Goal: Task Accomplishment & Management: Manage account settings

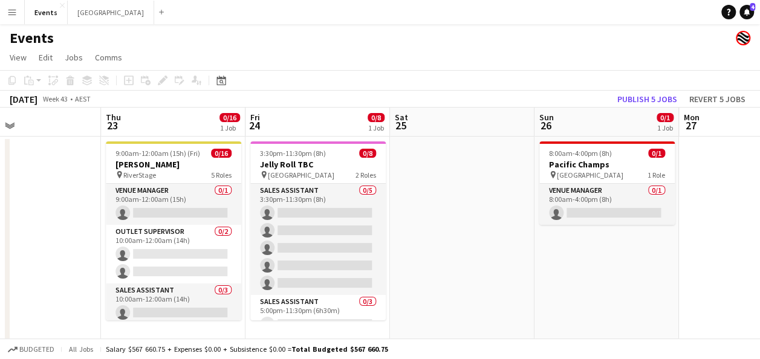
scroll to position [0, 331]
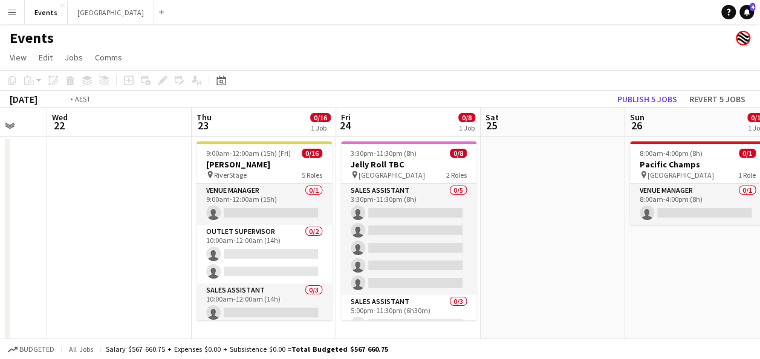
drag, startPoint x: 45, startPoint y: 206, endPoint x: 423, endPoint y: 212, distance: 378.7
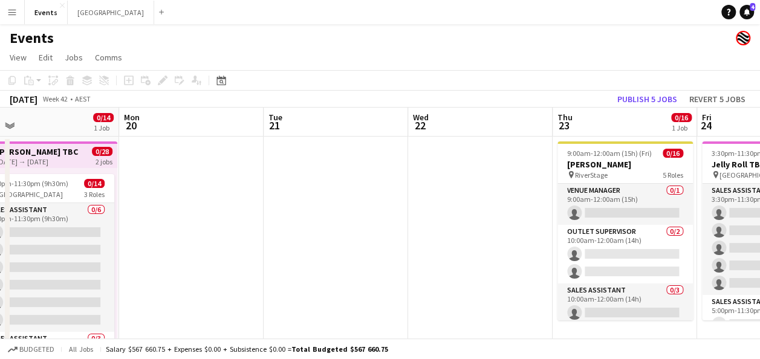
scroll to position [0, 348]
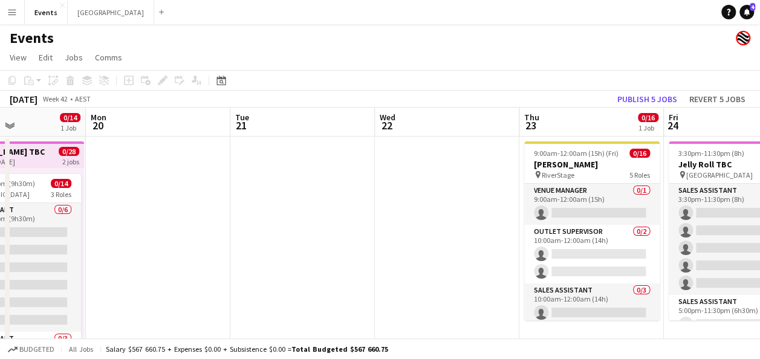
drag, startPoint x: 269, startPoint y: 209, endPoint x: 529, endPoint y: 202, distance: 260.2
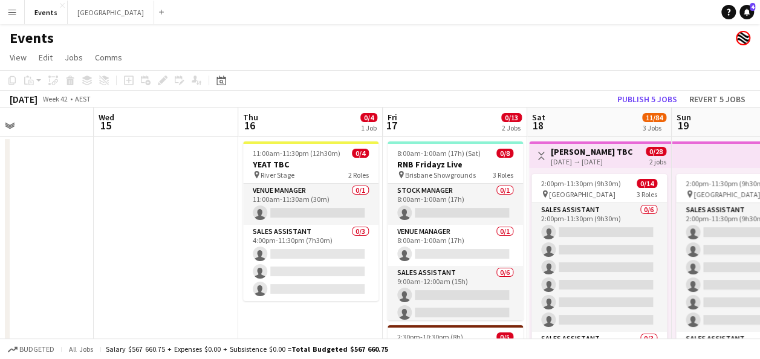
drag, startPoint x: 118, startPoint y: 212, endPoint x: 560, endPoint y: 215, distance: 442.2
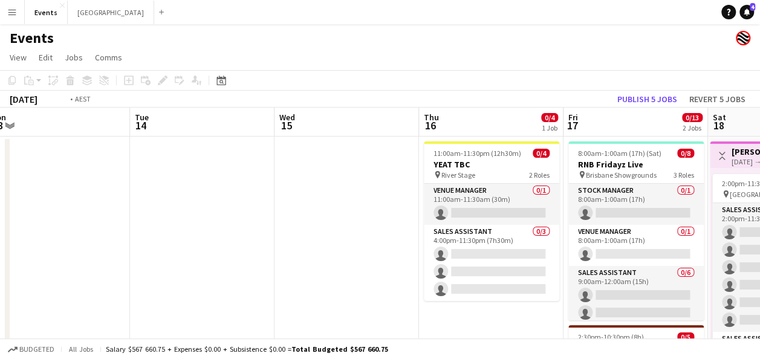
drag, startPoint x: 94, startPoint y: 229, endPoint x: 388, endPoint y: 190, distance: 297.2
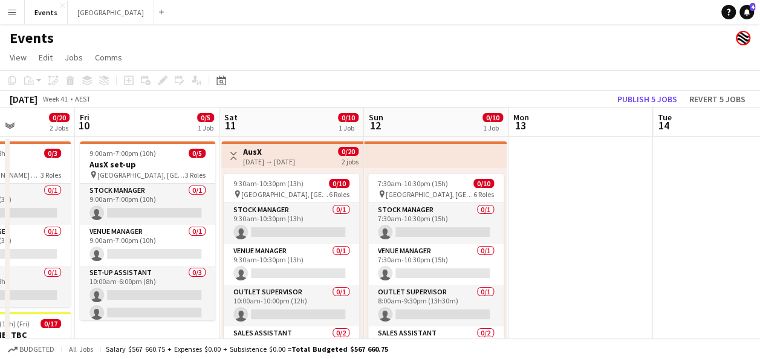
drag, startPoint x: 253, startPoint y: 206, endPoint x: 612, endPoint y: 160, distance: 361.6
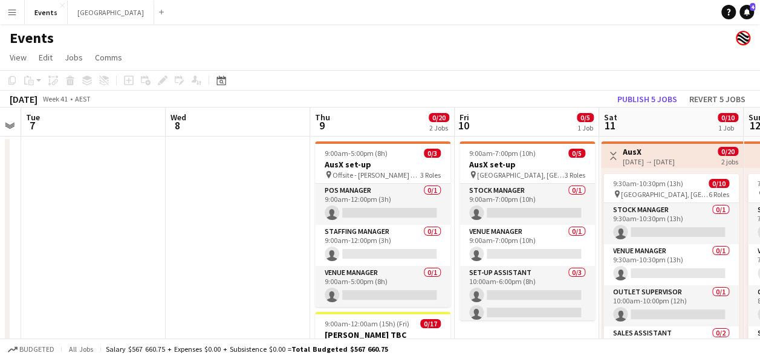
drag, startPoint x: 162, startPoint y: 201, endPoint x: 535, endPoint y: 194, distance: 373.3
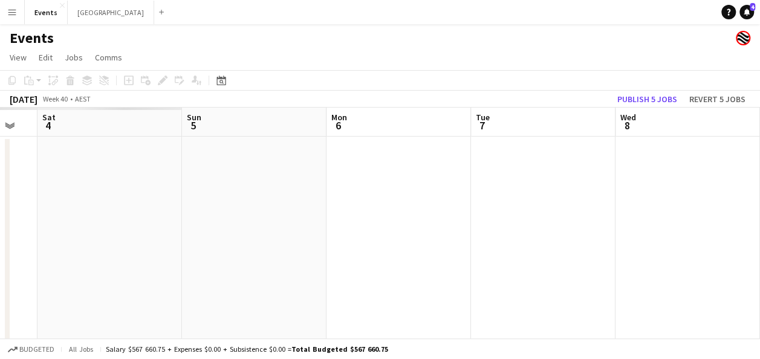
drag, startPoint x: 157, startPoint y: 215, endPoint x: 489, endPoint y: 197, distance: 332.0
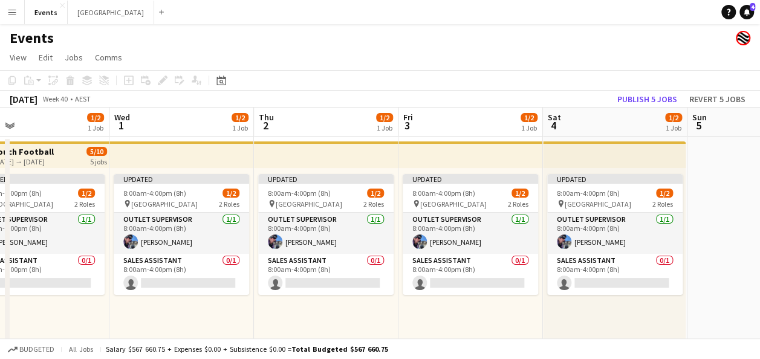
scroll to position [0, 304]
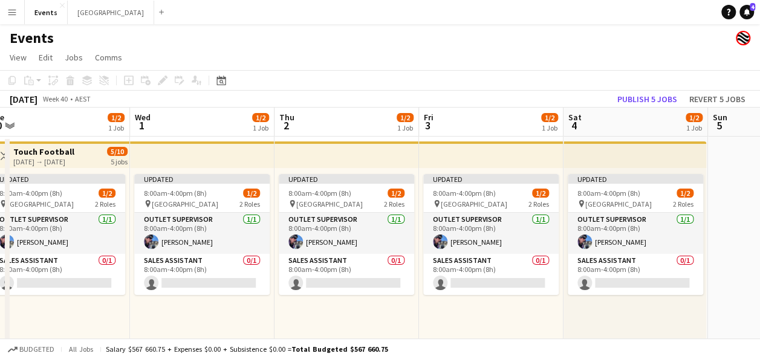
drag, startPoint x: 67, startPoint y: 255, endPoint x: 709, endPoint y: 181, distance: 646.6
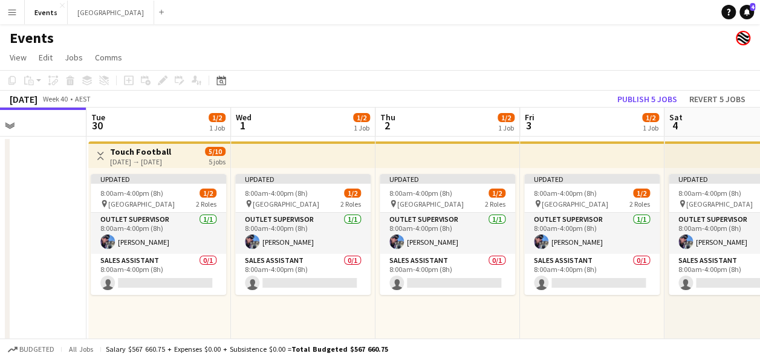
scroll to position [0, 335]
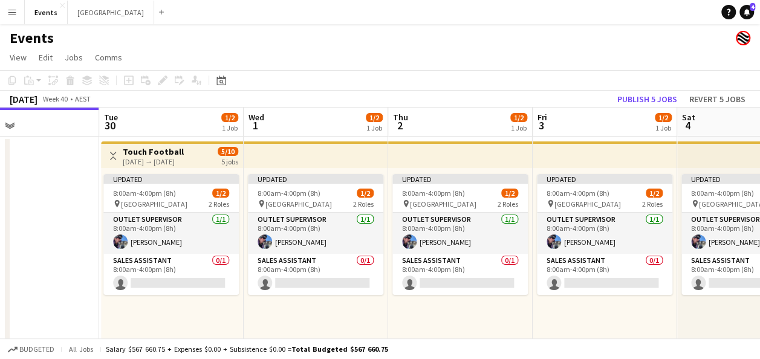
drag, startPoint x: 187, startPoint y: 313, endPoint x: 301, endPoint y: 307, distance: 113.9
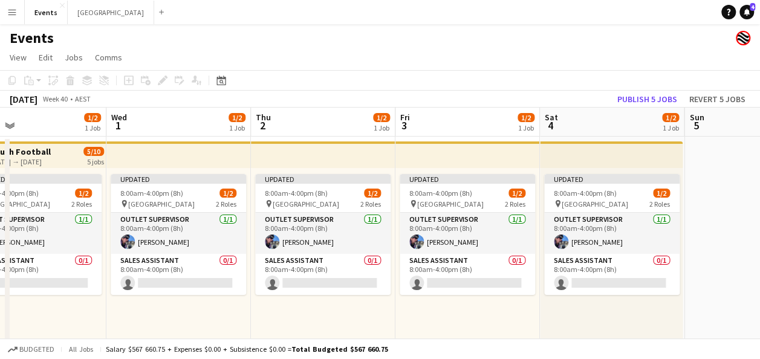
scroll to position [0, 473]
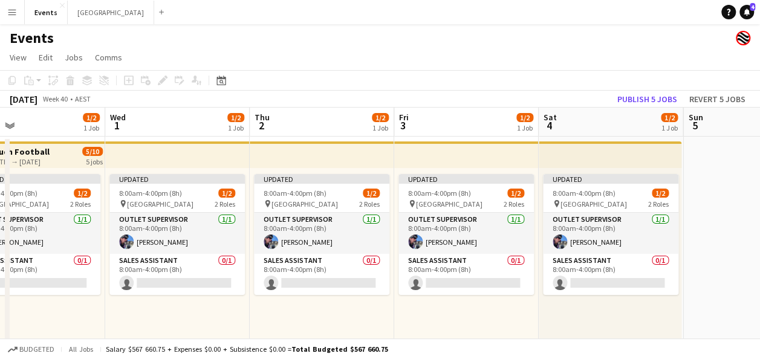
drag, startPoint x: 671, startPoint y: 314, endPoint x: 535, endPoint y: 319, distance: 136.2
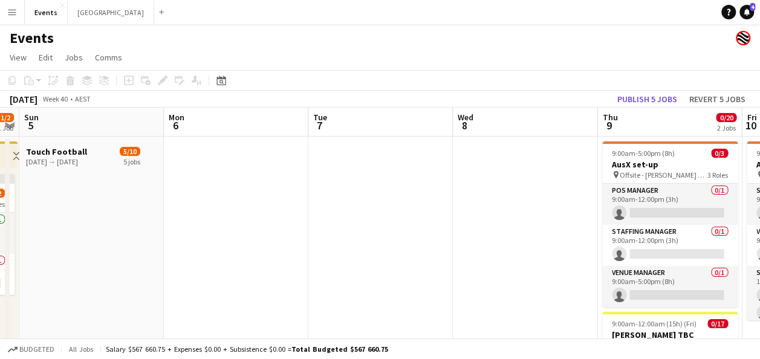
scroll to position [0, 370]
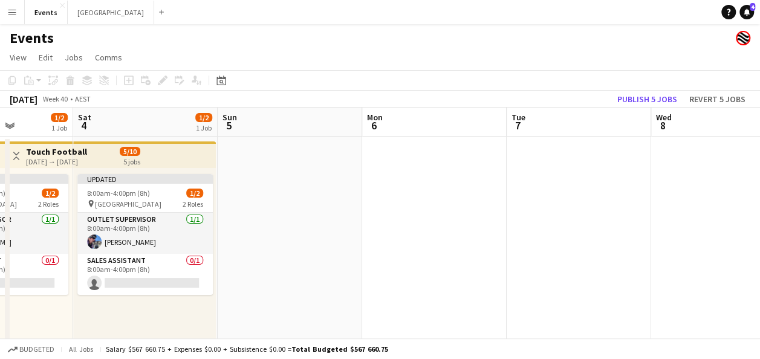
drag, startPoint x: 719, startPoint y: 244, endPoint x: 385, endPoint y: 221, distance: 334.7
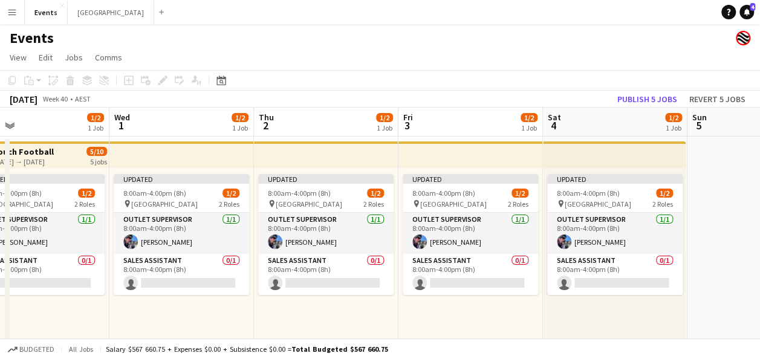
drag, startPoint x: 253, startPoint y: 202, endPoint x: 771, endPoint y: 214, distance: 518.5
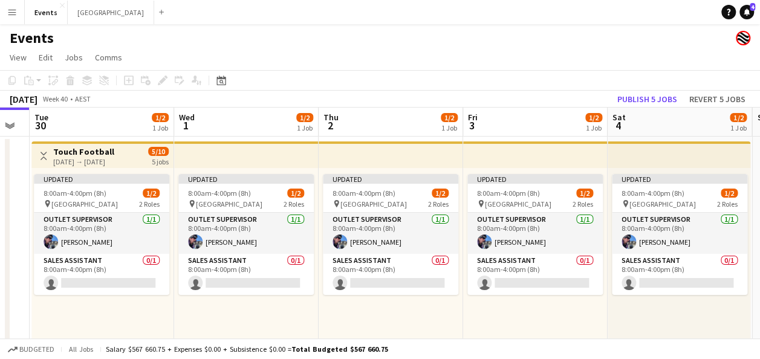
scroll to position [0, 422]
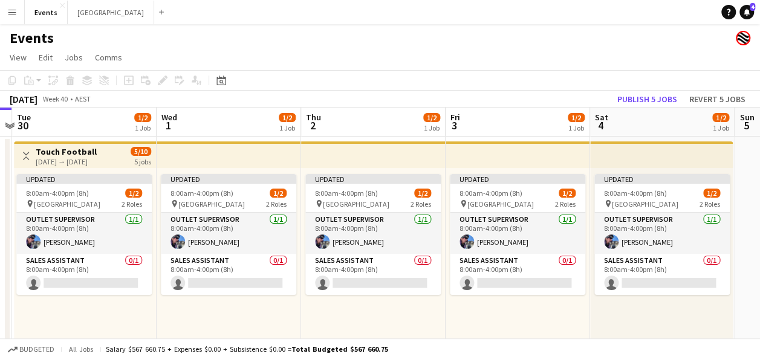
drag, startPoint x: 179, startPoint y: 318, endPoint x: 201, endPoint y: 319, distance: 21.8
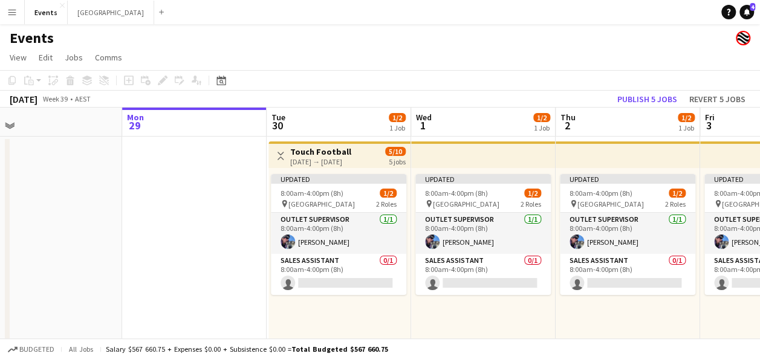
scroll to position [0, 364]
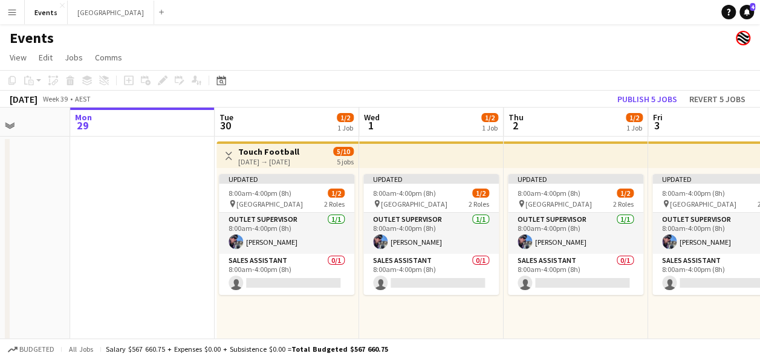
drag, startPoint x: 380, startPoint y: 306, endPoint x: 703, endPoint y: 367, distance: 328.7
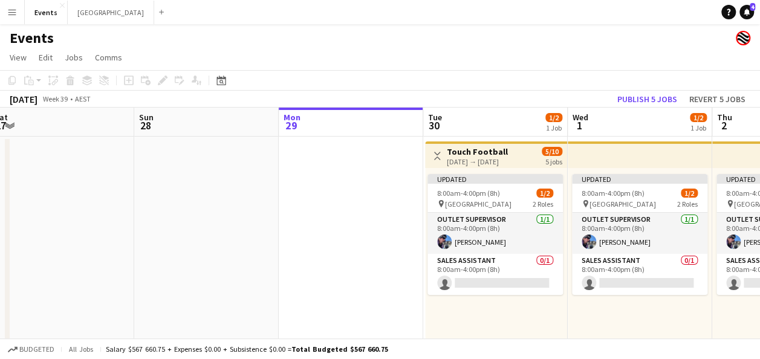
drag, startPoint x: 129, startPoint y: 212, endPoint x: 483, endPoint y: 217, distance: 353.3
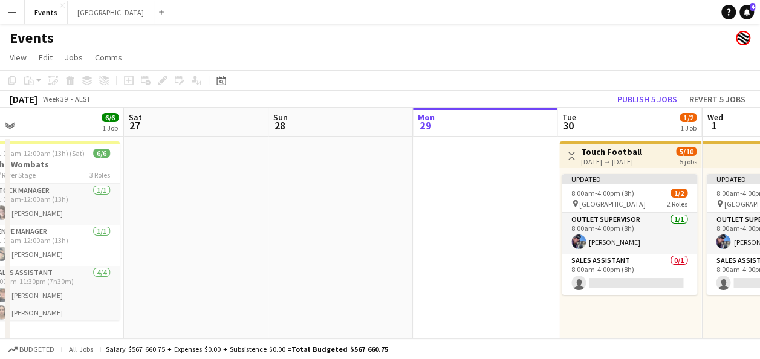
drag, startPoint x: 236, startPoint y: 220, endPoint x: 213, endPoint y: 222, distance: 23.1
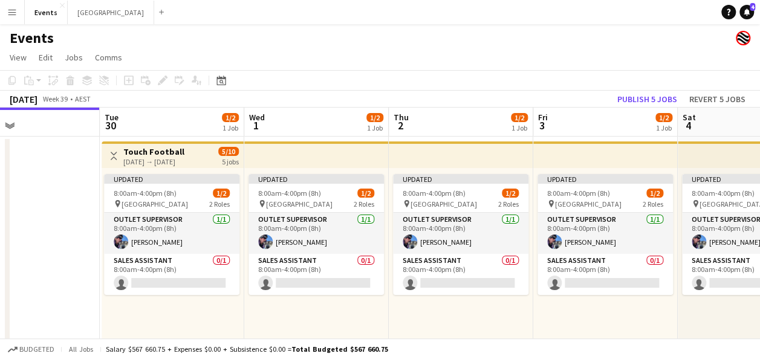
scroll to position [0, 338]
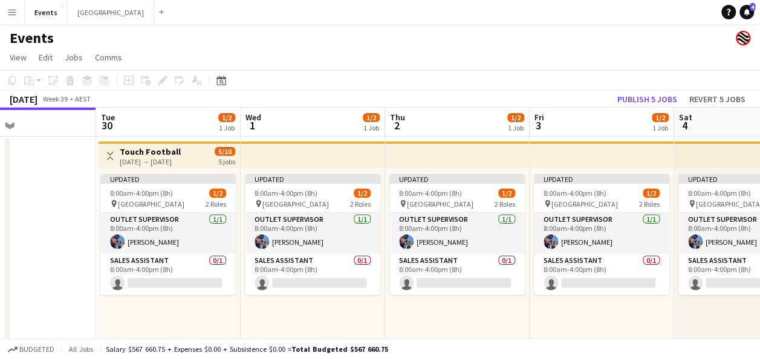
drag, startPoint x: 500, startPoint y: 228, endPoint x: 39, endPoint y: 195, distance: 461.5
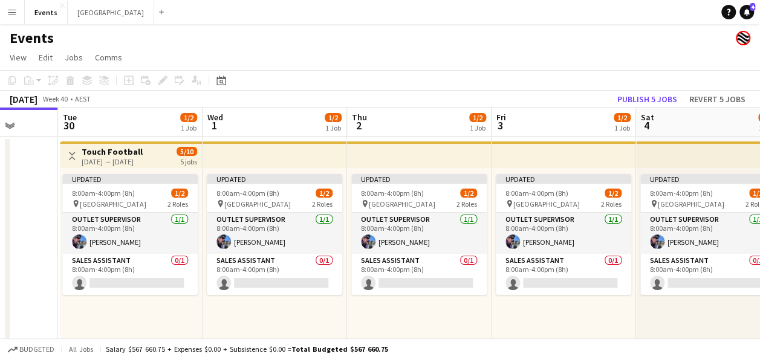
scroll to position [0, 405]
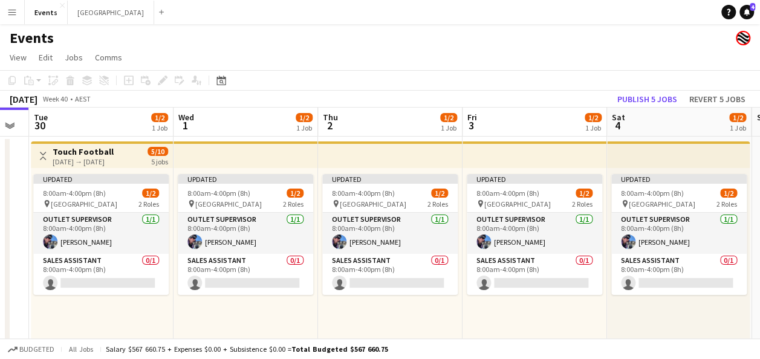
drag, startPoint x: 417, startPoint y: 151, endPoint x: 350, endPoint y: 159, distance: 67.6
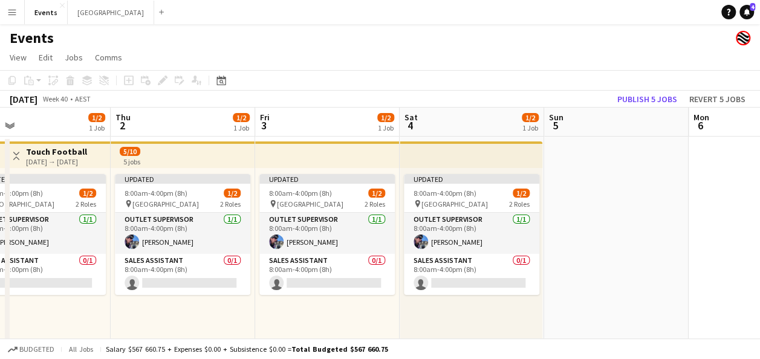
drag, startPoint x: 657, startPoint y: 312, endPoint x: 156, endPoint y: 286, distance: 501.6
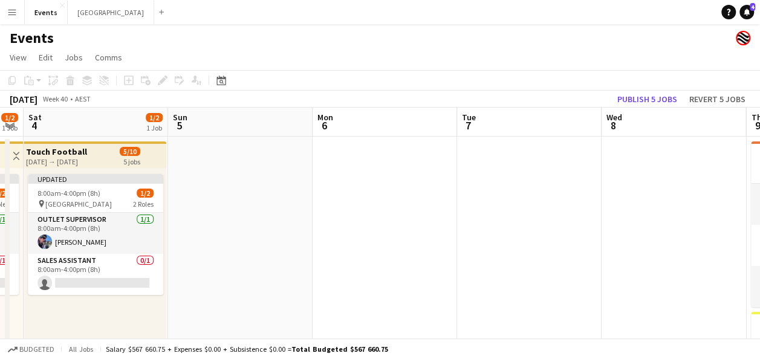
drag, startPoint x: 523, startPoint y: 238, endPoint x: 169, endPoint y: 238, distance: 353.9
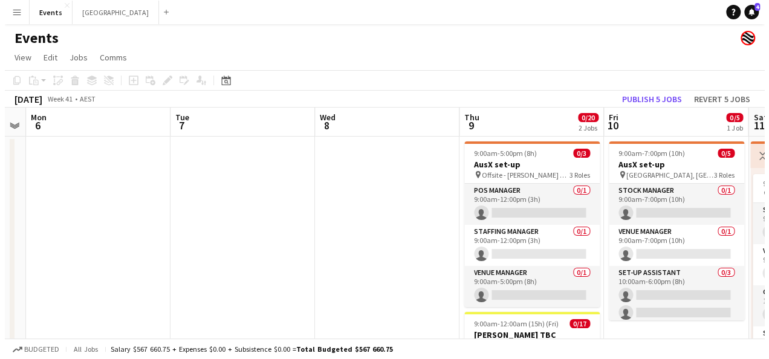
scroll to position [0, 526]
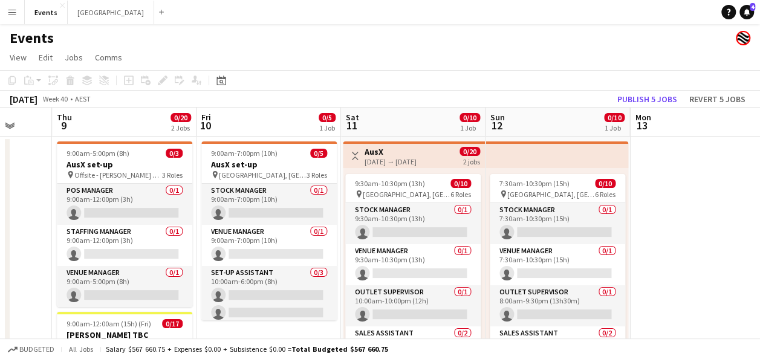
drag, startPoint x: 405, startPoint y: 223, endPoint x: -1, endPoint y: 221, distance: 406.5
click at [87, 13] on button "Sydney Close" at bounding box center [111, 13] width 87 height 24
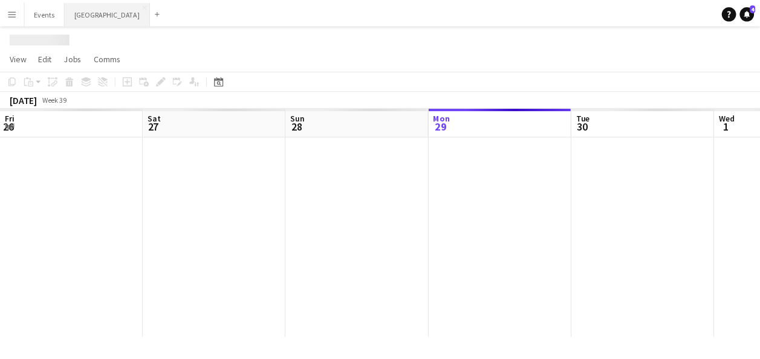
scroll to position [0, 289]
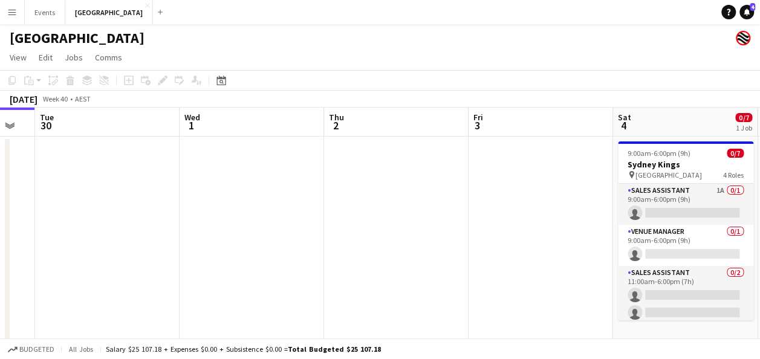
drag, startPoint x: 293, startPoint y: 188, endPoint x: -34, endPoint y: 200, distance: 326.9
click at [0, 200] on html "Menu Boards Boards Boards All jobs Status Workforce Workforce My Workforce Recr…" at bounding box center [380, 182] width 760 height 365
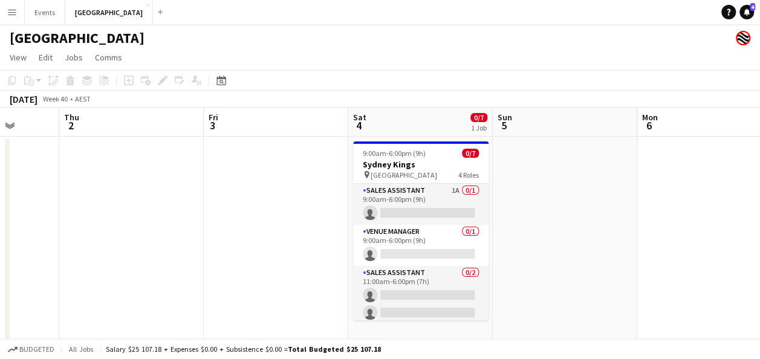
scroll to position [0, 499]
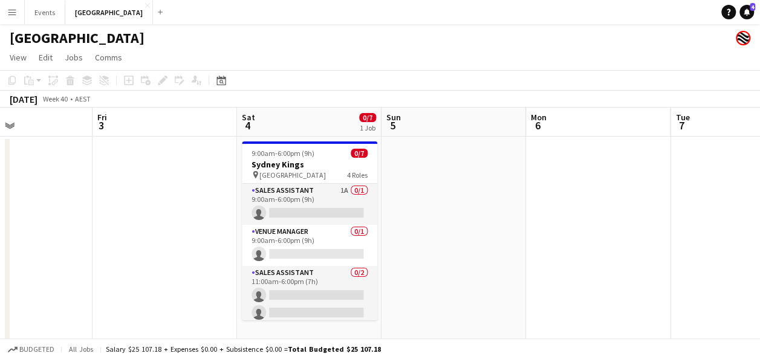
drag, startPoint x: 490, startPoint y: 204, endPoint x: 99, endPoint y: 194, distance: 390.9
click at [100, 195] on app-calendar-viewport "Mon 29 Tue 30 Wed 1 Thu 2 Fri 3 Sat 4 0/7 1 Job Sun 5 Mon 6 Tue 7 Wed 8 Thu 9 9…" at bounding box center [380, 226] width 760 height 237
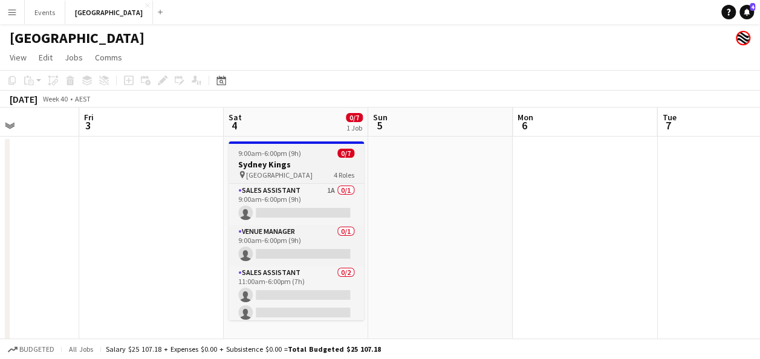
click at [294, 168] on h3 "Sydney Kings" at bounding box center [296, 164] width 135 height 11
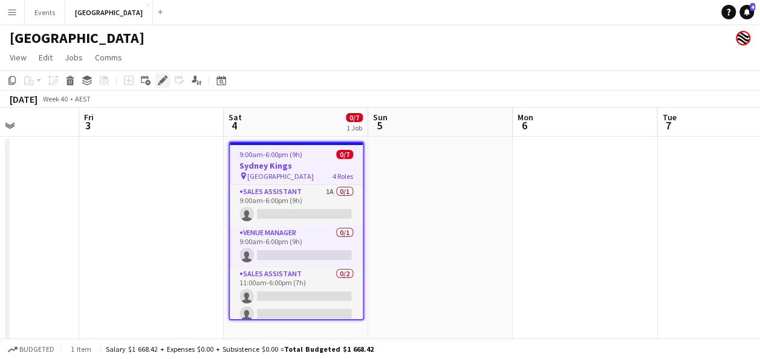
click at [162, 82] on icon at bounding box center [162, 80] width 7 height 7
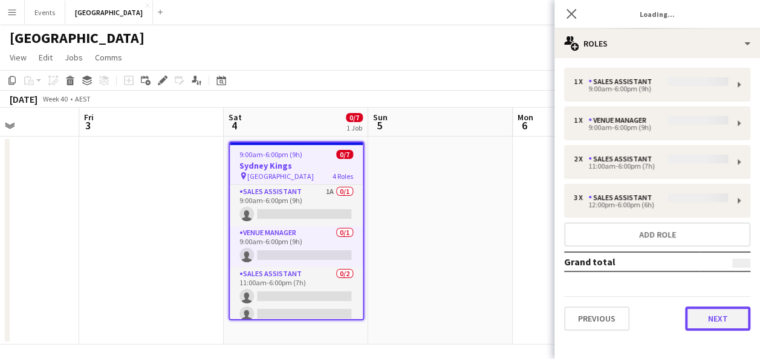
click at [721, 318] on button "Next" at bounding box center [717, 319] width 65 height 24
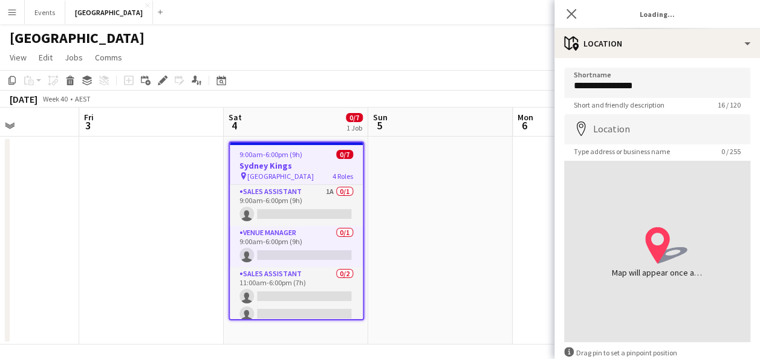
type input "**********"
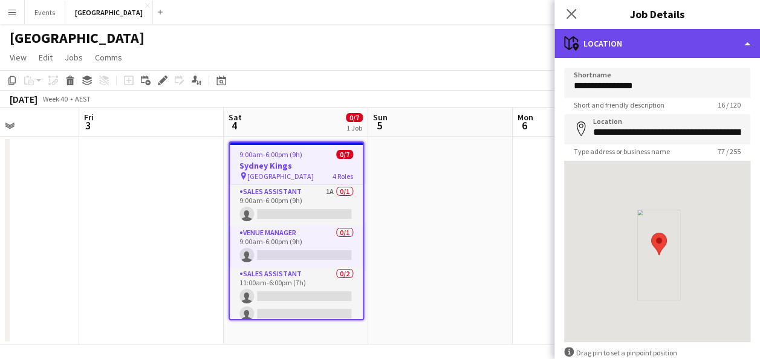
click at [733, 41] on div "maps-pin-1 Location" at bounding box center [658, 43] width 206 height 29
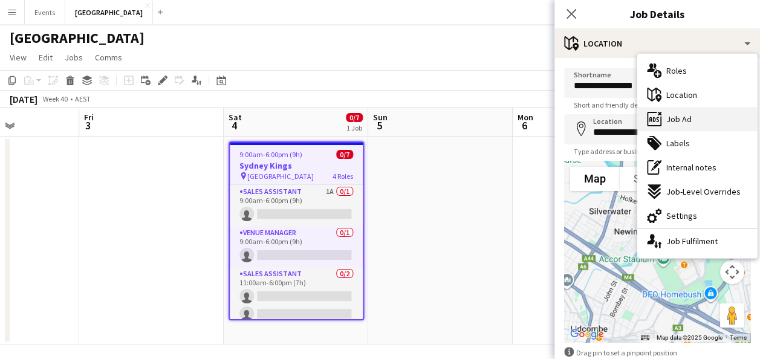
click at [701, 116] on div "ads-window Job Ad" at bounding box center [698, 119] width 120 height 24
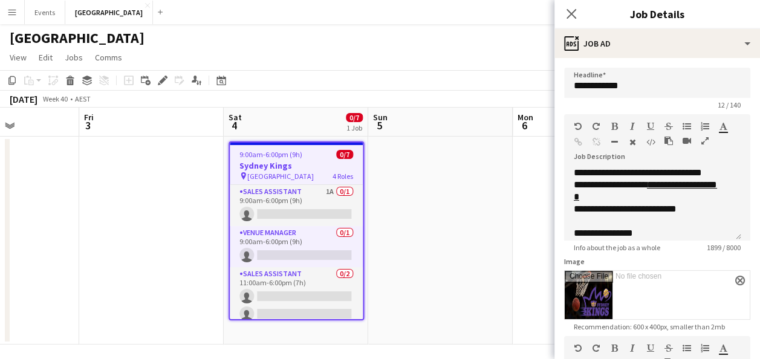
scroll to position [0, 0]
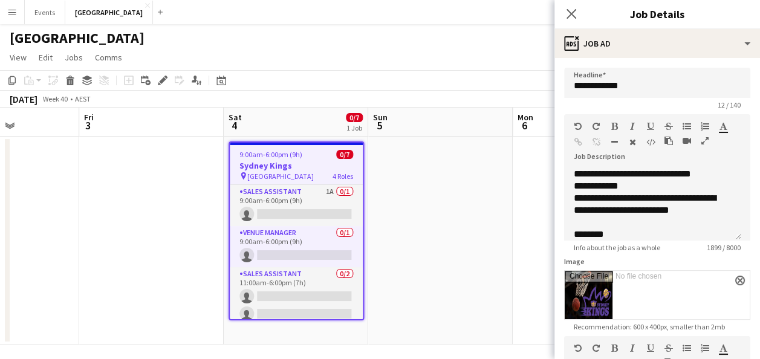
click at [455, 193] on app-date-cell at bounding box center [440, 241] width 145 height 208
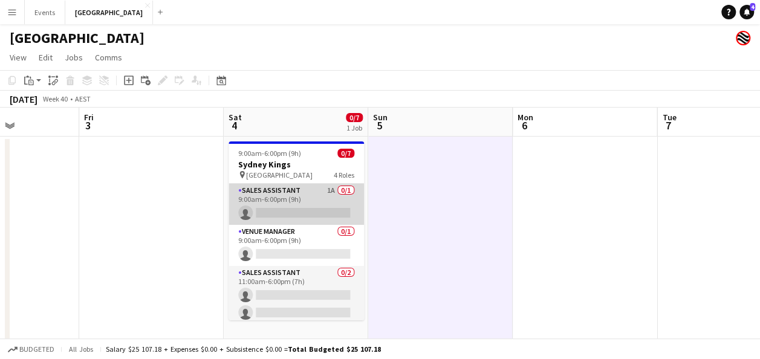
click at [312, 196] on app-card-role "Sales Assistant 1A 0/1 9:00am-6:00pm (9h) single-neutral-actions" at bounding box center [296, 204] width 135 height 41
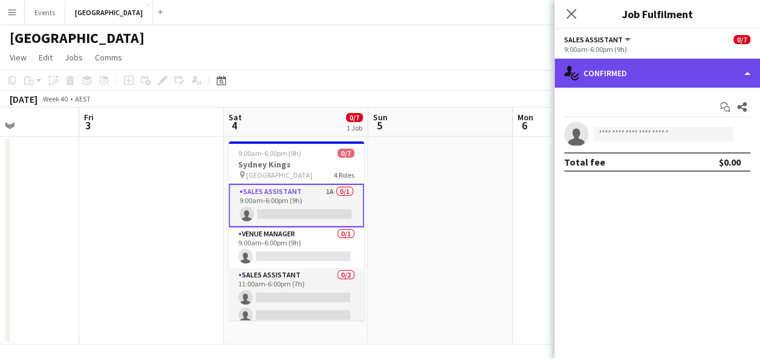
click at [619, 71] on div "single-neutral-actions-check-2 Confirmed" at bounding box center [658, 73] width 206 height 29
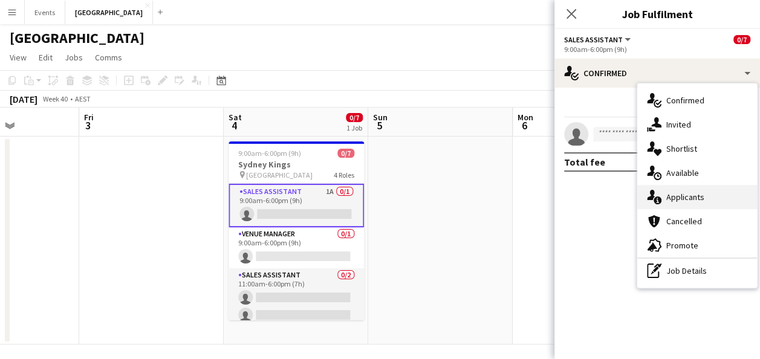
click at [701, 196] on span "Applicants" at bounding box center [686, 197] width 38 height 11
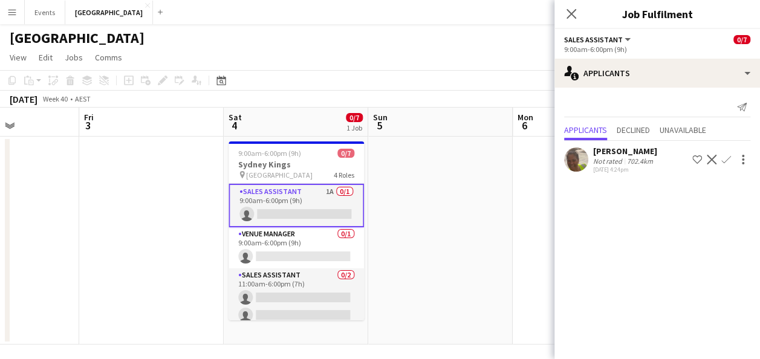
click at [157, 233] on app-date-cell at bounding box center [151, 241] width 145 height 208
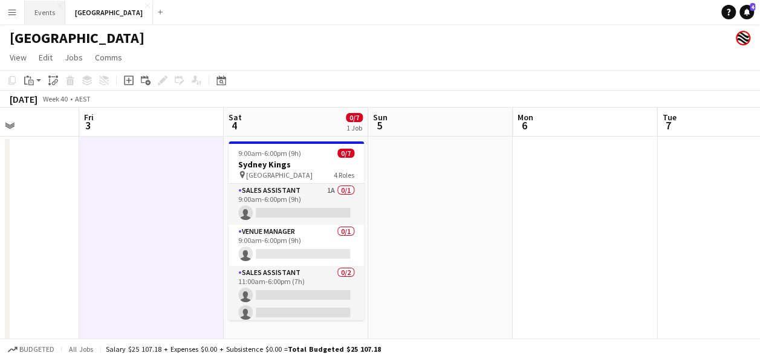
click at [31, 9] on button "Events Close" at bounding box center [45, 13] width 41 height 24
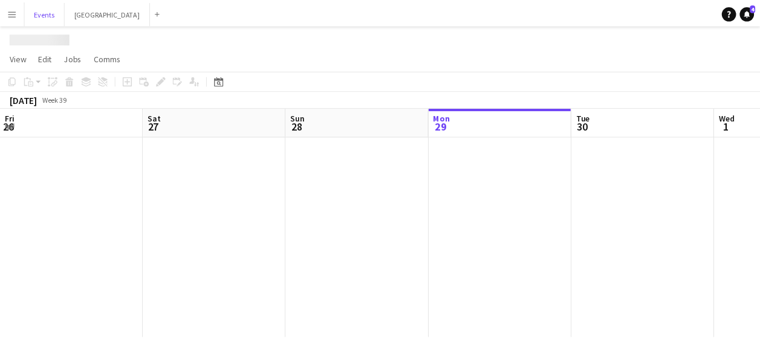
scroll to position [0, 289]
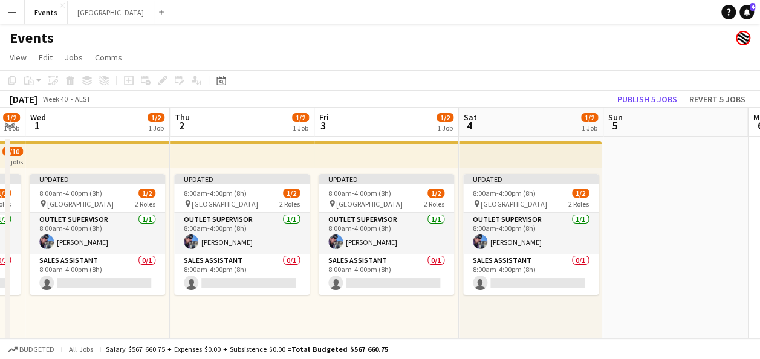
drag, startPoint x: 672, startPoint y: 307, endPoint x: 260, endPoint y: 292, distance: 412.8
click at [260, 292] on app-calendar-viewport "Sun 28 Mon 29 Tue 30 1/2 1 Job Wed 1 1/2 1 Job Thu 2 1/2 1 Job Fri 3 1/2 1 Job …" at bounding box center [380, 234] width 760 height 253
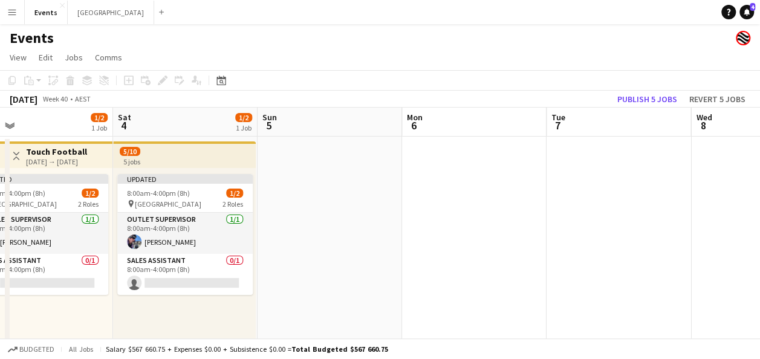
drag, startPoint x: 708, startPoint y: 244, endPoint x: 367, endPoint y: 244, distance: 341.8
click at [367, 244] on app-calendar-viewport "Tue 30 1/2 1 Job Wed 1 1/2 1 Job Thu 2 1/2 1 Job Fri 3 1/2 1 Job Sat 4 1/2 1 Jo…" at bounding box center [380, 234] width 760 height 253
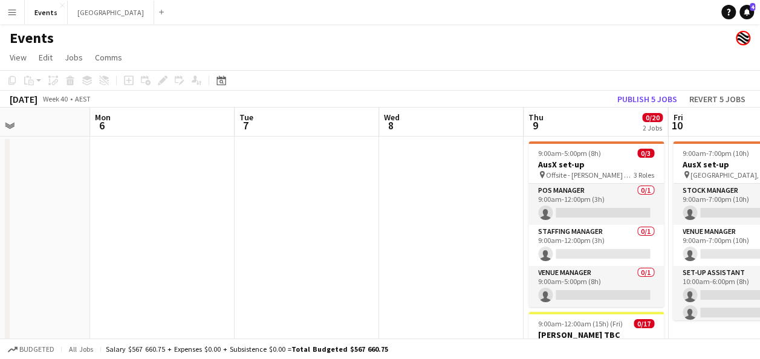
drag, startPoint x: 659, startPoint y: 237, endPoint x: 348, endPoint y: 240, distance: 311.5
click at [347, 240] on app-calendar-viewport "Thu 2 1/2 1 Job Fri 3 1/2 1 Job Sat 4 1/2 1 Job Sun 5 Mon 6 Tue 7 Wed 8 Thu 9 0…" at bounding box center [380, 312] width 760 height 409
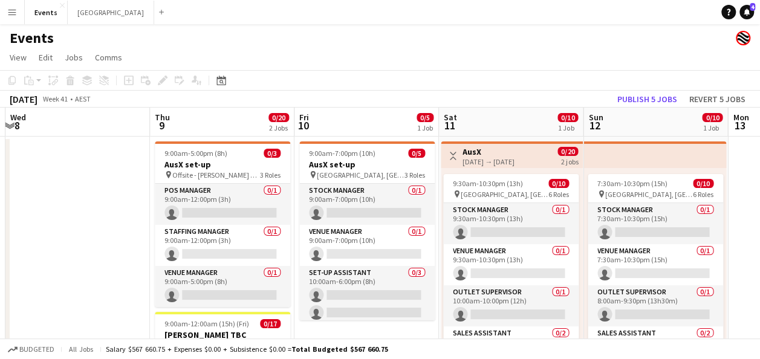
scroll to position [0, 582]
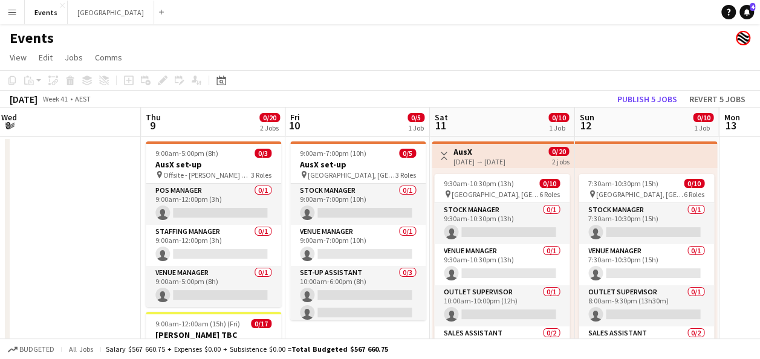
drag, startPoint x: 325, startPoint y: 201, endPoint x: -4, endPoint y: 175, distance: 329.5
click at [0, 175] on html "Menu Boards Boards Boards All jobs Status Workforce Workforce My Workforce Recr…" at bounding box center [380, 268] width 760 height 537
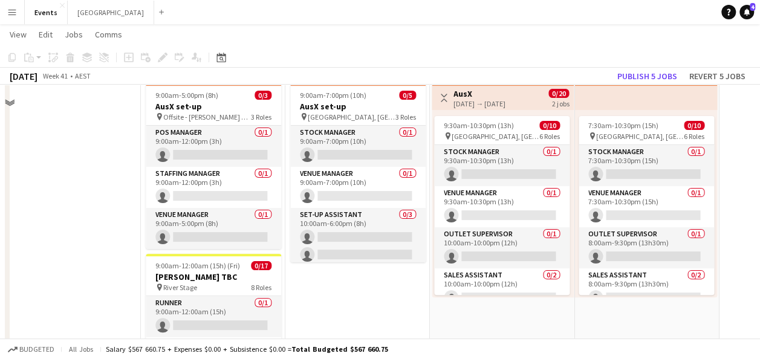
scroll to position [0, 0]
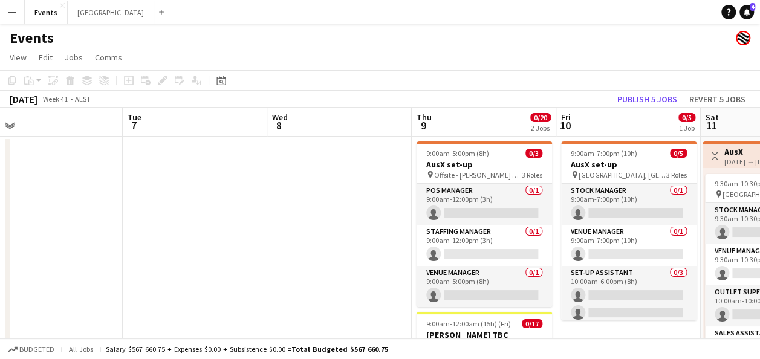
drag, startPoint x: 76, startPoint y: 207, endPoint x: 346, endPoint y: 229, distance: 270.7
click at [347, 229] on app-calendar-viewport "Sat 4 1/2 1 Job Sun 5 Mon 6 Tue 7 Wed 8 Thu 9 0/20 2 Jobs Fri 10 0/5 1 Job Sat …" at bounding box center [380, 312] width 760 height 409
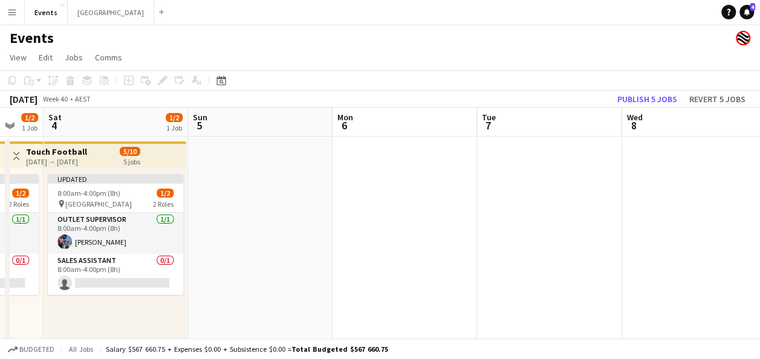
scroll to position [0, 423]
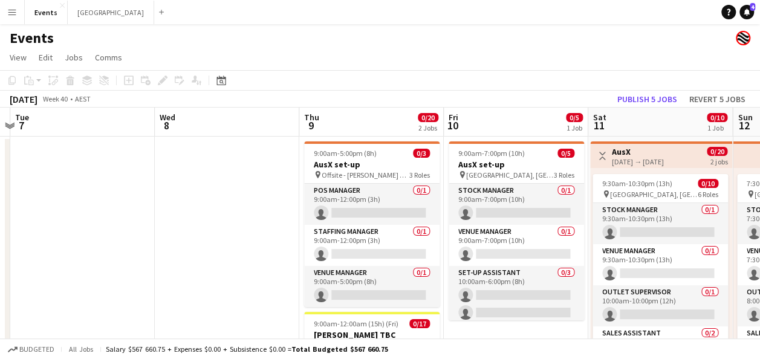
drag, startPoint x: 137, startPoint y: 220, endPoint x: -67, endPoint y: 222, distance: 203.9
click at [0, 222] on html "Menu Boards Boards Boards All jobs Status Workforce Workforce My Workforce Recr…" at bounding box center [380, 268] width 760 height 537
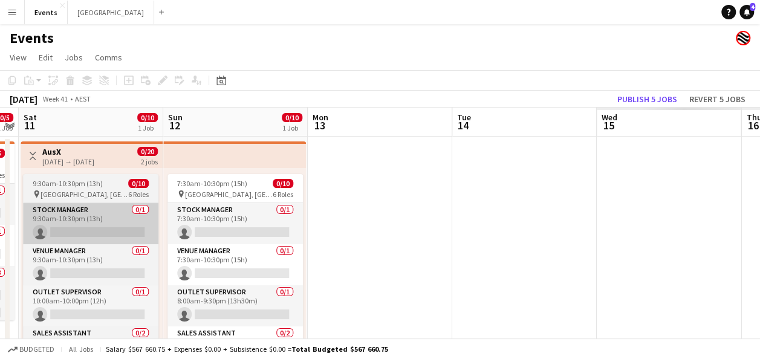
drag, startPoint x: 513, startPoint y: 243, endPoint x: 36, endPoint y: 222, distance: 477.7
click at [18, 223] on app-calendar-viewport "Wed 8 Thu 9 0/20 2 Jobs Fri 10 0/5 1 Job Sat 11 0/10 1 Job Sun 12 0/10 1 Job Mo…" at bounding box center [380, 312] width 760 height 409
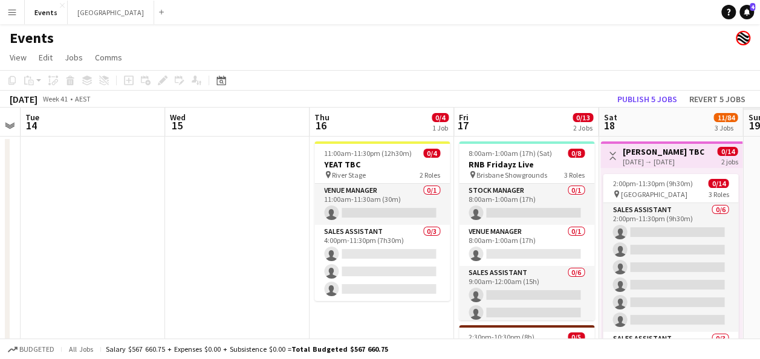
drag, startPoint x: 504, startPoint y: 229, endPoint x: 212, endPoint y: 223, distance: 292.2
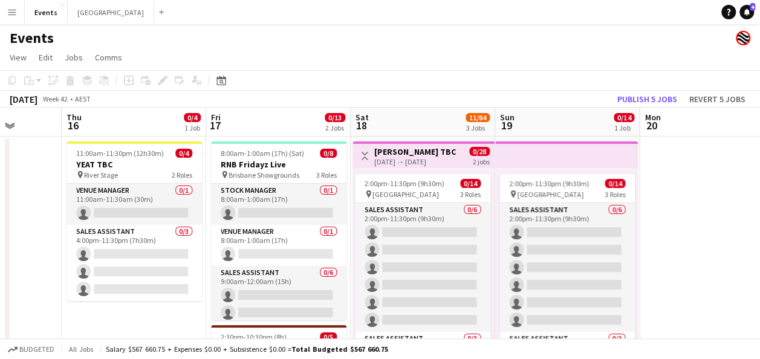
drag, startPoint x: 636, startPoint y: 224, endPoint x: 150, endPoint y: 209, distance: 486.6
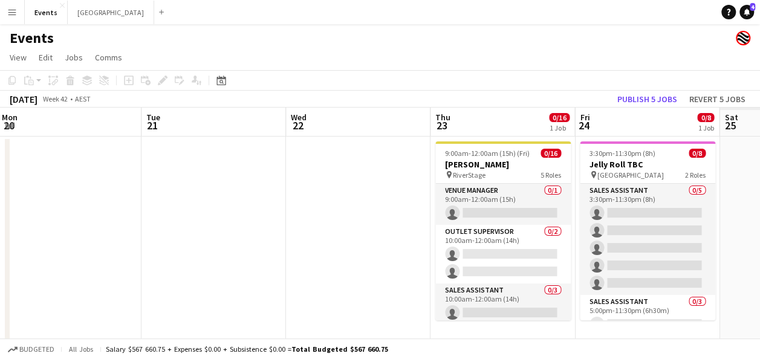
drag, startPoint x: 578, startPoint y: 209, endPoint x: 330, endPoint y: 206, distance: 248.0
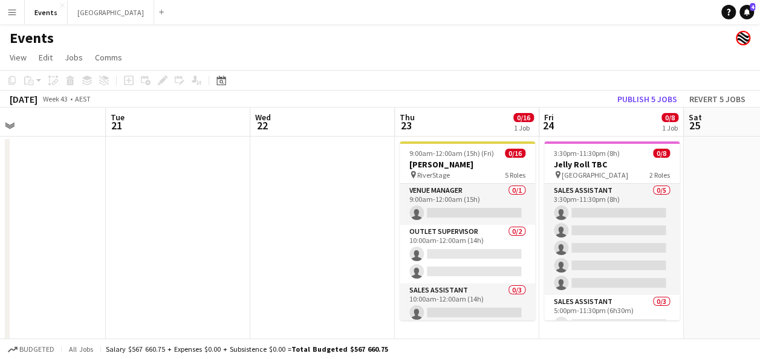
drag, startPoint x: 374, startPoint y: 206, endPoint x: 93, endPoint y: 206, distance: 280.7
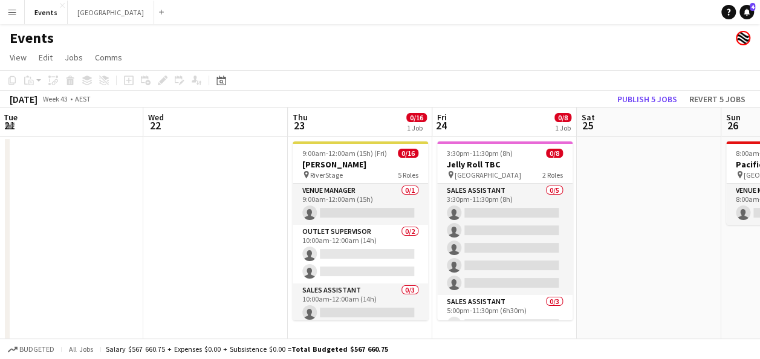
scroll to position [0, 289]
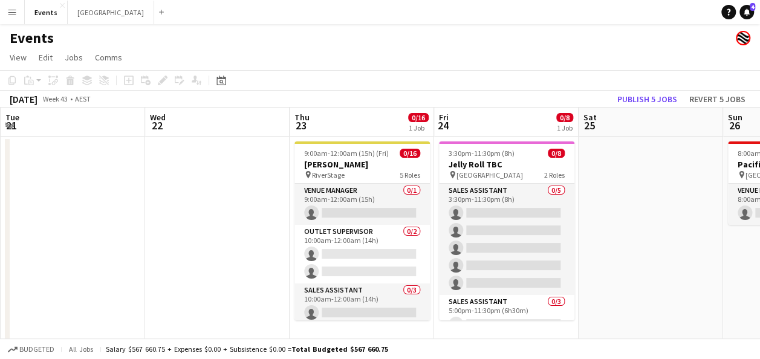
drag, startPoint x: 459, startPoint y: 204, endPoint x: 633, endPoint y: 204, distance: 174.2
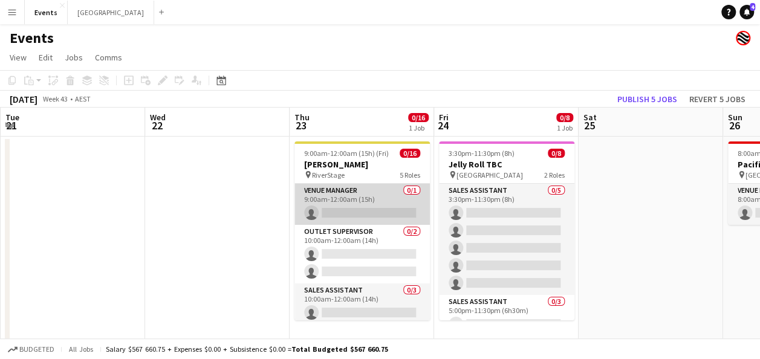
click at [359, 198] on app-card-role "Venue Manager 0/1 9:00am-12:00am (15h) single-neutral-actions" at bounding box center [362, 204] width 135 height 41
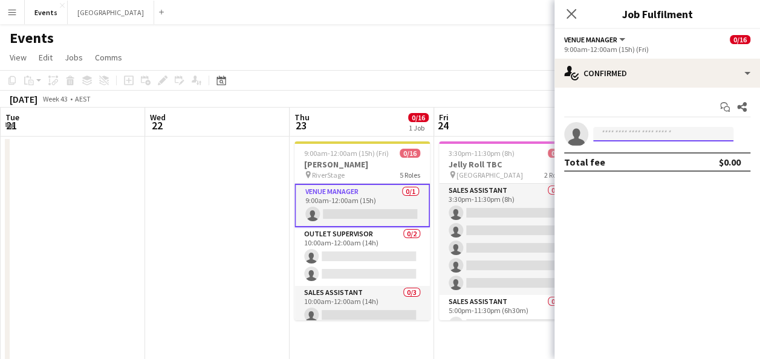
click at [632, 137] on input at bounding box center [663, 134] width 140 height 15
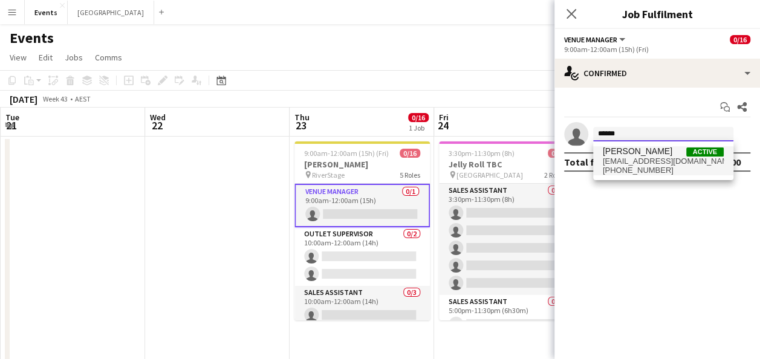
type input "******"
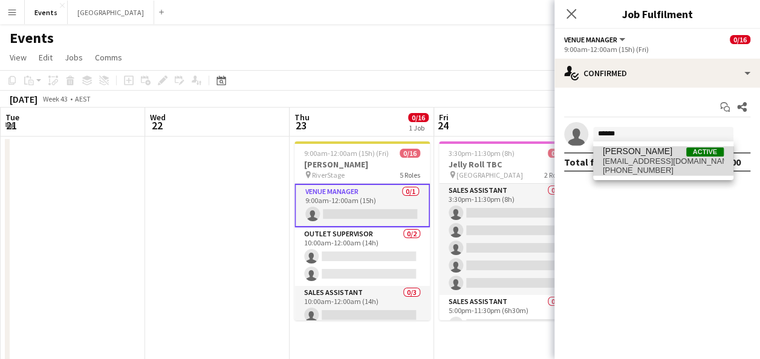
click at [635, 156] on span "[PERSON_NAME]" at bounding box center [638, 151] width 70 height 10
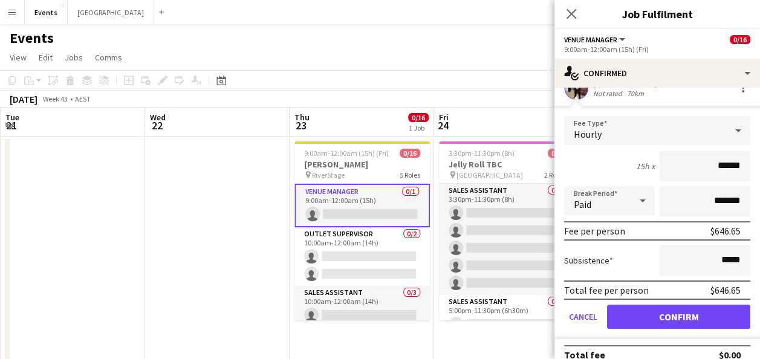
scroll to position [60, 0]
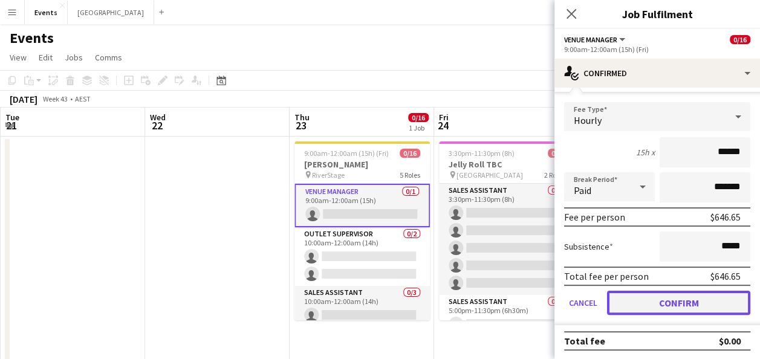
click at [667, 305] on button "Confirm" at bounding box center [678, 303] width 143 height 24
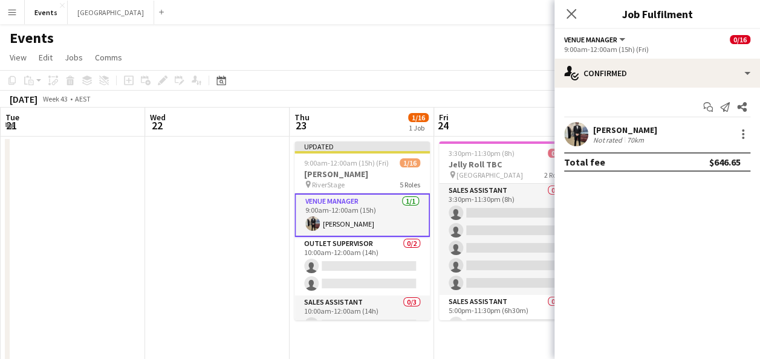
scroll to position [0, 0]
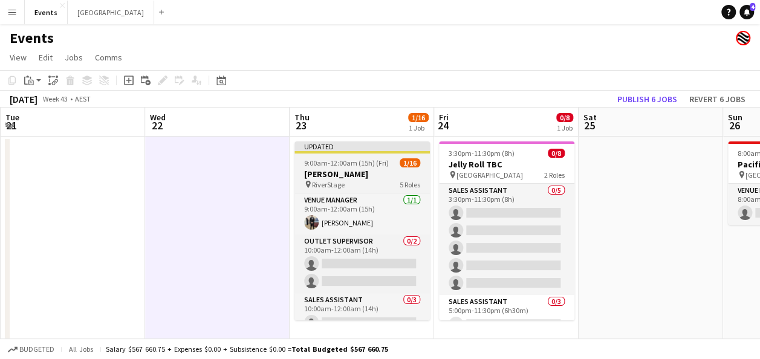
click at [346, 169] on h3 "[PERSON_NAME]" at bounding box center [362, 174] width 135 height 11
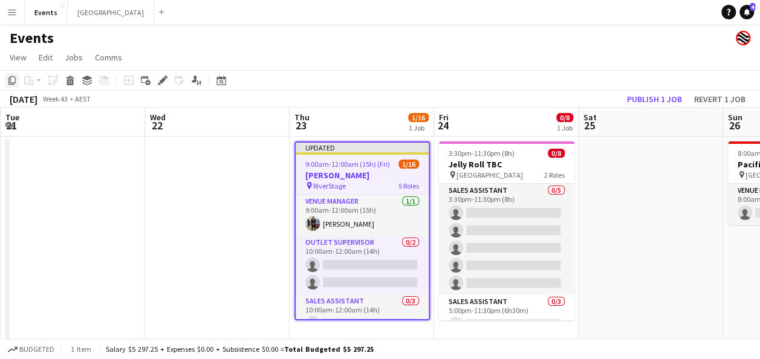
click at [12, 81] on icon "Copy" at bounding box center [12, 81] width 10 height 10
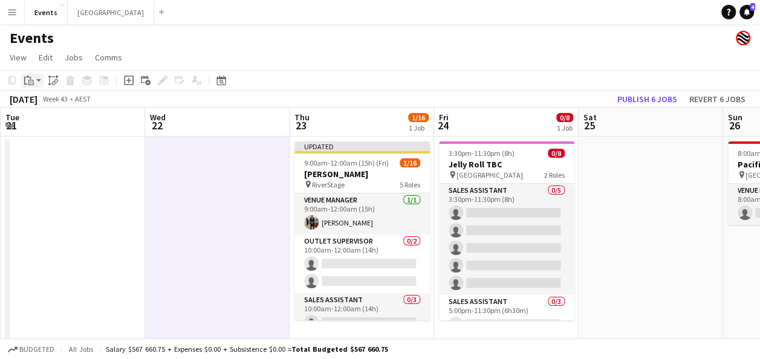
click at [31, 77] on icon "Paste" at bounding box center [29, 81] width 10 height 10
click at [80, 106] on link "Paste Ctrl+V" at bounding box center [89, 103] width 114 height 11
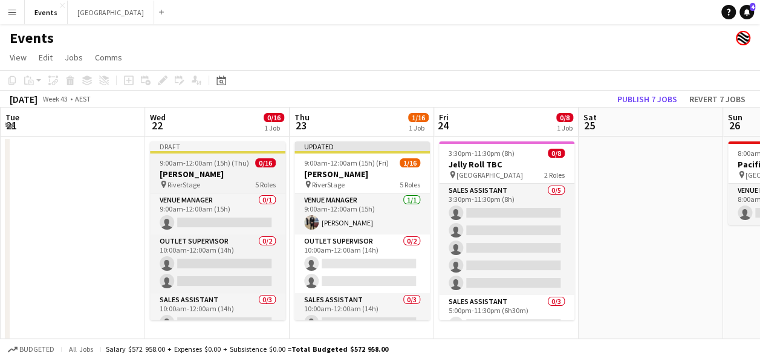
click at [195, 177] on h3 "[PERSON_NAME]" at bounding box center [217, 174] width 135 height 11
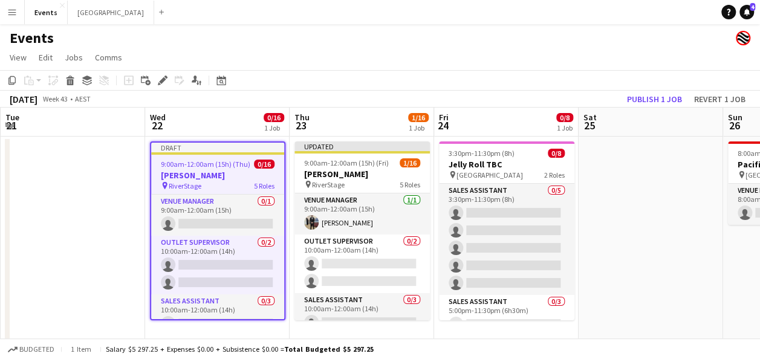
scroll to position [0, 289]
click at [157, 84] on div "Edit" at bounding box center [162, 80] width 15 height 15
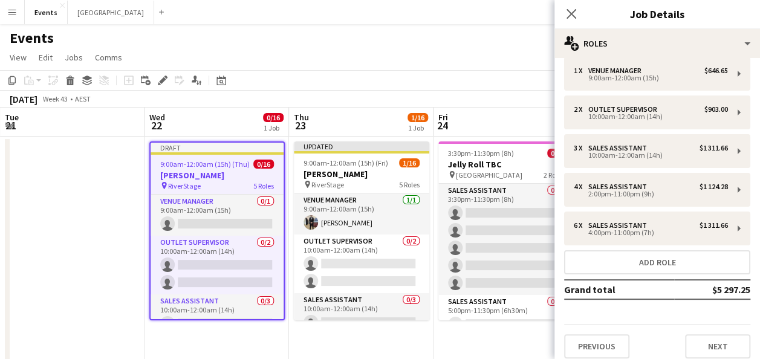
scroll to position [19, 0]
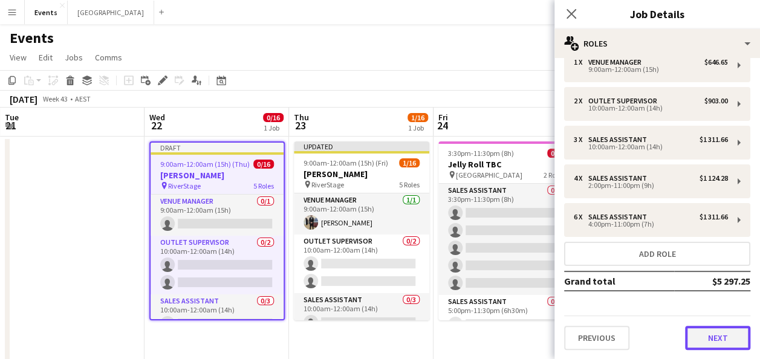
click at [696, 337] on button "Next" at bounding box center [717, 338] width 65 height 24
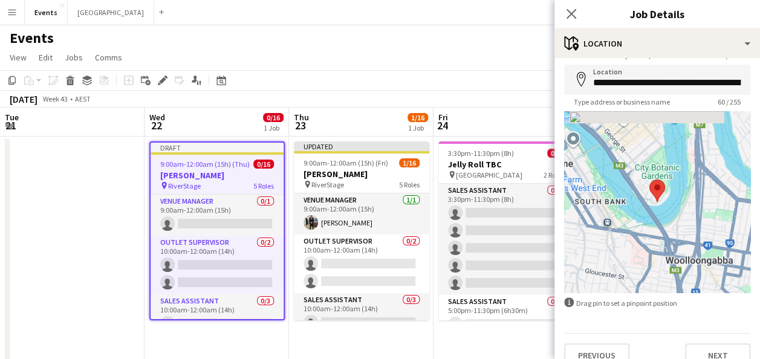
scroll to position [68, 0]
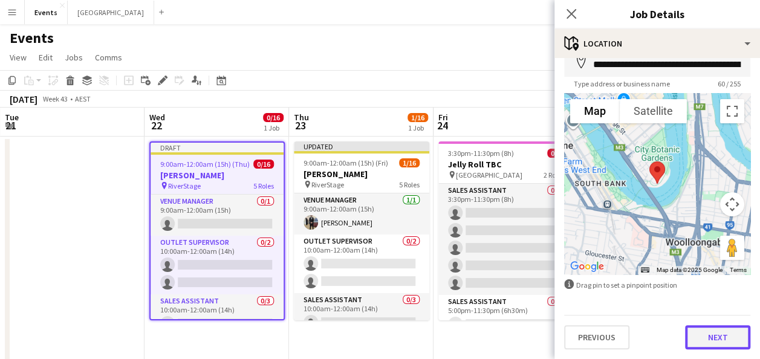
click at [723, 327] on button "Next" at bounding box center [717, 337] width 65 height 24
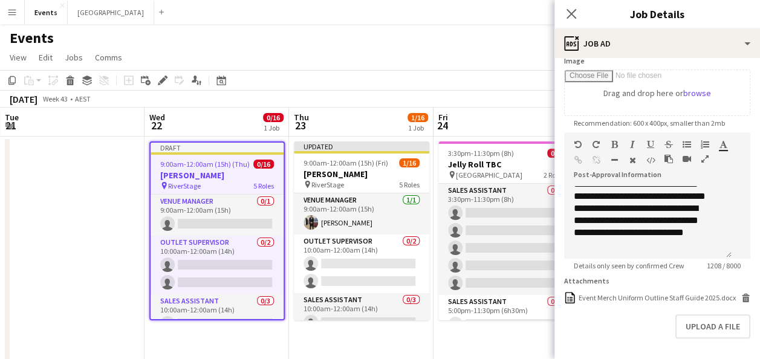
scroll to position [242, 0]
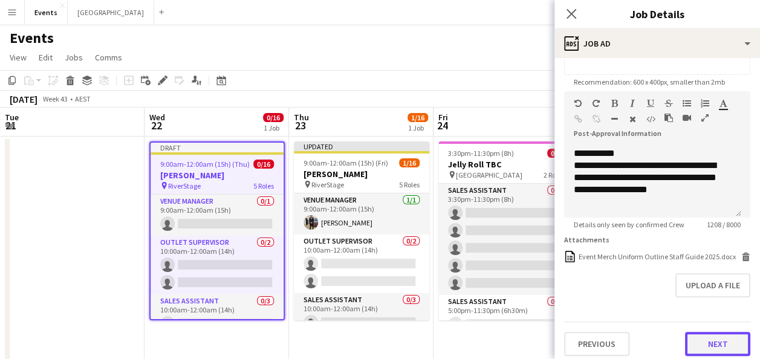
click at [699, 353] on div "**********" at bounding box center [658, 91] width 206 height 550
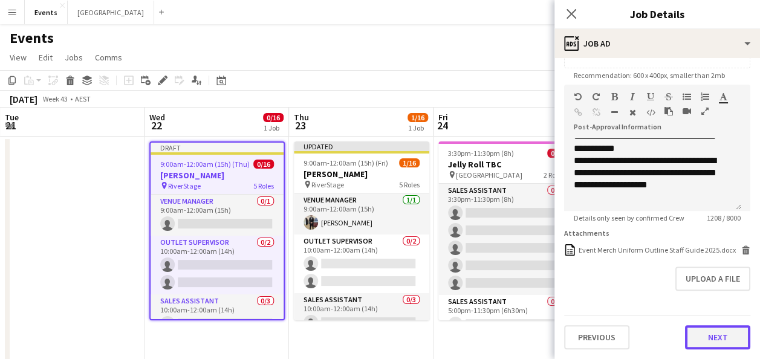
click at [706, 339] on button "Next" at bounding box center [717, 337] width 65 height 24
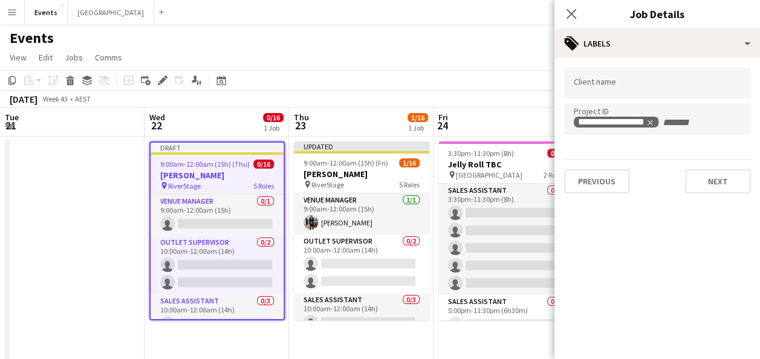
scroll to position [0, 0]
click at [702, 188] on button "Next" at bounding box center [717, 181] width 65 height 24
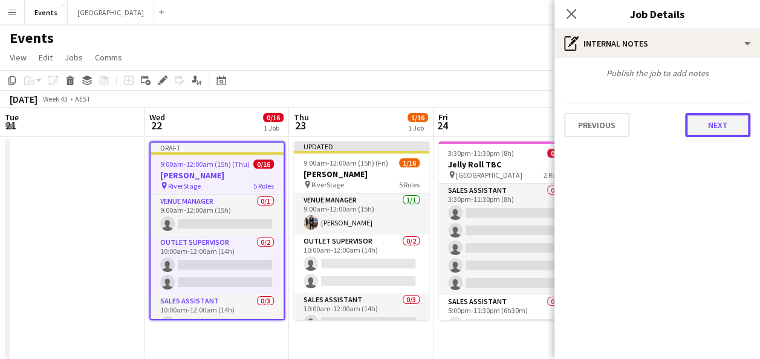
click at [731, 129] on button "Next" at bounding box center [717, 125] width 65 height 24
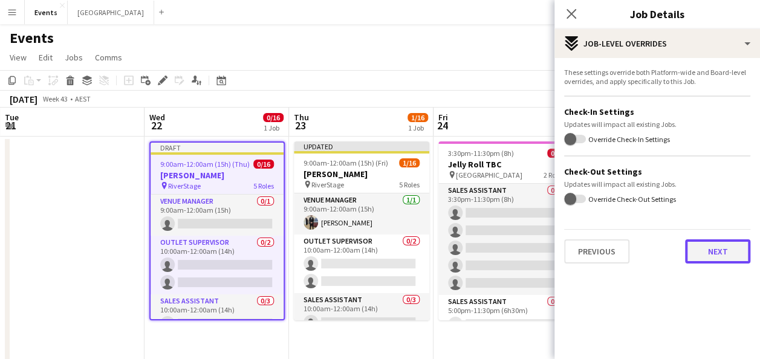
click at [737, 250] on button "Next" at bounding box center [717, 252] width 65 height 24
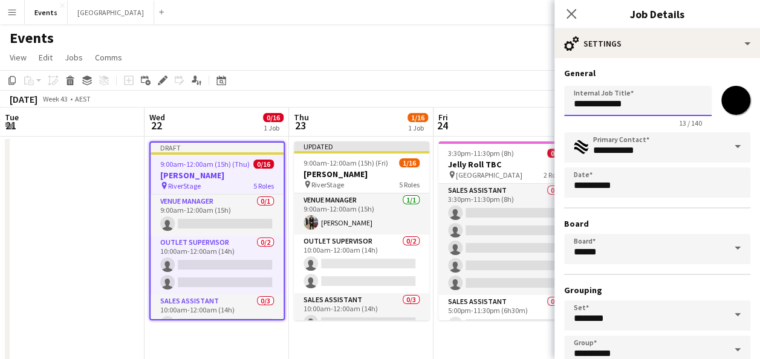
click at [648, 105] on input "**********" at bounding box center [638, 101] width 148 height 30
type input "**********"
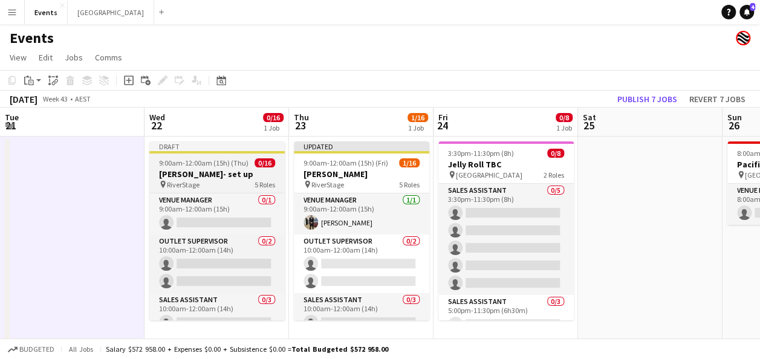
click at [198, 177] on h3 "[PERSON_NAME]- set up" at bounding box center [216, 174] width 135 height 11
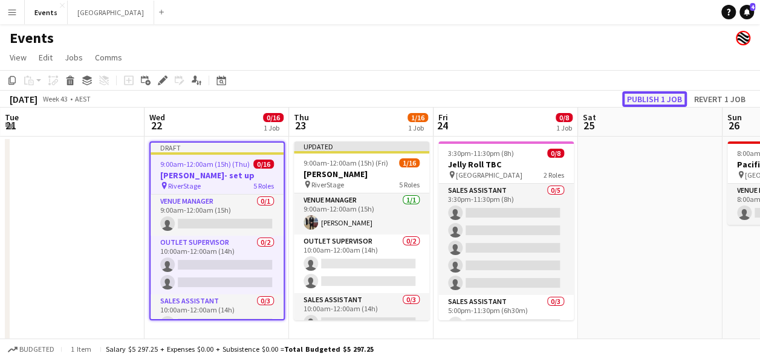
click at [666, 94] on button "Publish 1 job" at bounding box center [654, 99] width 65 height 16
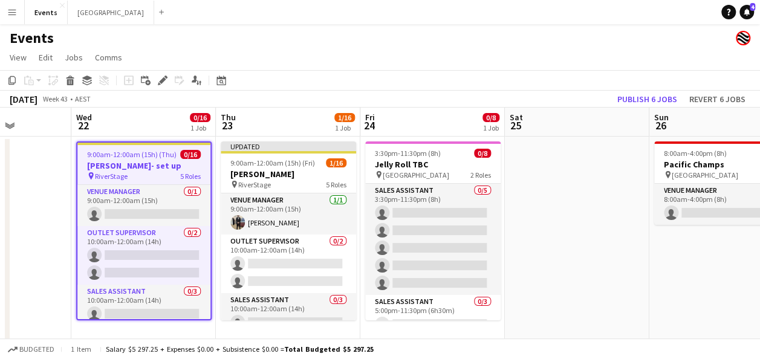
drag, startPoint x: 639, startPoint y: 188, endPoint x: 566, endPoint y: 189, distance: 73.2
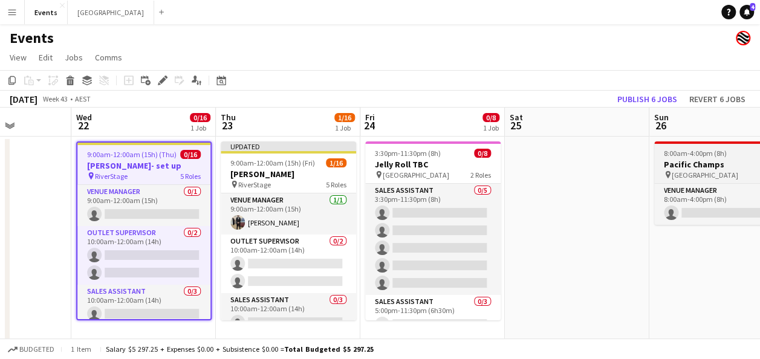
click at [683, 166] on h3 "Pacific Champs" at bounding box center [722, 164] width 135 height 11
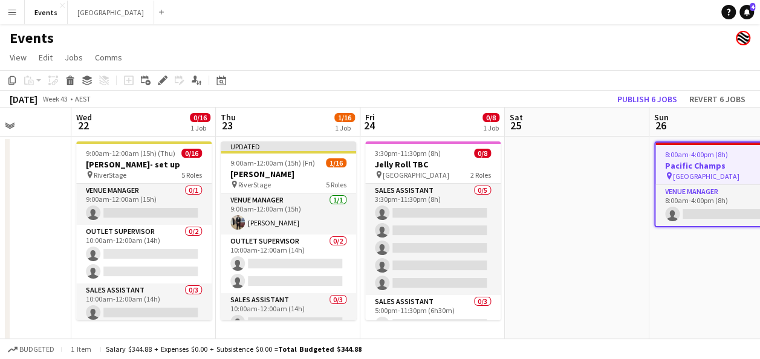
scroll to position [0, 362]
click at [11, 81] on icon "Copy" at bounding box center [12, 81] width 10 height 10
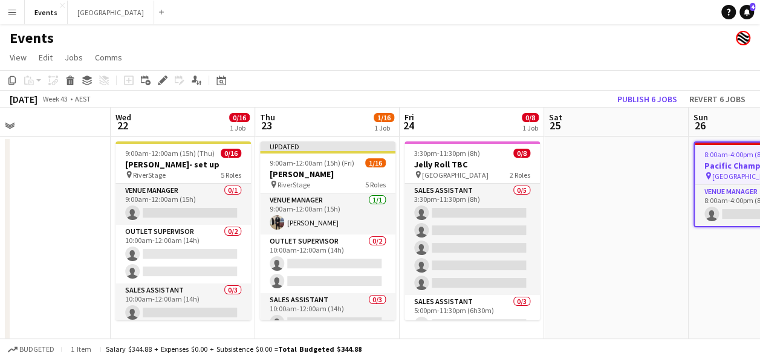
scroll to position [0, 273]
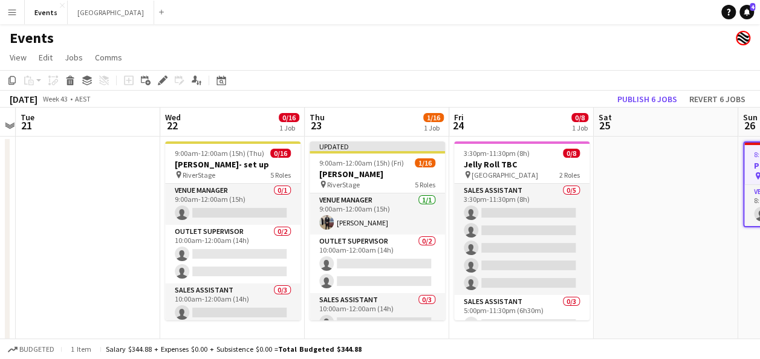
drag, startPoint x: 550, startPoint y: 212, endPoint x: 633, endPoint y: 204, distance: 83.2
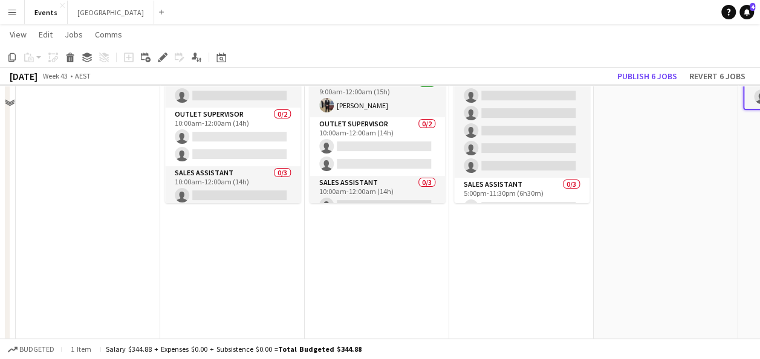
scroll to position [121, 0]
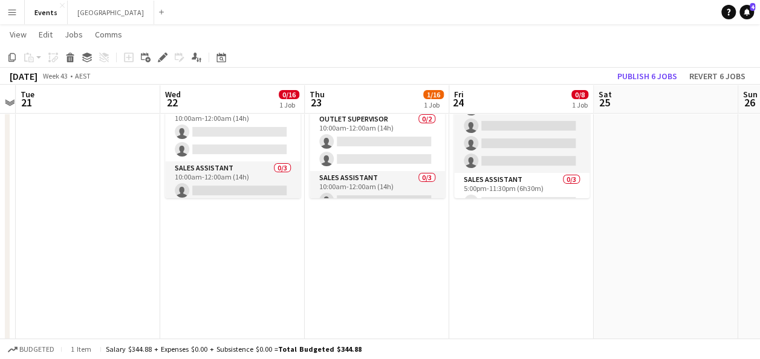
click at [572, 240] on app-date-cell "3:30pm-11:30pm (8h) 0/8 Jelly Roll TBC pin Brisbane Entertainment Centre 2 Role…" at bounding box center [521, 320] width 145 height 611
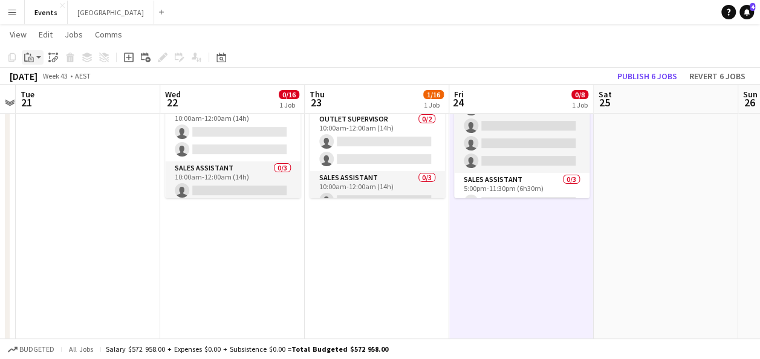
click at [37, 56] on app-action-btn "Paste" at bounding box center [33, 57] width 22 height 15
click at [93, 79] on link "Paste Ctrl+V" at bounding box center [89, 80] width 114 height 11
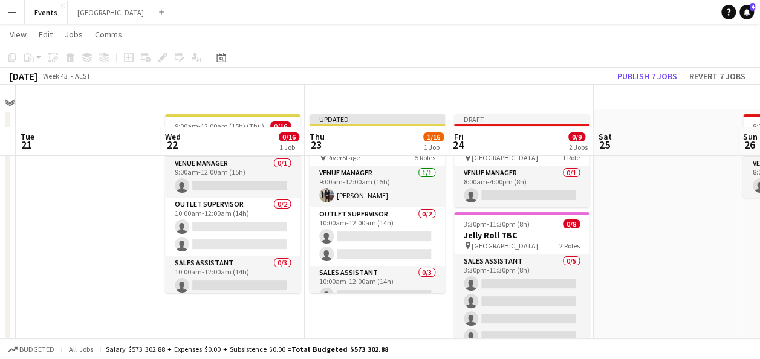
scroll to position [0, 0]
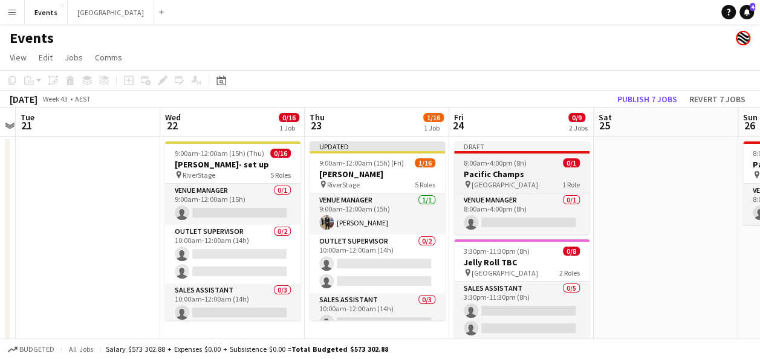
click at [518, 174] on h3 "Pacific Champs" at bounding box center [521, 174] width 135 height 11
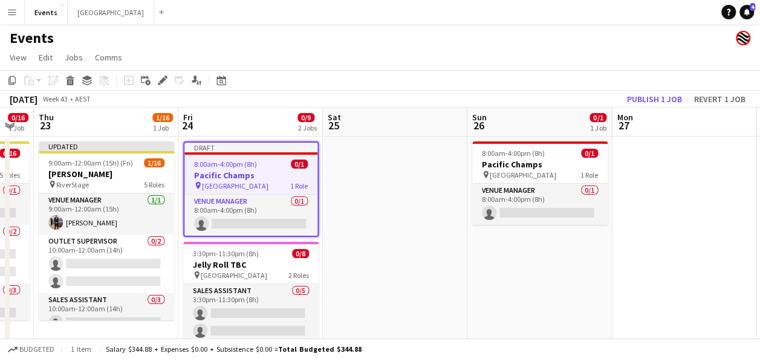
scroll to position [0, 544]
drag, startPoint x: 664, startPoint y: 156, endPoint x: 393, endPoint y: 172, distance: 272.1
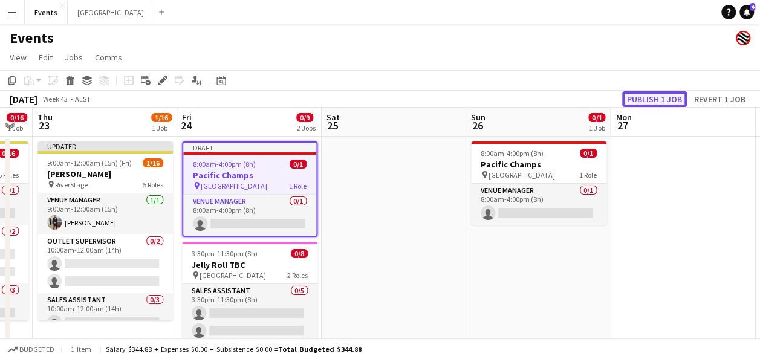
click at [653, 99] on button "Publish 1 job" at bounding box center [654, 99] width 65 height 16
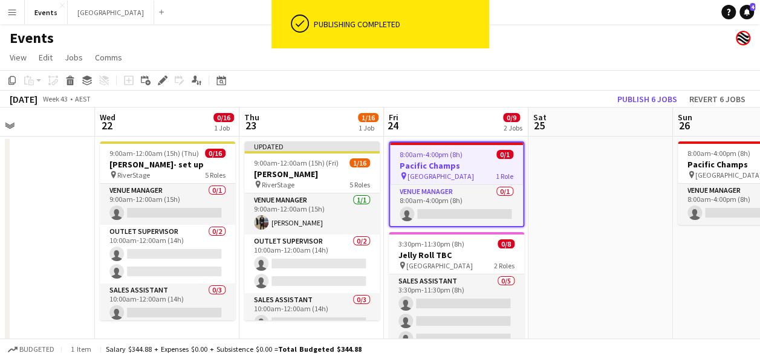
scroll to position [0, 317]
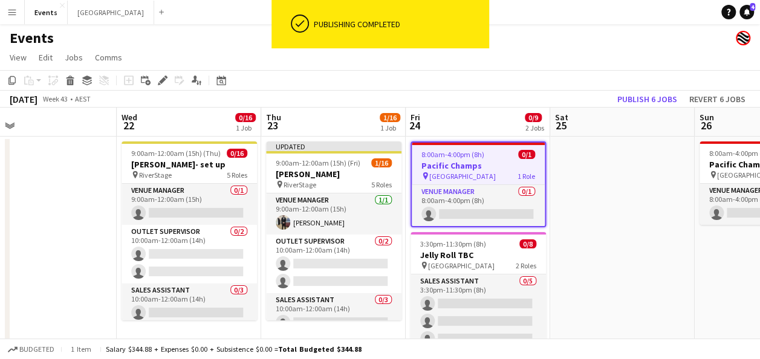
drag, startPoint x: 363, startPoint y: 180, endPoint x: 592, endPoint y: 182, distance: 228.7
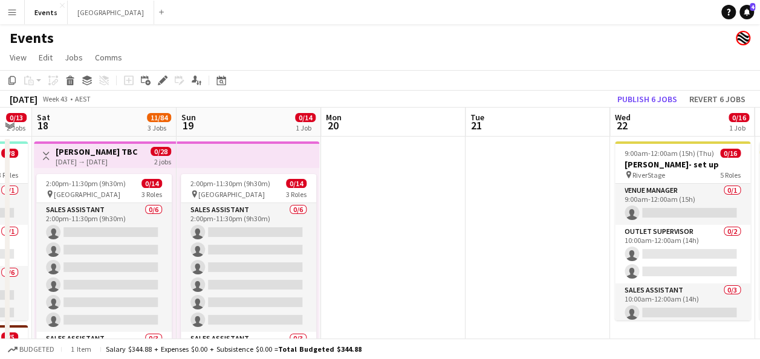
scroll to position [0, 338]
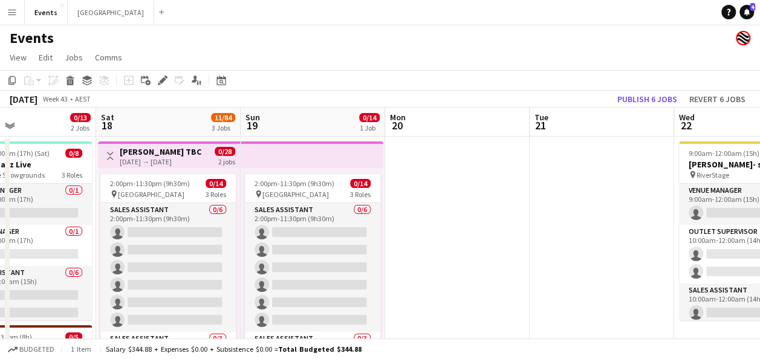
drag, startPoint x: 69, startPoint y: 229, endPoint x: 627, endPoint y: 220, distance: 557.8
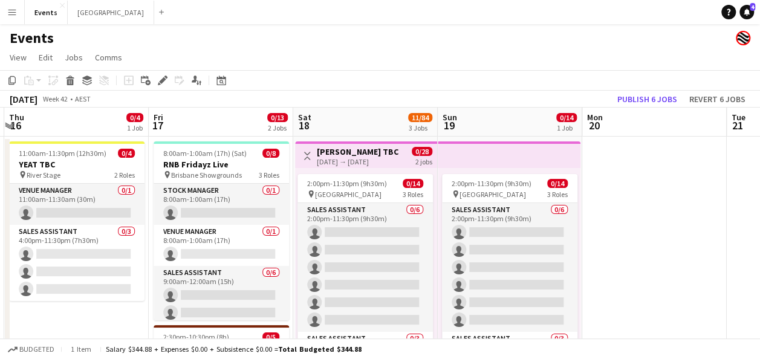
scroll to position [0, 342]
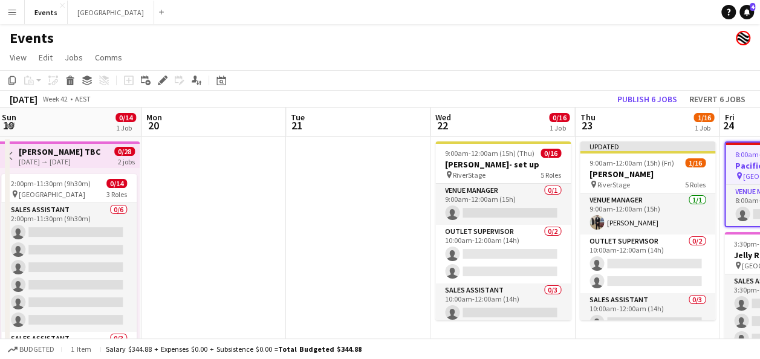
drag, startPoint x: 419, startPoint y: 219, endPoint x: 175, endPoint y: 220, distance: 243.8
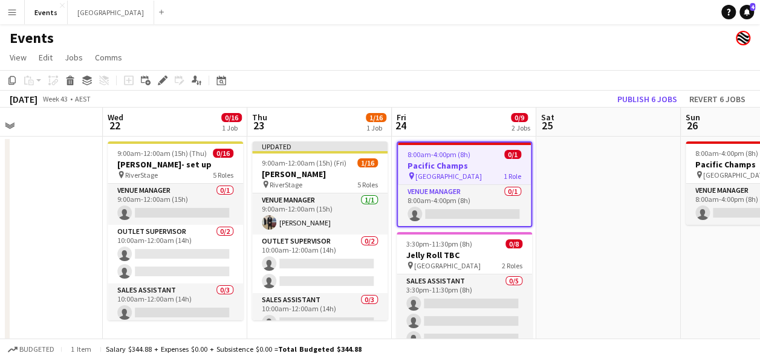
scroll to position [0, 332]
drag, startPoint x: 373, startPoint y: 220, endPoint x: 44, endPoint y: 224, distance: 329.1
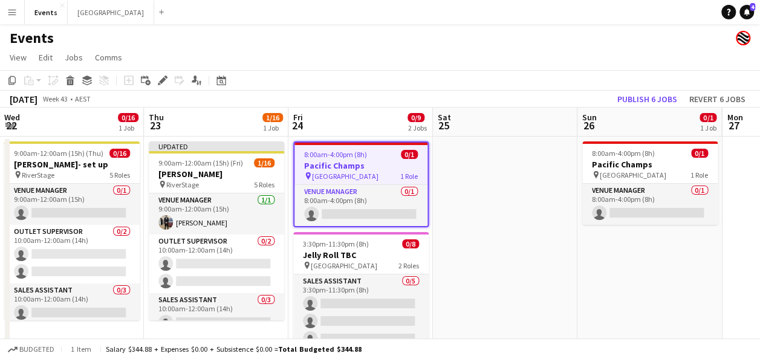
scroll to position [0, 458]
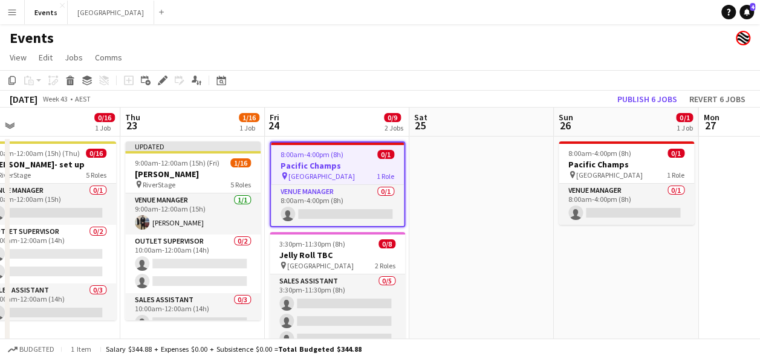
drag, startPoint x: 633, startPoint y: 192, endPoint x: 507, endPoint y: 206, distance: 126.6
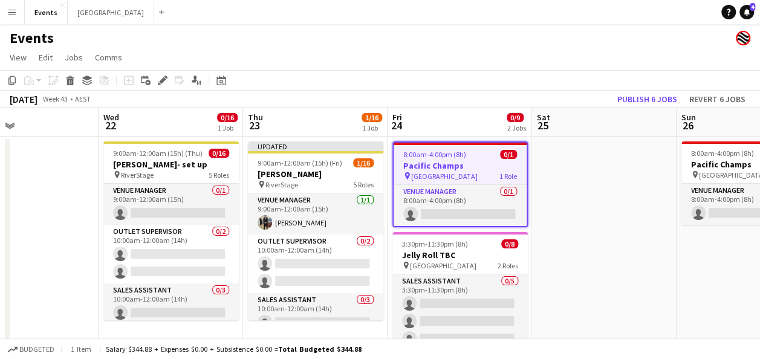
drag, startPoint x: 488, startPoint y: 208, endPoint x: 771, endPoint y: 220, distance: 283.4
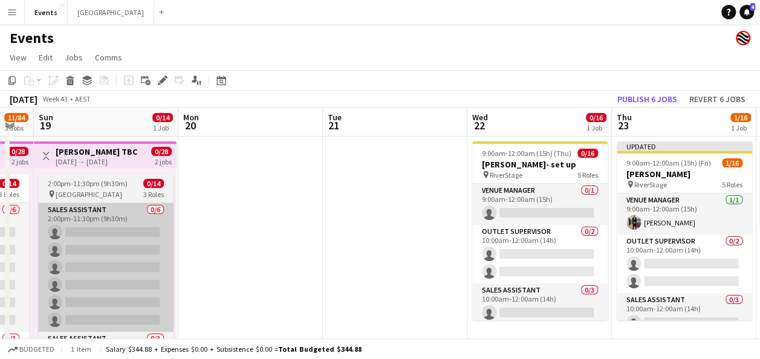
drag, startPoint x: 439, startPoint y: 218, endPoint x: 391, endPoint y: 218, distance: 48.4
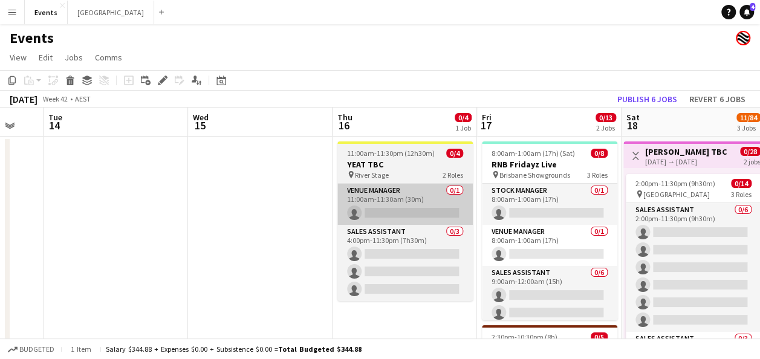
drag, startPoint x: 139, startPoint y: 221, endPoint x: 400, endPoint y: 221, distance: 260.7
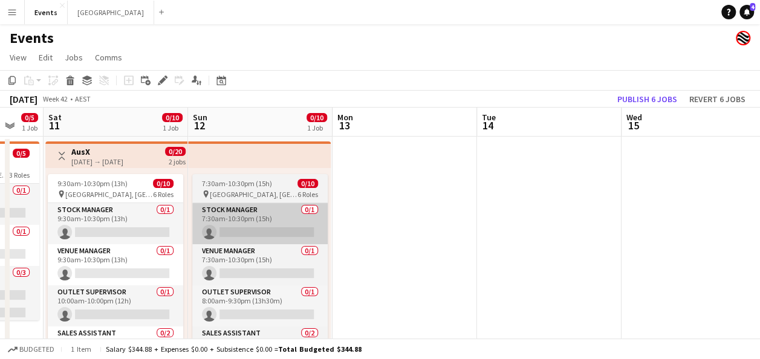
drag, startPoint x: 200, startPoint y: 221, endPoint x: 292, endPoint y: 220, distance: 92.6
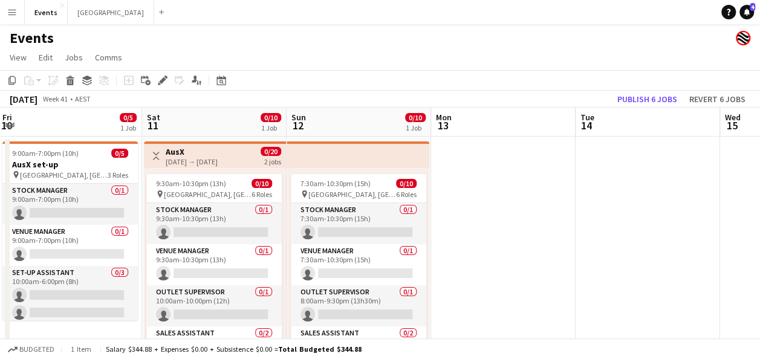
scroll to position [0, 345]
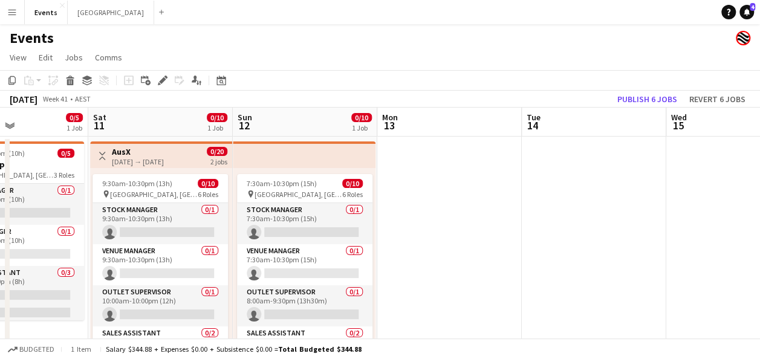
drag, startPoint x: 363, startPoint y: 220, endPoint x: 585, endPoint y: 221, distance: 222.0
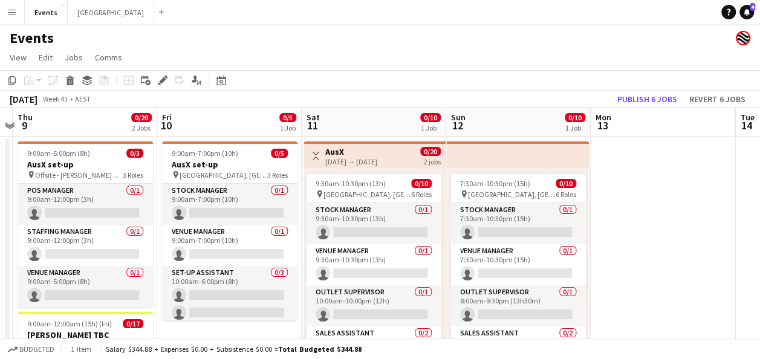
scroll to position [0, 422]
drag, startPoint x: 701, startPoint y: 208, endPoint x: 624, endPoint y: 221, distance: 77.9
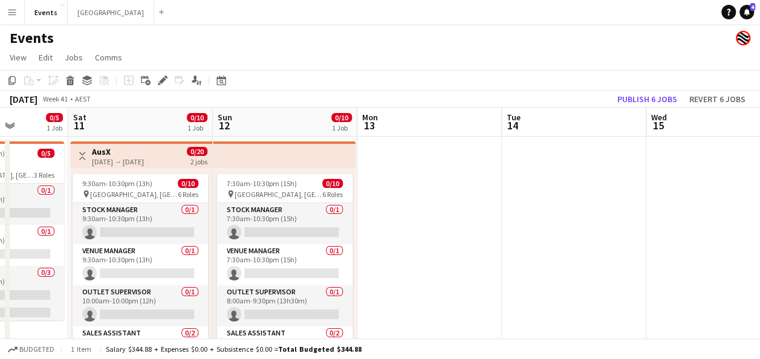
drag, startPoint x: 740, startPoint y: 188, endPoint x: 273, endPoint y: 194, distance: 467.0
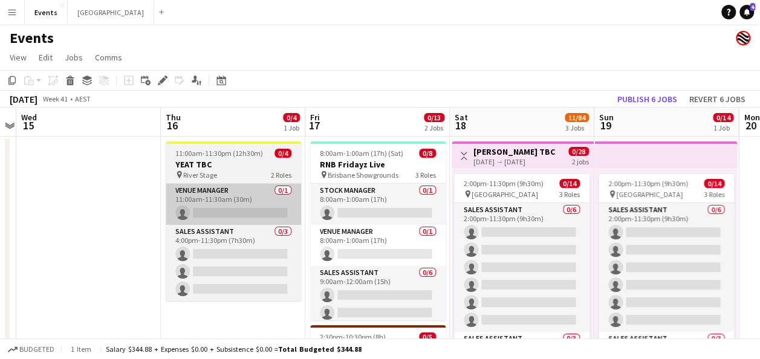
drag, startPoint x: 414, startPoint y: 209, endPoint x: 253, endPoint y: 207, distance: 160.9
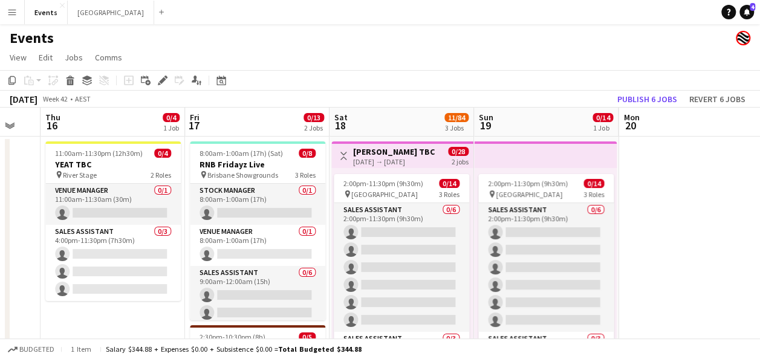
drag, startPoint x: 723, startPoint y: 200, endPoint x: 283, endPoint y: 206, distance: 440.4
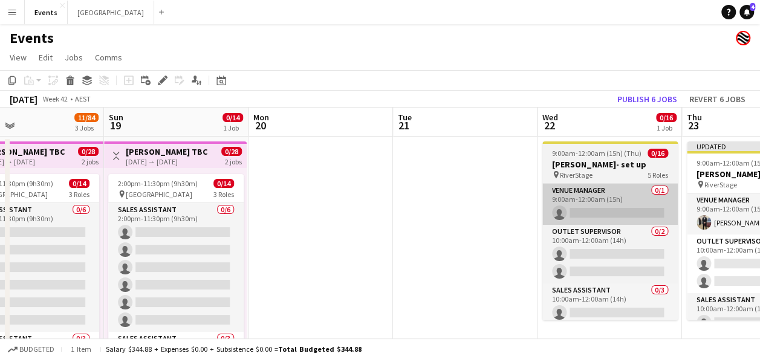
drag, startPoint x: 571, startPoint y: 192, endPoint x: 270, endPoint y: 191, distance: 301.2
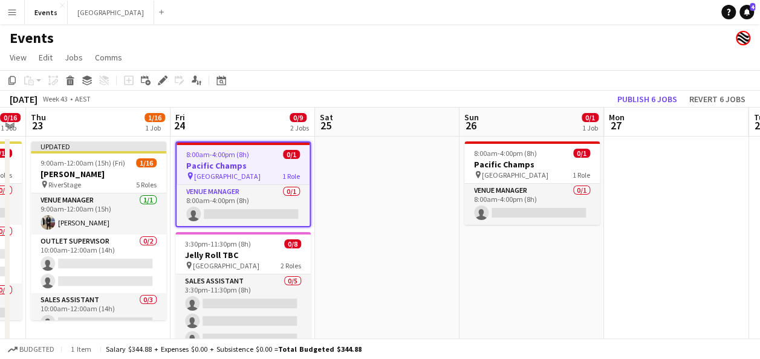
drag, startPoint x: 647, startPoint y: 190, endPoint x: 302, endPoint y: 191, distance: 344.2
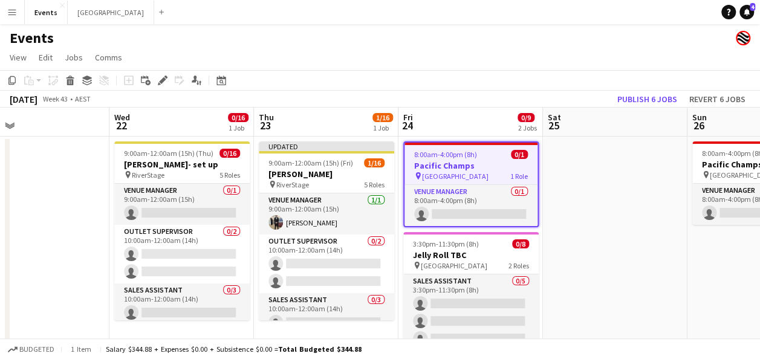
scroll to position [0, 324]
drag, startPoint x: 357, startPoint y: 256, endPoint x: 579, endPoint y: 255, distance: 222.6
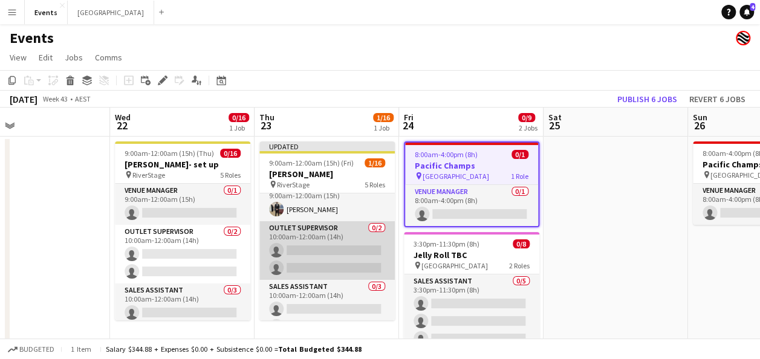
scroll to position [0, 0]
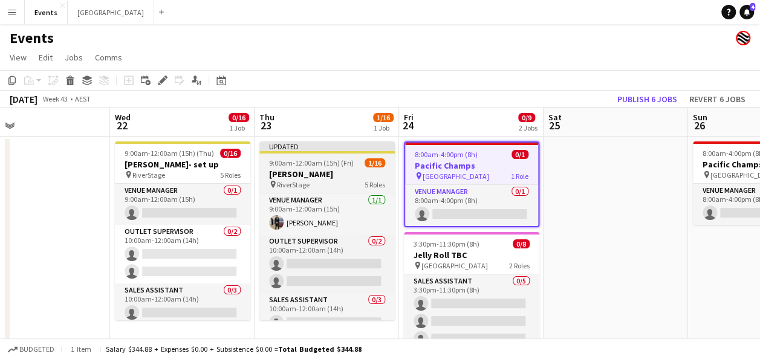
click at [307, 170] on h3 "[PERSON_NAME]" at bounding box center [327, 174] width 135 height 11
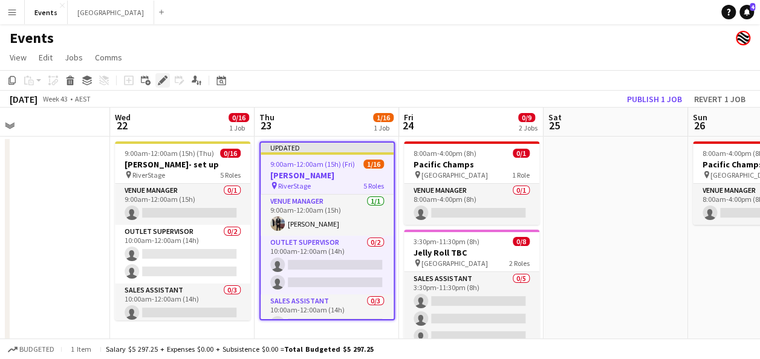
click at [167, 80] on icon "Edit" at bounding box center [163, 81] width 10 height 10
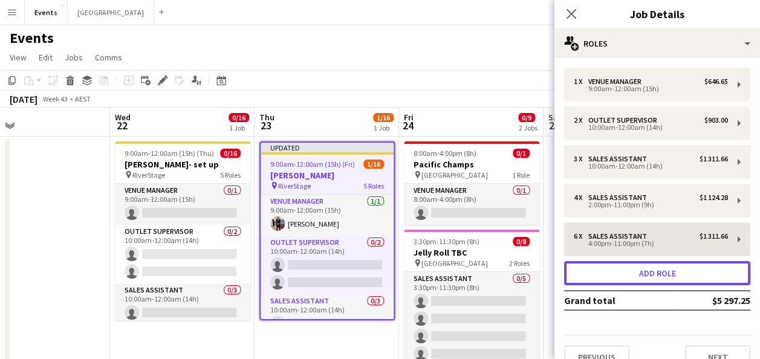
drag, startPoint x: 666, startPoint y: 279, endPoint x: 645, endPoint y: 269, distance: 23.0
click at [666, 279] on button "Add role" at bounding box center [657, 273] width 186 height 24
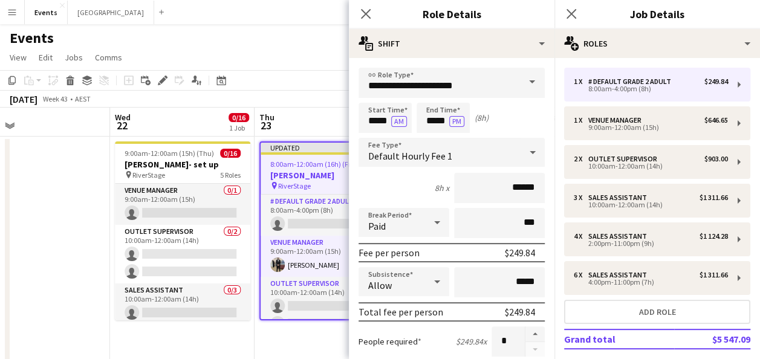
click at [529, 83] on span at bounding box center [532, 82] width 25 height 29
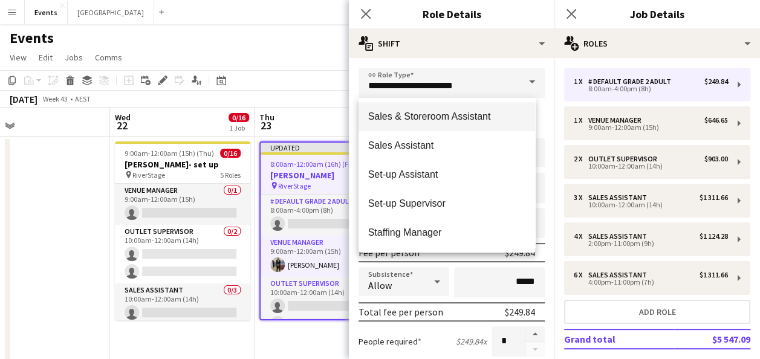
scroll to position [484, 0]
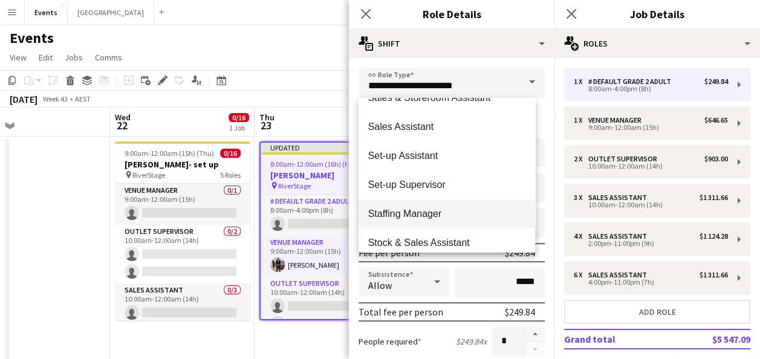
click at [451, 208] on span "Staffing Manager" at bounding box center [447, 213] width 158 height 11
type input "**********"
type input "******"
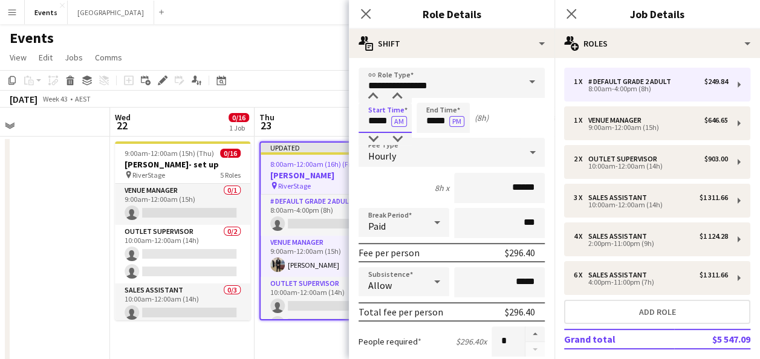
click at [374, 121] on input "*****" at bounding box center [385, 118] width 53 height 30
type input "*****"
click at [434, 122] on input "*****" at bounding box center [443, 118] width 53 height 30
type input "*****"
click at [457, 120] on button "PM" at bounding box center [456, 121] width 15 height 11
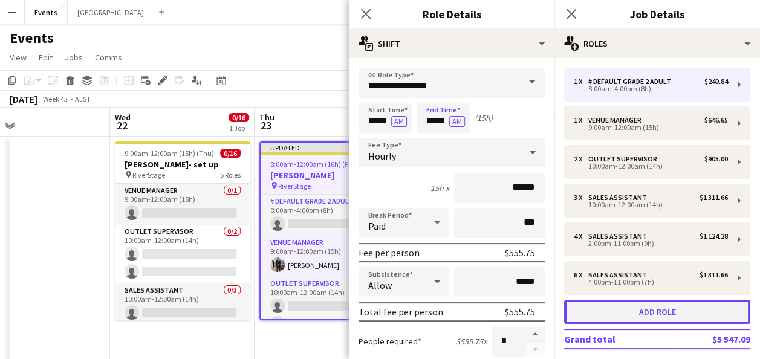
click at [644, 311] on button "Add role" at bounding box center [657, 312] width 186 height 24
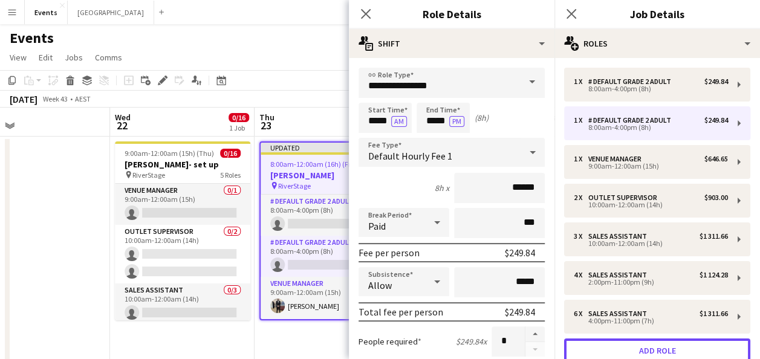
type input "**********"
type input "*****"
type input "******"
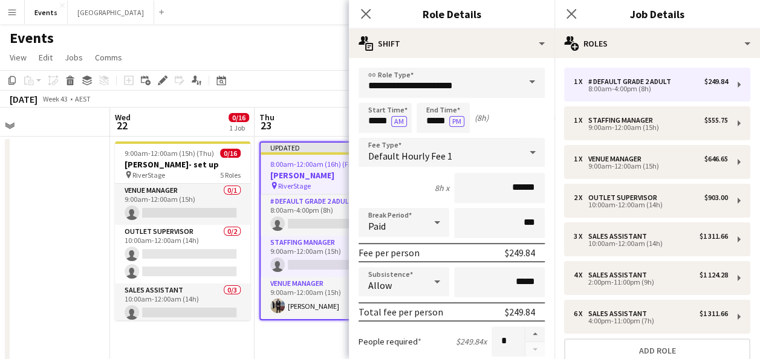
click at [521, 88] on span at bounding box center [532, 82] width 25 height 29
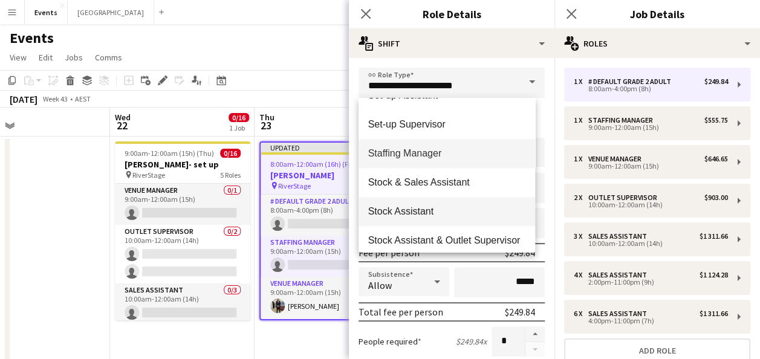
scroll to position [605, 0]
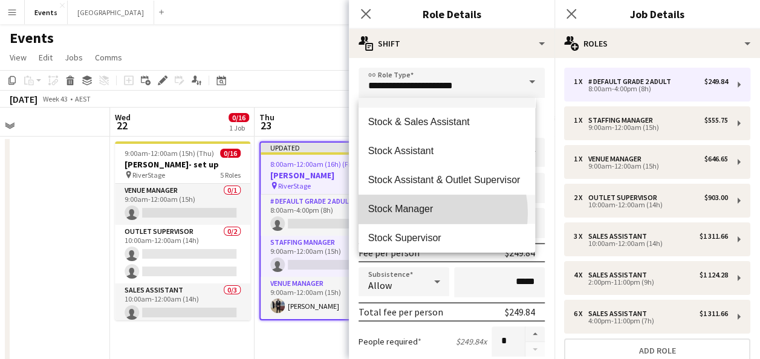
click at [425, 213] on span "Stock Manager" at bounding box center [447, 208] width 158 height 11
type input "**********"
type input "******"
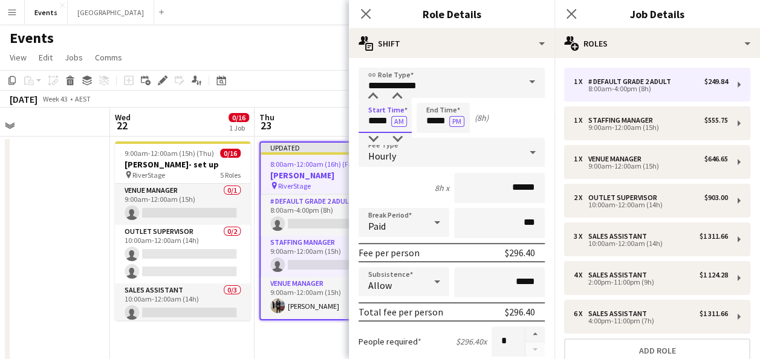
drag, startPoint x: 388, startPoint y: 122, endPoint x: 362, endPoint y: 123, distance: 25.5
click at [364, 123] on input "*****" at bounding box center [385, 118] width 53 height 30
type input "*****"
click at [449, 116] on button "PM" at bounding box center [456, 121] width 15 height 11
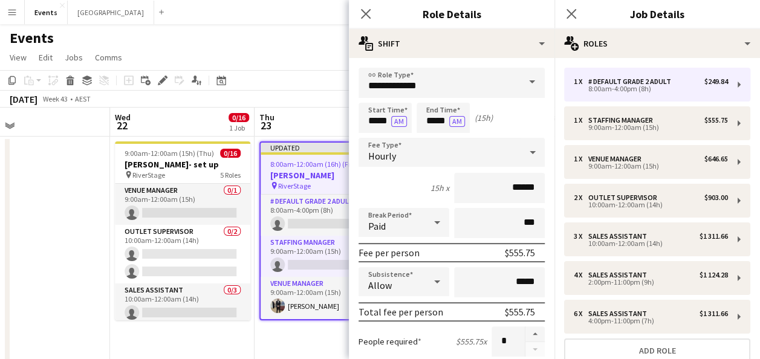
click at [318, 67] on app-page-menu "View Day view expanded Day view collapsed Month view Date picker Jump to today …" at bounding box center [380, 58] width 760 height 23
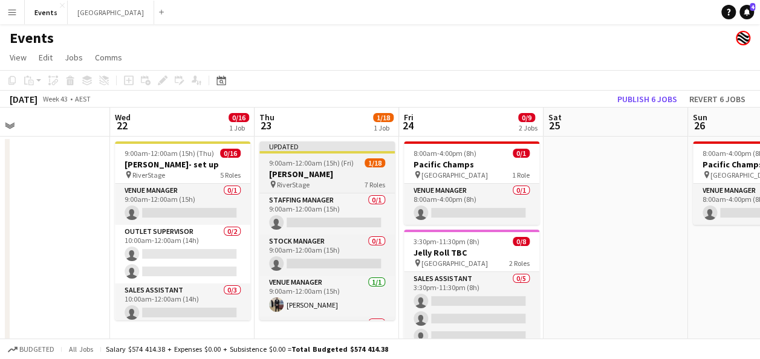
click at [322, 159] on span "9:00am-12:00am (15h) (Fri)" at bounding box center [311, 162] width 85 height 9
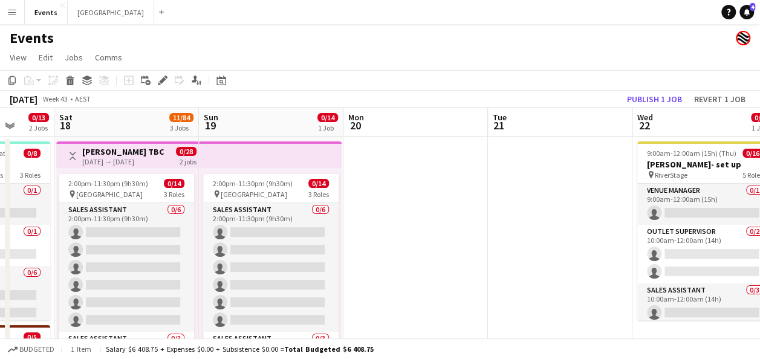
drag, startPoint x: 47, startPoint y: 220, endPoint x: 353, endPoint y: 207, distance: 306.3
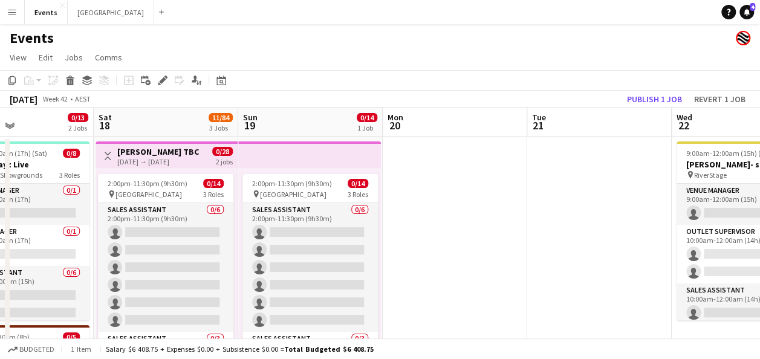
drag, startPoint x: 506, startPoint y: 217, endPoint x: 679, endPoint y: 211, distance: 173.1
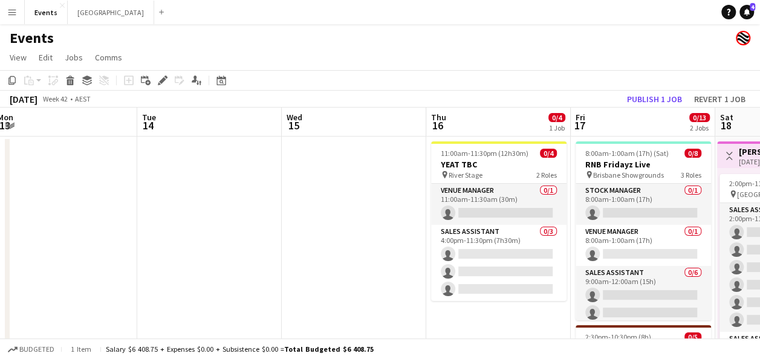
drag, startPoint x: 79, startPoint y: 215, endPoint x: 745, endPoint y: 211, distance: 666.0
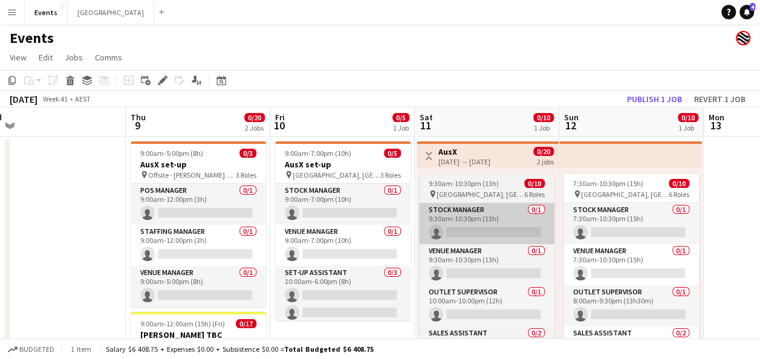
drag, startPoint x: 330, startPoint y: 223, endPoint x: 496, endPoint y: 218, distance: 165.8
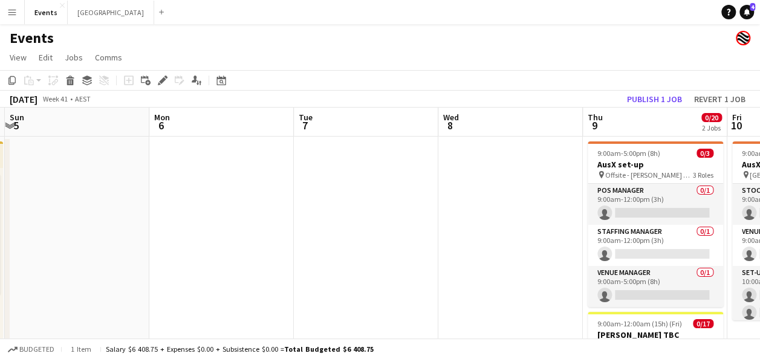
drag, startPoint x: 90, startPoint y: 219, endPoint x: 540, endPoint y: 219, distance: 449.4
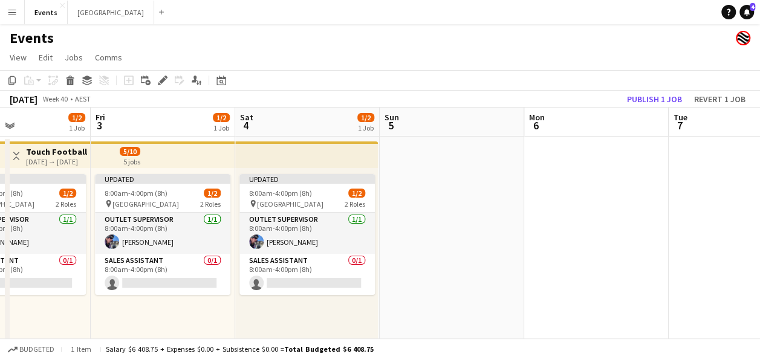
drag, startPoint x: 188, startPoint y: 221, endPoint x: 553, endPoint y: 223, distance: 364.8
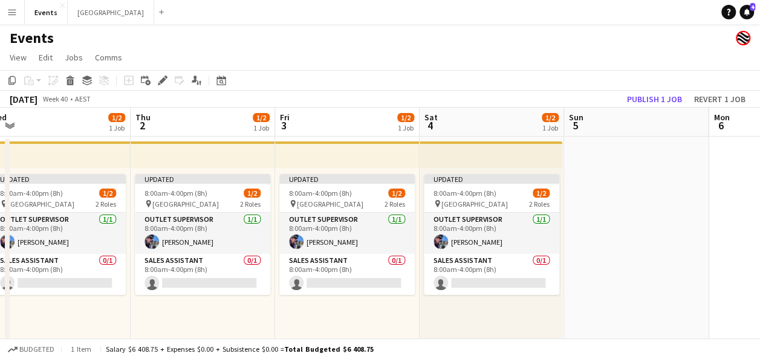
drag, startPoint x: 427, startPoint y: 226, endPoint x: 184, endPoint y: 226, distance: 242.6
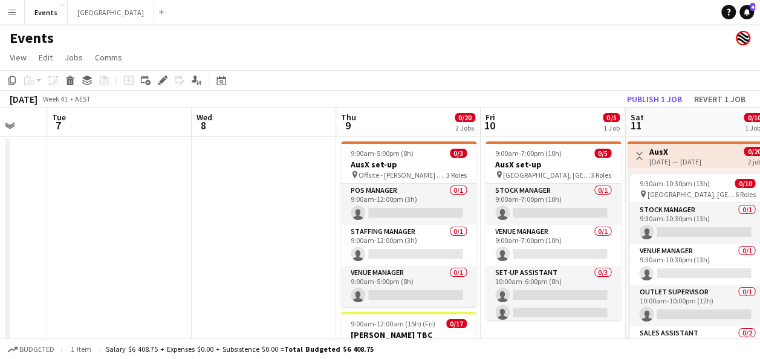
drag, startPoint x: 569, startPoint y: 227, endPoint x: 246, endPoint y: 223, distance: 322.4
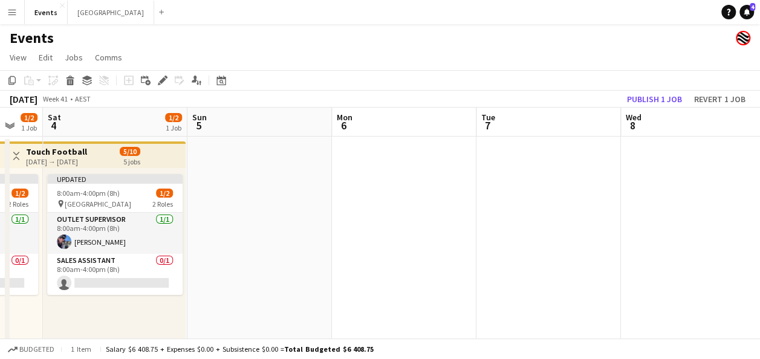
drag, startPoint x: 304, startPoint y: 212, endPoint x: 708, endPoint y: 217, distance: 404.1
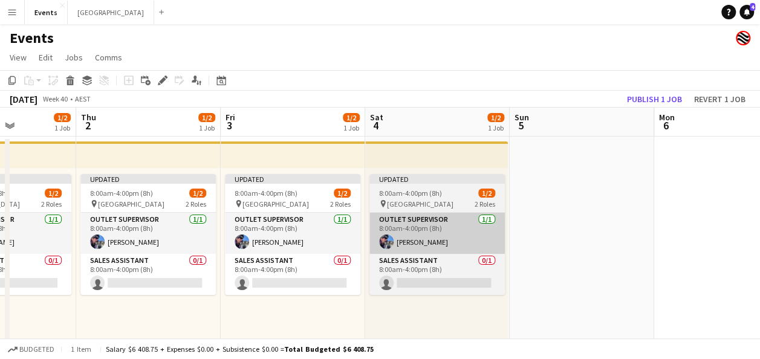
drag, startPoint x: 308, startPoint y: 217, endPoint x: 612, endPoint y: 217, distance: 303.7
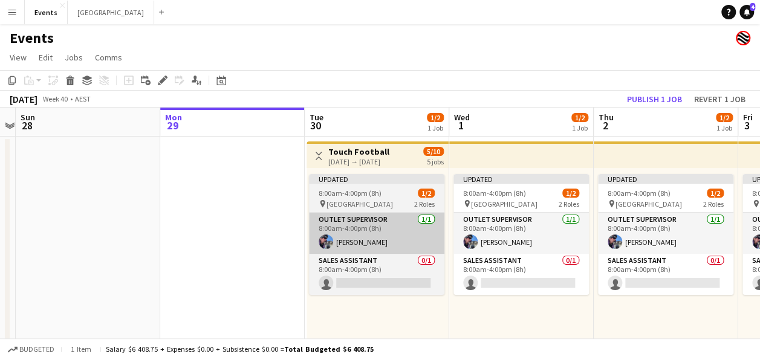
drag, startPoint x: 185, startPoint y: 221, endPoint x: 376, endPoint y: 223, distance: 191.2
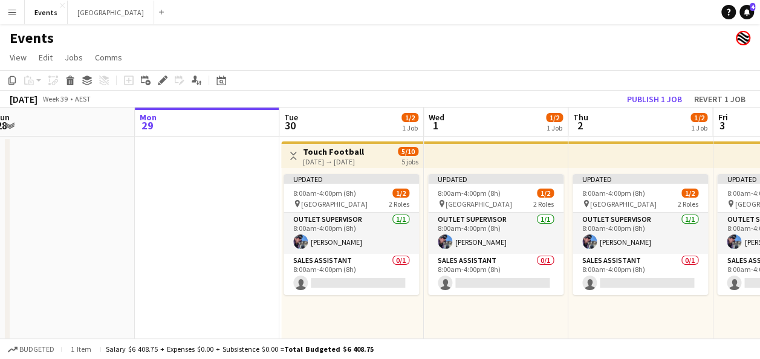
drag, startPoint x: 162, startPoint y: 224, endPoint x: 109, endPoint y: 229, distance: 53.5
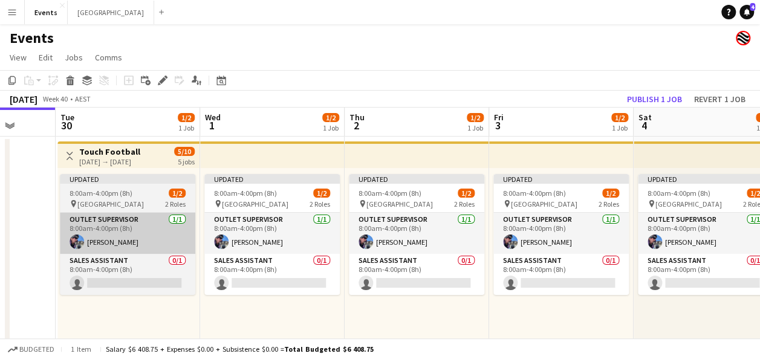
drag, startPoint x: 290, startPoint y: 222, endPoint x: 80, endPoint y: 222, distance: 210.5
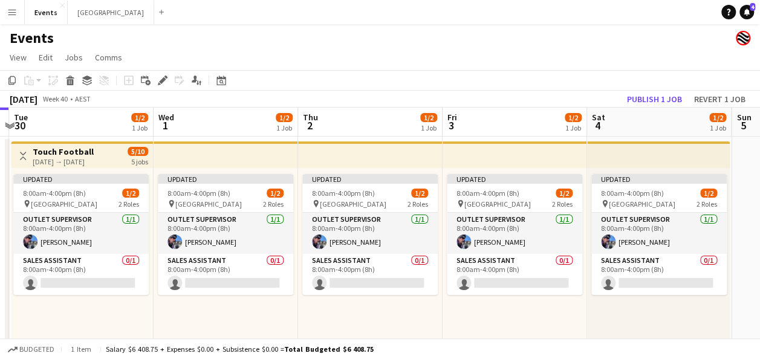
scroll to position [0, 424]
drag, startPoint x: 522, startPoint y: 205, endPoint x: 478, endPoint y: 204, distance: 43.6
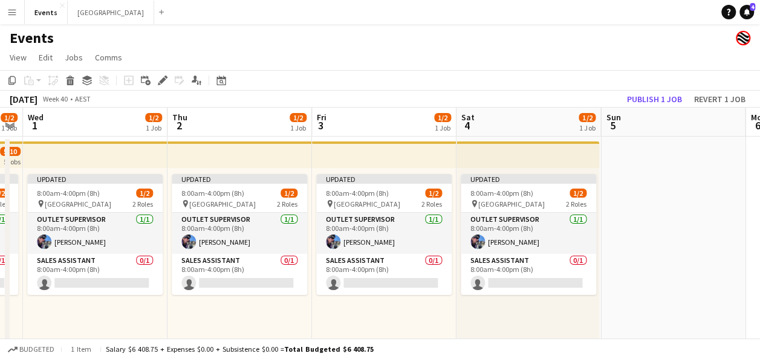
drag, startPoint x: 751, startPoint y: 215, endPoint x: 312, endPoint y: 214, distance: 439.2
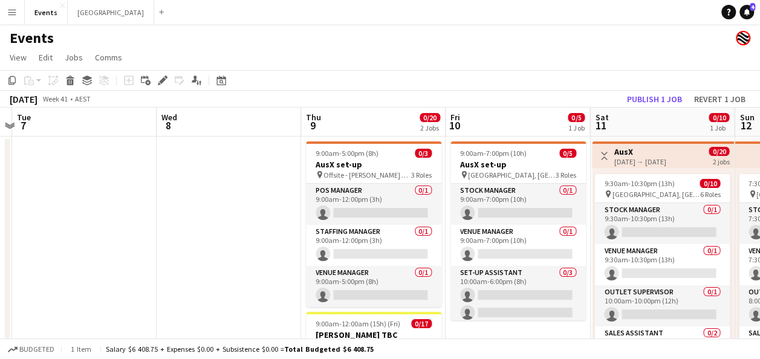
drag, startPoint x: 653, startPoint y: 207, endPoint x: 109, endPoint y: 229, distance: 544.2
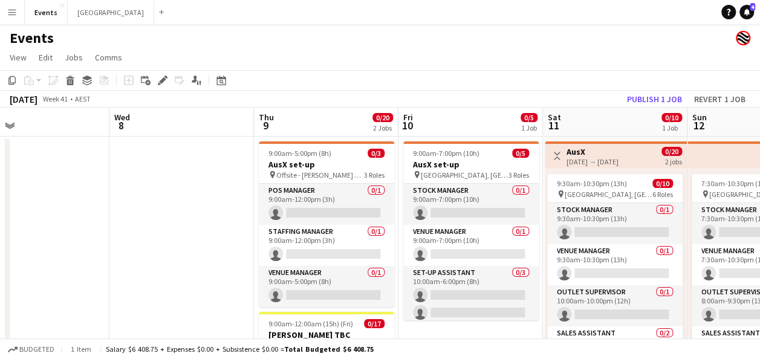
scroll to position [0, 341]
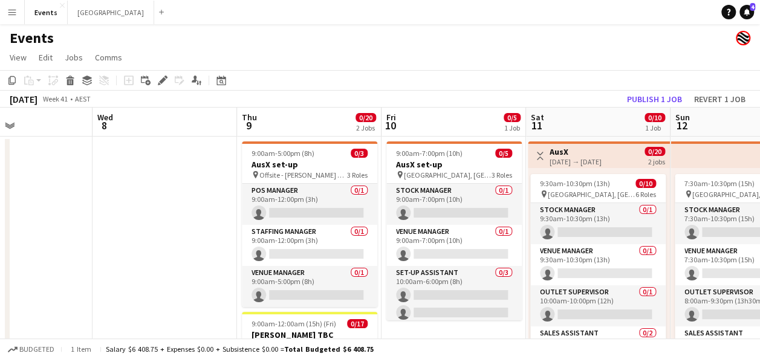
drag, startPoint x: 183, startPoint y: 206, endPoint x: 120, endPoint y: 206, distance: 62.9
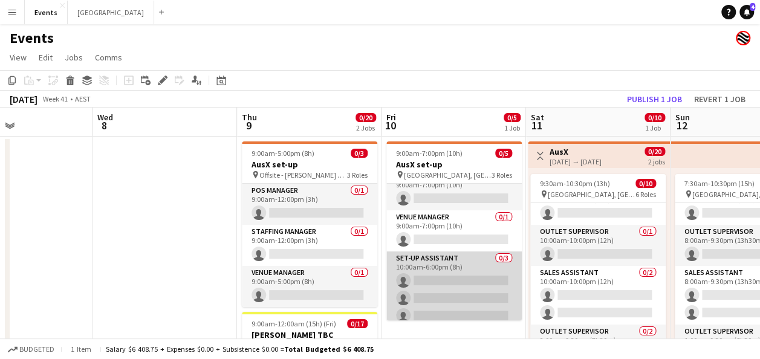
scroll to position [21, 0]
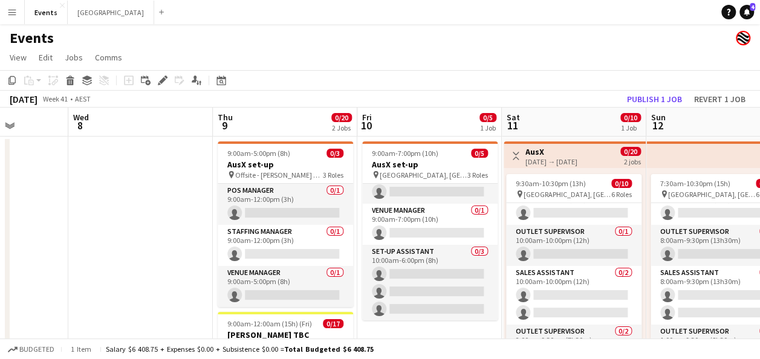
drag, startPoint x: 192, startPoint y: 227, endPoint x: 650, endPoint y: 225, distance: 457.9
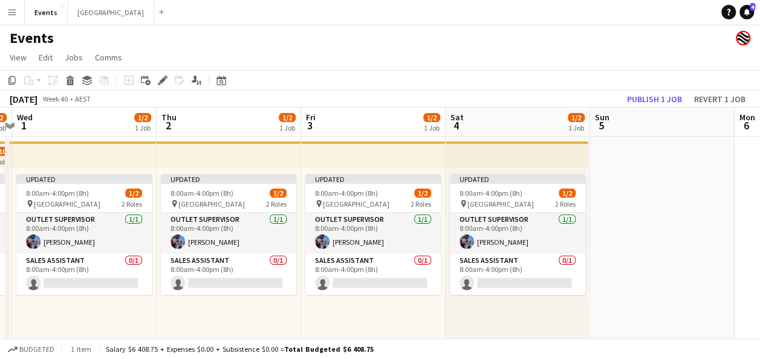
drag, startPoint x: 297, startPoint y: 227, endPoint x: 638, endPoint y: 226, distance: 341.2
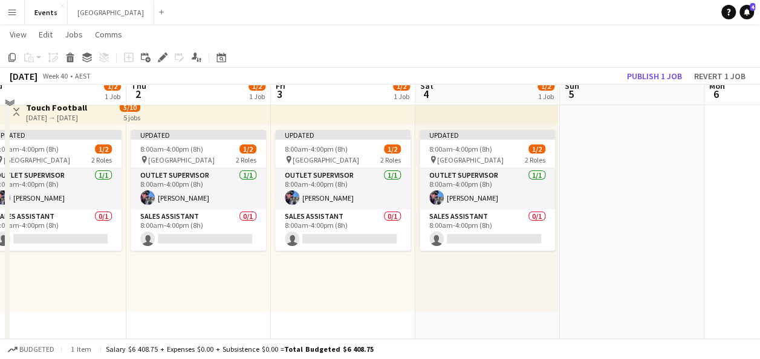
scroll to position [60, 0]
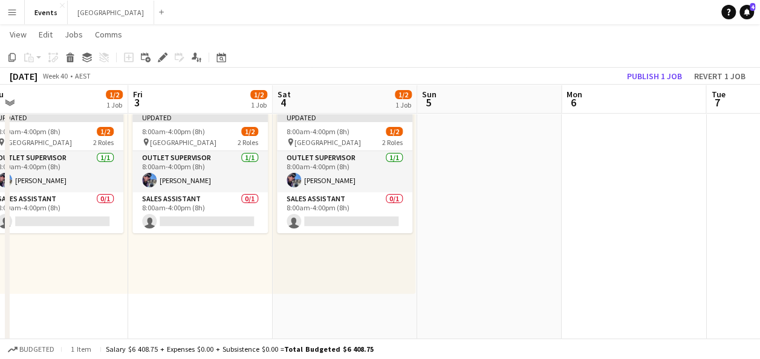
drag, startPoint x: 749, startPoint y: 222, endPoint x: 92, endPoint y: 215, distance: 657.0
click at [29, 219] on app-calendar-viewport "Mon 29 Tue 30 1/2 1 Job Wed 1 1/2 1 Job Thu 2 1/2 1 Job Fri 3 1/2 1 Job Sat 4 1…" at bounding box center [380, 336] width 760 height 699
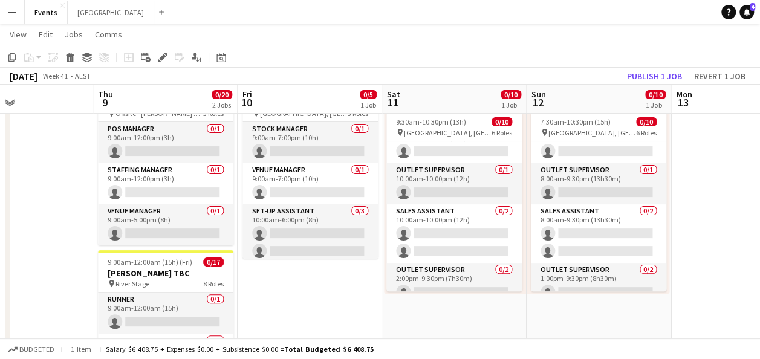
drag, startPoint x: 538, startPoint y: 247, endPoint x: 316, endPoint y: 247, distance: 222.0
click at [316, 247] on app-calendar-viewport "Sun 5 Mon 6 Tue 7 Wed 8 Thu 9 0/20 2 Jobs Fri 10 0/5 1 Job Sat 11 0/10 1 Job Su…" at bounding box center [380, 336] width 760 height 699
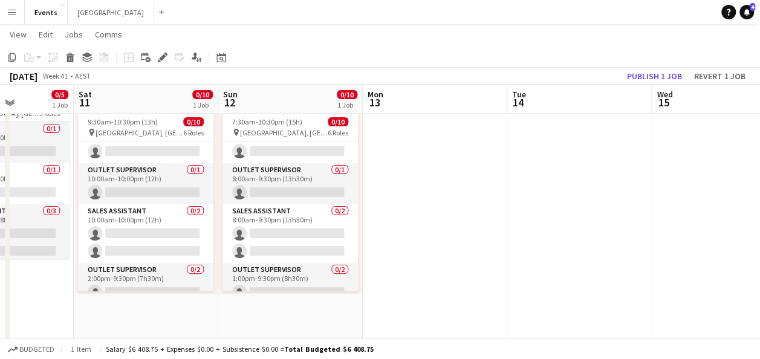
drag, startPoint x: 682, startPoint y: 222, endPoint x: 344, endPoint y: 225, distance: 338.8
click at [344, 225] on app-calendar-viewport "Tue 7 Wed 8 Thu 9 0/20 2 Jobs Fri 10 0/5 1 Job Sat 11 0/10 1 Job Sun 12 0/10 1 …" at bounding box center [380, 336] width 760 height 699
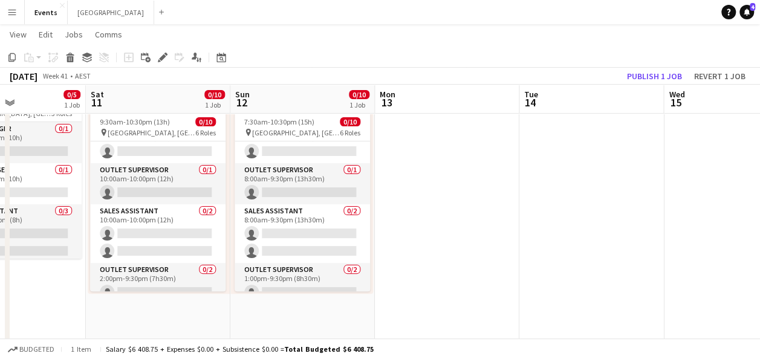
drag, startPoint x: 579, startPoint y: 208, endPoint x: 359, endPoint y: 210, distance: 220.8
click at [359, 210] on app-calendar-viewport "Tue 7 Wed 8 Thu 9 0/20 2 Jobs Fri 10 0/5 1 Job Sat 11 0/10 1 Job Sun 12 0/10 1 …" at bounding box center [380, 336] width 760 height 699
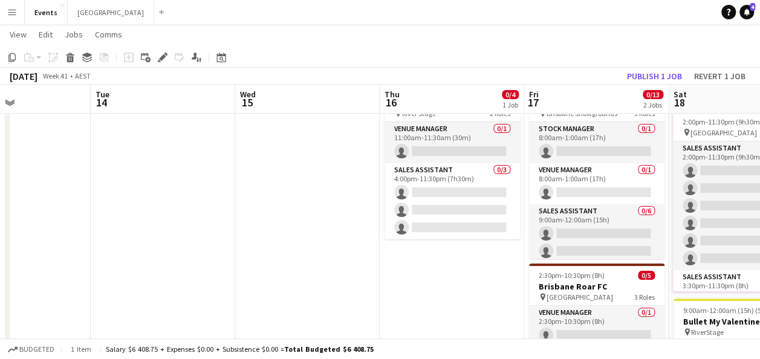
drag, startPoint x: 600, startPoint y: 270, endPoint x: 482, endPoint y: 276, distance: 118.7
click at [459, 272] on app-calendar-viewport "Sat 11 0/10 1 Job Sun 12 0/10 1 Job Mon 13 Tue 14 Wed 15 Thu 16 0/4 1 Job Fri 1…" at bounding box center [380, 336] width 760 height 699
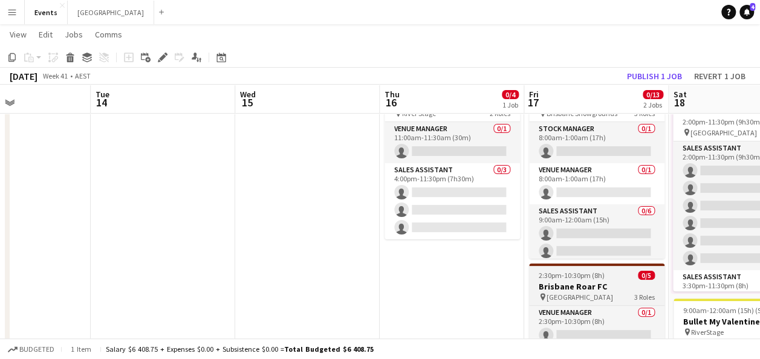
scroll to position [0, 348]
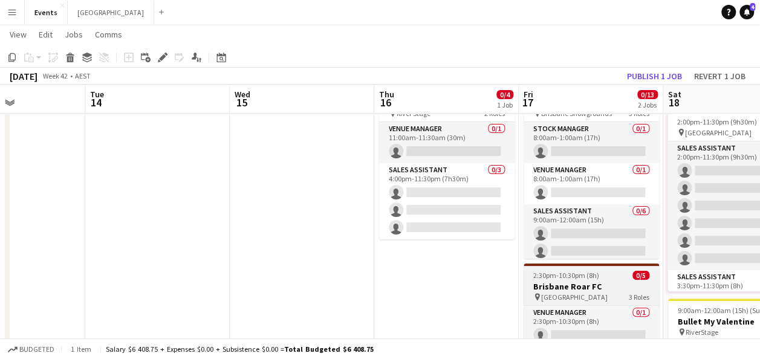
drag, startPoint x: 571, startPoint y: 293, endPoint x: 540, endPoint y: 284, distance: 32.0
click at [571, 292] on div "pin [GEOGRAPHIC_DATA] 3 Roles" at bounding box center [591, 297] width 135 height 10
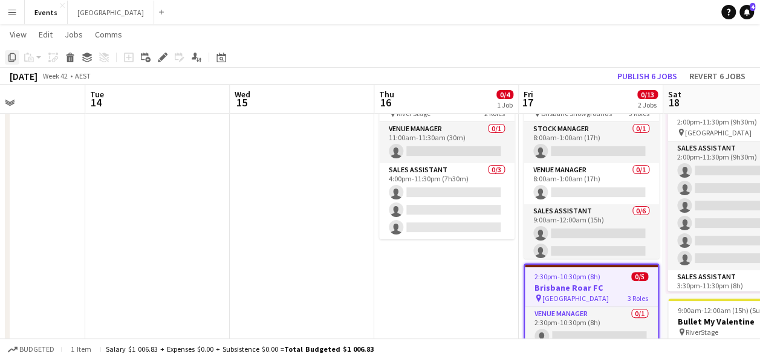
click at [11, 59] on icon "Copy" at bounding box center [12, 58] width 10 height 10
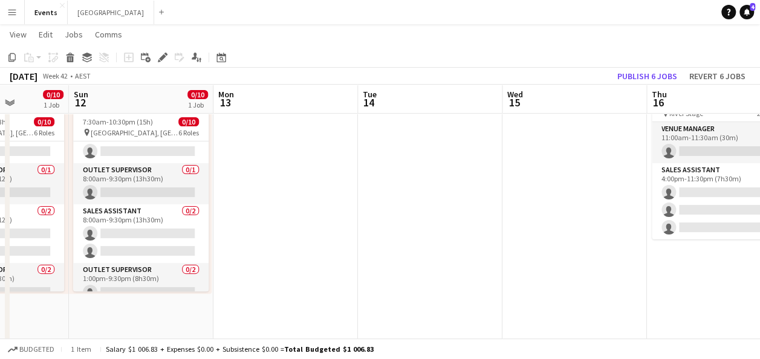
drag, startPoint x: 94, startPoint y: 161, endPoint x: 26, endPoint y: 189, distance: 73.2
click at [292, 181] on app-calendar-viewport "Thu 9 0/20 2 Jobs Fri 10 0/5 1 Job Sat 11 0/10 1 Job Sun 12 0/10 1 Job Mon 13 T…" at bounding box center [380, 336] width 760 height 699
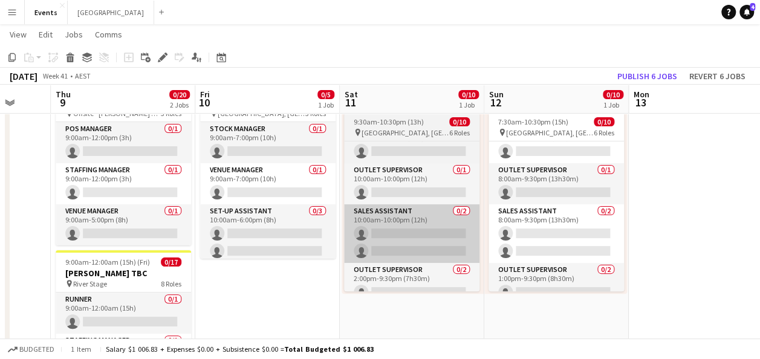
drag, startPoint x: 576, startPoint y: 209, endPoint x: 353, endPoint y: 209, distance: 222.6
click at [573, 209] on app-calendar-viewport "Mon 6 Tue 7 Wed 8 Thu 9 0/20 2 Jobs Fri 10 0/5 1 Job Sat 11 0/10 1 Job Sun 12 0…" at bounding box center [380, 336] width 760 height 699
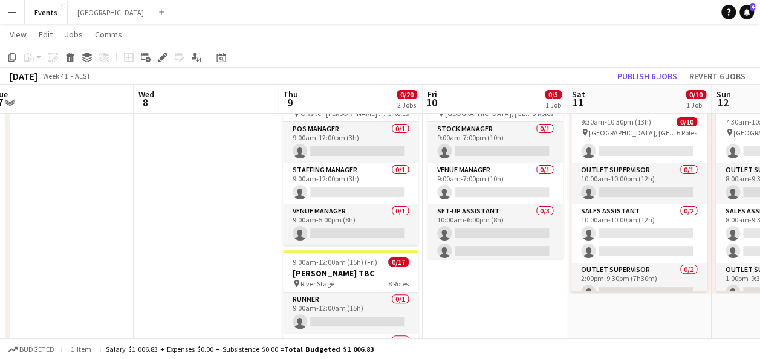
drag, startPoint x: 459, startPoint y: 212, endPoint x: 425, endPoint y: 227, distance: 37.3
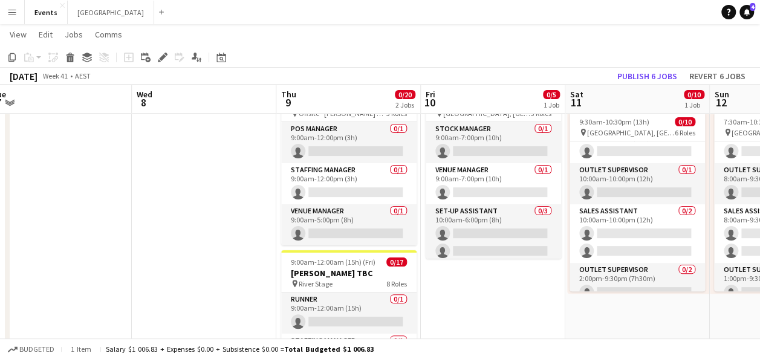
click at [611, 212] on app-calendar-viewport "Sun 5 Mon 6 Tue 7 Wed 8 Thu 9 0/20 2 Jobs Fri 10 0/5 1 Job Sat 11 0/10 1 Job Su…" at bounding box center [380, 336] width 760 height 699
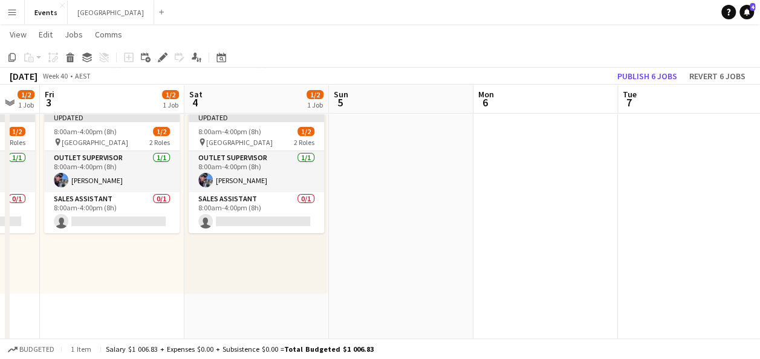
drag, startPoint x: 662, startPoint y: 233, endPoint x: 386, endPoint y: 243, distance: 276.0
click at [668, 233] on app-calendar-viewport "Wed 1 1/2 1 Job Thu 2 1/2 1 Job Fri 3 1/2 1 Job Sat 4 1/2 1 Job Sun 5 Mon 6 Tue…" at bounding box center [380, 336] width 760 height 699
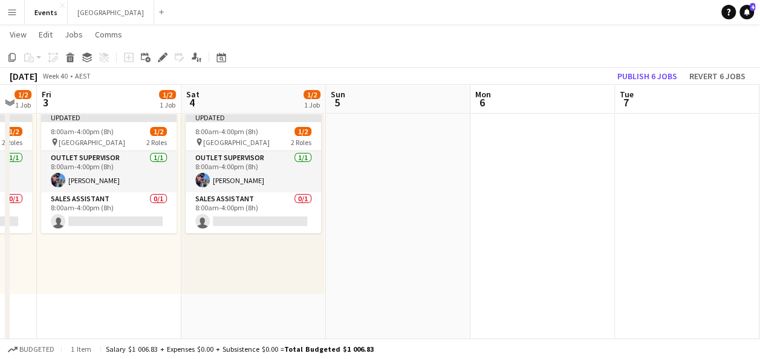
click at [260, 279] on div "Updated 8:00am-4:00pm (8h) 1/2 pin Coffs Harbour 2 Roles Outlet Supervisor 1/1 …" at bounding box center [252, 200] width 143 height 188
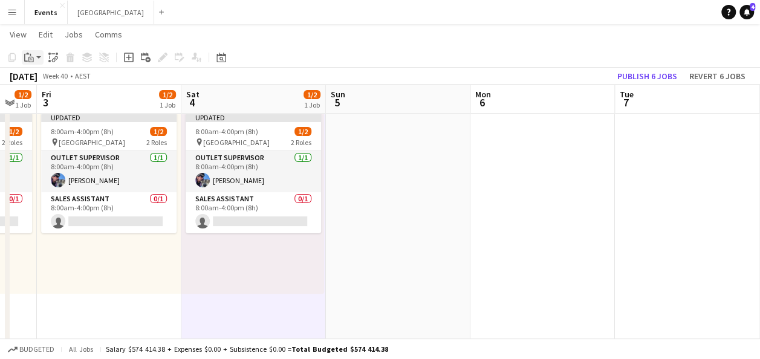
click at [35, 59] on div "Paste" at bounding box center [29, 57] width 15 height 15
click at [75, 85] on link "Paste Ctrl+V" at bounding box center [89, 80] width 114 height 11
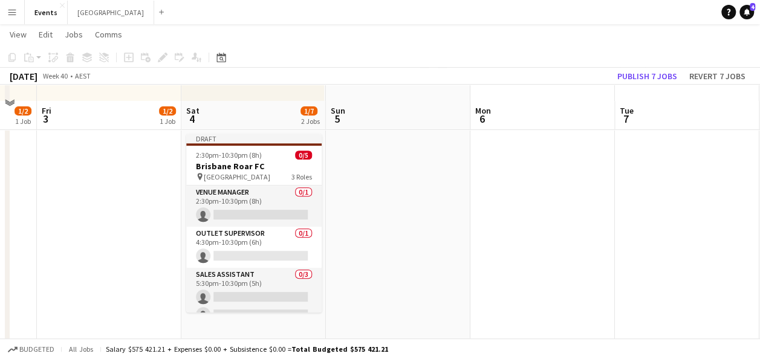
scroll to position [242, 0]
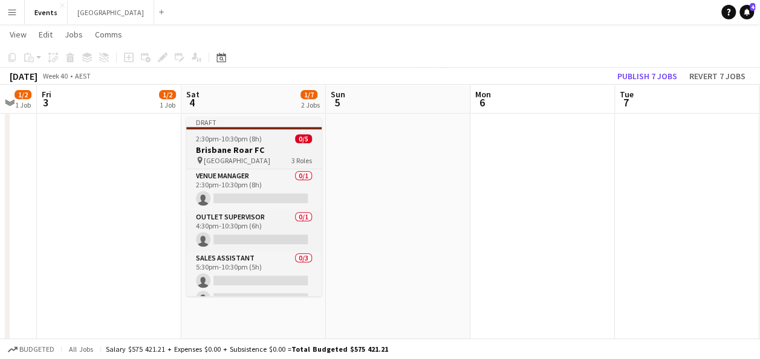
click at [231, 155] on app-job-card "Draft 2:30pm-10:30pm (8h) 0/5 Brisbane Roar FC pin [GEOGRAPHIC_DATA] 3 Roles Ve…" at bounding box center [253, 206] width 135 height 179
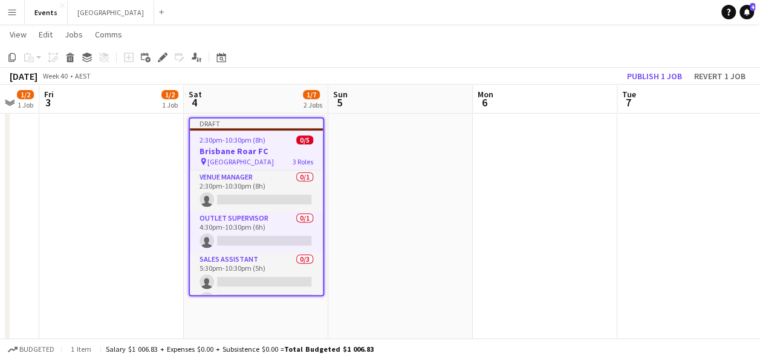
click at [163, 60] on icon "Edit" at bounding box center [163, 58] width 10 height 10
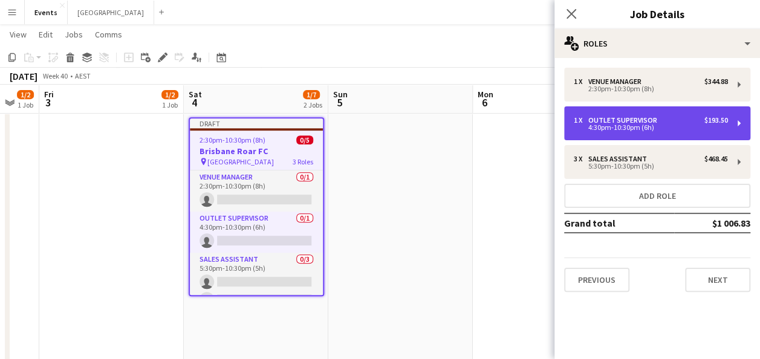
click at [658, 120] on div "Outlet Supervisor" at bounding box center [626, 120] width 74 height 8
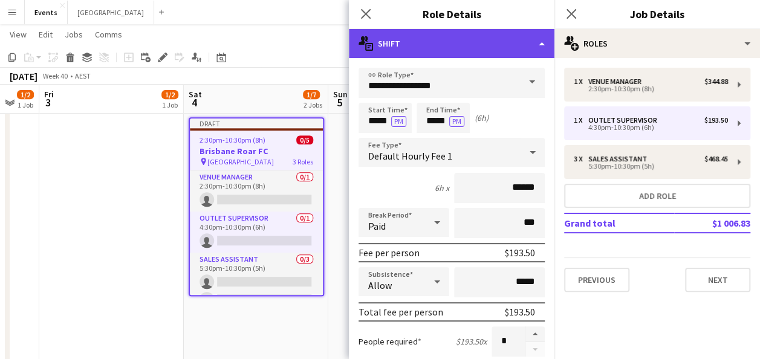
drag, startPoint x: 509, startPoint y: 44, endPoint x: 495, endPoint y: 45, distance: 14.5
click at [495, 45] on div "multiple-actions-text Shift" at bounding box center [452, 43] width 206 height 29
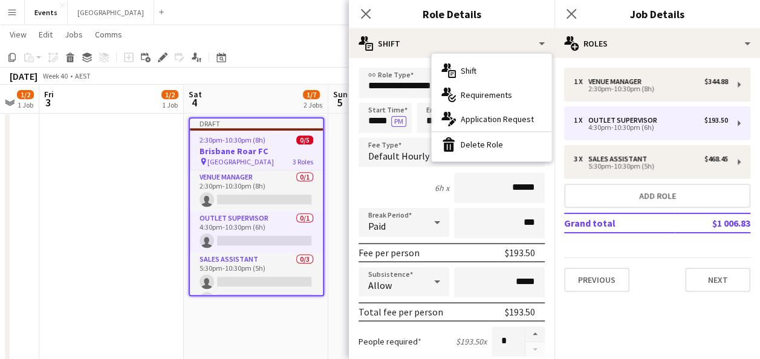
drag, startPoint x: 500, startPoint y: 143, endPoint x: 535, endPoint y: 144, distance: 34.5
click at [501, 143] on div "bin-2 Delete Role" at bounding box center [492, 144] width 120 height 24
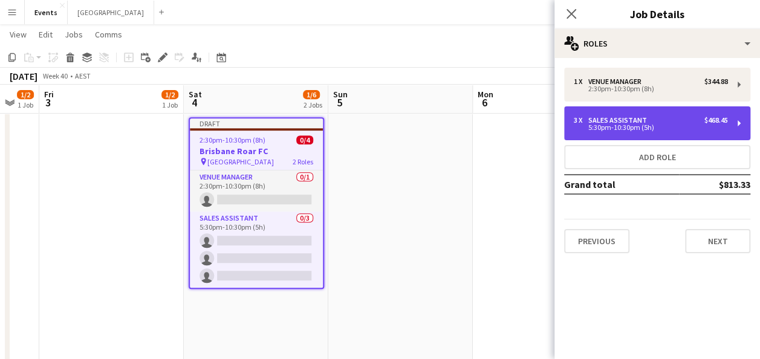
click at [646, 125] on div "5:30pm-10:30pm (5h)" at bounding box center [651, 128] width 154 height 6
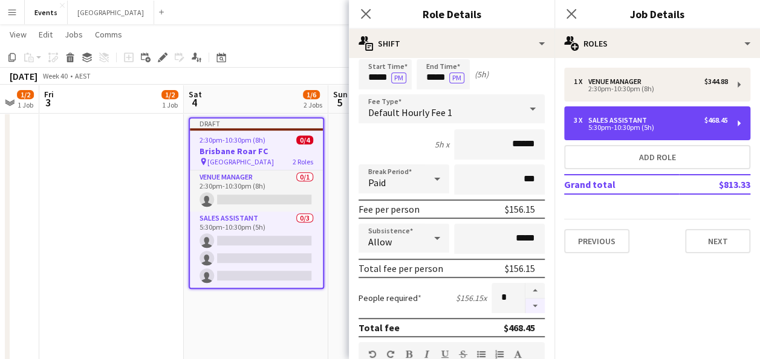
scroll to position [60, 0]
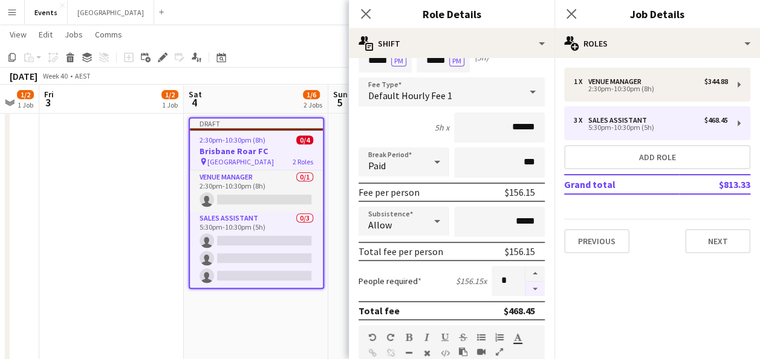
click at [527, 286] on button "button" at bounding box center [535, 289] width 19 height 15
click at [526, 286] on button "button" at bounding box center [535, 289] width 19 height 15
type input "*"
drag, startPoint x: 299, startPoint y: 324, endPoint x: 286, endPoint y: 315, distance: 16.5
click at [290, 322] on app-calendar-viewport "Wed 1 1/2 1 Job Thu 2 1/2 1 Job Fri 3 1/2 1 Job Sat 4 1/6 2 Jobs Sun 5 Mon 6 Tu…" at bounding box center [380, 154] width 760 height 699
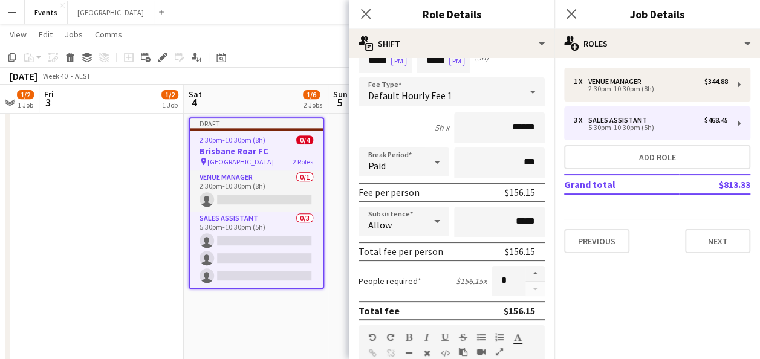
scroll to position [0, 260]
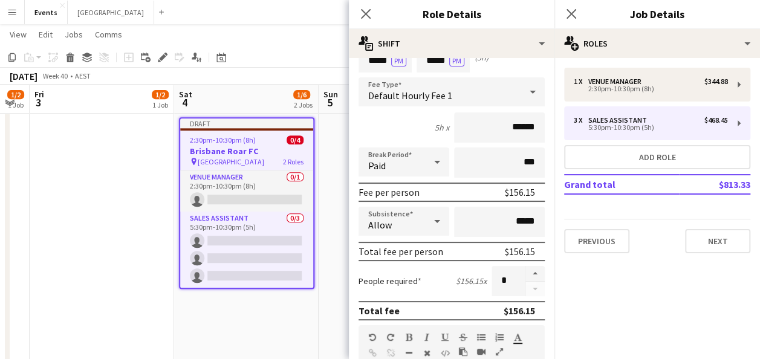
drag, startPoint x: 241, startPoint y: 300, endPoint x: 240, endPoint y: 289, distance: 11.0
click at [241, 299] on app-date-cell "Updated 8:00am-4:00pm (8h) 1/2 pin Coffs Harbour 2 Roles Outlet Supervisor 1/1 …" at bounding box center [246, 199] width 145 height 611
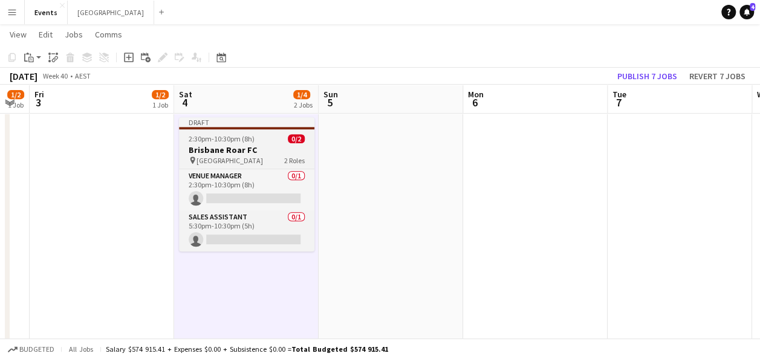
click at [264, 148] on h3 "Brisbane Roar FC" at bounding box center [246, 150] width 135 height 11
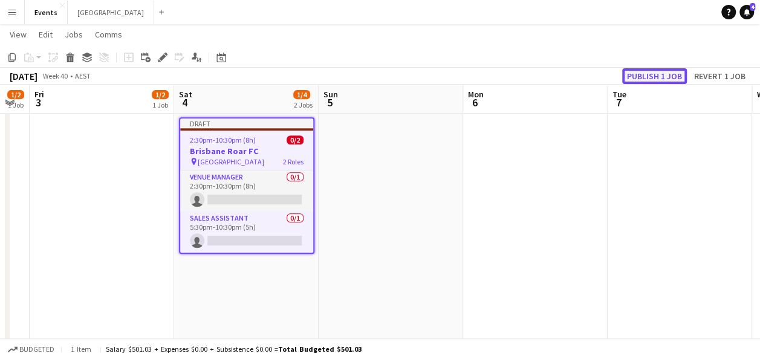
click at [661, 71] on button "Publish 1 job" at bounding box center [654, 76] width 65 height 16
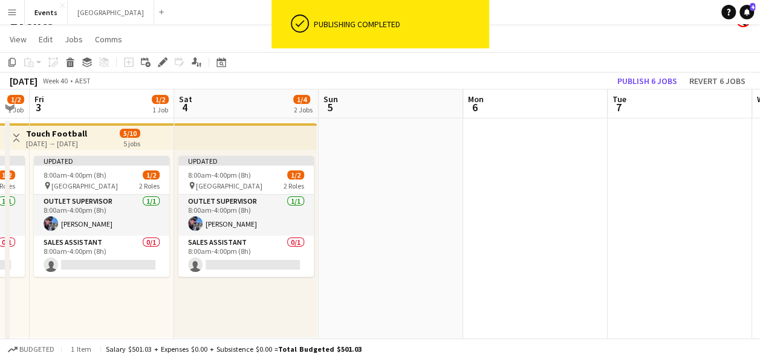
scroll to position [0, 0]
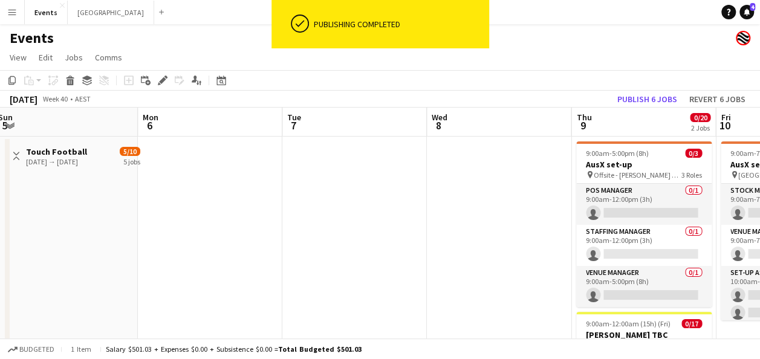
drag, startPoint x: 677, startPoint y: 209, endPoint x: 335, endPoint y: 213, distance: 342.4
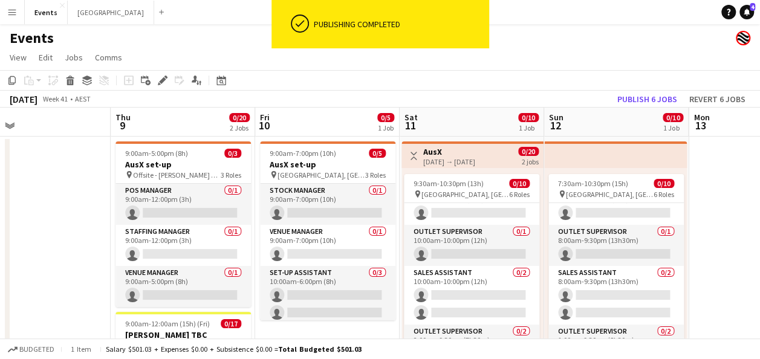
drag, startPoint x: 483, startPoint y: 213, endPoint x: 39, endPoint y: 213, distance: 444.0
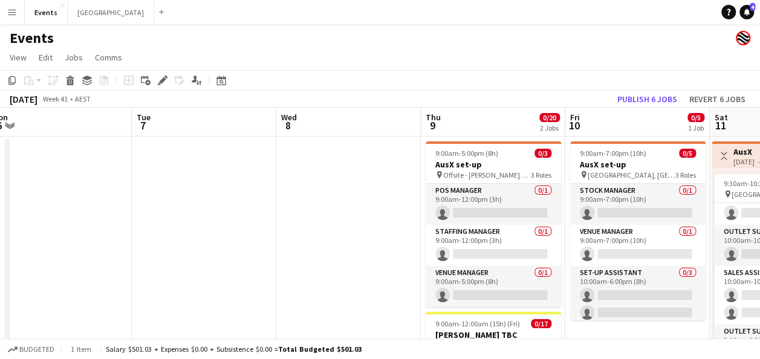
drag, startPoint x: 70, startPoint y: 209, endPoint x: 382, endPoint y: 197, distance: 313.0
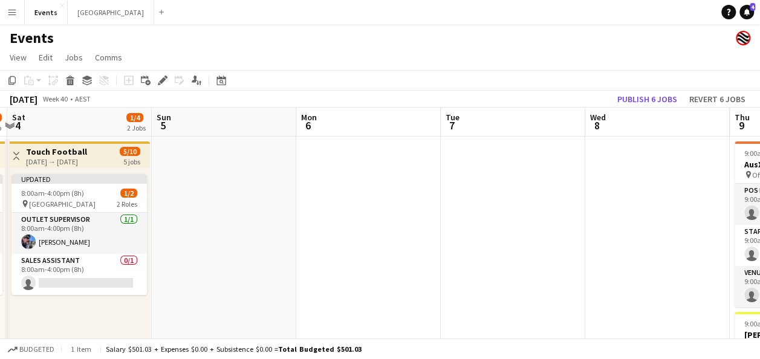
drag, startPoint x: 459, startPoint y: 204, endPoint x: 588, endPoint y: 205, distance: 128.8
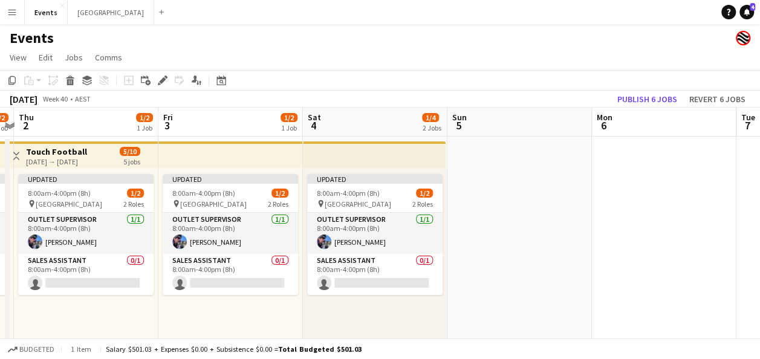
drag, startPoint x: 354, startPoint y: 221, endPoint x: 478, endPoint y: 223, distance: 124.0
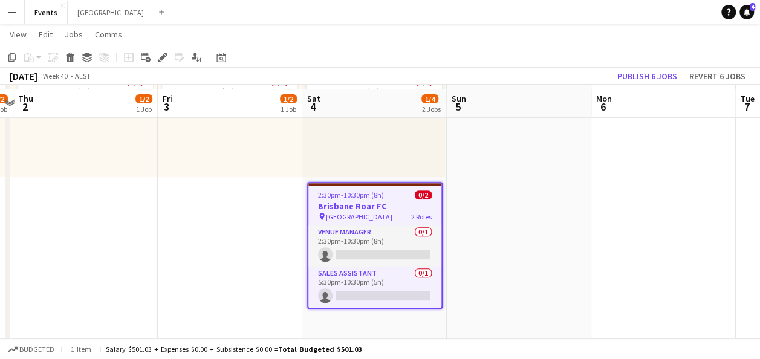
scroll to position [181, 0]
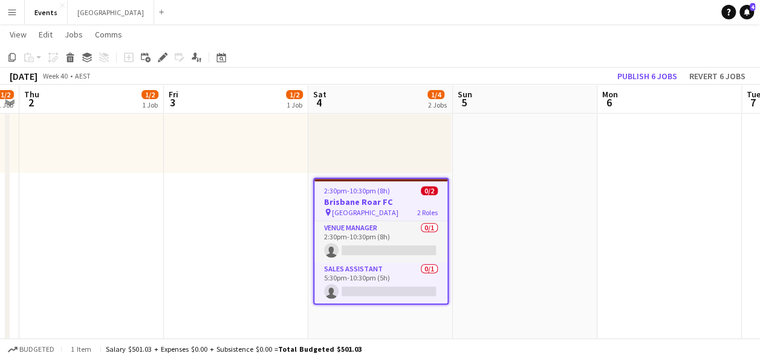
drag, startPoint x: 177, startPoint y: 249, endPoint x: 408, endPoint y: 248, distance: 230.5
click at [408, 248] on app-calendar-viewport "Tue 30 1/2 1 Job Wed 1 1/2 1 Job Thu 2 1/2 1 Job Fri 3 1/2 1 Job Sat 4 1/4 2 Jo…" at bounding box center [380, 215] width 760 height 699
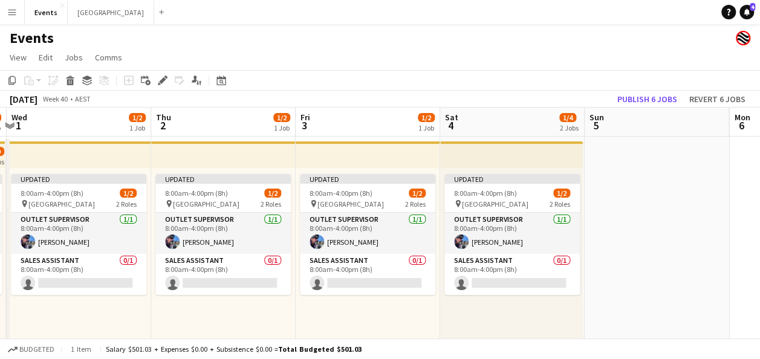
scroll to position [0, 449]
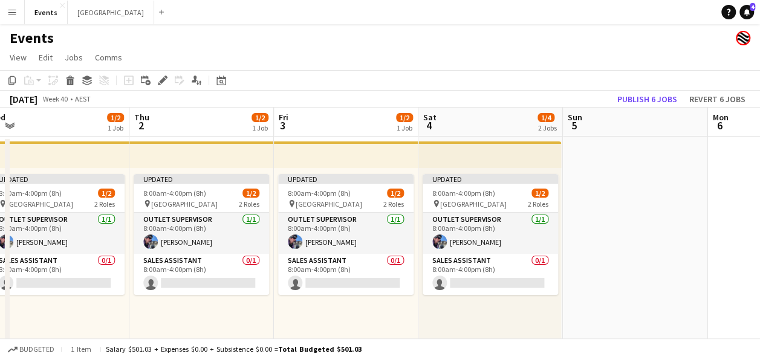
drag, startPoint x: 246, startPoint y: 293, endPoint x: 0, endPoint y: 340, distance: 250.0
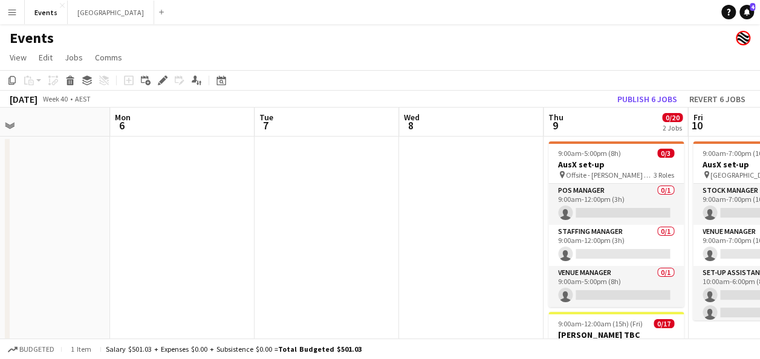
drag, startPoint x: 665, startPoint y: 181, endPoint x: 56, endPoint y: 200, distance: 610.0
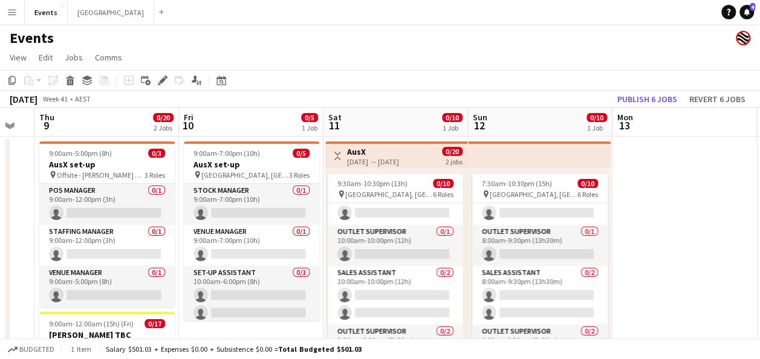
scroll to position [0, 415]
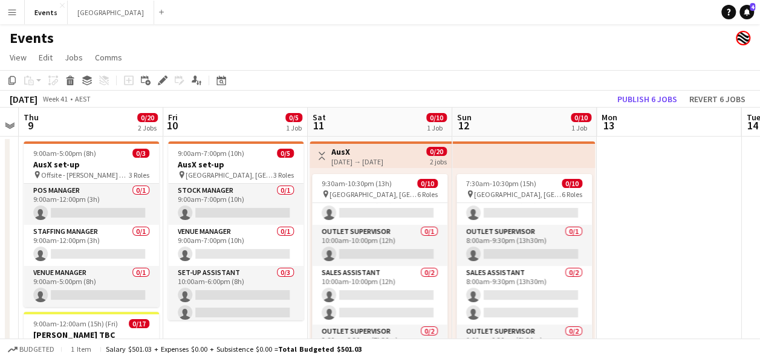
drag, startPoint x: 514, startPoint y: 190, endPoint x: -8, endPoint y: 220, distance: 522.3
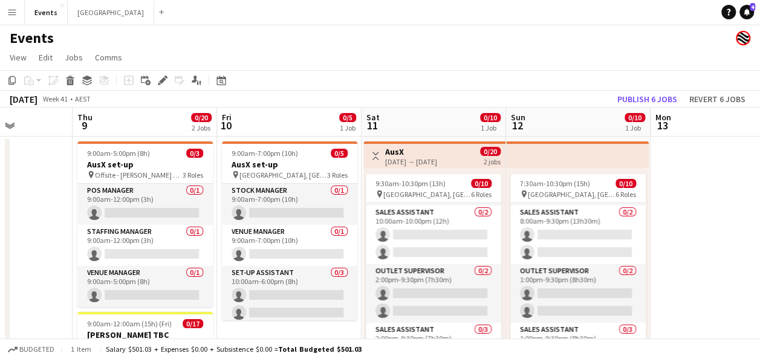
scroll to position [0, 356]
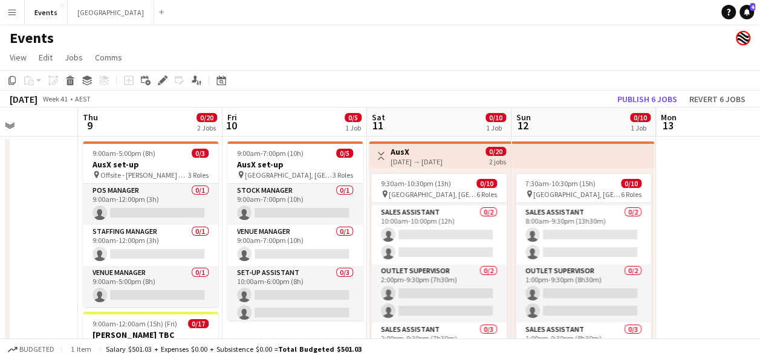
drag, startPoint x: 643, startPoint y: 171, endPoint x: 702, endPoint y: 167, distance: 59.4
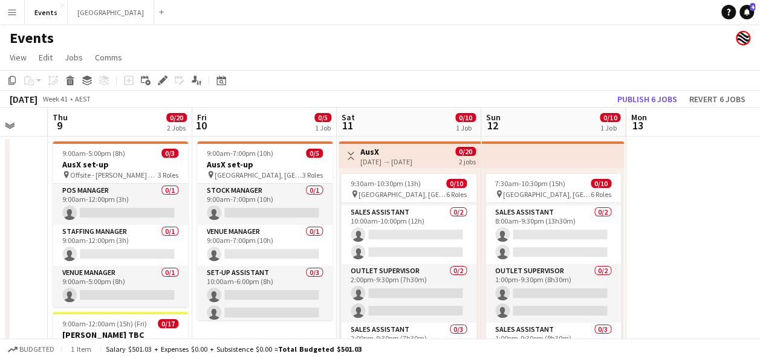
drag, startPoint x: 45, startPoint y: 198, endPoint x: 7, endPoint y: 178, distance: 43.6
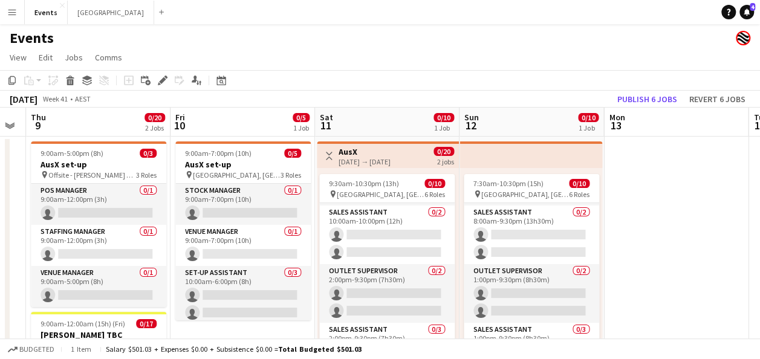
drag, startPoint x: 657, startPoint y: 204, endPoint x: 333, endPoint y: 259, distance: 328.2
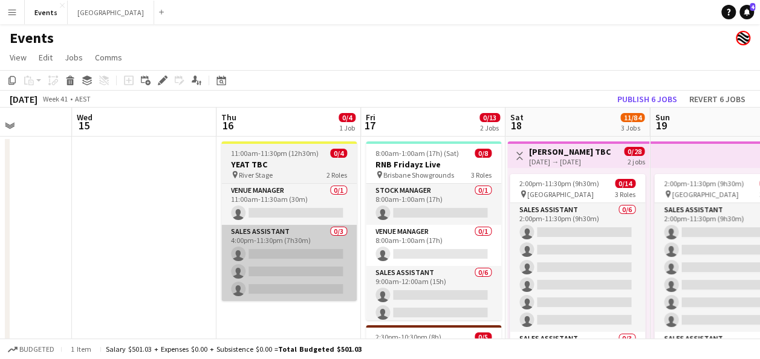
drag, startPoint x: 250, startPoint y: 225, endPoint x: 255, endPoint y: 246, distance: 21.1
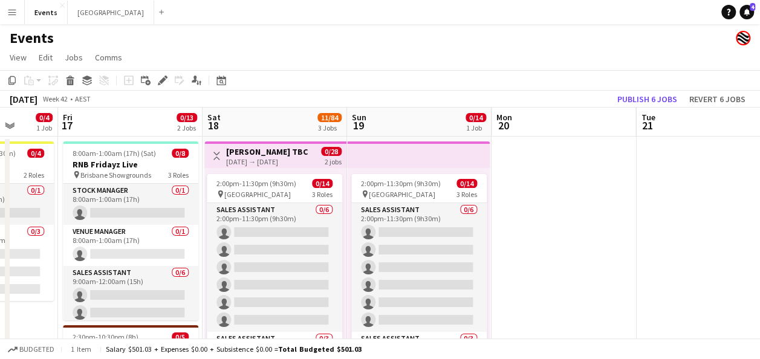
drag, startPoint x: 422, startPoint y: 233, endPoint x: 235, endPoint y: 266, distance: 190.4
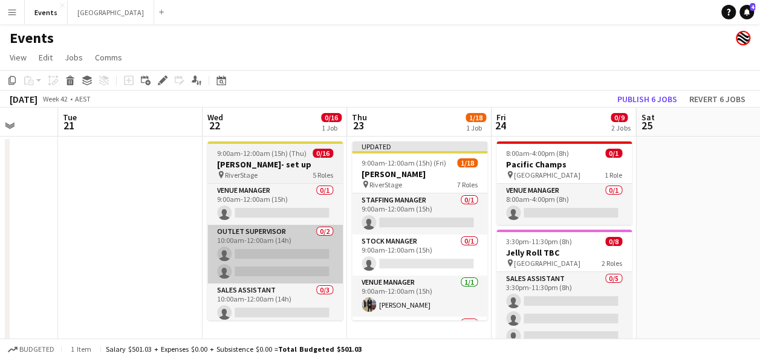
drag, startPoint x: 635, startPoint y: 244, endPoint x: 296, endPoint y: 266, distance: 339.4
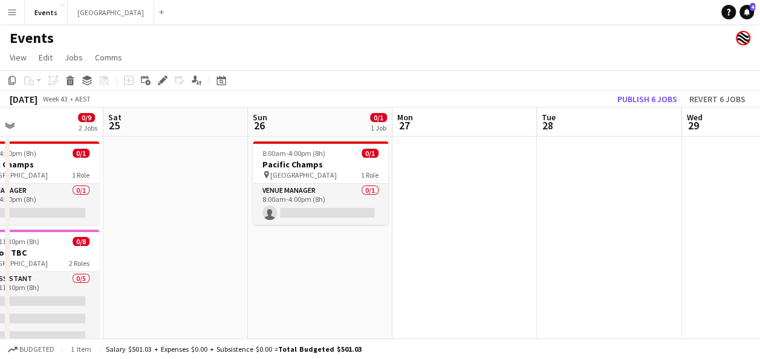
drag, startPoint x: 475, startPoint y: 219, endPoint x: 206, endPoint y: 240, distance: 270.6
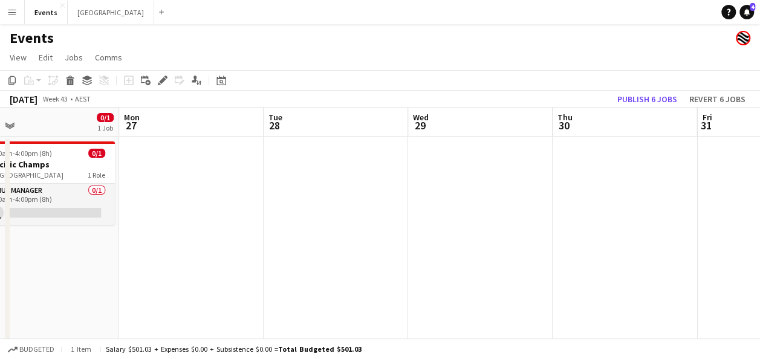
scroll to position [0, 489]
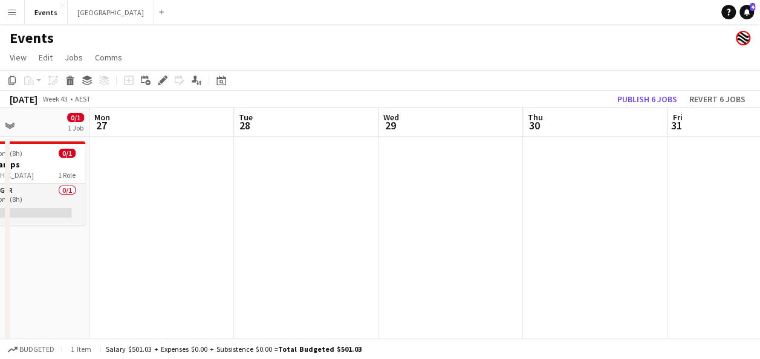
drag, startPoint x: 570, startPoint y: 187, endPoint x: 383, endPoint y: 193, distance: 187.0
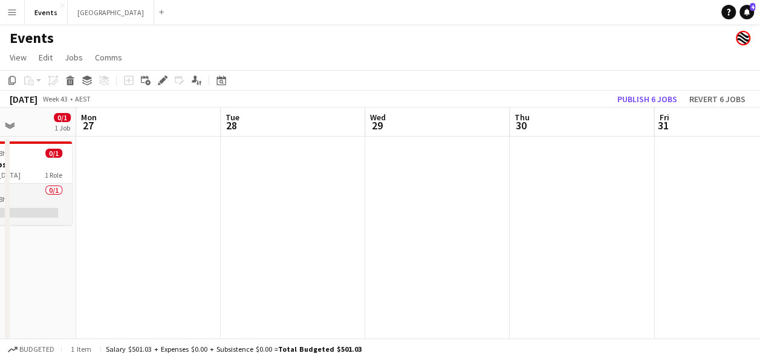
drag, startPoint x: 486, startPoint y: 189, endPoint x: 184, endPoint y: 198, distance: 301.4
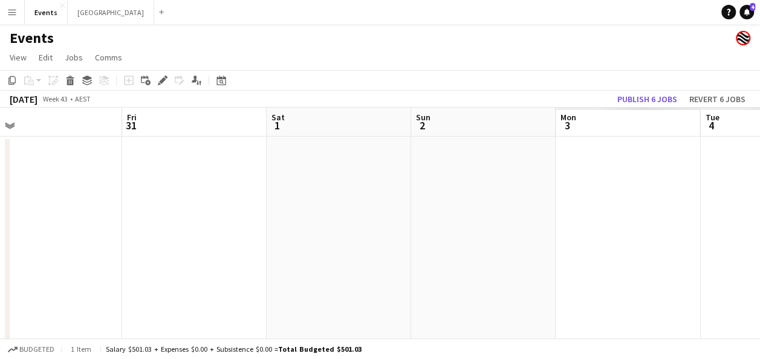
drag, startPoint x: 665, startPoint y: 177, endPoint x: 163, endPoint y: 190, distance: 501.6
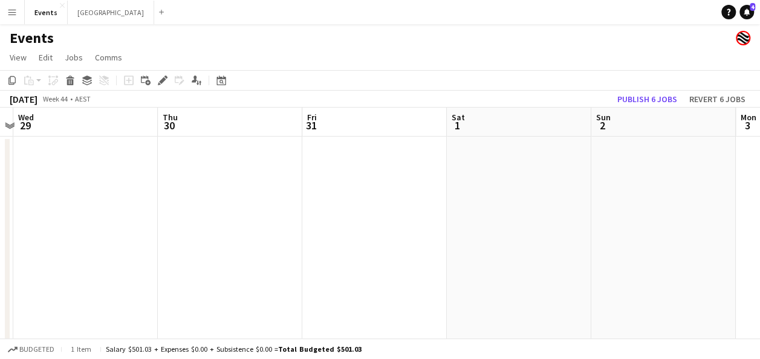
drag, startPoint x: 386, startPoint y: 195, endPoint x: 733, endPoint y: 185, distance: 347.3
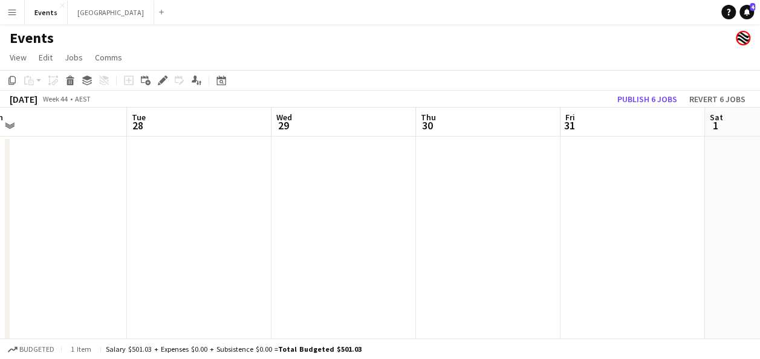
scroll to position [0, 301]
drag, startPoint x: 212, startPoint y: 204, endPoint x: 482, endPoint y: 194, distance: 270.6
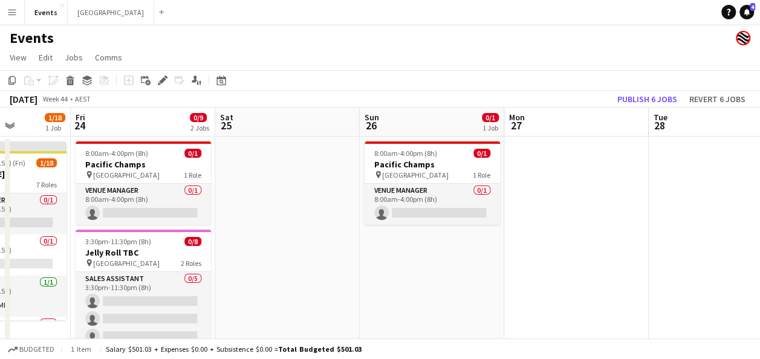
drag, startPoint x: 599, startPoint y: 325, endPoint x: 675, endPoint y: 322, distance: 76.3
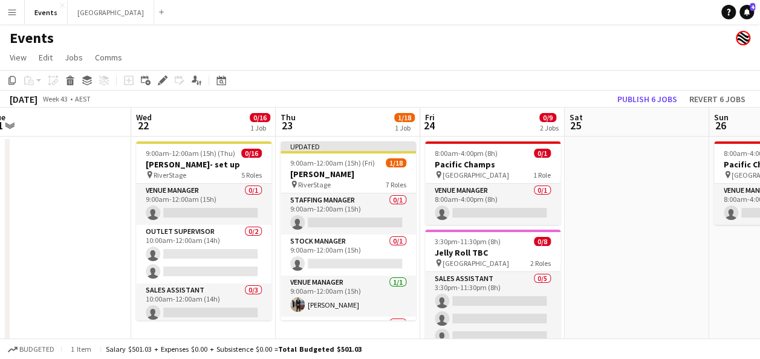
scroll to position [0, 278]
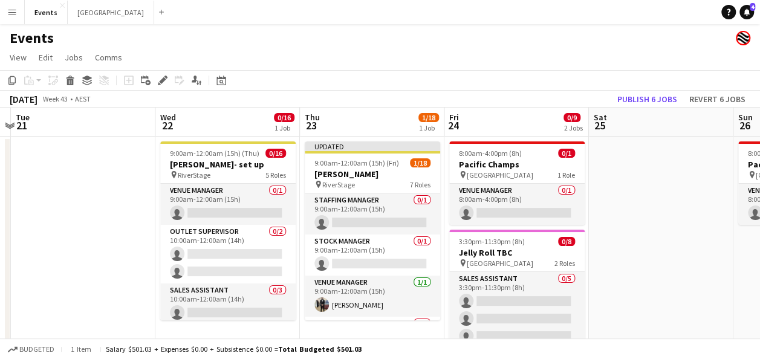
drag, startPoint x: 457, startPoint y: 267, endPoint x: 651, endPoint y: 257, distance: 195.0
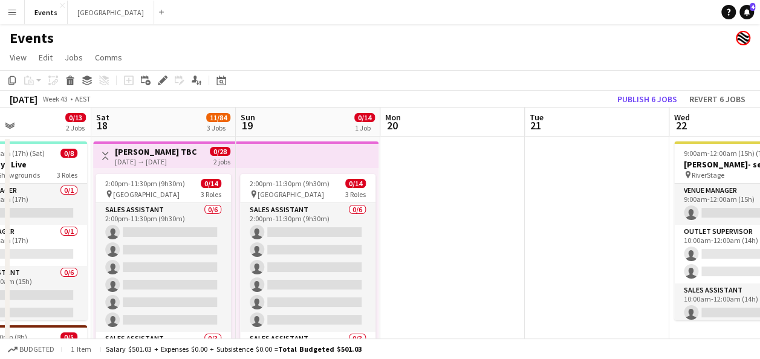
drag, startPoint x: 56, startPoint y: 254, endPoint x: 570, endPoint y: 252, distance: 514.2
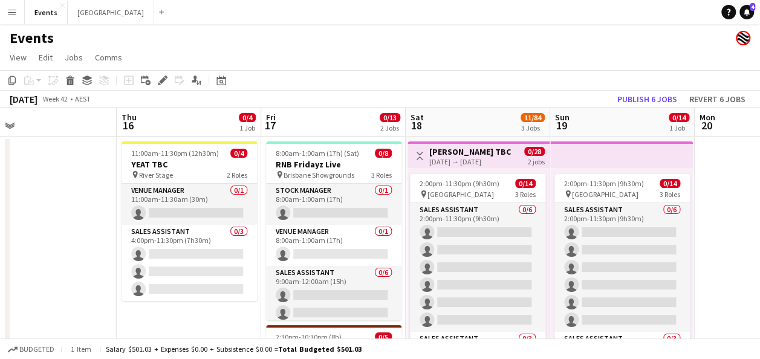
scroll to position [0, 327]
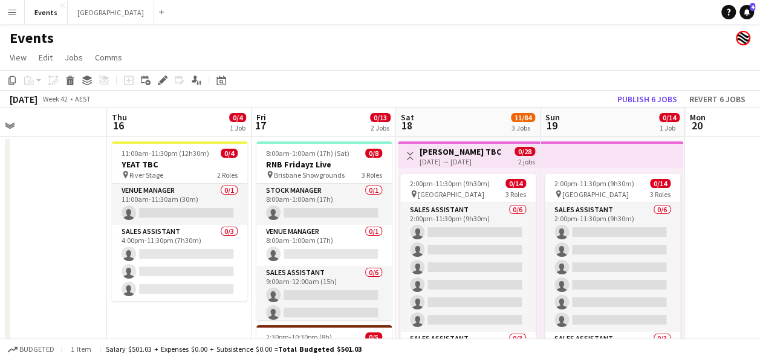
drag, startPoint x: 278, startPoint y: 249, endPoint x: 583, endPoint y: 242, distance: 304.4
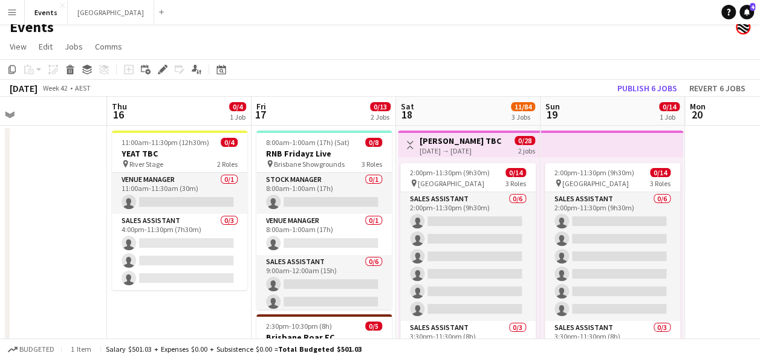
scroll to position [0, 0]
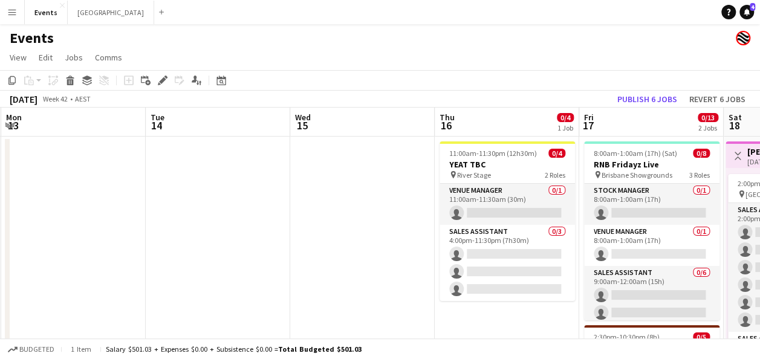
drag, startPoint x: 15, startPoint y: 221, endPoint x: 543, endPoint y: 208, distance: 528.2
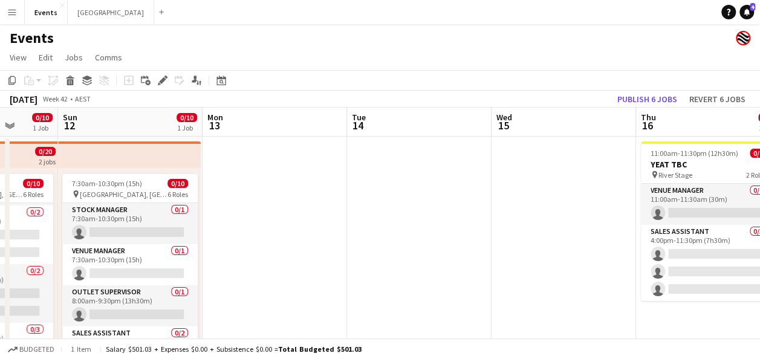
scroll to position [121, 0]
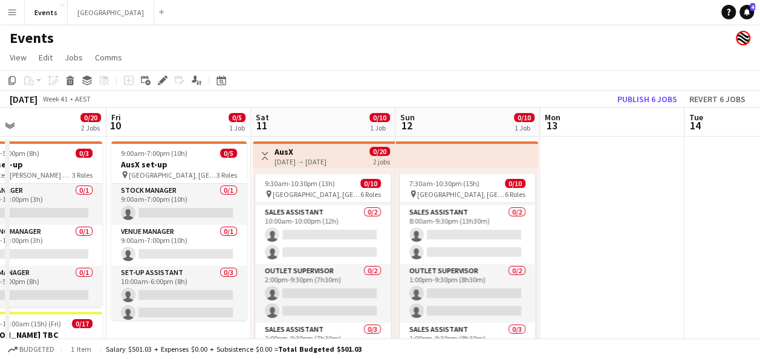
drag, startPoint x: 489, startPoint y: 204, endPoint x: 644, endPoint y: 200, distance: 155.5
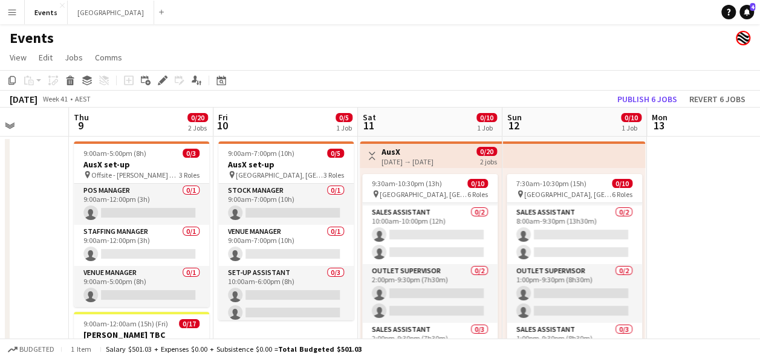
scroll to position [0, 364]
drag, startPoint x: 638, startPoint y: 195, endPoint x: 729, endPoint y: 168, distance: 95.1
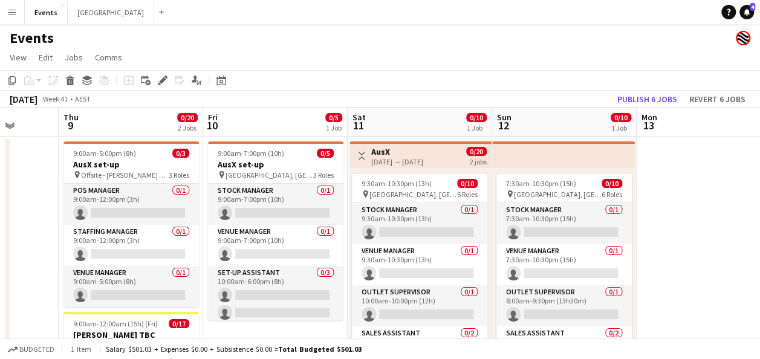
scroll to position [0, 381]
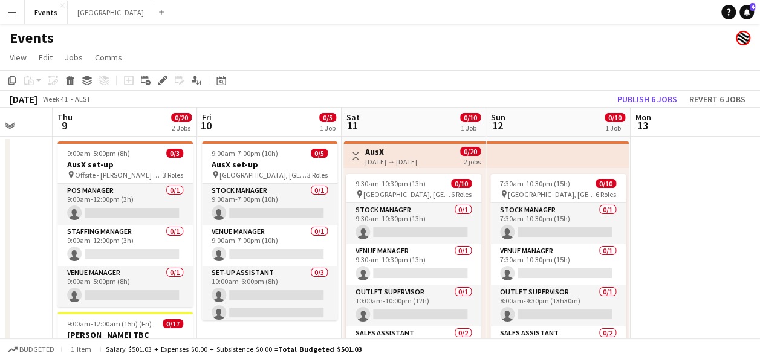
drag, startPoint x: 721, startPoint y: 200, endPoint x: 674, endPoint y: 150, distance: 68.9
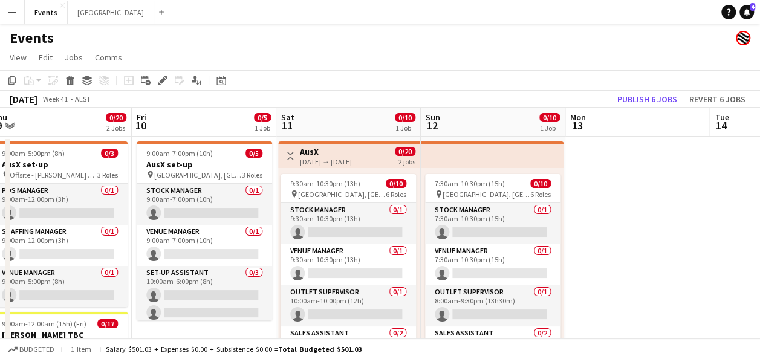
scroll to position [0, 473]
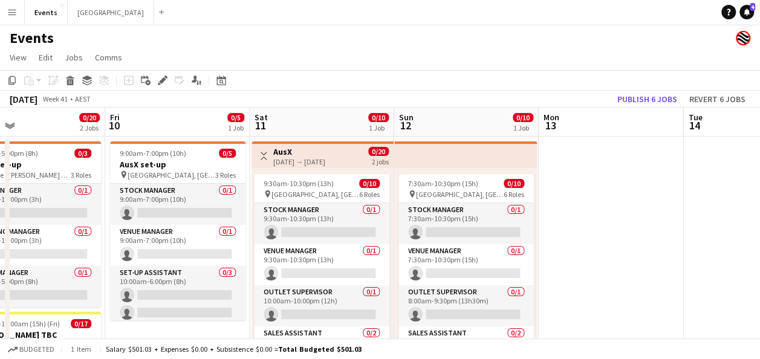
drag, startPoint x: 719, startPoint y: 228, endPoint x: 627, endPoint y: 227, distance: 91.3
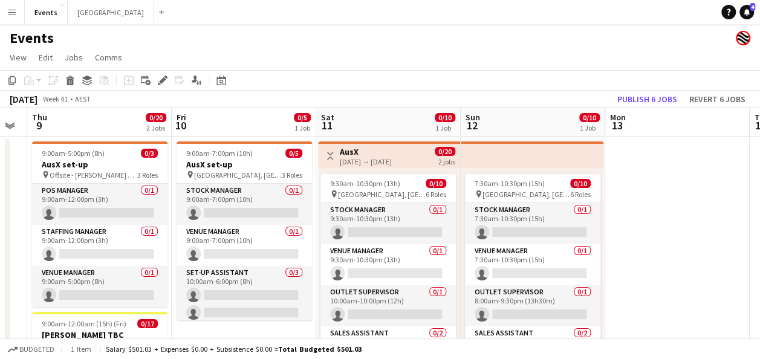
scroll to position [0, 257]
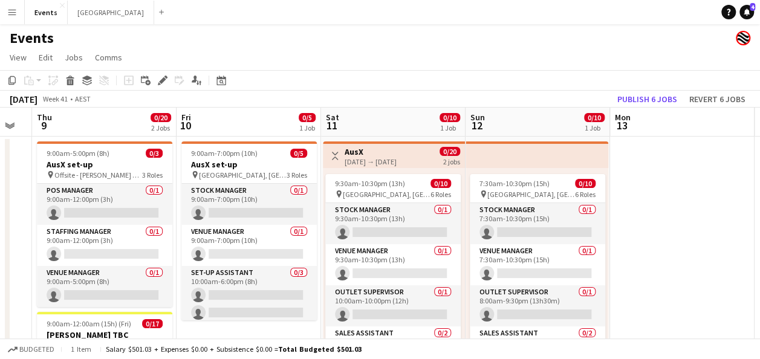
drag, startPoint x: 615, startPoint y: 195, endPoint x: 686, endPoint y: 165, distance: 77.3
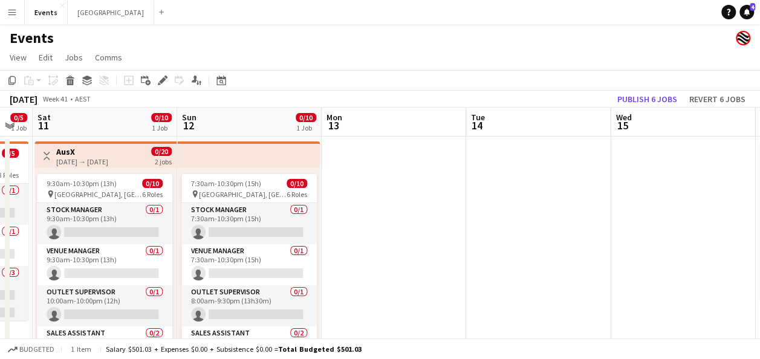
drag, startPoint x: 740, startPoint y: 169, endPoint x: 448, endPoint y: 177, distance: 292.3
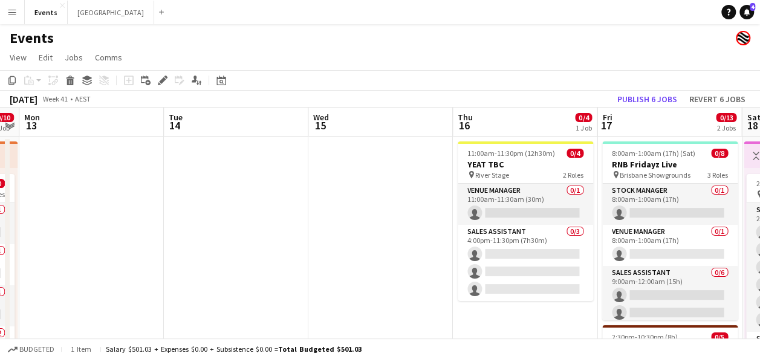
drag, startPoint x: 453, startPoint y: 177, endPoint x: 423, endPoint y: 184, distance: 30.7
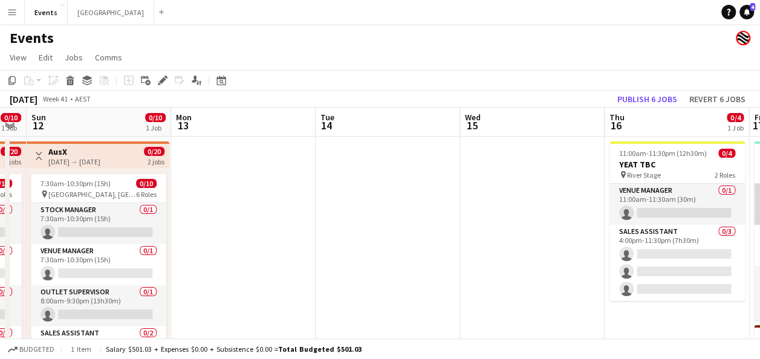
drag, startPoint x: 680, startPoint y: 184, endPoint x: 309, endPoint y: 194, distance: 370.9
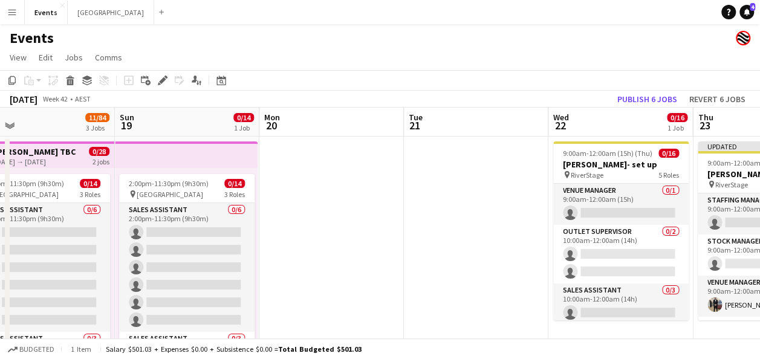
drag, startPoint x: 746, startPoint y: 194, endPoint x: 511, endPoint y: 203, distance: 235.5
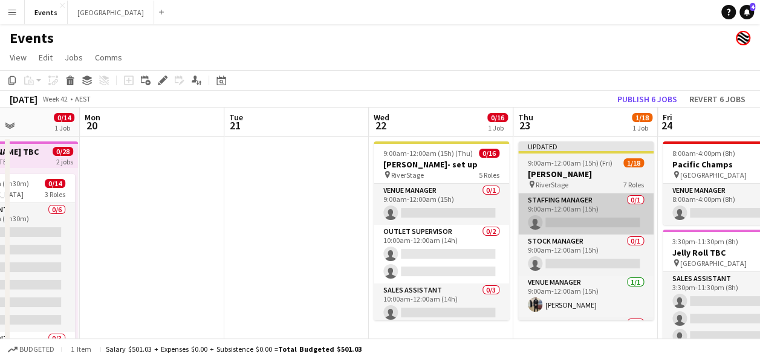
drag, startPoint x: 411, startPoint y: 202, endPoint x: 350, endPoint y: 215, distance: 62.4
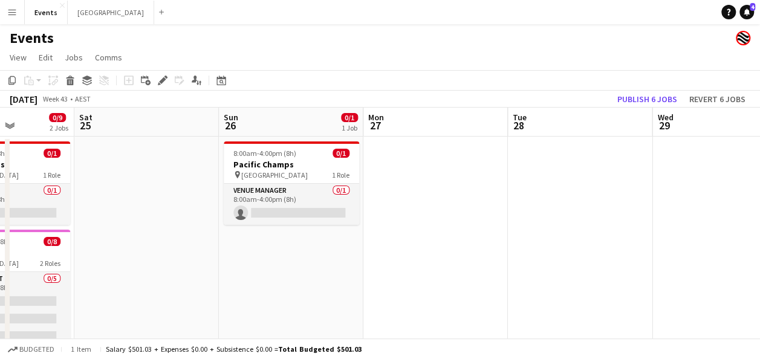
drag, startPoint x: 412, startPoint y: 210, endPoint x: 438, endPoint y: 211, distance: 26.0
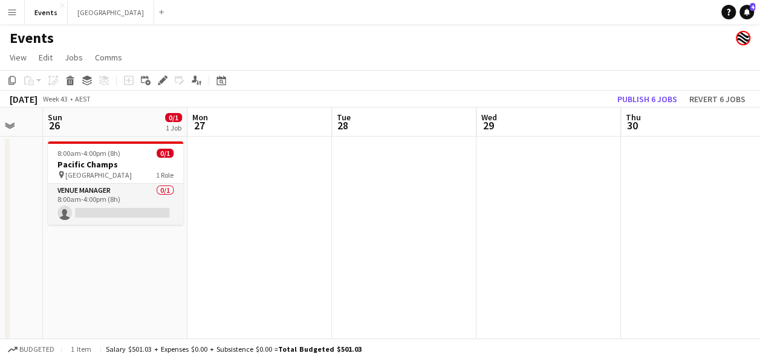
scroll to position [0, 394]
drag, startPoint x: 653, startPoint y: 204, endPoint x: 477, endPoint y: 206, distance: 175.4
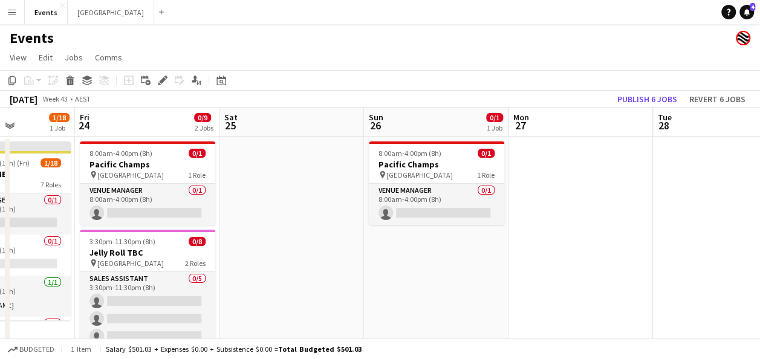
scroll to position [0, 331]
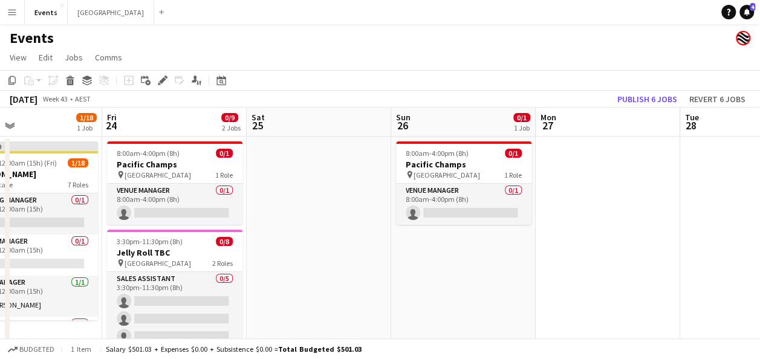
drag, startPoint x: 148, startPoint y: 261, endPoint x: 500, endPoint y: 257, distance: 352.1
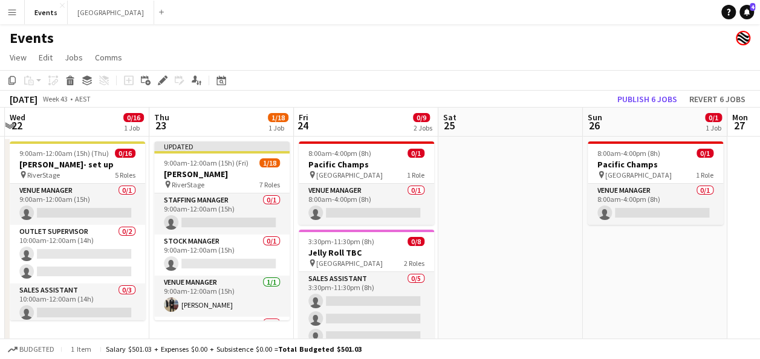
scroll to position [0, 304]
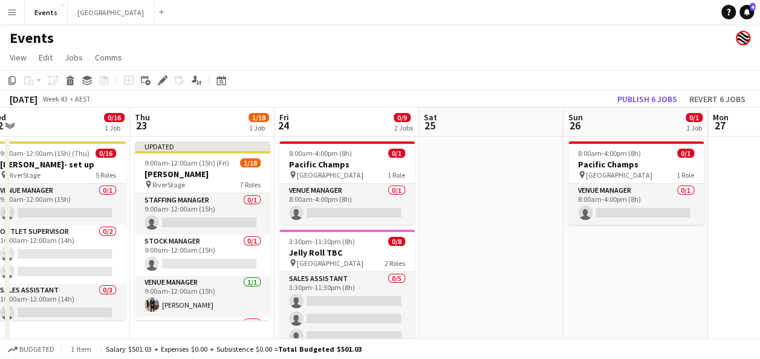
drag, startPoint x: 506, startPoint y: 257, endPoint x: 494, endPoint y: 250, distance: 13.8
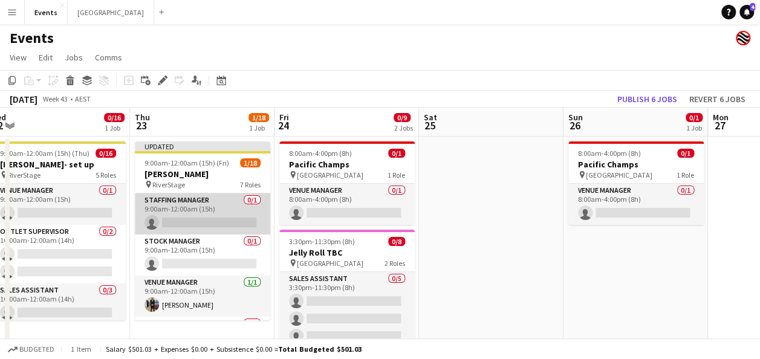
click at [221, 226] on app-card-role "Staffing Manager 0/1 9:00am-12:00am (15h) single-neutral-actions" at bounding box center [202, 214] width 135 height 41
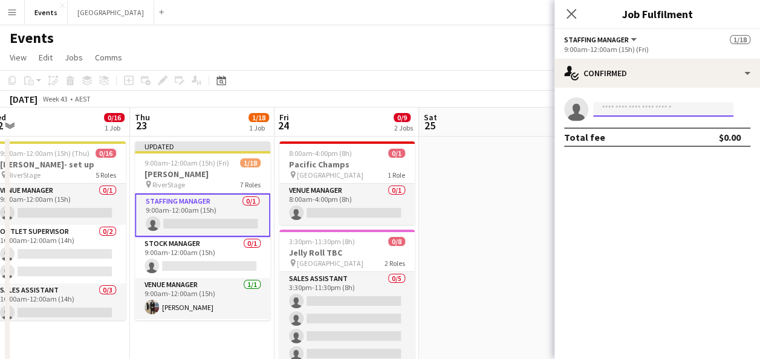
click at [636, 110] on input at bounding box center [663, 109] width 140 height 15
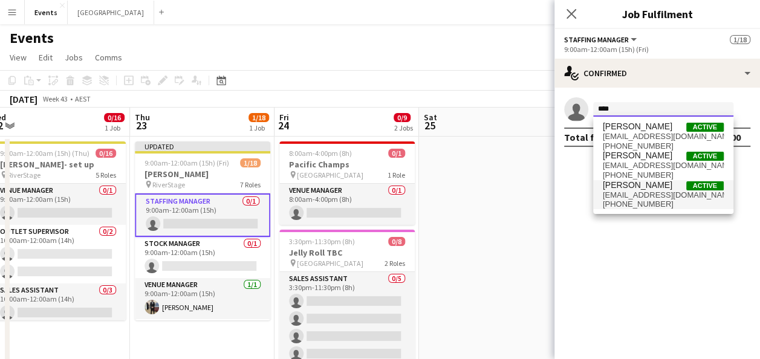
type input "****"
click at [662, 191] on span "npatr9@outlook.com" at bounding box center [663, 196] width 121 height 10
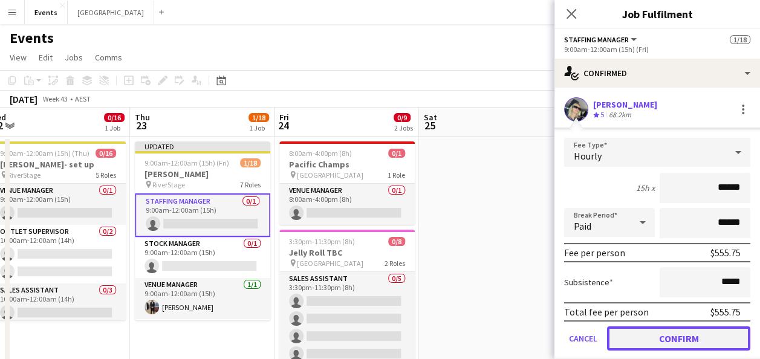
click at [688, 344] on button "Confirm" at bounding box center [678, 339] width 143 height 24
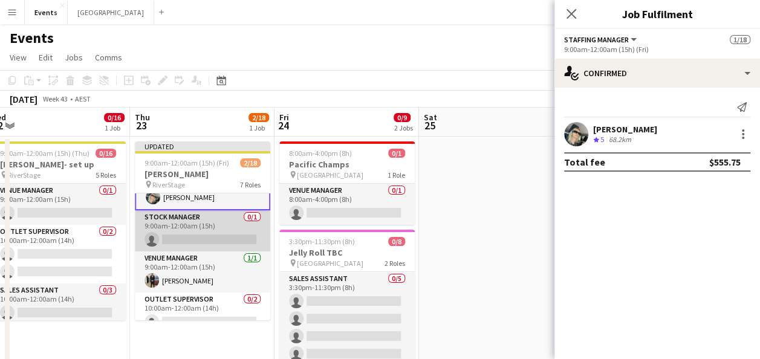
scroll to position [0, 0]
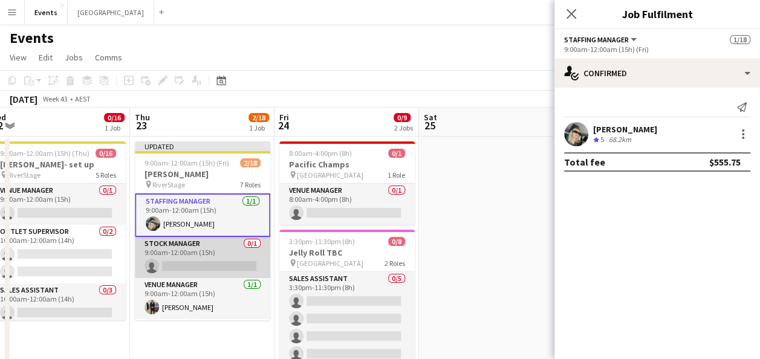
click at [191, 250] on app-card-role "Stock Manager 0/1 9:00am-12:00am (15h) single-neutral-actions" at bounding box center [202, 257] width 135 height 41
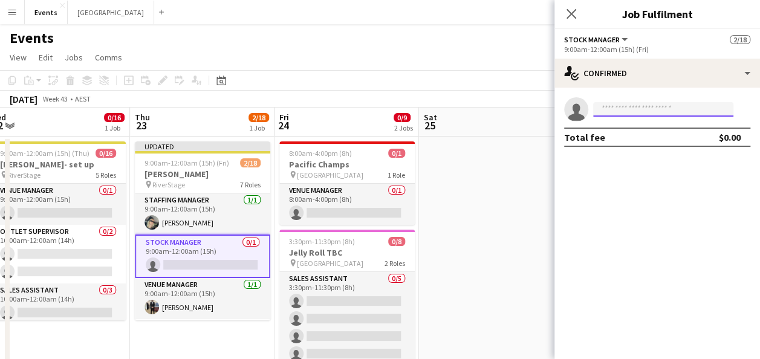
click at [616, 109] on input at bounding box center [663, 109] width 140 height 15
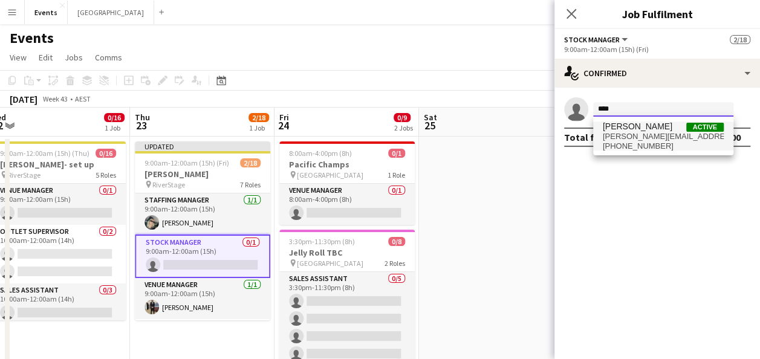
type input "****"
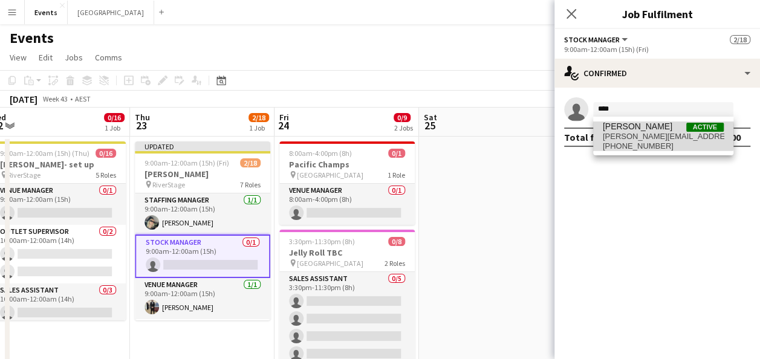
click at [653, 135] on span "karla.edwards.a@gmail.com" at bounding box center [663, 137] width 121 height 10
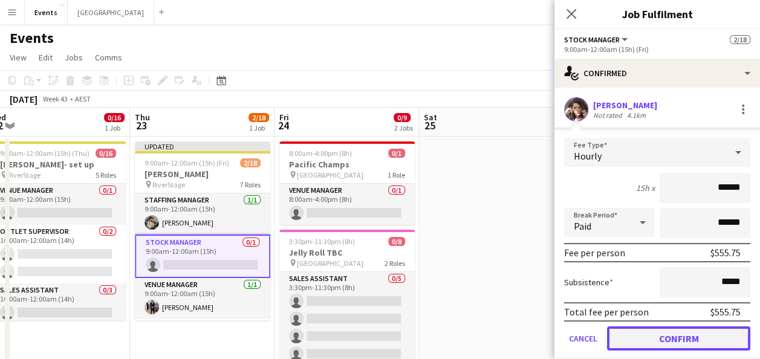
click at [682, 339] on button "Confirm" at bounding box center [678, 339] width 143 height 24
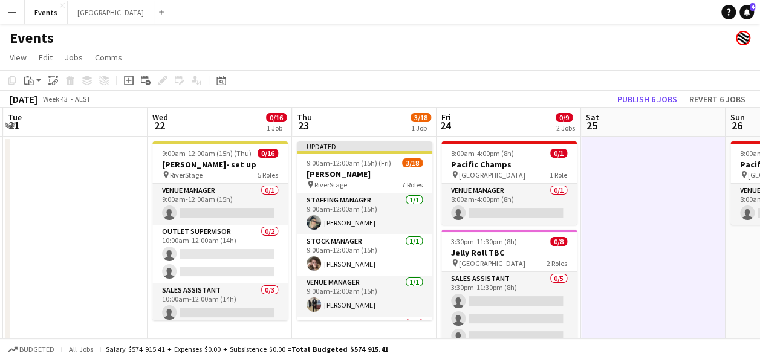
scroll to position [0, 378]
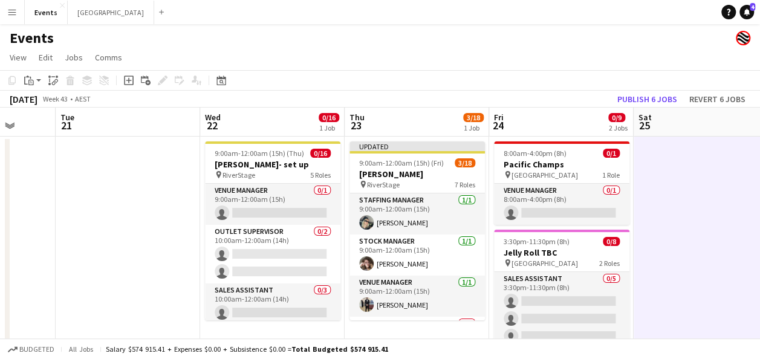
drag, startPoint x: 472, startPoint y: 207, endPoint x: 684, endPoint y: 192, distance: 212.9
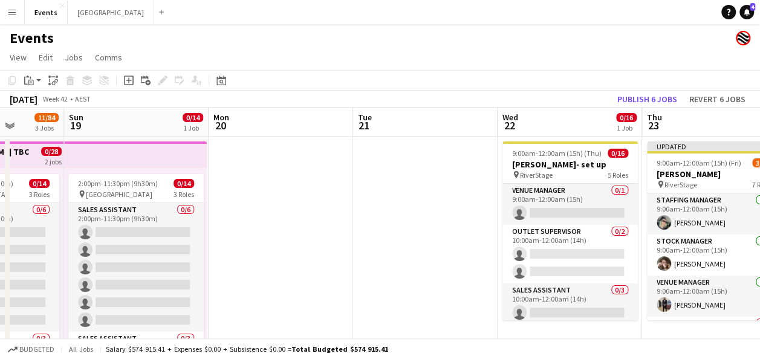
scroll to position [0, 369]
drag, startPoint x: 123, startPoint y: 244, endPoint x: 422, endPoint y: 246, distance: 298.2
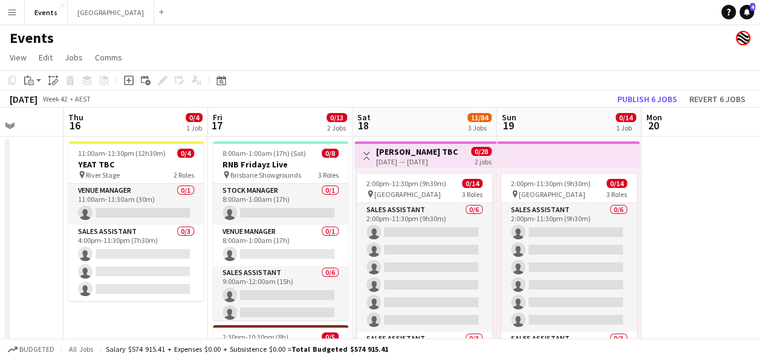
scroll to position [0, 361]
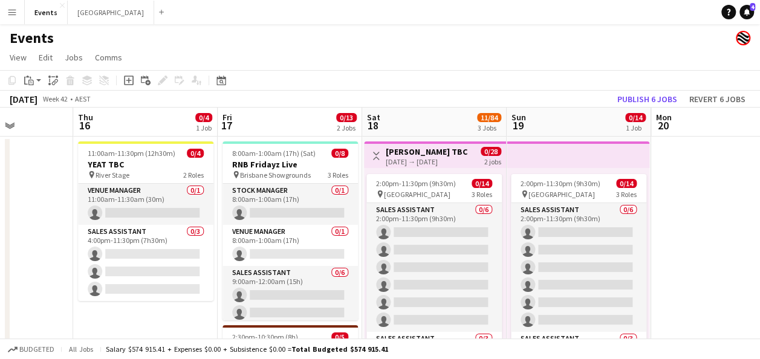
drag, startPoint x: 282, startPoint y: 215, endPoint x: 725, endPoint y: 177, distance: 444.5
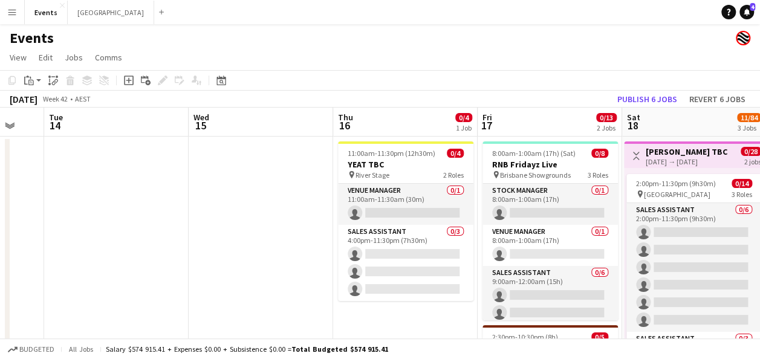
drag, startPoint x: 42, startPoint y: 211, endPoint x: 195, endPoint y: 212, distance: 152.4
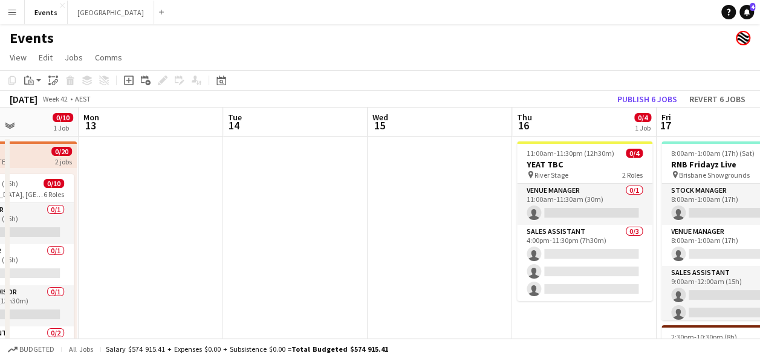
drag, startPoint x: 347, startPoint y: 195, endPoint x: 411, endPoint y: 195, distance: 64.7
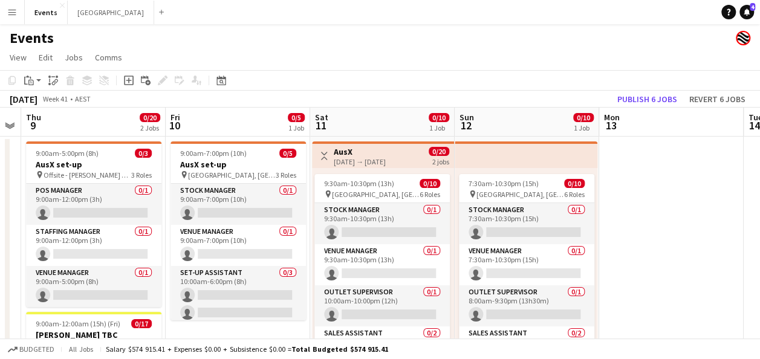
scroll to position [0, 244]
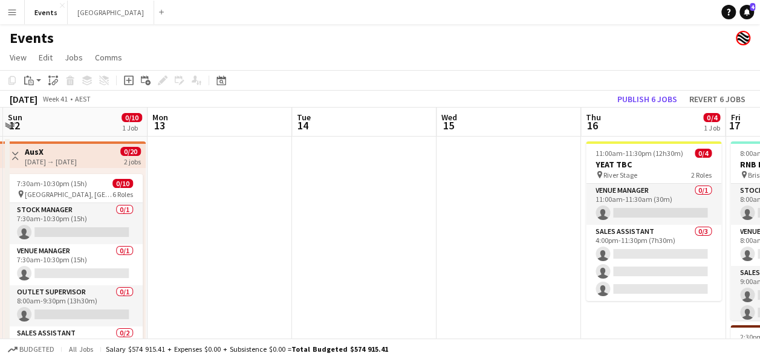
drag, startPoint x: 409, startPoint y: 225, endPoint x: 206, endPoint y: 206, distance: 204.2
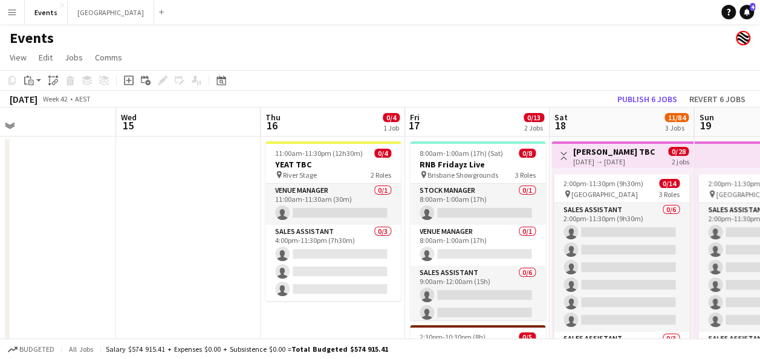
drag, startPoint x: 427, startPoint y: 197, endPoint x: 135, endPoint y: 200, distance: 291.6
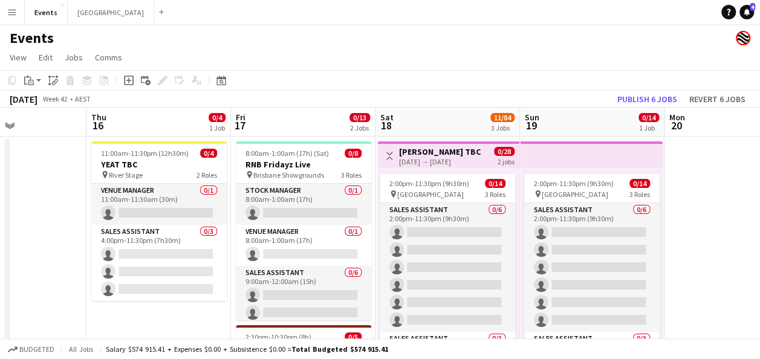
scroll to position [0, 352]
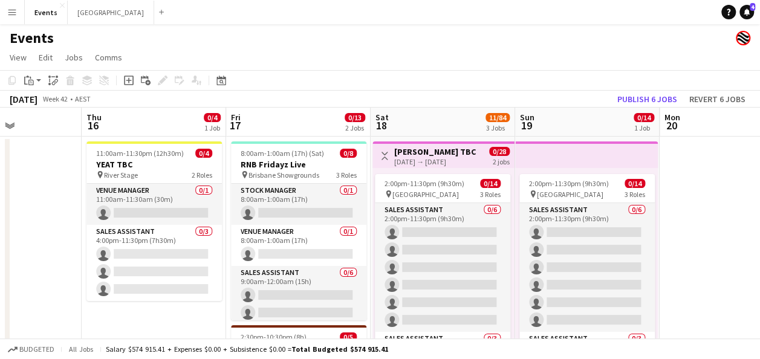
drag, startPoint x: 235, startPoint y: 189, endPoint x: 58, endPoint y: 201, distance: 177.6
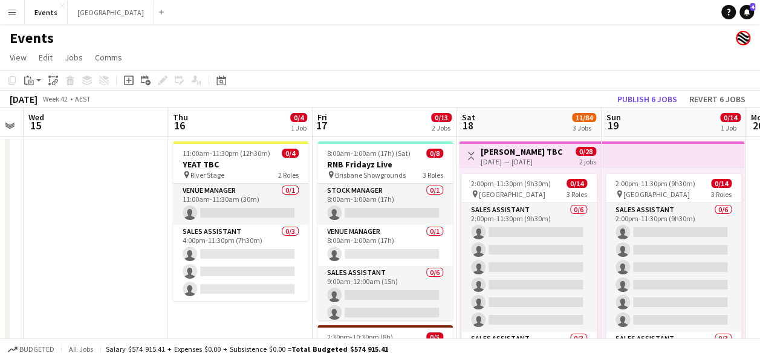
scroll to position [0, 260]
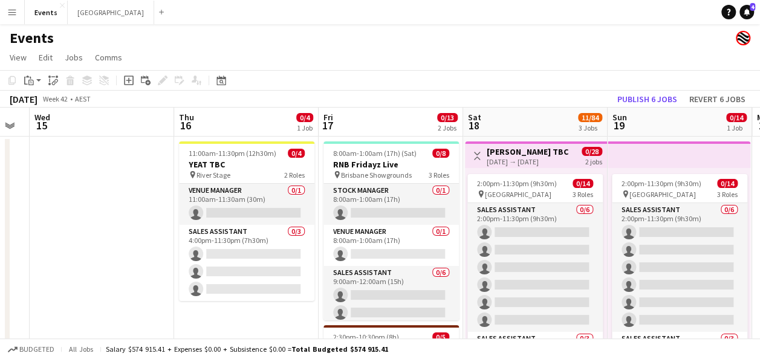
drag, startPoint x: 33, startPoint y: 212, endPoint x: 126, endPoint y: 212, distance: 93.2
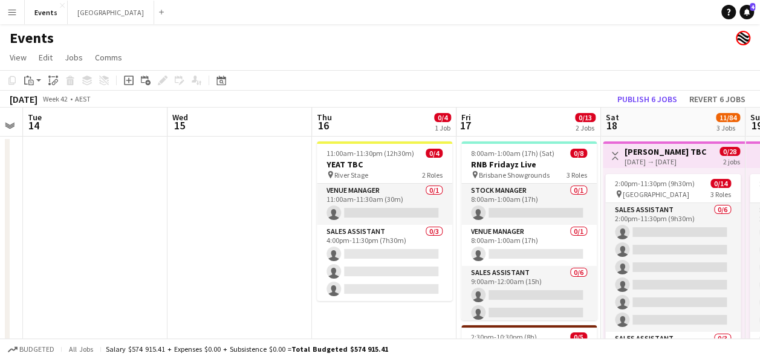
drag, startPoint x: 76, startPoint y: 207, endPoint x: 213, endPoint y: 198, distance: 137.0
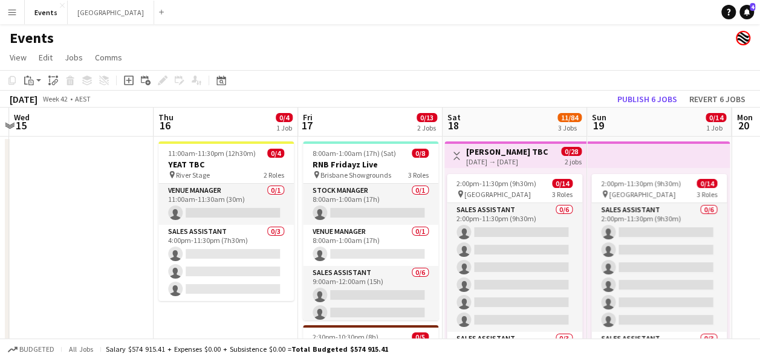
scroll to position [0, 446]
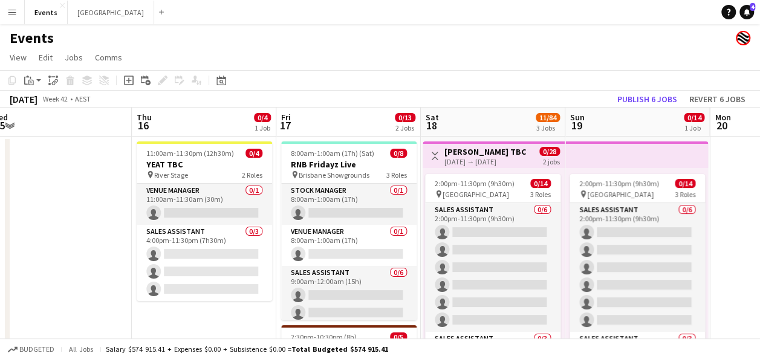
drag, startPoint x: 256, startPoint y: 188, endPoint x: 95, endPoint y: 195, distance: 161.7
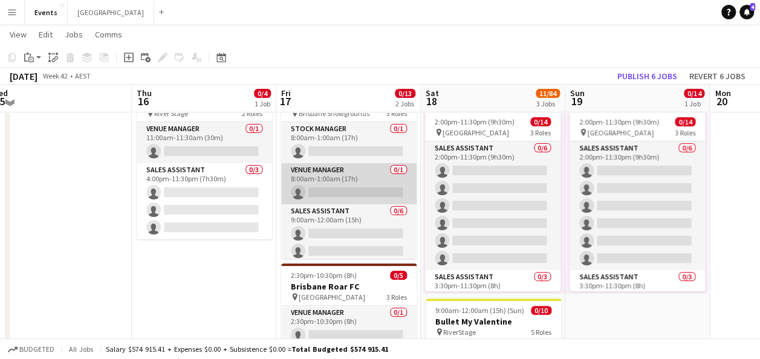
scroll to position [0, 0]
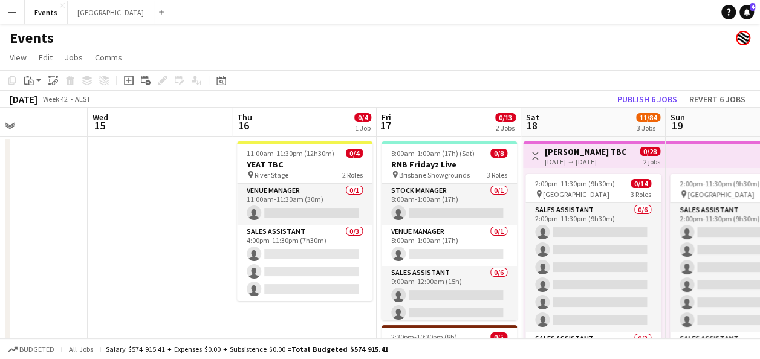
drag, startPoint x: 60, startPoint y: 263, endPoint x: 451, endPoint y: 263, distance: 390.2
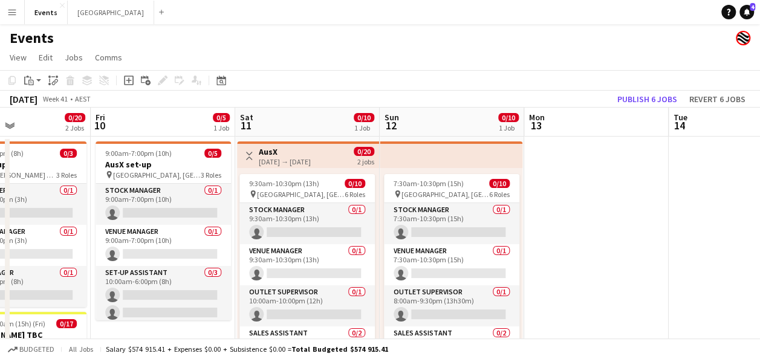
drag, startPoint x: 236, startPoint y: 280, endPoint x: 673, endPoint y: 259, distance: 437.3
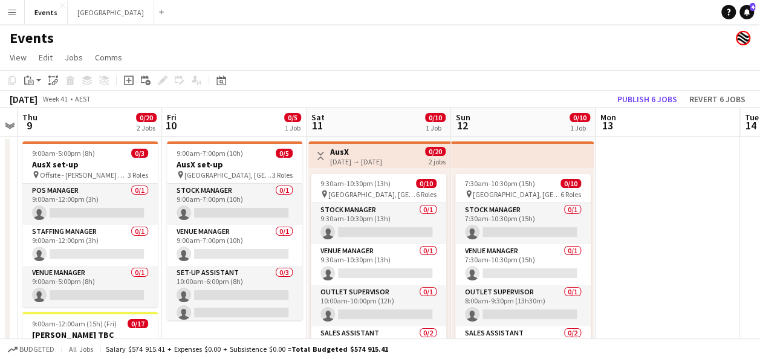
scroll to position [0, 380]
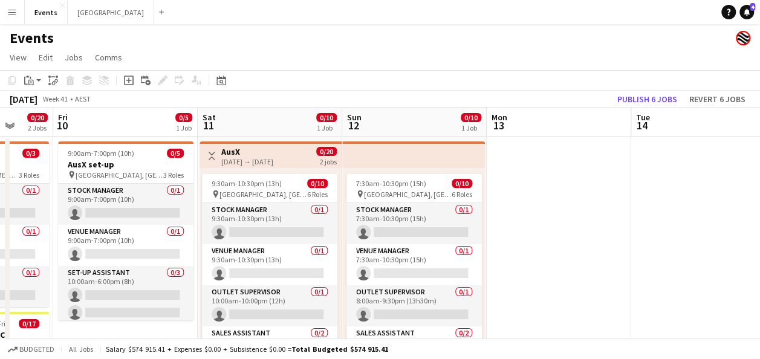
drag, startPoint x: 607, startPoint y: 255, endPoint x: 714, endPoint y: 248, distance: 107.3
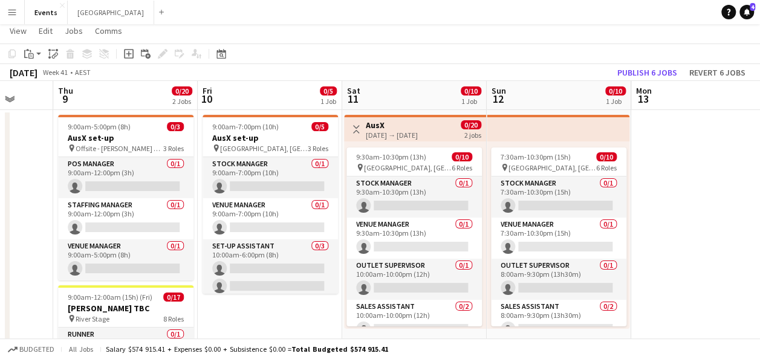
scroll to position [0, 0]
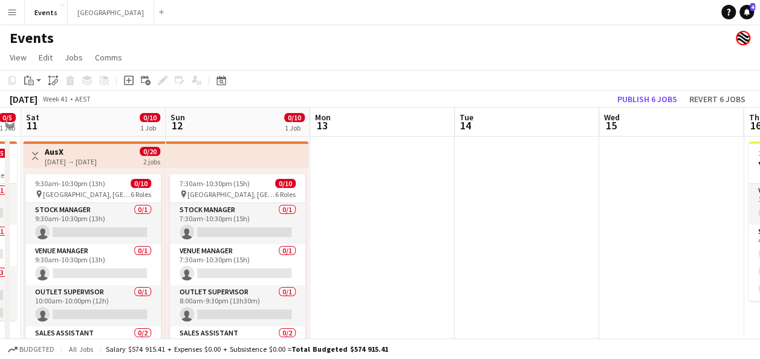
drag, startPoint x: 699, startPoint y: 227, endPoint x: 370, endPoint y: 229, distance: 329.7
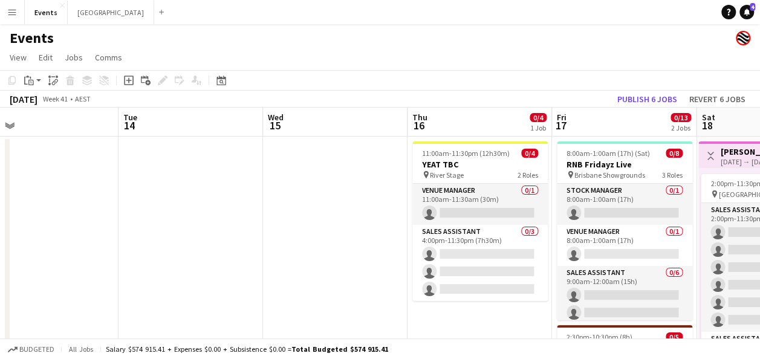
drag, startPoint x: 567, startPoint y: 225, endPoint x: 276, endPoint y: 230, distance: 291.6
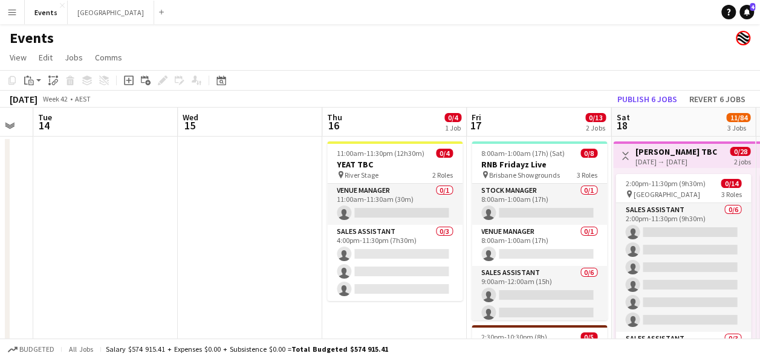
drag, startPoint x: 339, startPoint y: 230, endPoint x: 255, endPoint y: 230, distance: 84.1
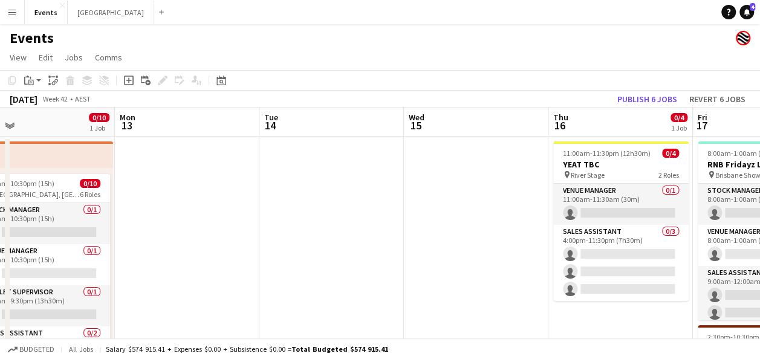
drag, startPoint x: 117, startPoint y: 229, endPoint x: 344, endPoint y: 204, distance: 227.5
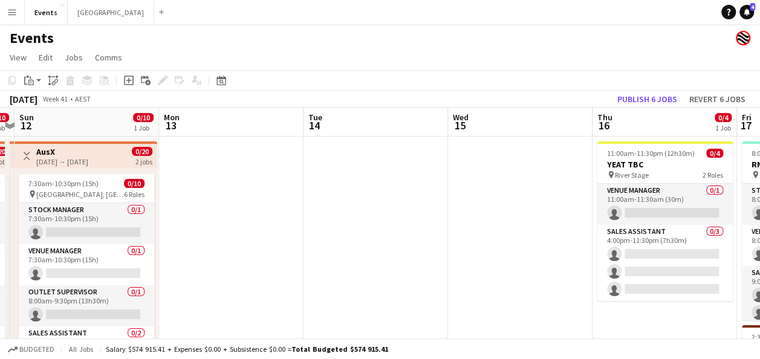
drag, startPoint x: 211, startPoint y: 232, endPoint x: 388, endPoint y: 228, distance: 177.9
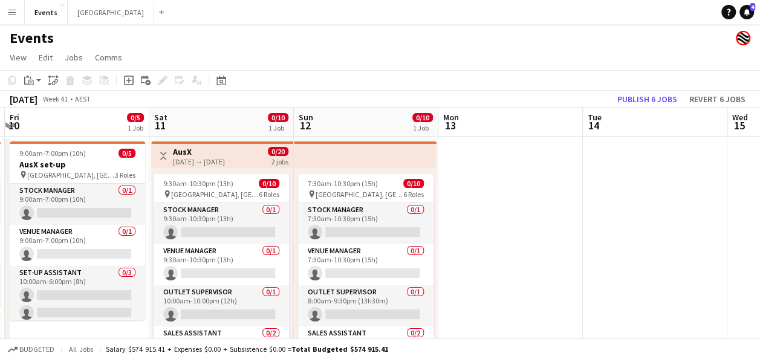
drag, startPoint x: 437, startPoint y: 224, endPoint x: 642, endPoint y: 219, distance: 205.1
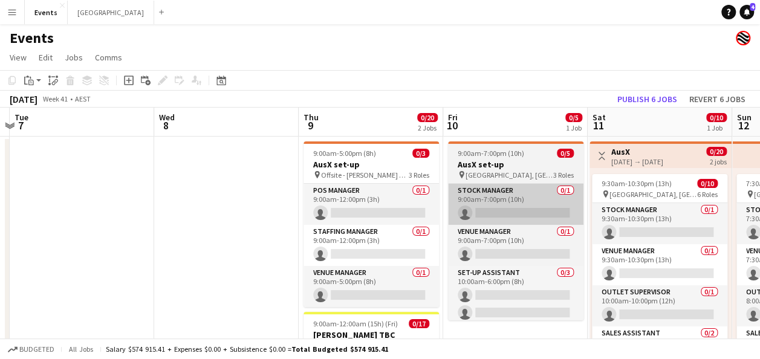
drag, startPoint x: 192, startPoint y: 246, endPoint x: 485, endPoint y: 217, distance: 293.7
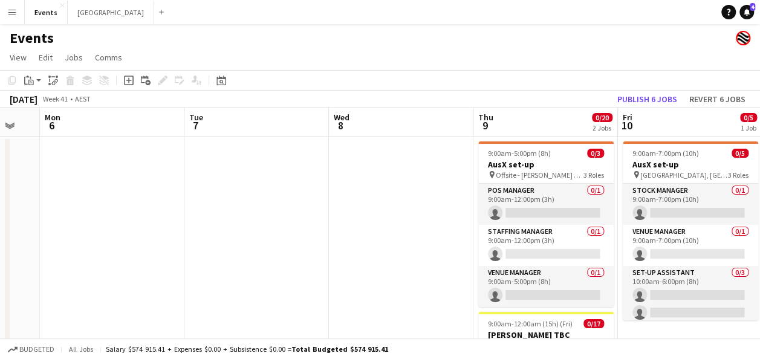
scroll to position [0, 248]
drag, startPoint x: 193, startPoint y: 240, endPoint x: 339, endPoint y: 198, distance: 151.6
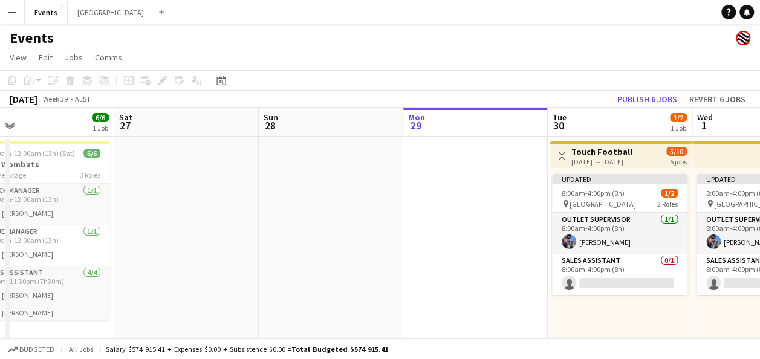
drag, startPoint x: 137, startPoint y: 227, endPoint x: 449, endPoint y: 194, distance: 314.6
click at [449, 194] on app-calendar-viewport "Wed 24 Thu 25 Fri 26 6/6 1 Job Sat 27 Sun 28 Mon 29 Tue 30 1/2 1 Job Wed 1 1/2 …" at bounding box center [380, 309] width 760 height 403
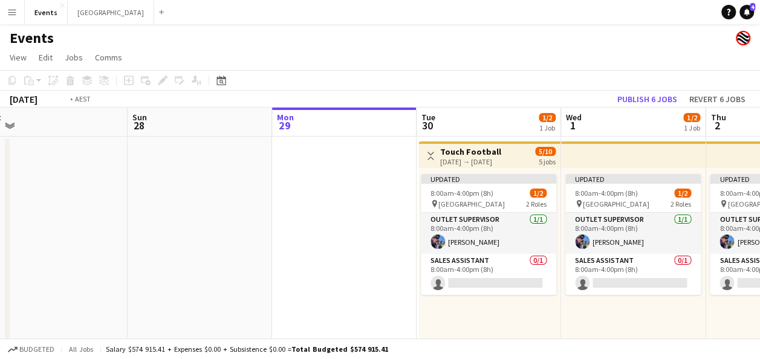
drag, startPoint x: 553, startPoint y: 203, endPoint x: 83, endPoint y: 204, distance: 470.6
click at [83, 204] on app-calendar-viewport "Wed 24 Thu 25 Fri 26 6/6 1 Job Sat 27 Sun 28 Mon 29 Tue 30 1/2 1 Job Wed 1 1/2 …" at bounding box center [380, 309] width 760 height 403
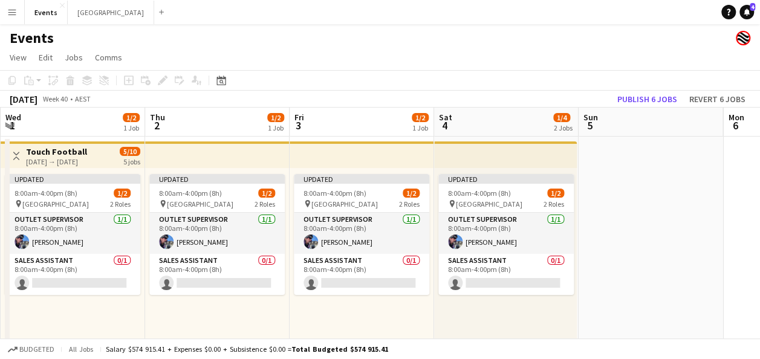
scroll to position [0, 456]
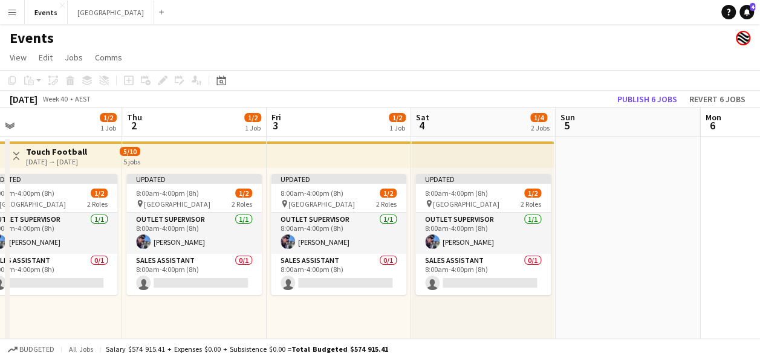
drag, startPoint x: 551, startPoint y: 214, endPoint x: 356, endPoint y: 217, distance: 195.4
click at [356, 217] on app-calendar-viewport "Sun 28 Mon 29 Tue 30 1/2 1 Job Wed 1 1/2 1 Job Thu 2 1/2 1 Job Fri 3 1/2 1 Job …" at bounding box center [380, 309] width 760 height 403
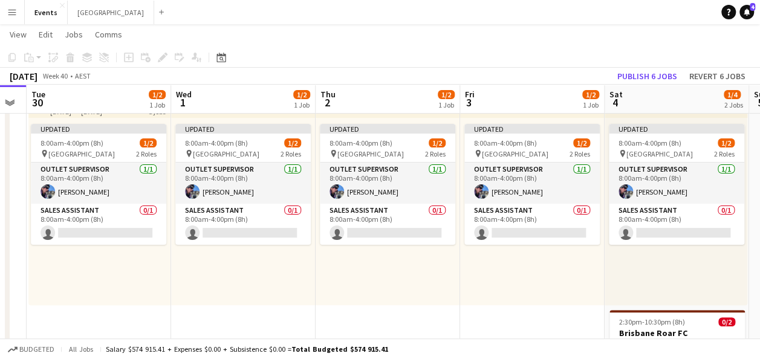
scroll to position [0, 258]
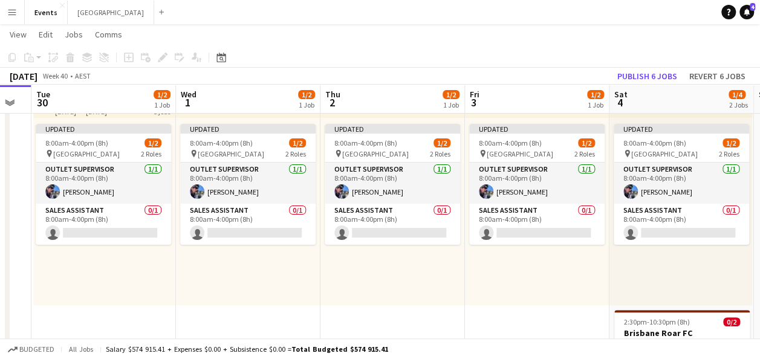
drag, startPoint x: 306, startPoint y: 292, endPoint x: 504, endPoint y: 277, distance: 199.0
click at [504, 277] on app-calendar-viewport "Sun 28 Mon 29 Tue 30 1/2 1 Job Wed 1 1/2 1 Job Thu 2 1/2 1 Job Fri 3 1/2 1 Job …" at bounding box center [380, 229] width 760 height 462
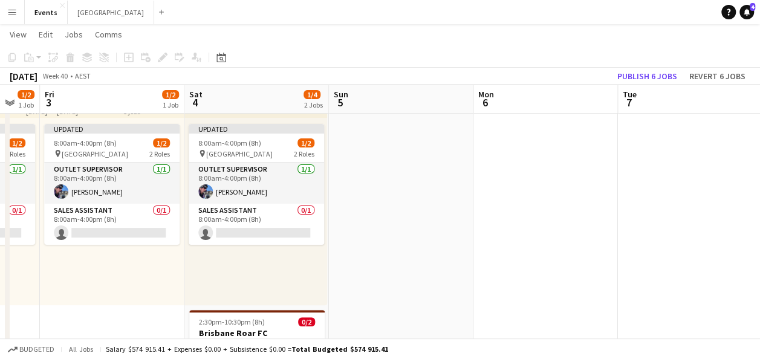
drag, startPoint x: 555, startPoint y: 292, endPoint x: 131, endPoint y: 283, distance: 424.1
click at [131, 283] on app-calendar-viewport "Tue 30 1/2 1 Job Wed 1 1/2 1 Job Thu 2 1/2 1 Job Fri 3 1/2 1 Job Sat 4 1/4 2 Jo…" at bounding box center [380, 229] width 760 height 462
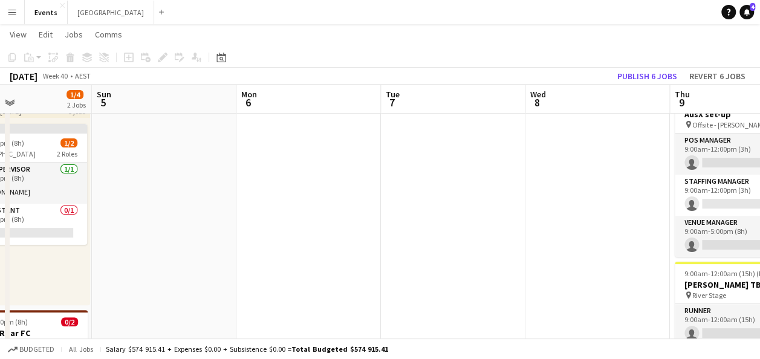
drag, startPoint x: 518, startPoint y: 233, endPoint x: 175, endPoint y: 246, distance: 342.6
click at [175, 246] on app-calendar-viewport "Thu 2 1/2 1 Job Fri 3 1/2 1 Job Sat 4 1/4 2 Jobs Sun 5 Mon 6 Tue 7 Wed 8 Thu 9 …" at bounding box center [380, 232] width 760 height 468
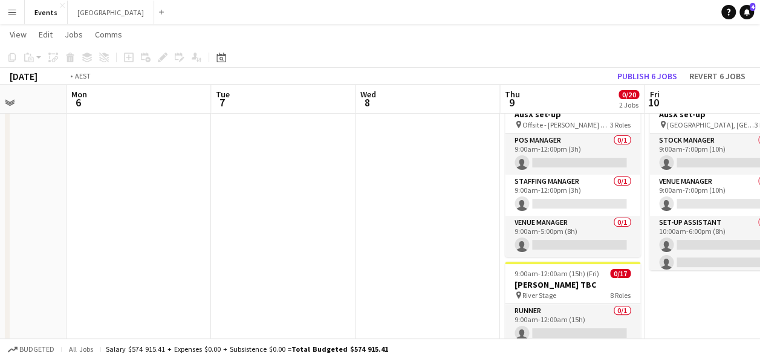
scroll to position [0, 321]
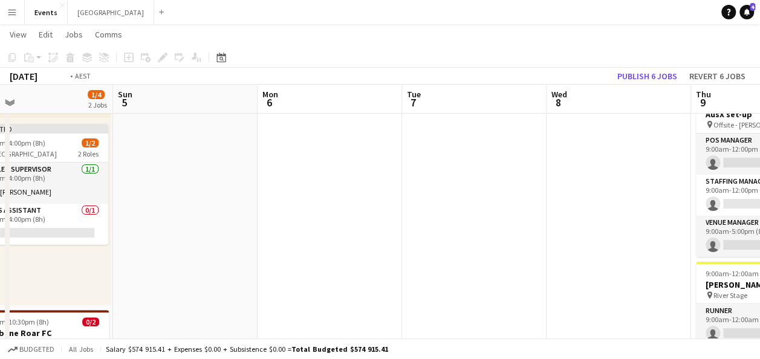
drag, startPoint x: 554, startPoint y: 249, endPoint x: 391, endPoint y: 242, distance: 162.9
click at [391, 242] on app-calendar-viewport "Thu 2 1/2 1 Job Fri 3 1/2 1 Job Sat 4 1/4 2 Jobs Sun 5 Mon 6 Tue 7 Wed 8 Thu 9 …" at bounding box center [380, 232] width 760 height 468
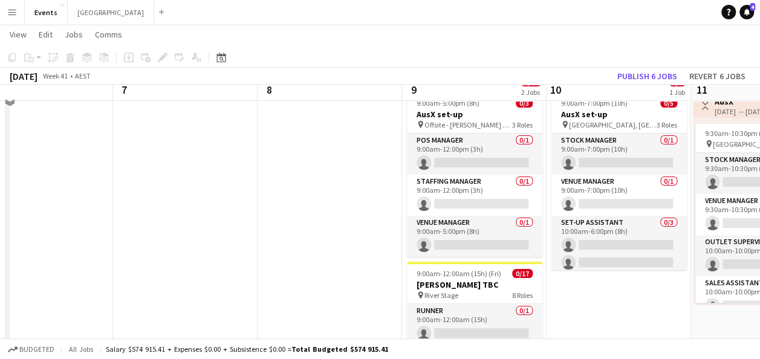
scroll to position [0, 0]
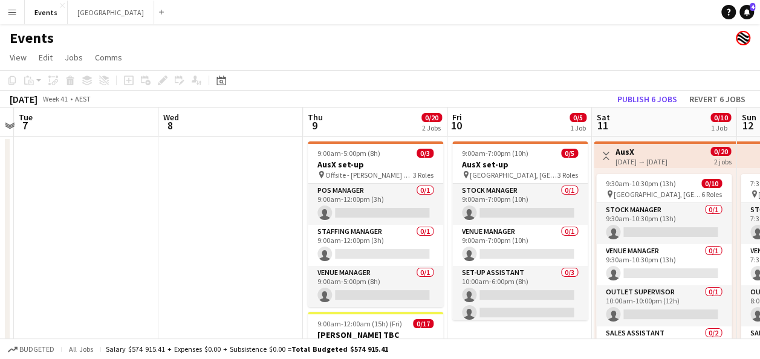
drag, startPoint x: 305, startPoint y: 249, endPoint x: 264, endPoint y: 246, distance: 41.8
click at [242, 236] on app-calendar-viewport "Sat 4 1/4 2 Jobs Sun 5 Mon 6 Tue 7 Wed 8 Thu 9 0/20 2 Jobs Fri 10 0/5 1 Job Sat…" at bounding box center [380, 312] width 760 height 409
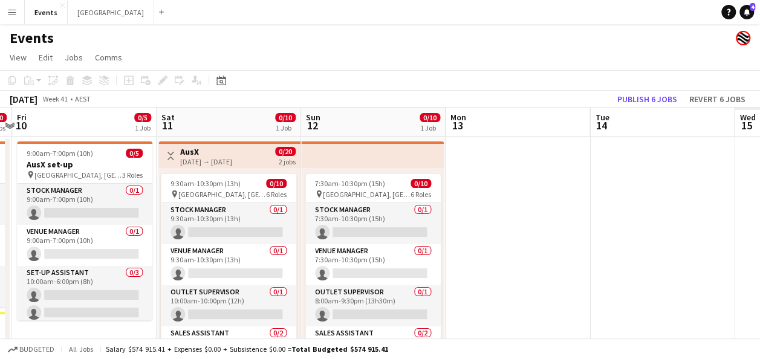
scroll to position [0, 295]
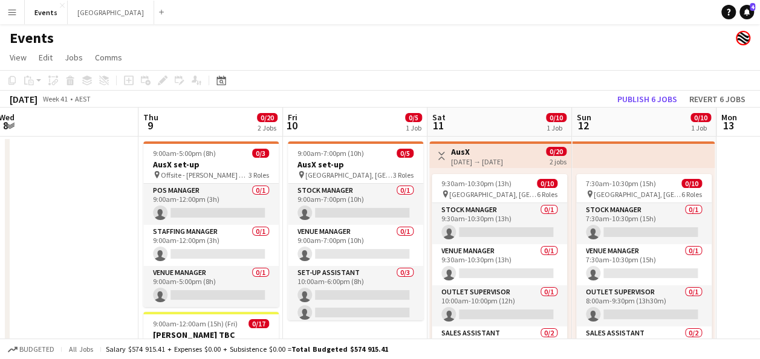
drag, startPoint x: 555, startPoint y: 221, endPoint x: 396, endPoint y: 230, distance: 159.3
click at [396, 230] on app-calendar-viewport "Mon 6 Tue 7 Wed 8 Thu 9 0/20 2 Jobs Fri 10 0/5 1 Job Sat 11 0/10 1 Job Sun 12 0…" at bounding box center [380, 312] width 760 height 409
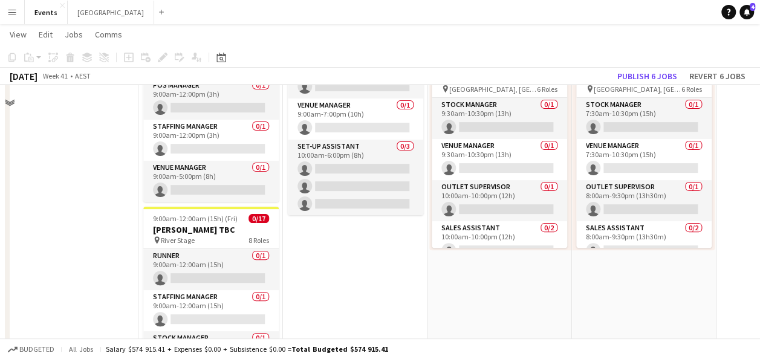
scroll to position [0, 0]
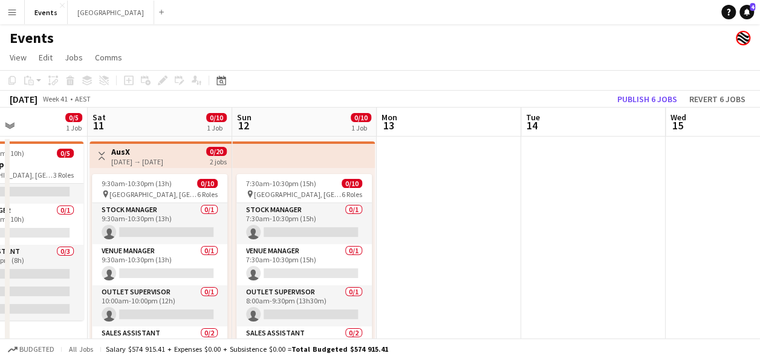
drag, startPoint x: 730, startPoint y: 218, endPoint x: 399, endPoint y: 236, distance: 332.0
click at [399, 236] on app-calendar-viewport "Wed 8 Thu 9 0/20 2 Jobs Fri 10 0/5 1 Job Sat 11 0/10 1 Job Sun 12 0/10 1 Job Mo…" at bounding box center [380, 312] width 760 height 409
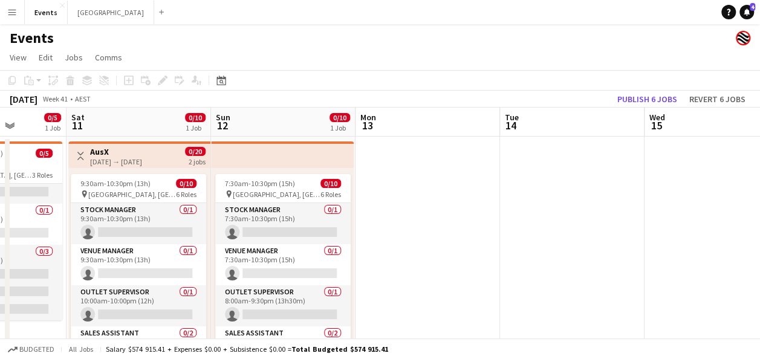
drag, startPoint x: 567, startPoint y: 244, endPoint x: 231, endPoint y: 296, distance: 339.7
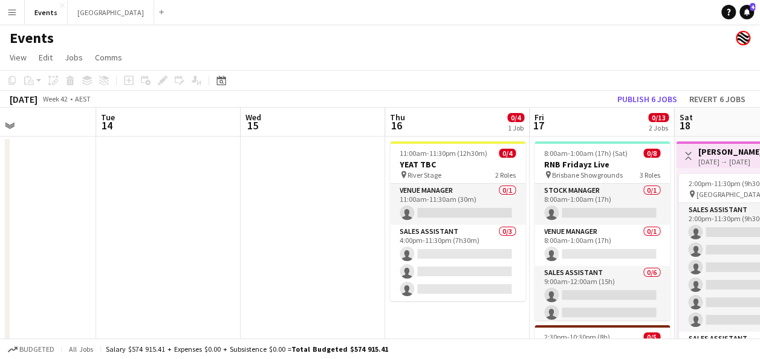
drag, startPoint x: 380, startPoint y: 278, endPoint x: 298, endPoint y: 269, distance: 83.4
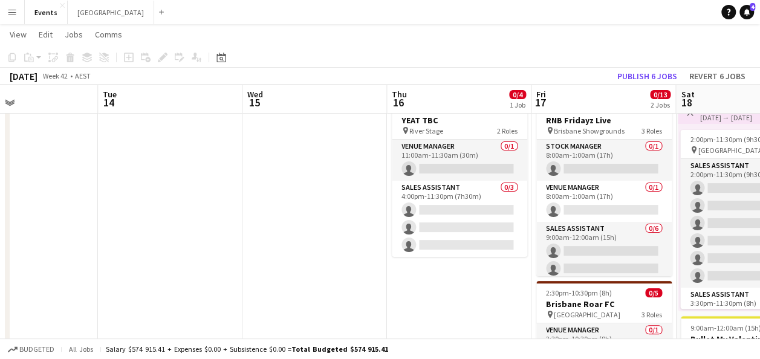
scroll to position [60, 0]
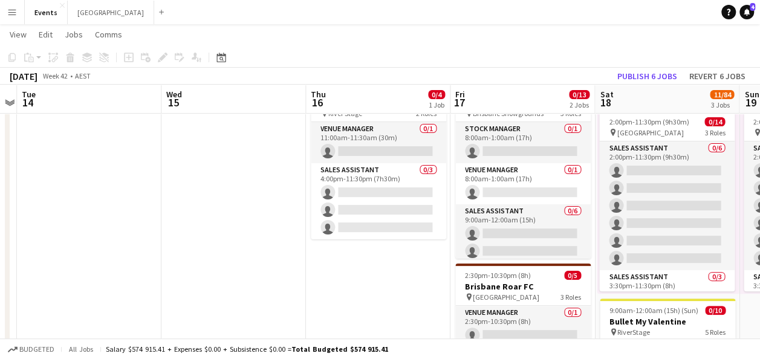
drag, startPoint x: 278, startPoint y: 253, endPoint x: 197, endPoint y: 253, distance: 81.1
click at [197, 253] on app-calendar-viewport "Fri 10 0/5 1 Job Sat 11 0/10 1 Job Sun 12 0/10 1 Job Mon 13 Tue 14 Wed 15 Thu 1…" at bounding box center [380, 336] width 760 height 699
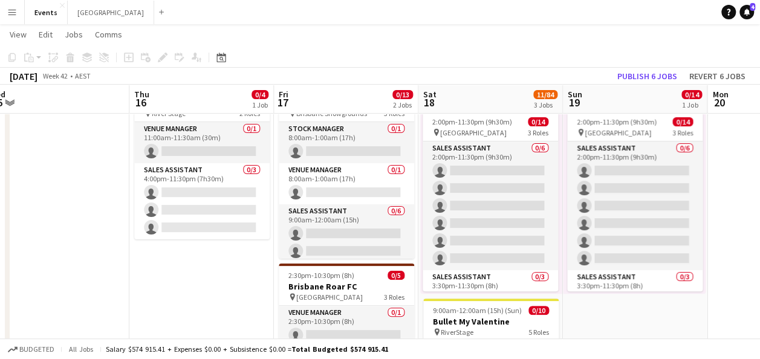
drag, startPoint x: 468, startPoint y: 241, endPoint x: 263, endPoint y: 232, distance: 205.3
click at [263, 232] on app-calendar-viewport "Sun 12 0/10 1 Job Mon 13 Tue 14 Wed 15 Thu 16 0/4 1 Job Fri 17 0/13 2 Jobs Sat …" at bounding box center [380, 336] width 760 height 699
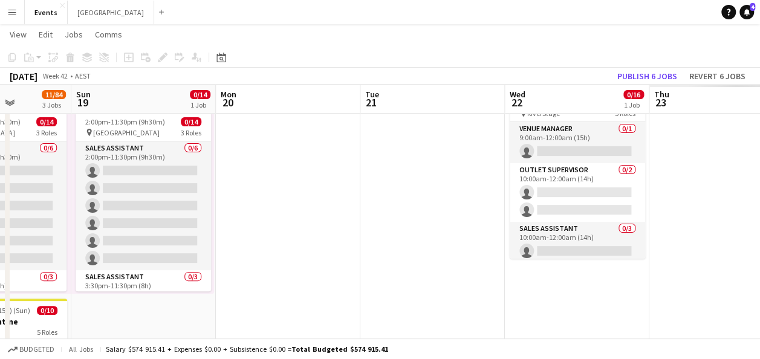
drag, startPoint x: 674, startPoint y: 227, endPoint x: 174, endPoint y: 346, distance: 513.7
click at [174, 346] on app-board "Events View Day view expanded Day view collapsed Month view Date picker Jump to…" at bounding box center [380, 335] width 760 height 743
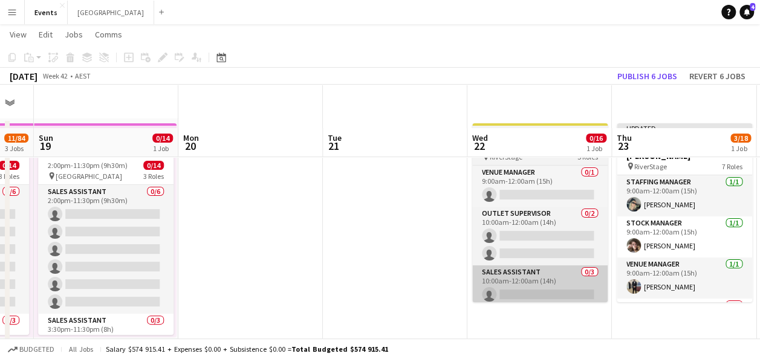
scroll to position [0, 0]
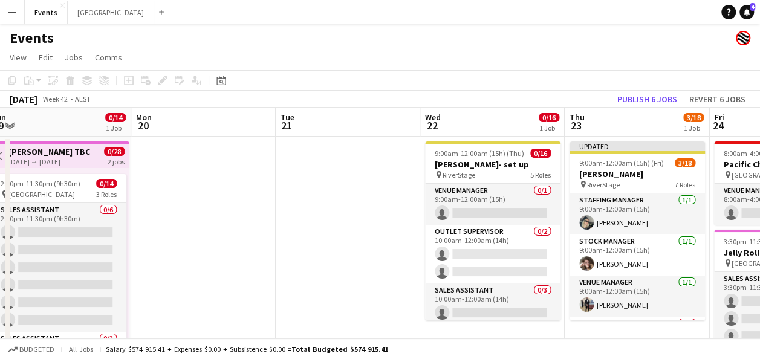
drag, startPoint x: 350, startPoint y: 215, endPoint x: 289, endPoint y: 215, distance: 60.5
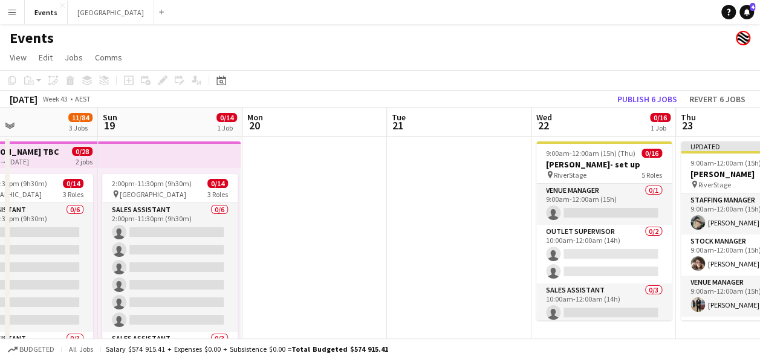
scroll to position [0, 350]
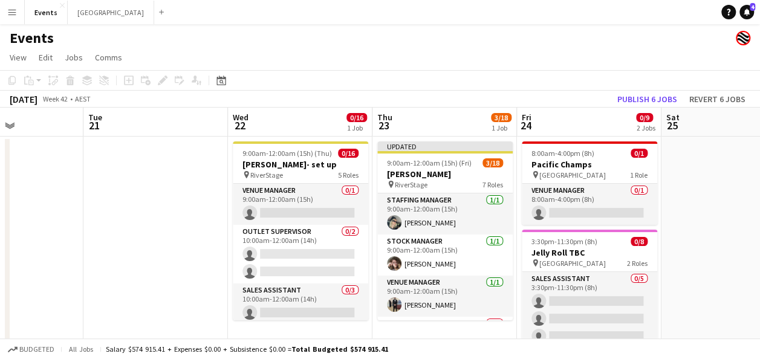
drag, startPoint x: 172, startPoint y: 220, endPoint x: 111, endPoint y: 224, distance: 61.2
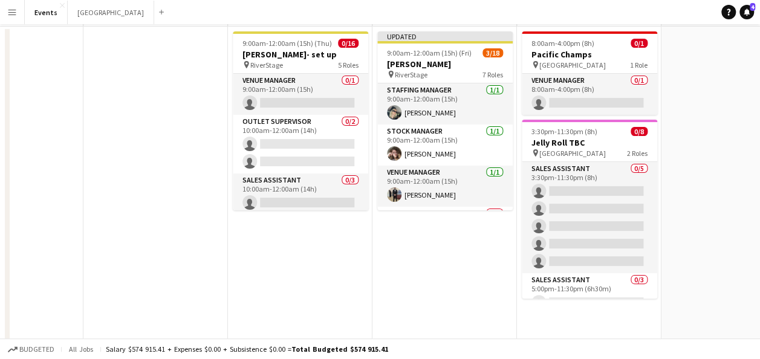
scroll to position [0, 0]
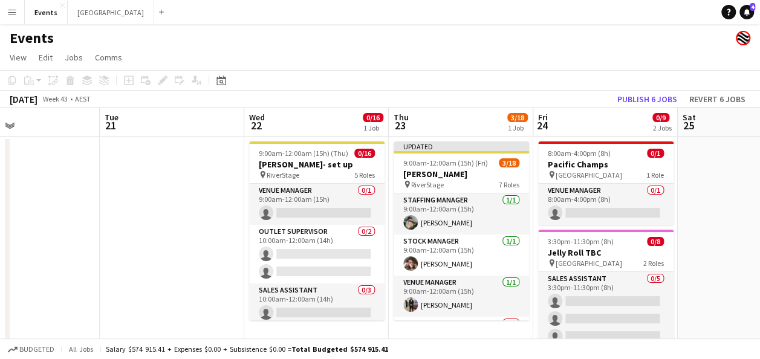
drag, startPoint x: 708, startPoint y: 227, endPoint x: 457, endPoint y: 230, distance: 250.4
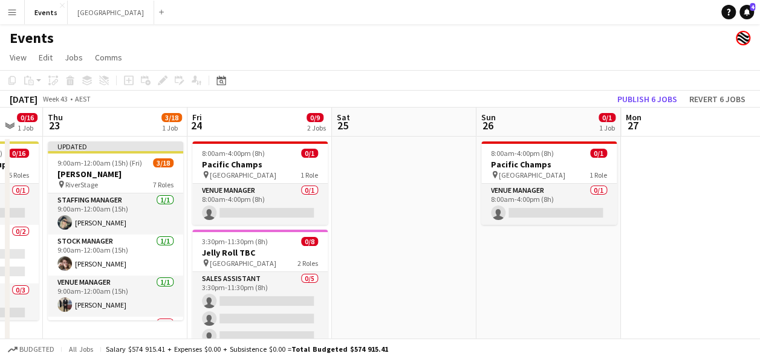
scroll to position [0, 437]
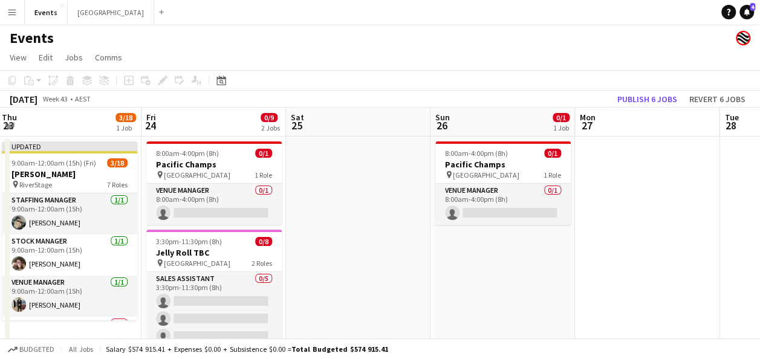
drag, startPoint x: 386, startPoint y: 241, endPoint x: 287, endPoint y: 249, distance: 98.9
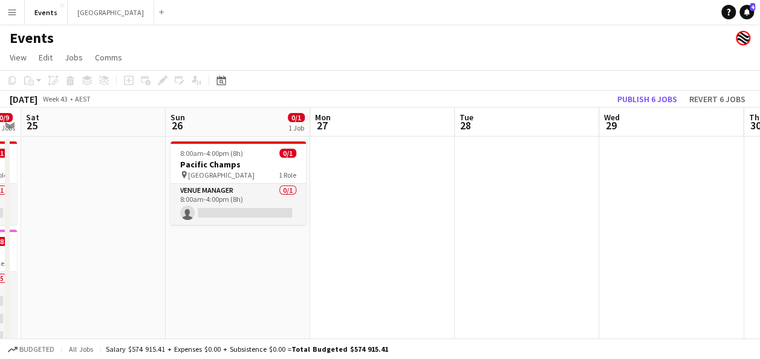
drag, startPoint x: 658, startPoint y: 269, endPoint x: 428, endPoint y: 266, distance: 229.3
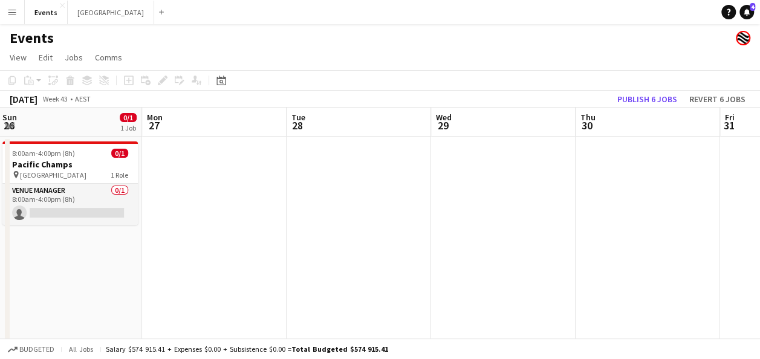
scroll to position [0, 295]
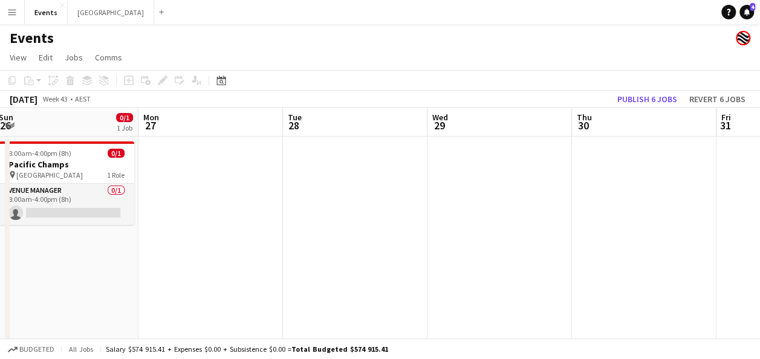
drag, startPoint x: 629, startPoint y: 226, endPoint x: 455, endPoint y: 227, distance: 173.6
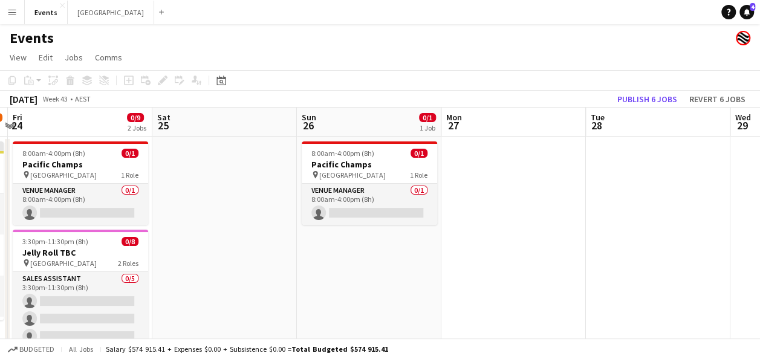
drag, startPoint x: 230, startPoint y: 269, endPoint x: 701, endPoint y: 243, distance: 471.9
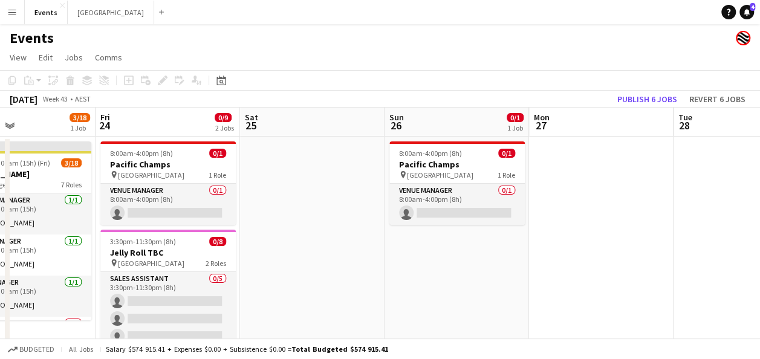
scroll to position [0, 311]
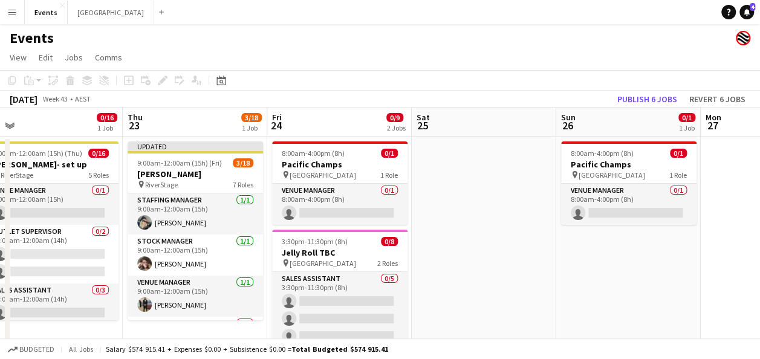
drag, startPoint x: 410, startPoint y: 281, endPoint x: 501, endPoint y: 281, distance: 91.3
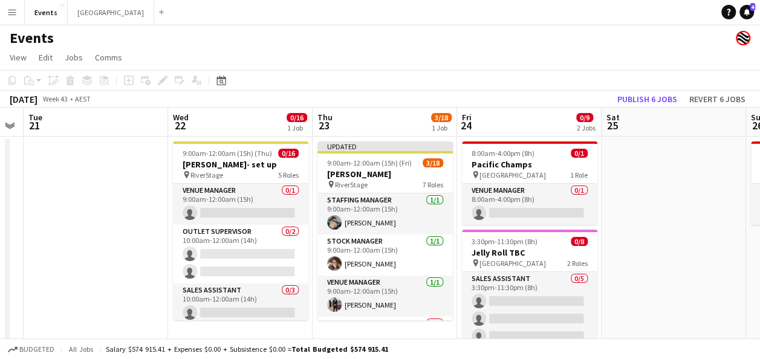
drag, startPoint x: 467, startPoint y: 246, endPoint x: 670, endPoint y: 223, distance: 204.0
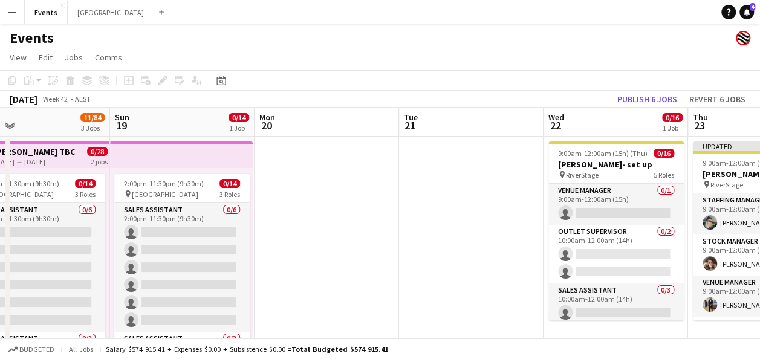
drag, startPoint x: 105, startPoint y: 206, endPoint x: 466, endPoint y: 210, distance: 360.5
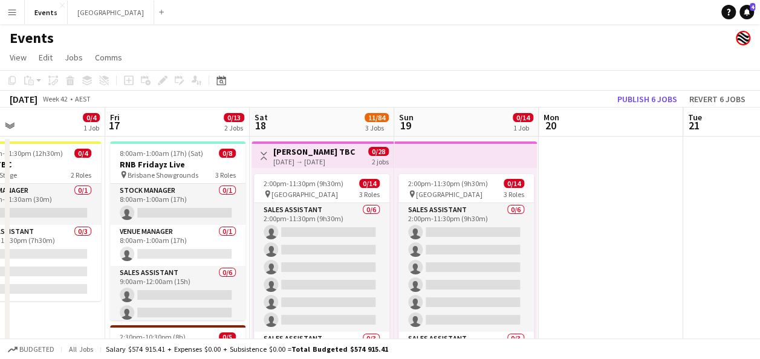
drag, startPoint x: 449, startPoint y: 215, endPoint x: 489, endPoint y: 217, distance: 39.9
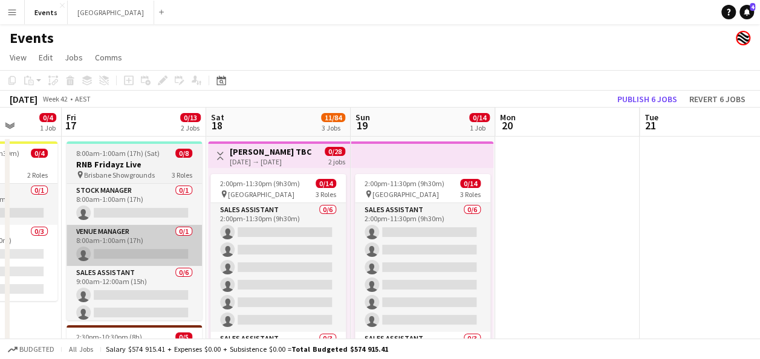
drag, startPoint x: 231, startPoint y: 231, endPoint x: 426, endPoint y: 238, distance: 194.9
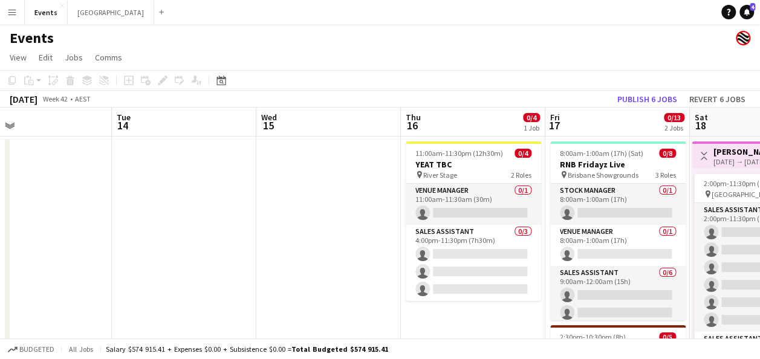
drag, startPoint x: 220, startPoint y: 241, endPoint x: 417, endPoint y: 240, distance: 197.2
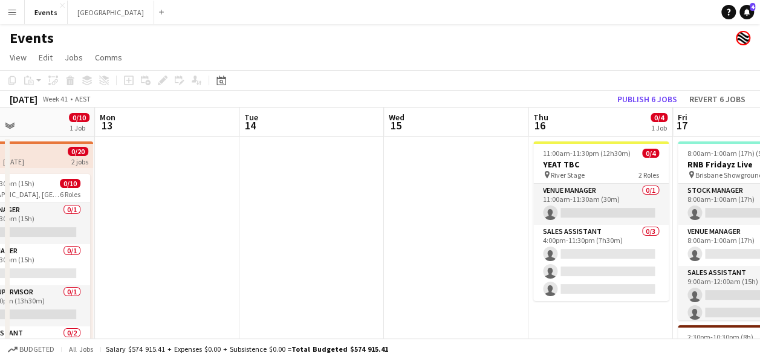
drag, startPoint x: 325, startPoint y: 215, endPoint x: 354, endPoint y: 215, distance: 29.0
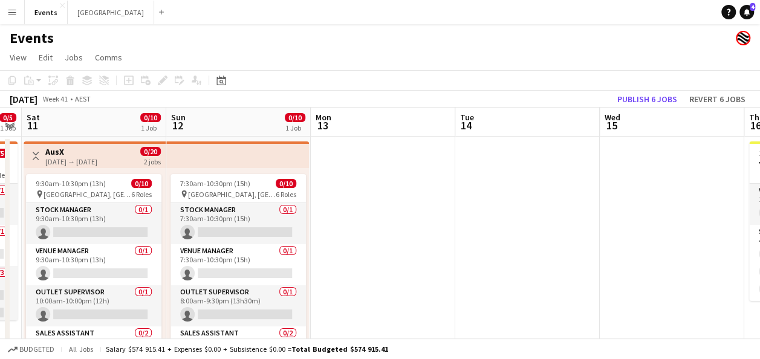
drag, startPoint x: 335, startPoint y: 215, endPoint x: 405, endPoint y: 216, distance: 70.8
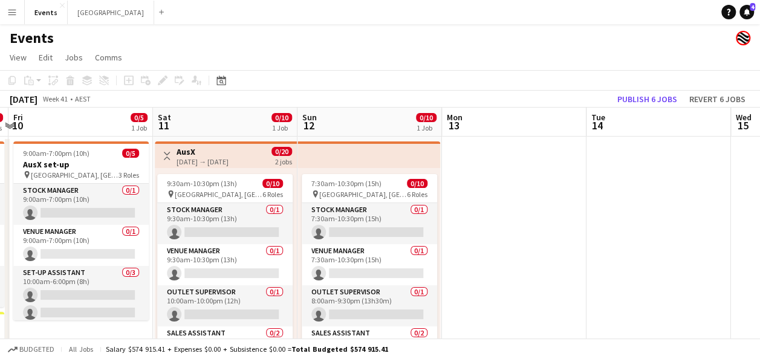
scroll to position [0, 243]
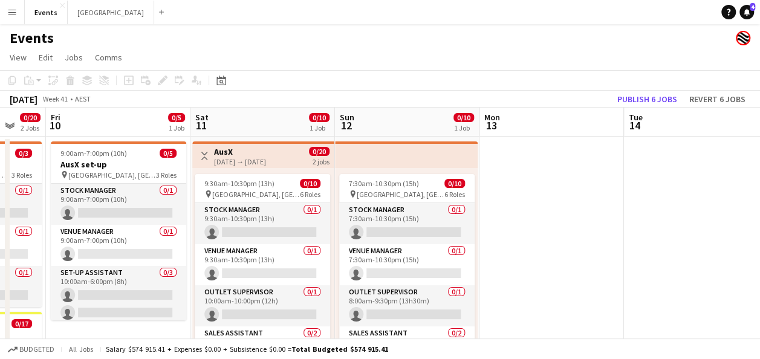
drag, startPoint x: 238, startPoint y: 212, endPoint x: 338, endPoint y: 200, distance: 101.1
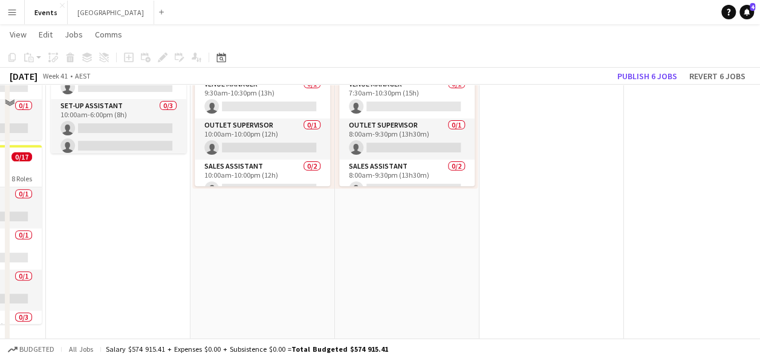
scroll to position [181, 0]
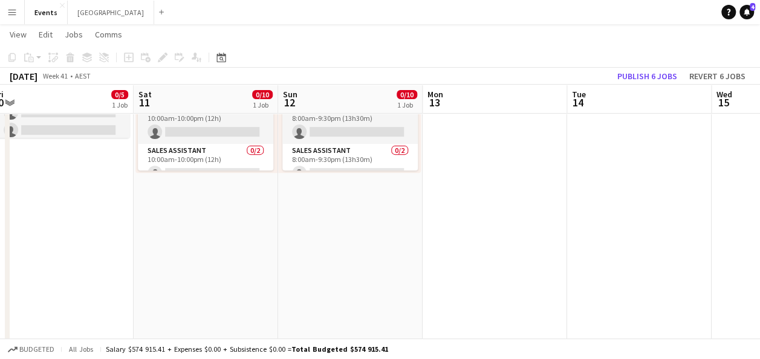
drag, startPoint x: 217, startPoint y: 220, endPoint x: 98, endPoint y: 221, distance: 119.2
click at [98, 221] on app-calendar-viewport "Wed 8 Thu 9 0/20 2 Jobs Fri 10 0/5 1 Job Sat 11 0/10 1 Job Sun 12 0/10 1 Job Mo…" at bounding box center [380, 215] width 760 height 699
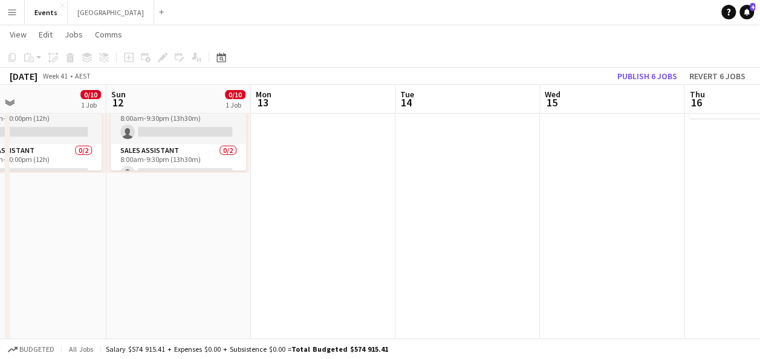
drag, startPoint x: 342, startPoint y: 221, endPoint x: 168, endPoint y: 221, distance: 174.2
click at [145, 221] on app-calendar-viewport "Wed 8 Thu 9 0/20 2 Jobs Fri 10 0/5 1 Job Sat 11 0/10 1 Job Sun 12 0/10 1 Job Mo…" at bounding box center [380, 215] width 760 height 699
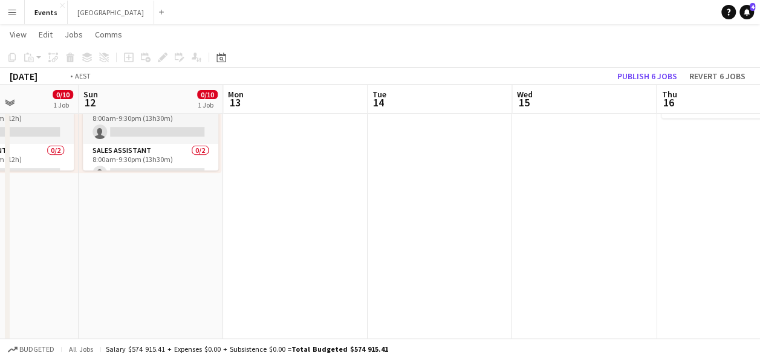
drag, startPoint x: 387, startPoint y: 221, endPoint x: 227, endPoint y: 221, distance: 159.7
click at [200, 221] on app-calendar-viewport "Wed 8 Thu 9 0/20 2 Jobs Fri 10 0/5 1 Job Sat 11 0/10 1 Job Sun 12 0/10 1 Job Mo…" at bounding box center [380, 215] width 760 height 699
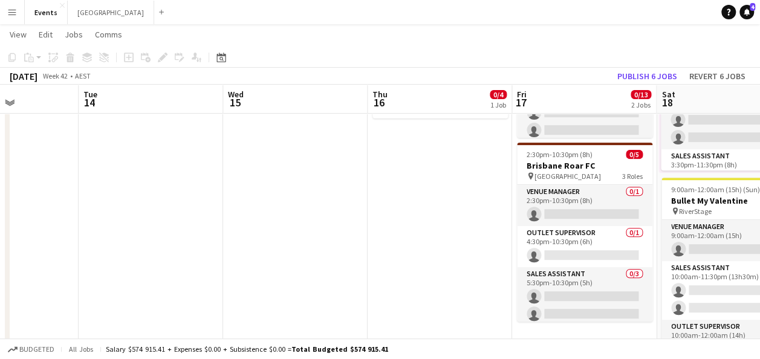
scroll to position [0, 564]
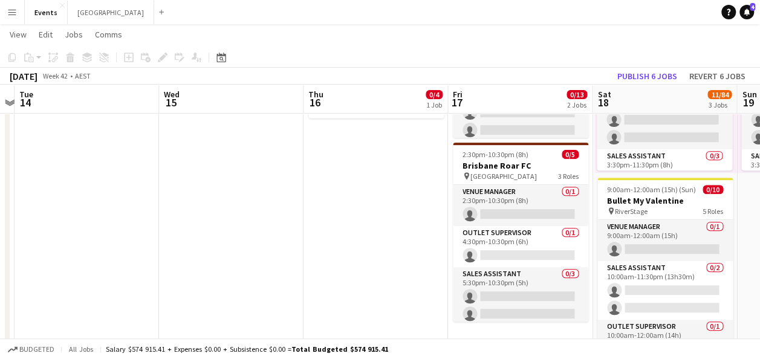
drag, startPoint x: 475, startPoint y: 221, endPoint x: 416, endPoint y: 220, distance: 59.3
click at [416, 220] on app-calendar-viewport "Fri 10 0/5 1 Job Sat 11 0/10 1 Job Sun 12 0/10 1 Job Mon 13 Tue 14 Wed 15 Thu 1…" at bounding box center [380, 215] width 760 height 699
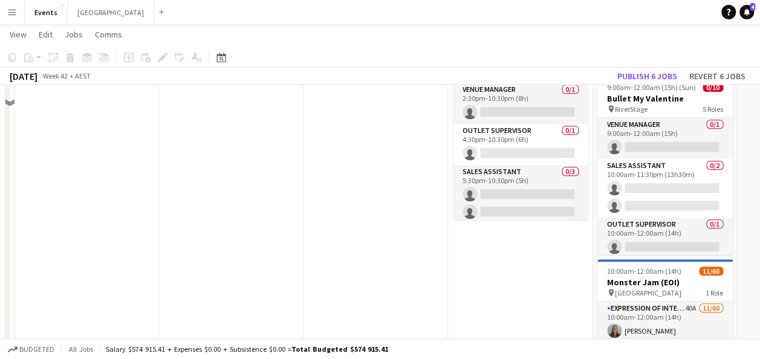
scroll to position [181, 0]
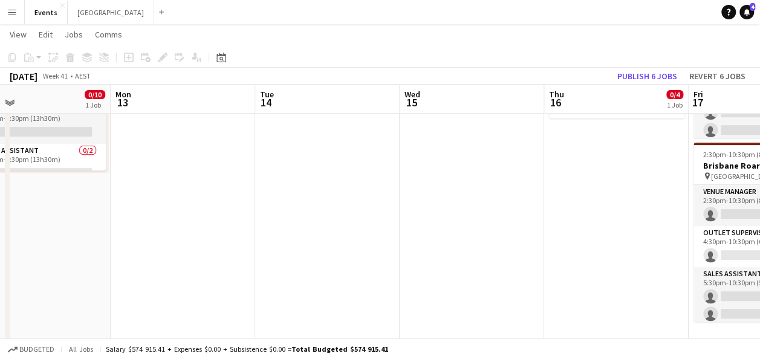
drag, startPoint x: 204, startPoint y: 177, endPoint x: 426, endPoint y: 168, distance: 221.6
click at [426, 168] on app-calendar-viewport "Fri 10 0/5 1 Job Sat 11 0/10 1 Job Sun 12 0/10 1 Job Mon 13 Tue 14 Wed 15 Thu 1…" at bounding box center [380, 215] width 760 height 699
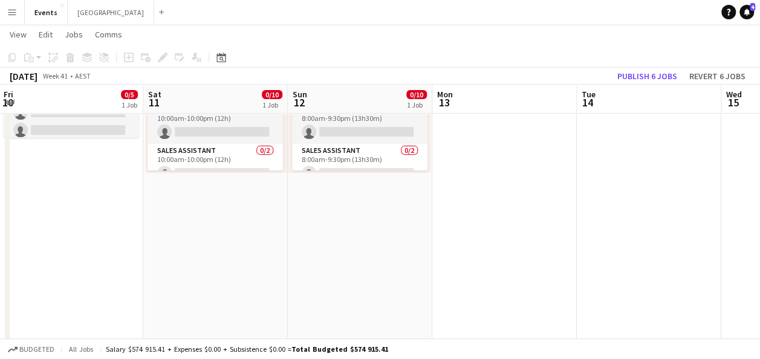
scroll to position [0, 244]
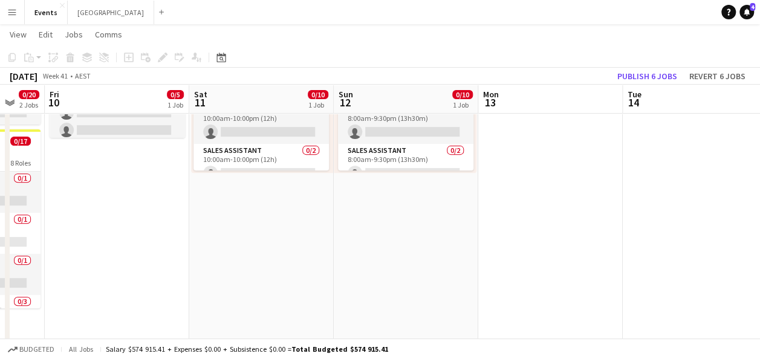
drag, startPoint x: 213, startPoint y: 199, endPoint x: 581, endPoint y: 189, distance: 367.9
click at [581, 189] on app-calendar-viewport "Wed 8 Thu 9 0/20 2 Jobs Fri 10 0/5 1 Job Sat 11 0/10 1 Job Sun 12 0/10 1 Job Mo…" at bounding box center [380, 215] width 760 height 699
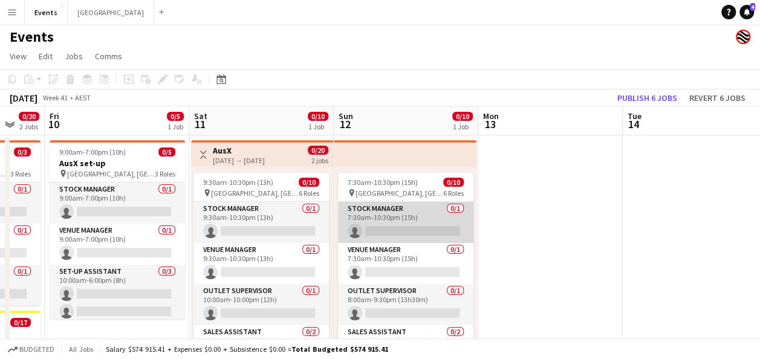
scroll to position [0, 0]
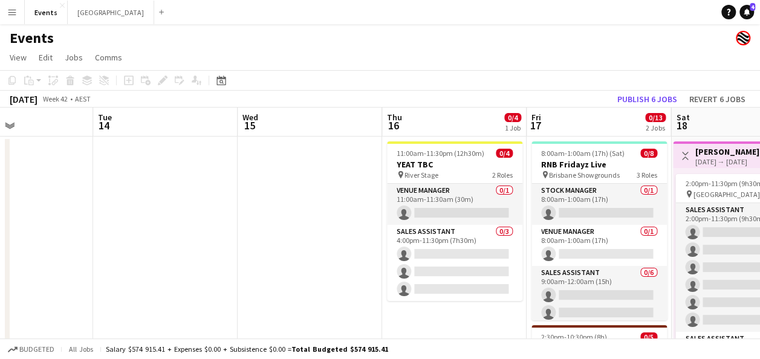
drag, startPoint x: 692, startPoint y: 194, endPoint x: 167, endPoint y: 194, distance: 525.1
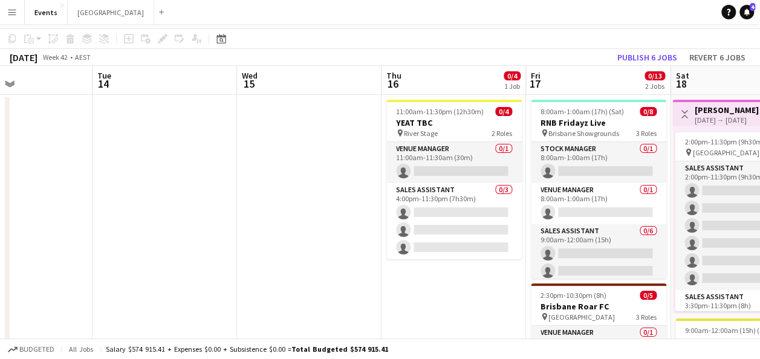
scroll to position [60, 0]
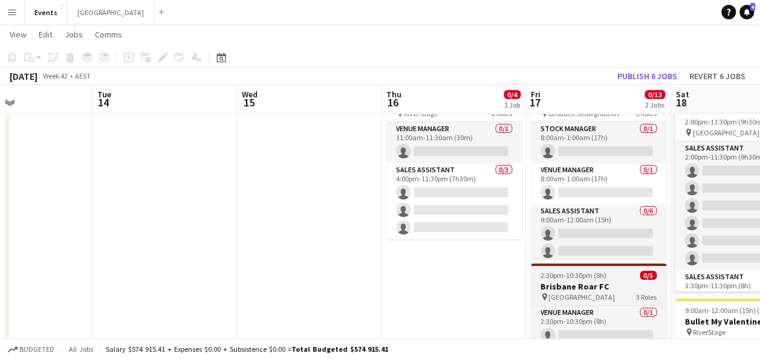
click at [578, 276] on span "2:30pm-10:30pm (8h)" at bounding box center [574, 275] width 66 height 9
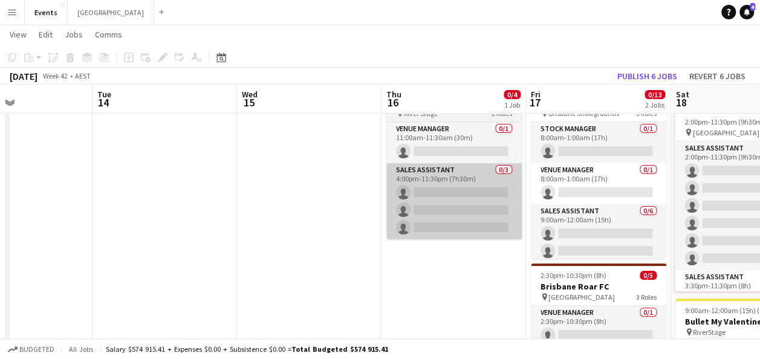
scroll to position [0, 485]
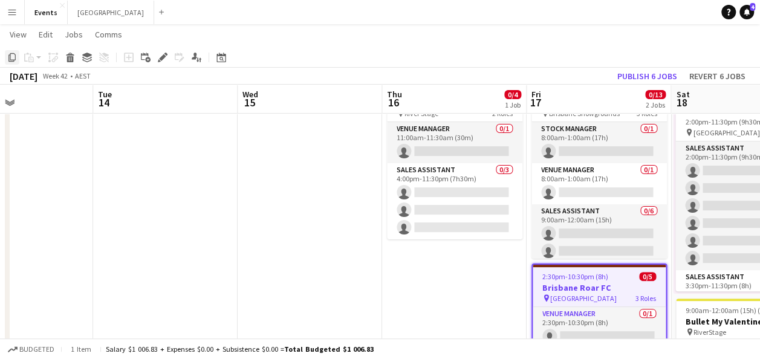
click at [13, 60] on icon "Copy" at bounding box center [12, 58] width 10 height 10
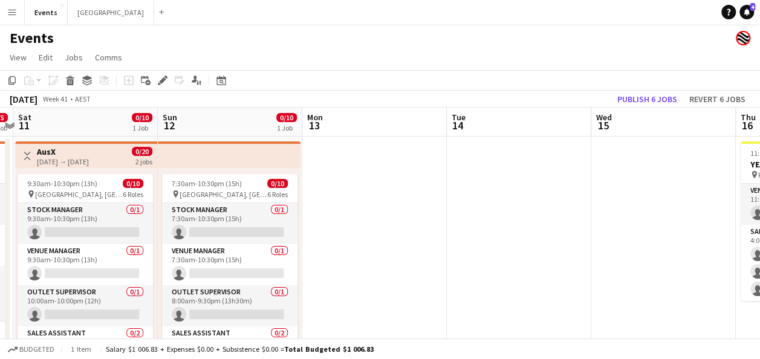
scroll to position [0, 258]
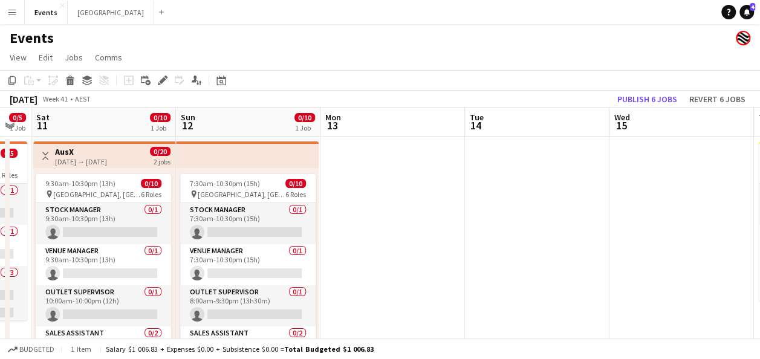
drag, startPoint x: 316, startPoint y: 211, endPoint x: 471, endPoint y: 220, distance: 155.7
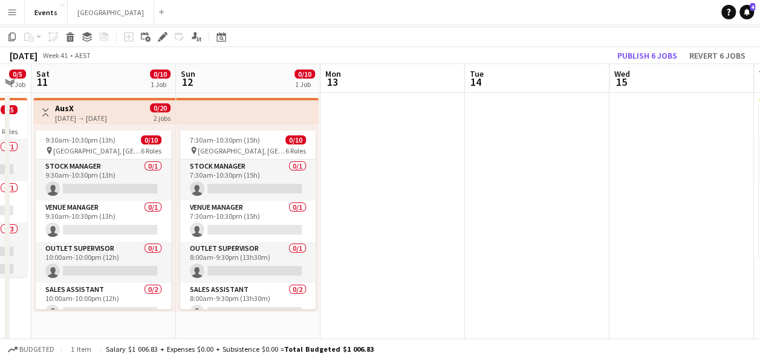
scroll to position [121, 0]
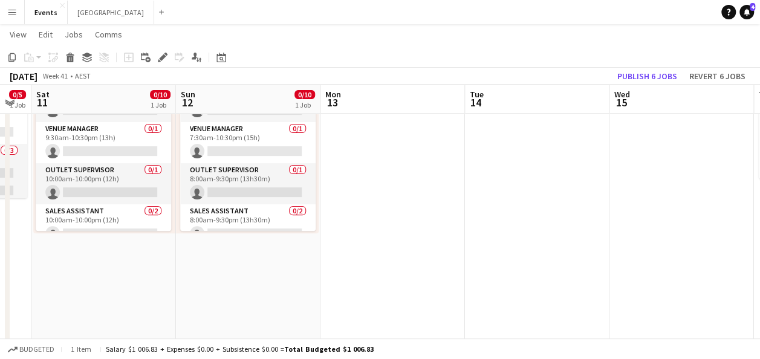
click at [134, 255] on app-calendar-viewport "Thu 9 0/20 2 Jobs Fri 10 0/5 1 Job Sat 11 0/10 1 Job Sun 12 0/10 1 Job Mon 13 T…" at bounding box center [380, 275] width 760 height 699
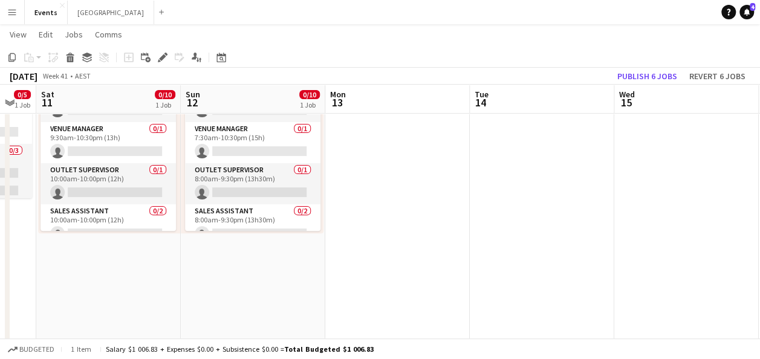
click at [80, 284] on app-date-cell "Toggle View AusX [DATE] → [DATE] 0/20 2 jobs 9:30am-10:30pm (13h) 0/10 pin [GEO…" at bounding box center [108, 320] width 145 height 611
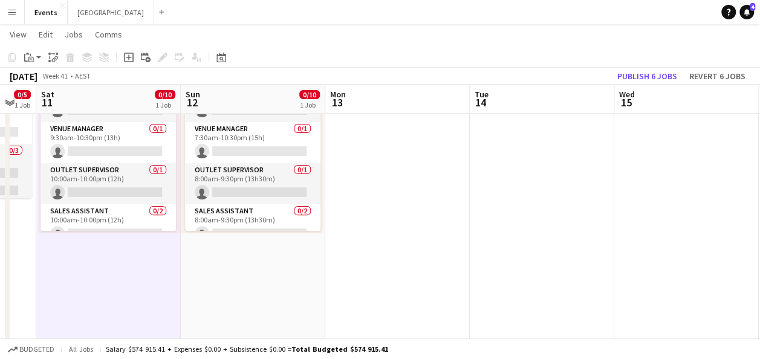
scroll to position [0, 250]
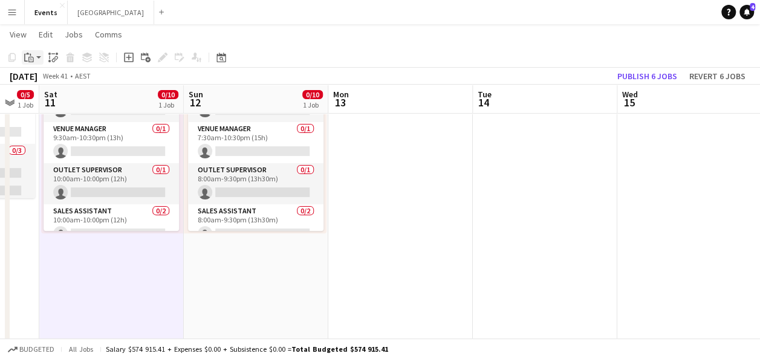
click at [31, 60] on icon at bounding box center [31, 60] width 2 height 1
click at [66, 78] on link "Paste Ctrl+V" at bounding box center [89, 80] width 114 height 11
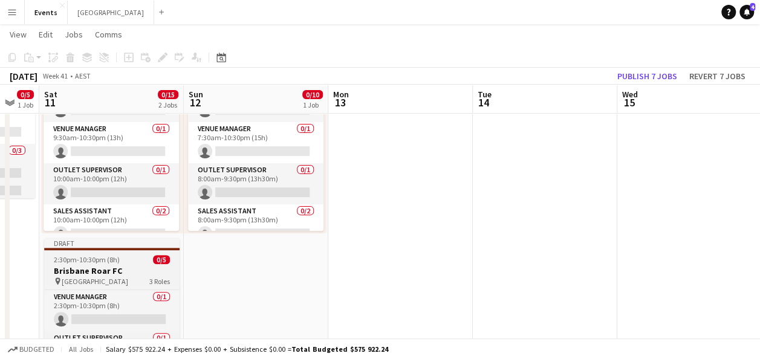
click at [125, 279] on div "pin [GEOGRAPHIC_DATA] 3 Roles" at bounding box center [111, 281] width 135 height 10
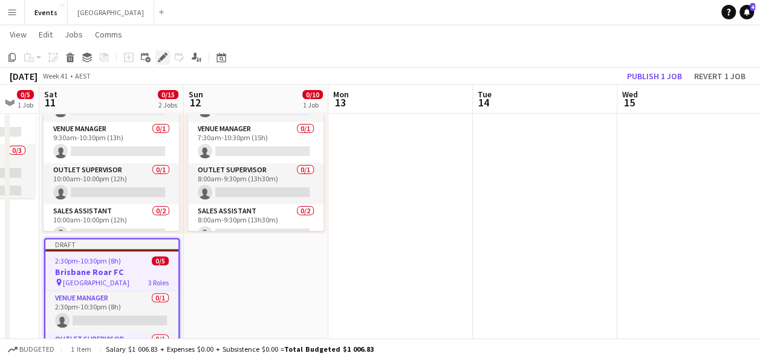
click at [169, 57] on div "Edit" at bounding box center [162, 57] width 15 height 15
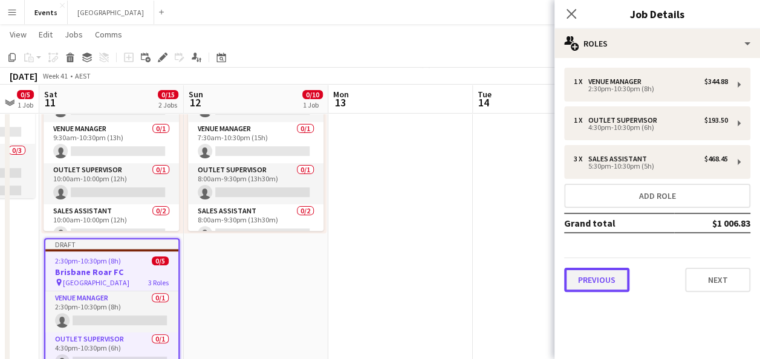
click at [605, 278] on button "Previous" at bounding box center [596, 280] width 65 height 24
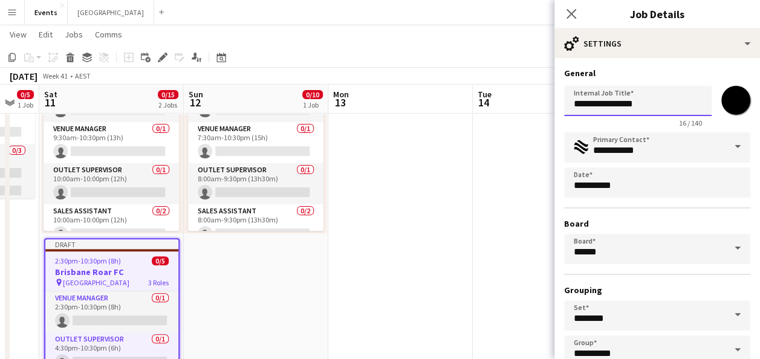
click at [653, 104] on input "**********" at bounding box center [638, 101] width 148 height 30
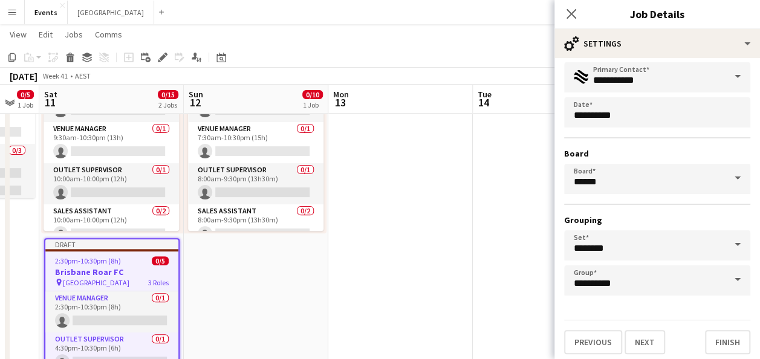
scroll to position [75, 0]
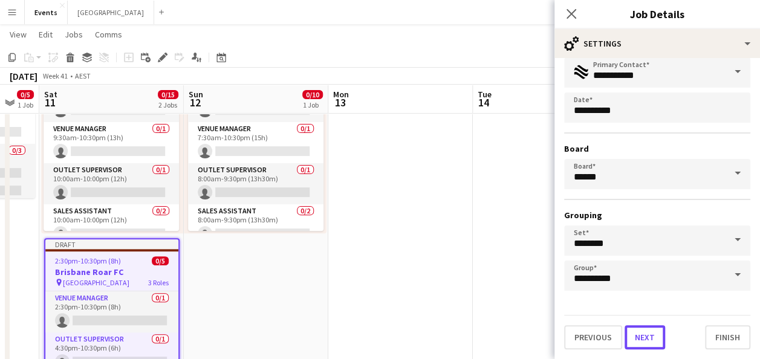
click at [639, 340] on button "Next" at bounding box center [645, 337] width 41 height 24
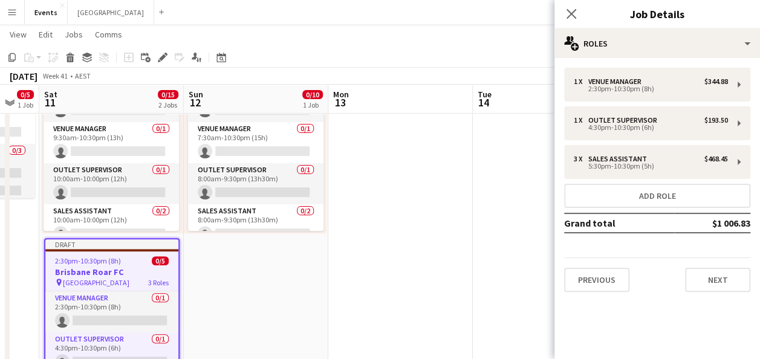
scroll to position [0, 0]
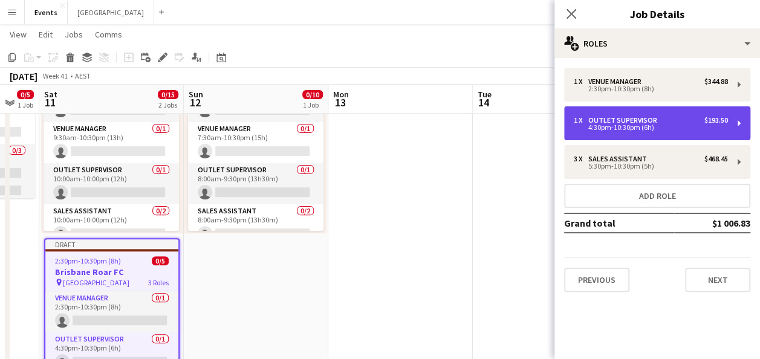
click at [655, 119] on div "Outlet Supervisor" at bounding box center [626, 120] width 74 height 8
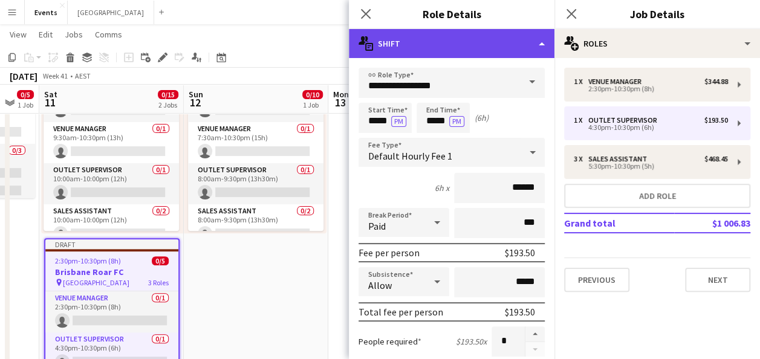
click at [494, 40] on div "multiple-actions-text Shift" at bounding box center [452, 43] width 206 height 29
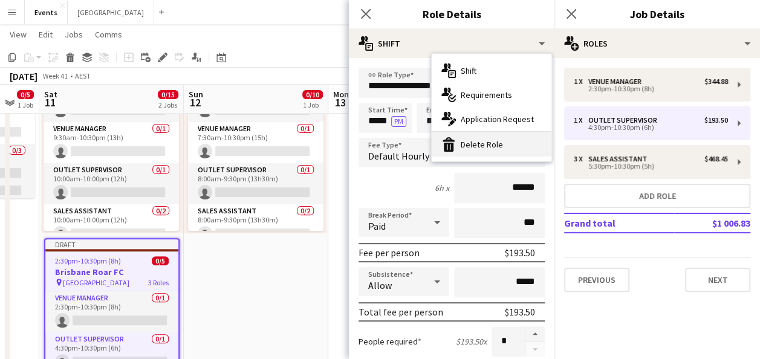
click at [498, 140] on div "bin-2 Delete Role" at bounding box center [492, 144] width 120 height 24
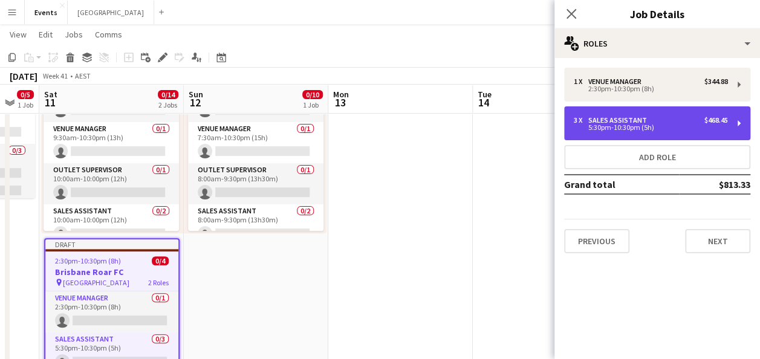
click at [603, 127] on div "5:30pm-10:30pm (5h)" at bounding box center [651, 128] width 154 height 6
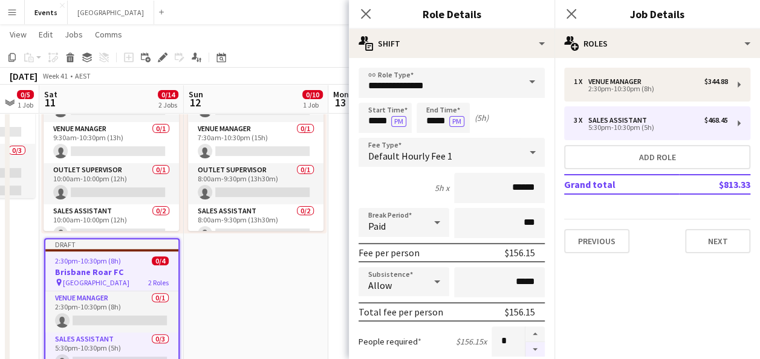
click at [529, 351] on button "button" at bounding box center [535, 349] width 19 height 15
click at [529, 350] on button "button" at bounding box center [535, 349] width 19 height 15
type input "*"
click at [378, 122] on input "*****" at bounding box center [385, 118] width 53 height 30
type input "*****"
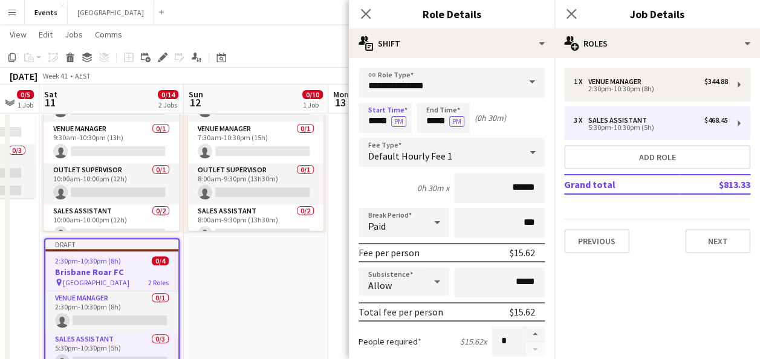
click at [391, 116] on button "PM" at bounding box center [398, 121] width 15 height 11
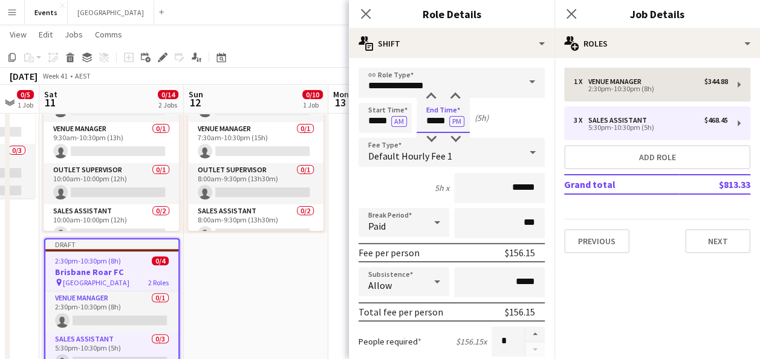
type input "*****"
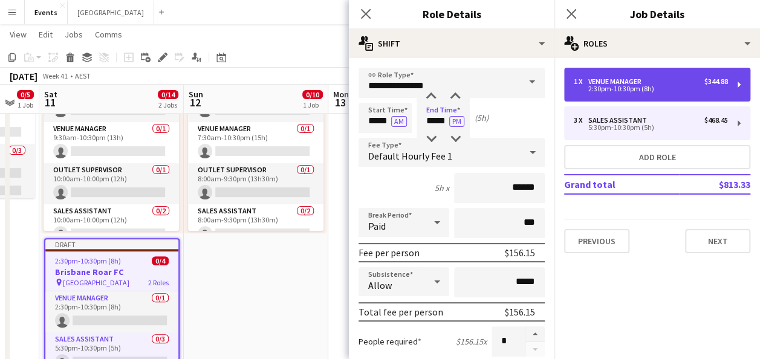
click at [615, 86] on div "2:30pm-10:30pm (8h)" at bounding box center [651, 89] width 154 height 6
type input "**********"
type input "*****"
type input "******"
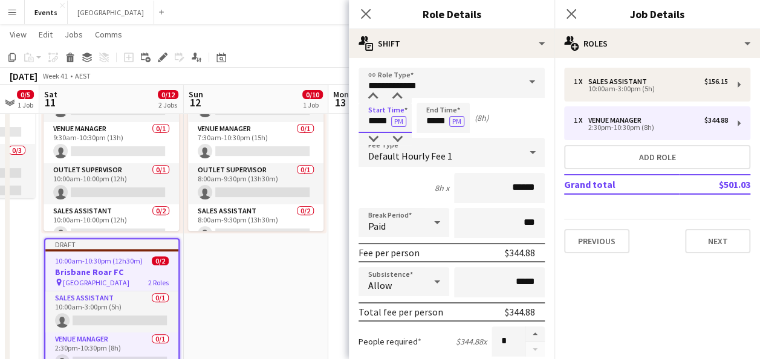
drag, startPoint x: 391, startPoint y: 120, endPoint x: 351, endPoint y: 122, distance: 40.0
type input "*****"
click at [391, 116] on button "PM" at bounding box center [398, 121] width 15 height 11
type input "*****"
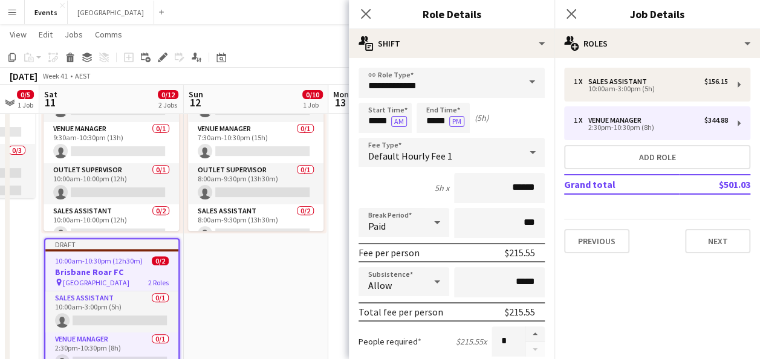
click at [299, 265] on app-date-cell "7:30am-10:30pm (15h) 0/10 pin [GEOGRAPHIC_DATA], Redcliffe 6 Roles Stock Manage…" at bounding box center [256, 320] width 145 height 611
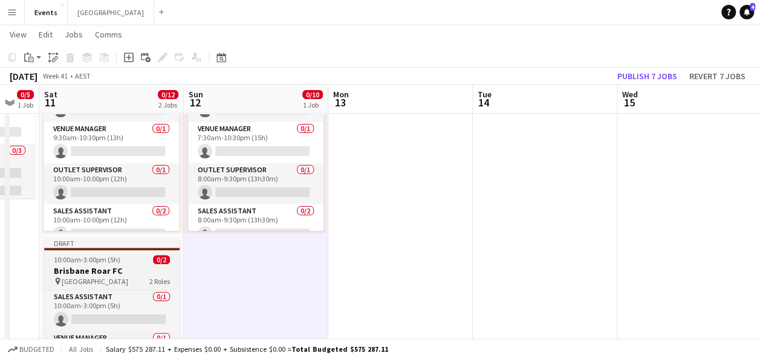
click at [103, 267] on h3 "Brisbane Roar FC" at bounding box center [111, 271] width 135 height 11
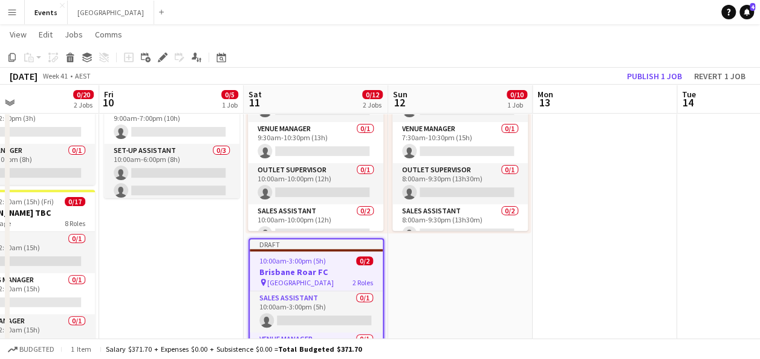
scroll to position [0, 256]
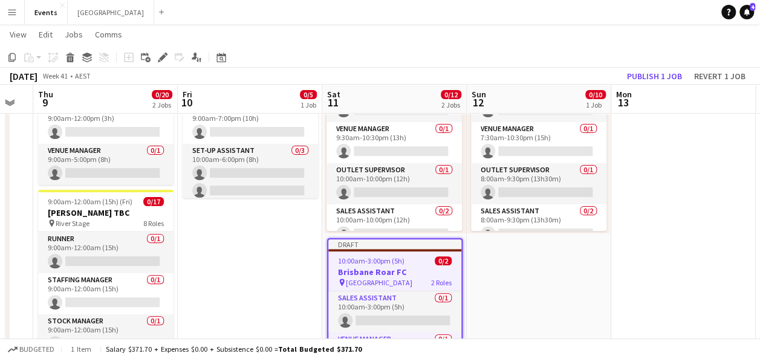
drag, startPoint x: 270, startPoint y: 265, endPoint x: 553, endPoint y: 214, distance: 287.7
click at [553, 214] on app-calendar-viewport "Tue 7 Wed 8 Thu 9 0/20 2 Jobs Fri 10 0/5 1 Job Sat 11 0/12 2 Jobs Sun 12 0/10 1…" at bounding box center [380, 275] width 760 height 699
click at [651, 71] on button "Publish 1 job" at bounding box center [654, 76] width 65 height 16
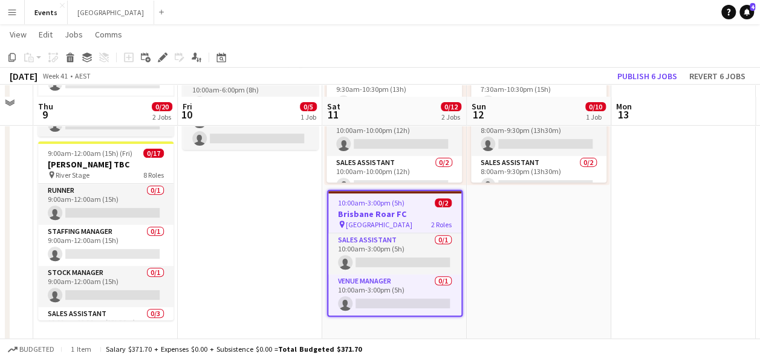
scroll to position [181, 0]
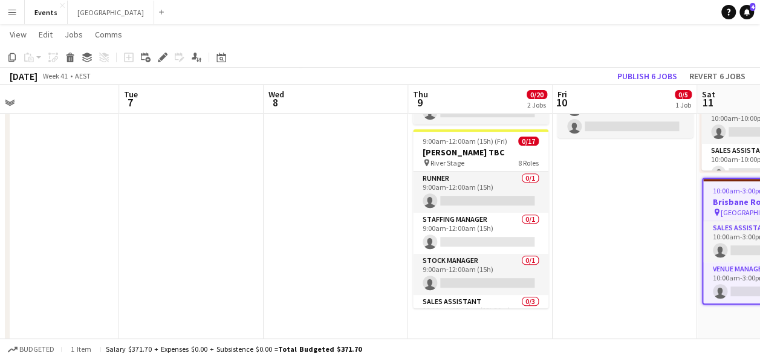
drag, startPoint x: 250, startPoint y: 286, endPoint x: 622, endPoint y: 229, distance: 376.9
click at [624, 229] on app-calendar-viewport "Sat 4 1/4 2 Jobs Sun 5 Mon 6 Tue 7 Wed 8 Thu 9 0/20 2 Jobs Fri 10 0/5 1 Job Sat…" at bounding box center [380, 215] width 760 height 699
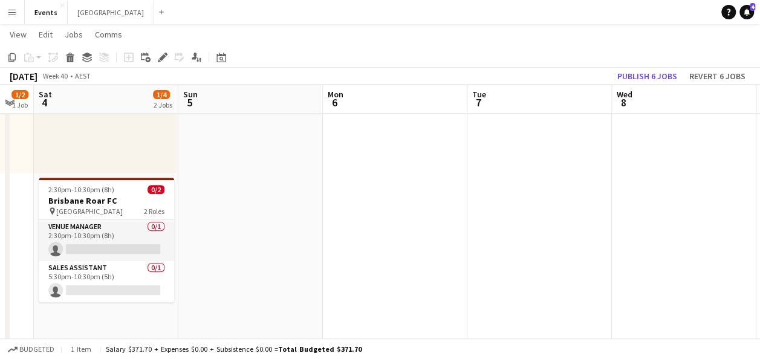
scroll to position [0, 330]
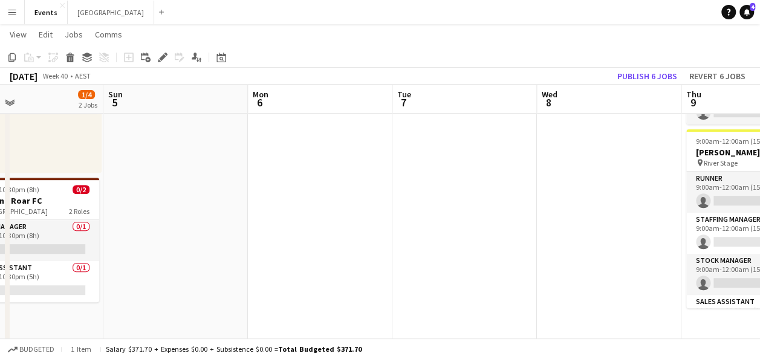
drag, startPoint x: 281, startPoint y: 231, endPoint x: 699, endPoint y: 217, distance: 418.2
click at [699, 217] on app-calendar-viewport "Thu 2 1/2 1 Job Fri 3 1/2 1 Job Sat 4 1/4 2 Jobs Sun 5 Mon 6 Tue 7 Wed 8 Thu 9 …" at bounding box center [380, 215] width 760 height 699
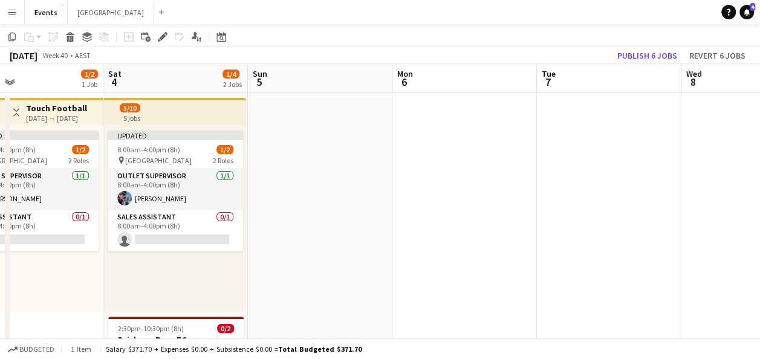
scroll to position [60, 0]
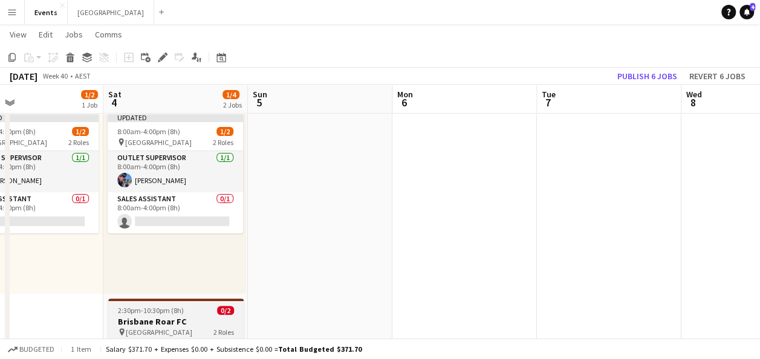
click at [178, 307] on span "2:30pm-10:30pm (8h)" at bounding box center [151, 310] width 66 height 9
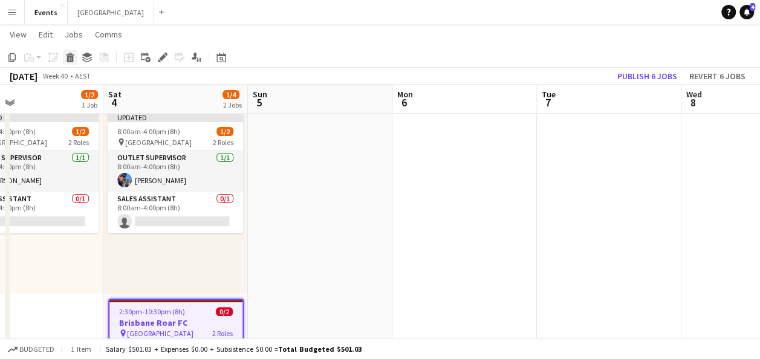
click at [75, 58] on div "Delete" at bounding box center [70, 57] width 15 height 15
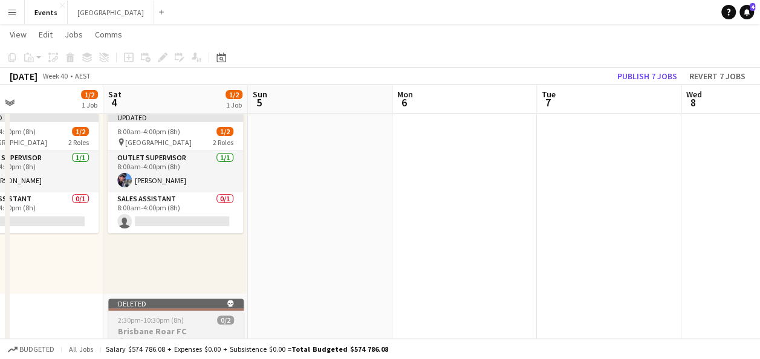
click at [175, 318] on span "2:30pm-10:30pm (8h)" at bounding box center [151, 320] width 66 height 9
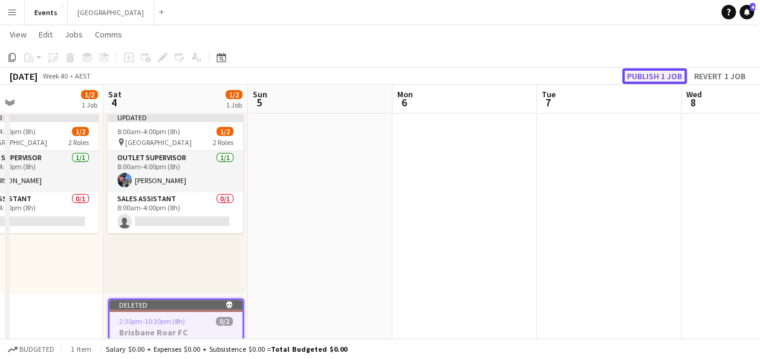
click at [659, 71] on button "Publish 1 job" at bounding box center [654, 76] width 65 height 16
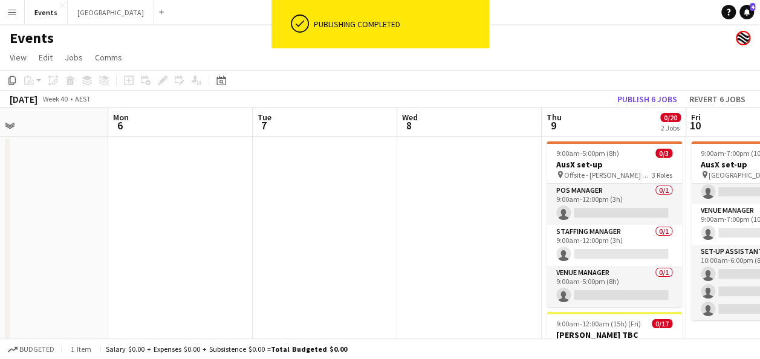
scroll to position [0, 346]
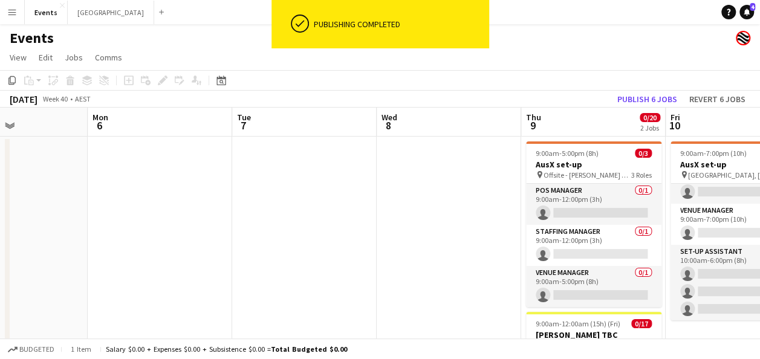
drag, startPoint x: 505, startPoint y: 186, endPoint x: 215, endPoint y: 224, distance: 292.8
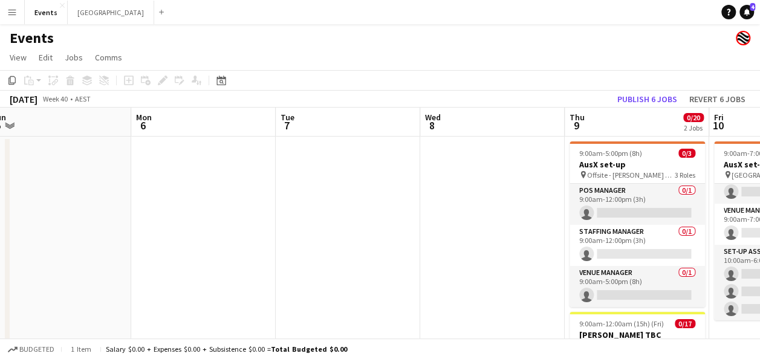
drag, startPoint x: 361, startPoint y: 187, endPoint x: 117, endPoint y: 203, distance: 244.3
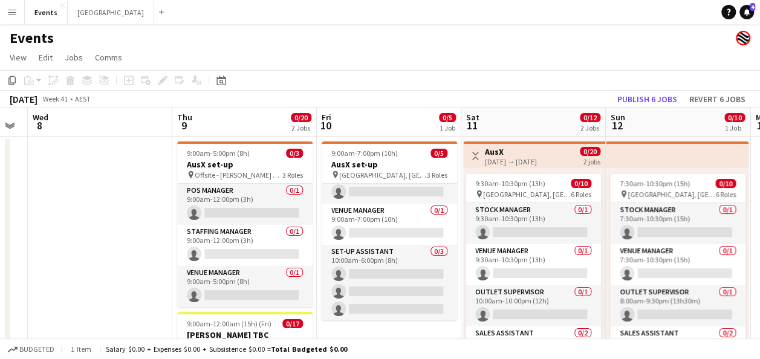
drag, startPoint x: 181, startPoint y: 177, endPoint x: 126, endPoint y: 162, distance: 57.5
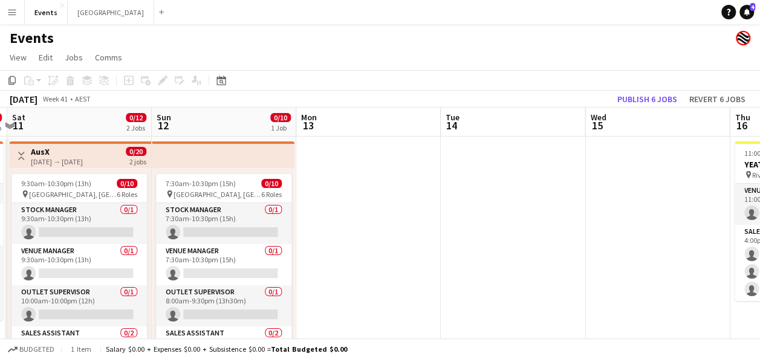
drag, startPoint x: 694, startPoint y: 224, endPoint x: 302, endPoint y: 218, distance: 392.0
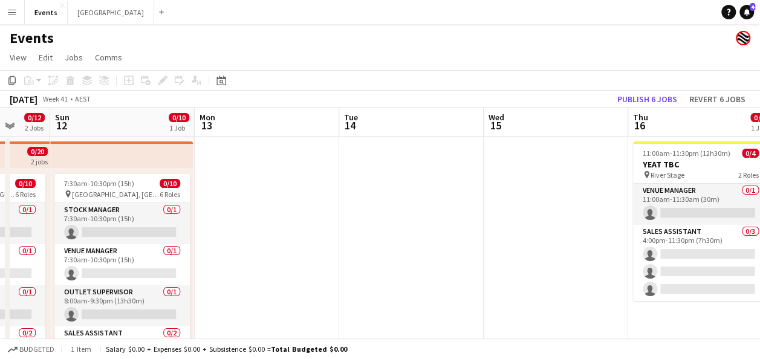
drag, startPoint x: 340, startPoint y: 191, endPoint x: 253, endPoint y: 188, distance: 87.2
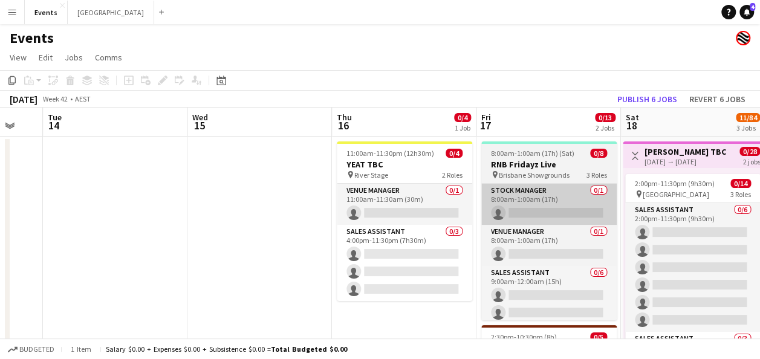
drag, startPoint x: 592, startPoint y: 215, endPoint x: 301, endPoint y: 212, distance: 290.4
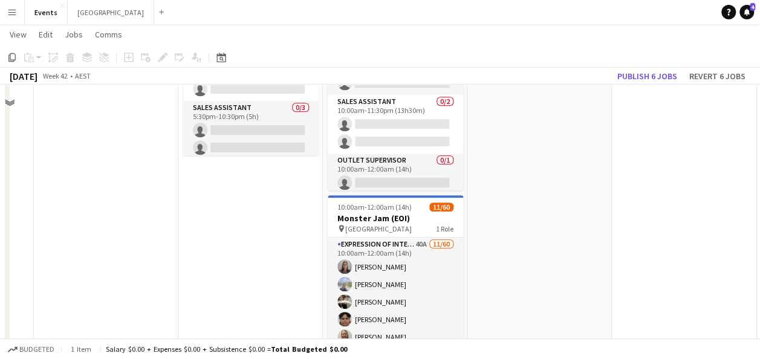
scroll to position [363, 0]
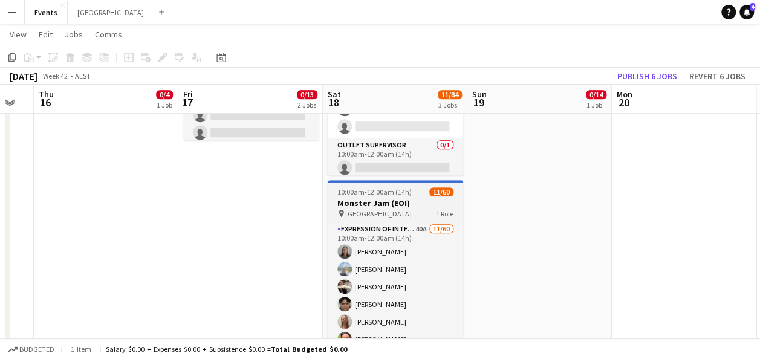
click at [351, 196] on span "10:00am-12:00am (14h) (Sun)" at bounding box center [384, 192] width 92 height 9
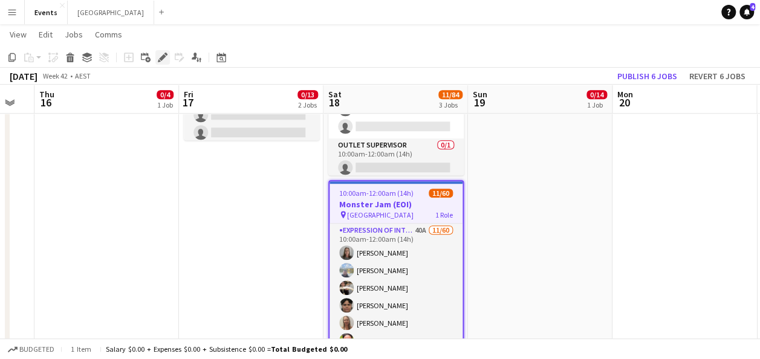
click at [160, 54] on icon "Edit" at bounding box center [163, 58] width 10 height 10
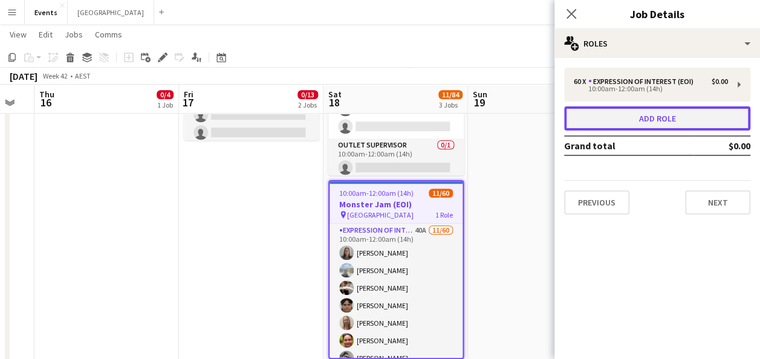
click at [624, 120] on button "Add role" at bounding box center [657, 118] width 186 height 24
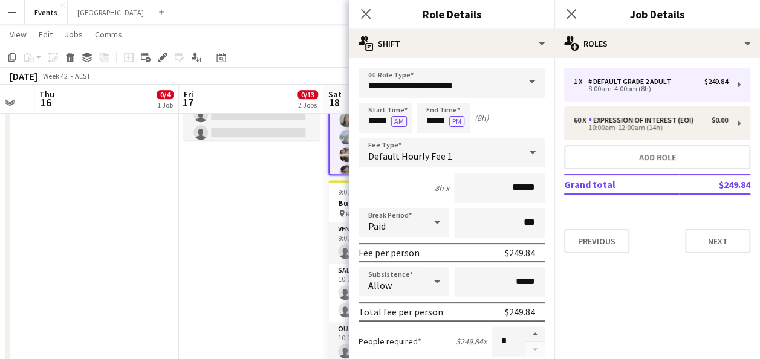
click at [525, 82] on span at bounding box center [532, 82] width 25 height 29
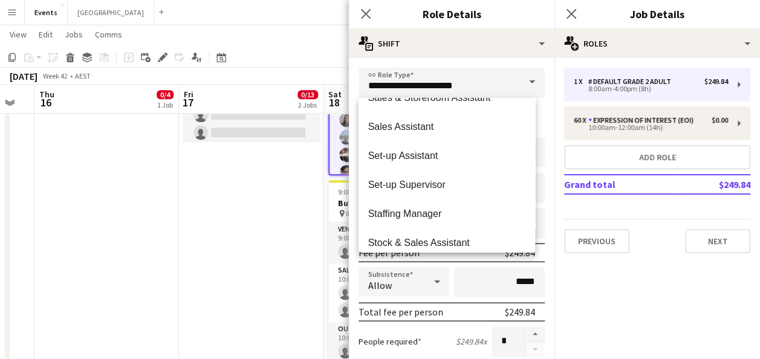
scroll to position [639, 0]
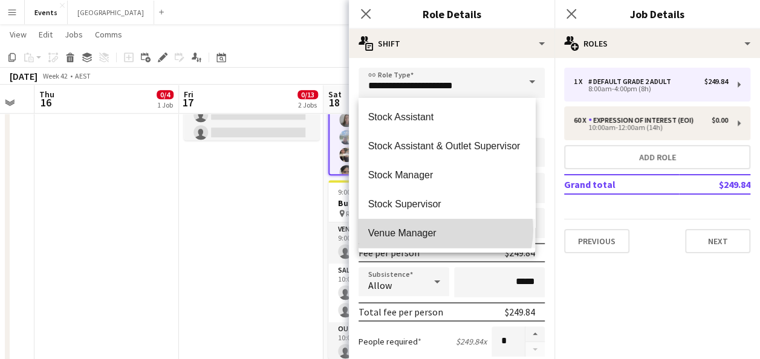
click at [445, 230] on span "Venue Manager" at bounding box center [447, 232] width 158 height 11
type input "**********"
type input "******"
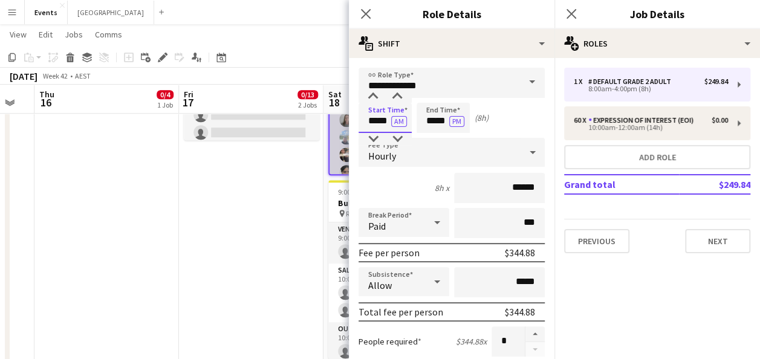
drag, startPoint x: 390, startPoint y: 122, endPoint x: 340, endPoint y: 126, distance: 49.7
click at [344, 126] on body "Menu Boards Boards Boards All jobs Status Workforce Workforce My Workforce Recr…" at bounding box center [380, 20] width 760 height 767
type input "*****"
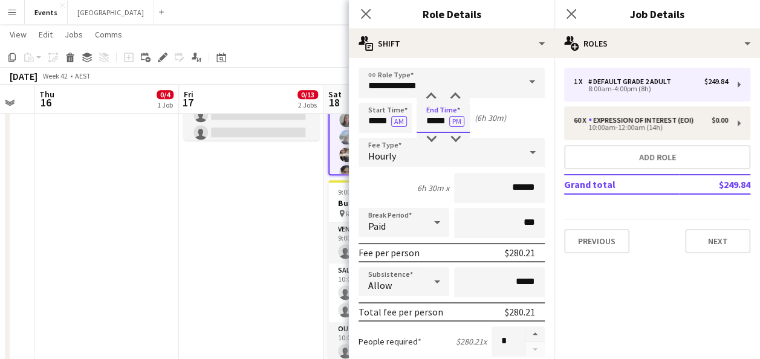
type input "*****"
click at [449, 116] on button "PM" at bounding box center [456, 121] width 15 height 11
click at [506, 221] on input "***" at bounding box center [499, 223] width 91 height 30
type input "****"
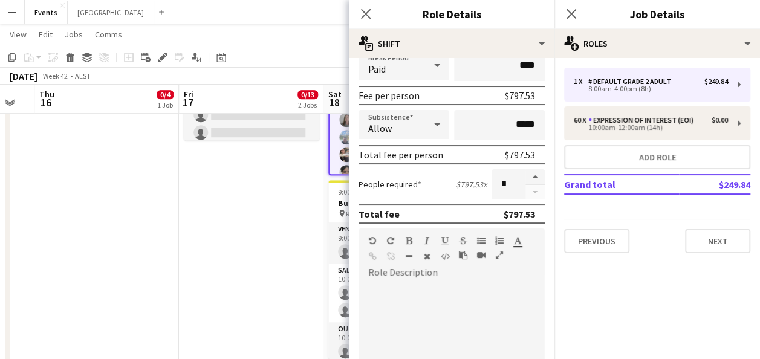
scroll to position [181, 0]
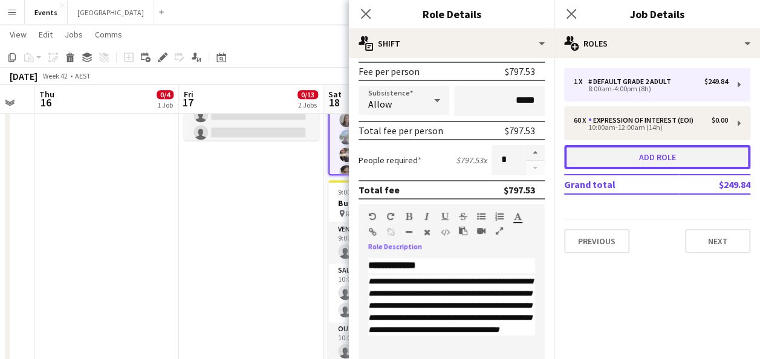
click at [632, 155] on button "Add role" at bounding box center [657, 157] width 186 height 24
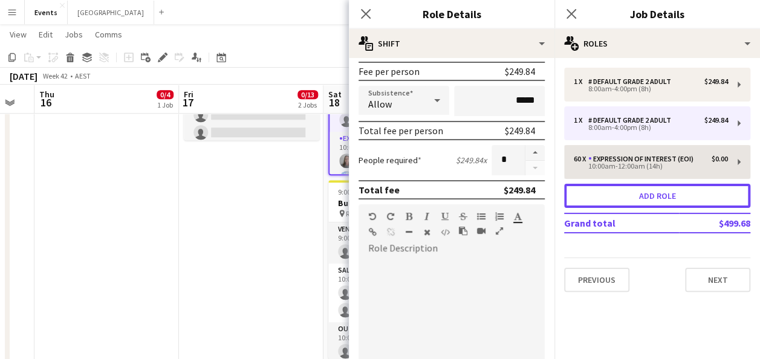
type input "**********"
type input "*****"
type input "******"
type input "***"
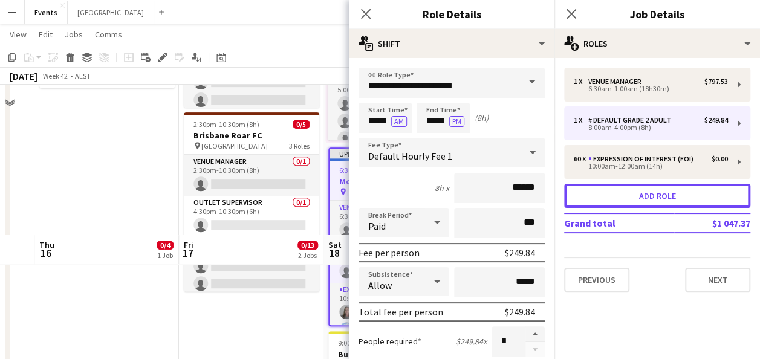
scroll to position [121, 0]
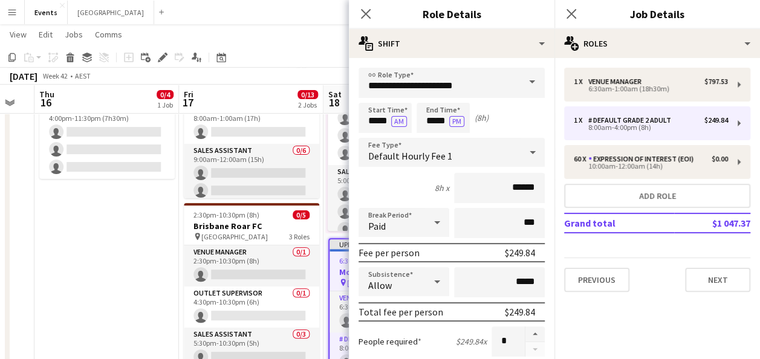
click at [527, 82] on span at bounding box center [532, 82] width 25 height 29
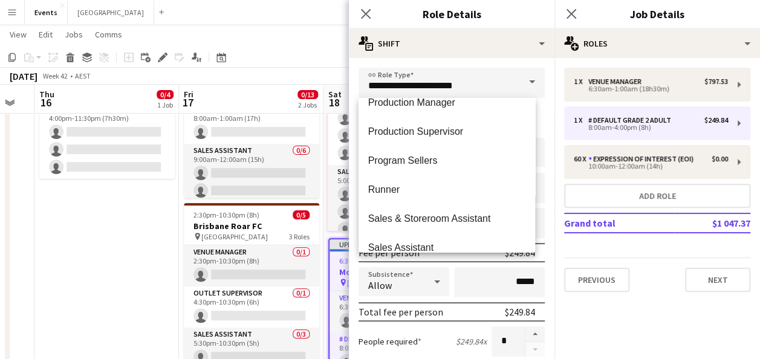
scroll to position [544, 0]
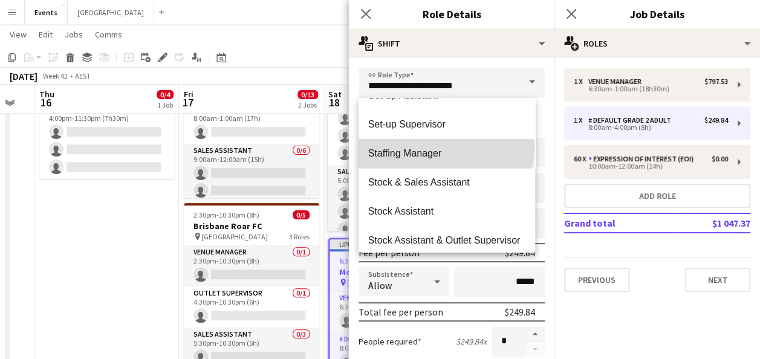
click at [445, 147] on mat-option "Staffing Manager" at bounding box center [447, 153] width 177 height 29
type input "**********"
type input "******"
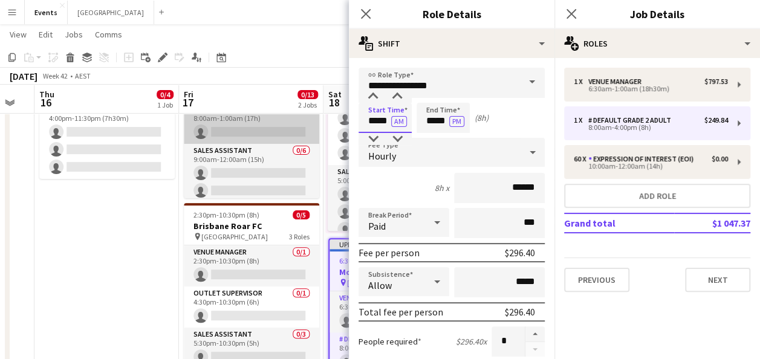
drag, startPoint x: 374, startPoint y: 121, endPoint x: 296, endPoint y: 123, distance: 78.1
click at [300, 122] on body "Menu Boards Boards Boards All jobs Status Workforce Workforce My Workforce Recr…" at bounding box center [380, 262] width 760 height 767
type input "*****"
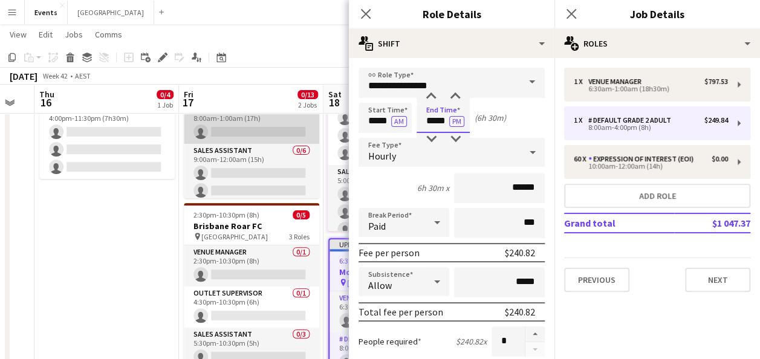
type input "*****"
click at [449, 116] on button "PM" at bounding box center [456, 121] width 15 height 11
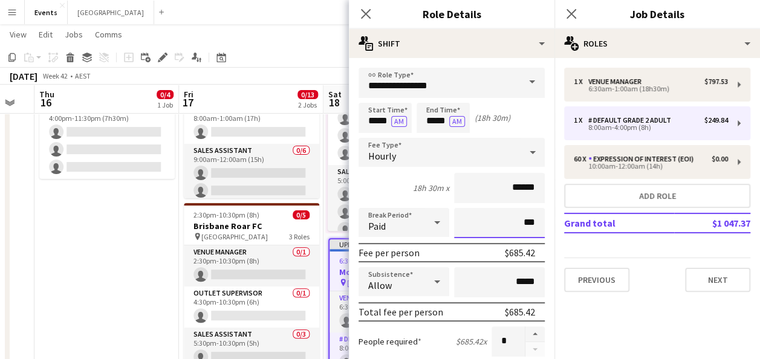
click at [509, 223] on input "***" at bounding box center [499, 223] width 91 height 30
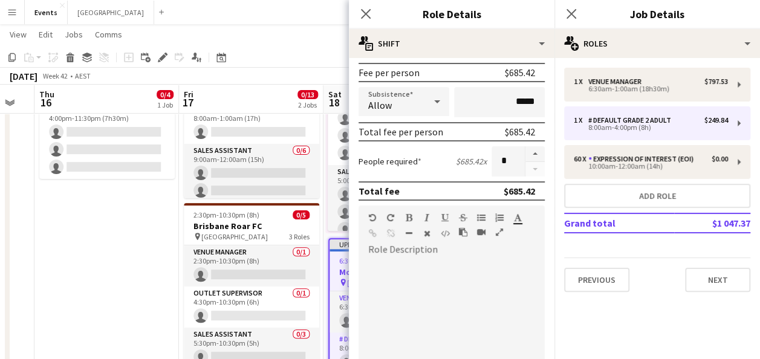
scroll to position [181, 0]
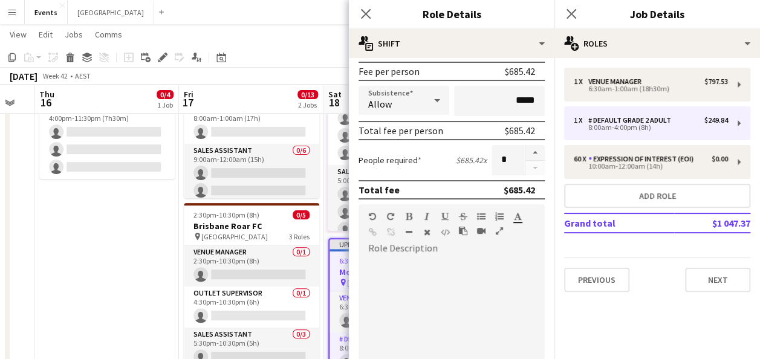
type input "****"
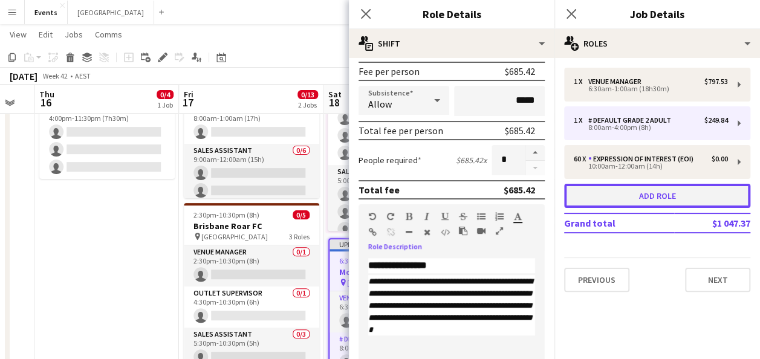
click at [655, 195] on button "Add role" at bounding box center [657, 196] width 186 height 24
type input "**********"
type input "*****"
type input "******"
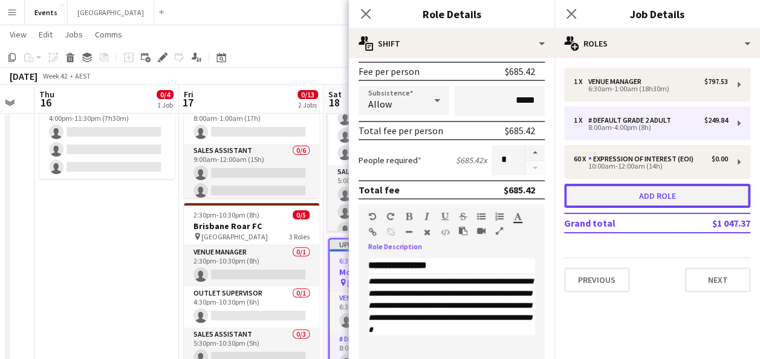
type input "***"
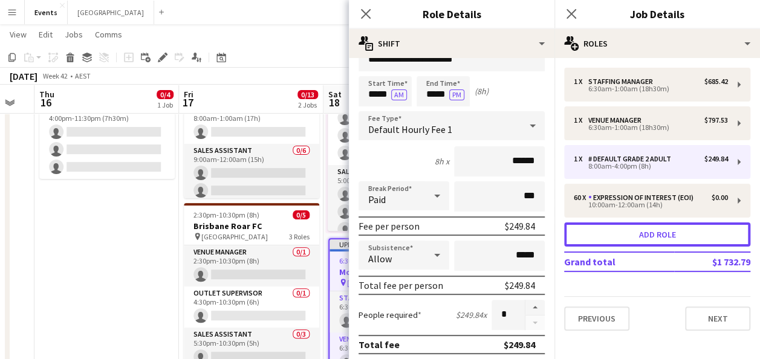
scroll to position [0, 0]
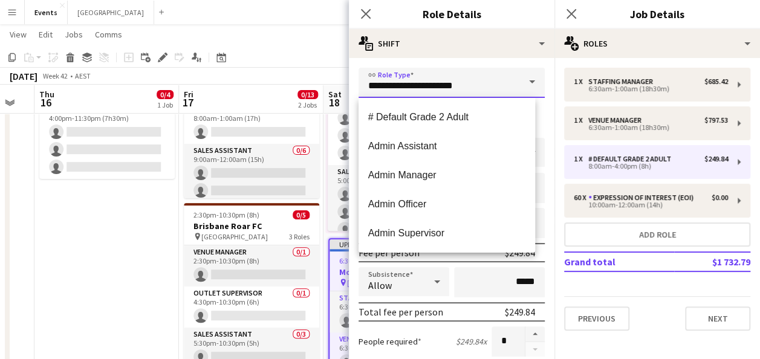
click at [503, 81] on input "**********" at bounding box center [452, 83] width 186 height 30
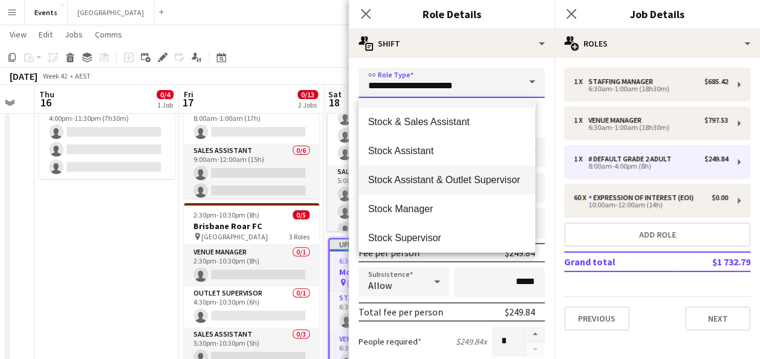
scroll to position [639, 0]
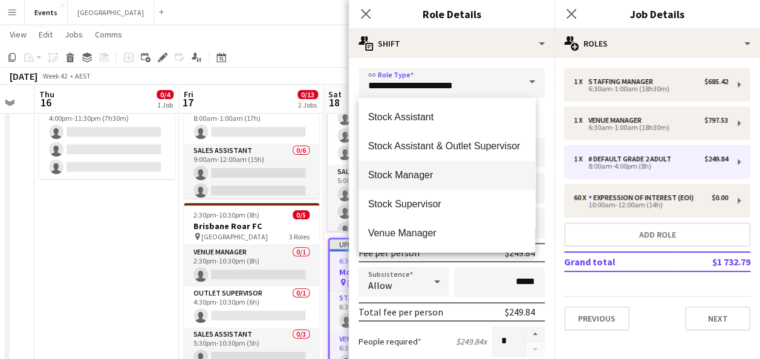
click at [440, 178] on span "Stock Manager" at bounding box center [447, 174] width 158 height 11
type input "**********"
type input "******"
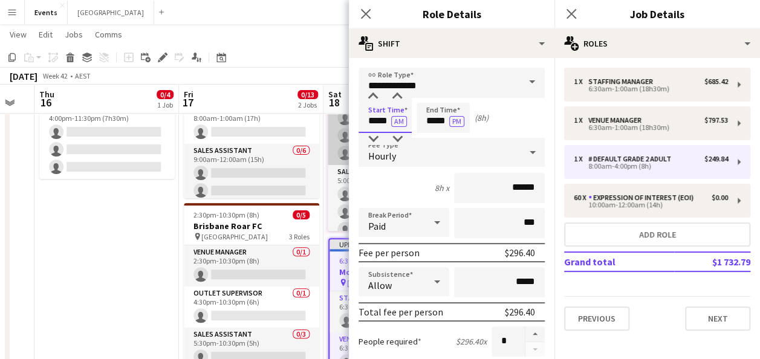
drag, startPoint x: 390, startPoint y: 117, endPoint x: 333, endPoint y: 125, distance: 56.8
click at [333, 125] on body "Menu Boards Boards Boards All jobs Status Workforce Workforce My Workforce Recr…" at bounding box center [380, 262] width 760 height 767
type input "*****"
click at [449, 116] on button "PM" at bounding box center [456, 121] width 15 height 11
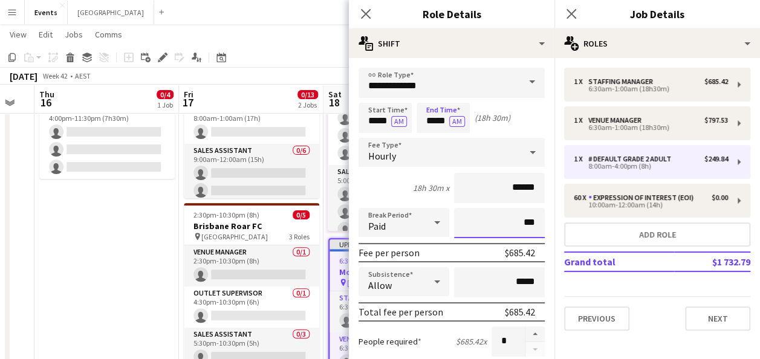
click at [502, 226] on input "***" at bounding box center [499, 223] width 91 height 30
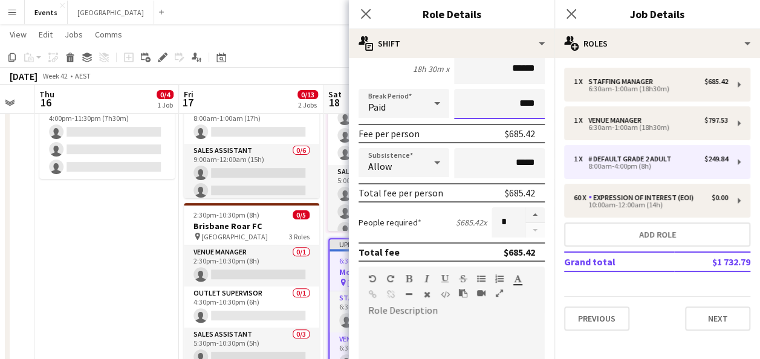
scroll to position [121, 0]
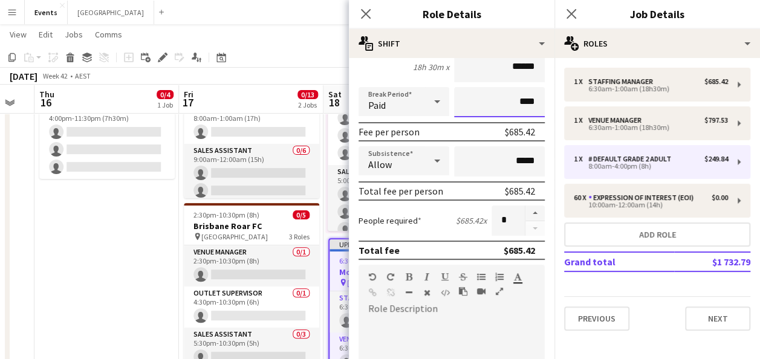
type input "****"
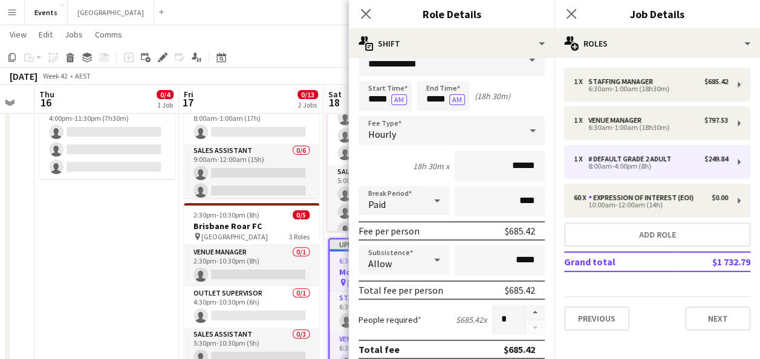
scroll to position [0, 0]
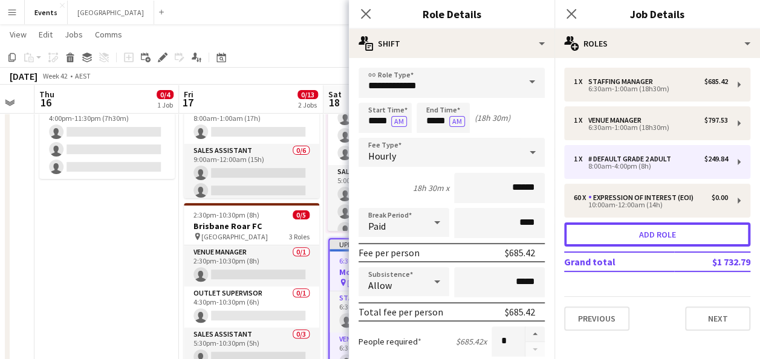
click at [618, 235] on button "Add role" at bounding box center [657, 235] width 186 height 24
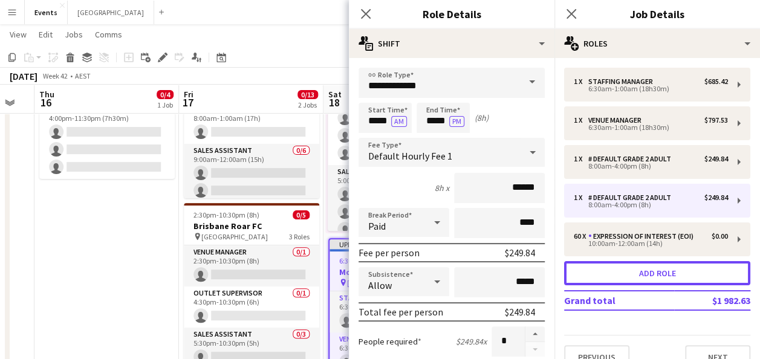
type input "**********"
type input "*****"
type input "******"
type input "***"
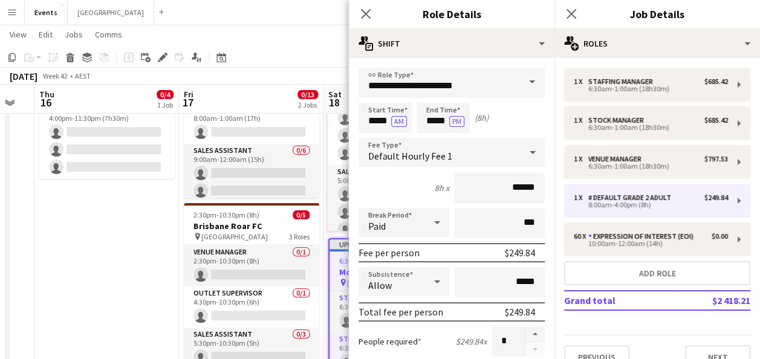
click at [529, 80] on span at bounding box center [532, 82] width 25 height 29
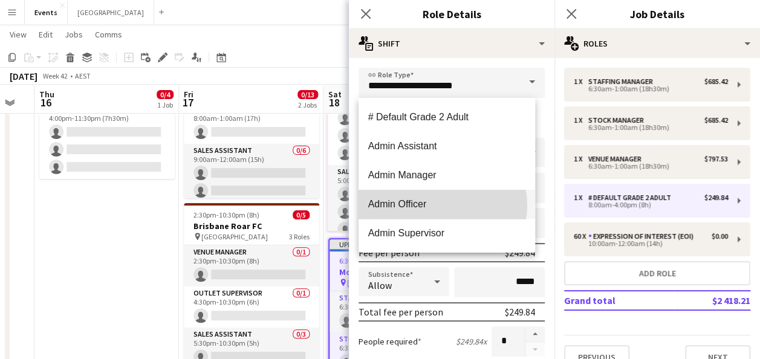
click at [442, 206] on span "Admin Officer" at bounding box center [447, 203] width 158 height 11
type input "**********"
type input "******"
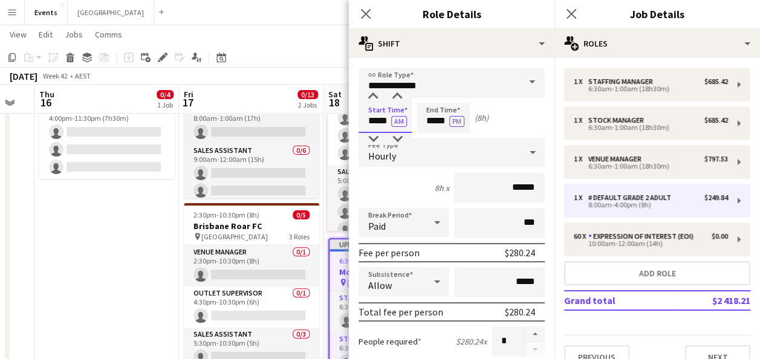
drag, startPoint x: 390, startPoint y: 121, endPoint x: 317, endPoint y: 120, distance: 73.2
click at [317, 120] on body "Menu Boards Boards Boards All jobs Status Workforce Workforce My Workforce Recr…" at bounding box center [380, 262] width 760 height 767
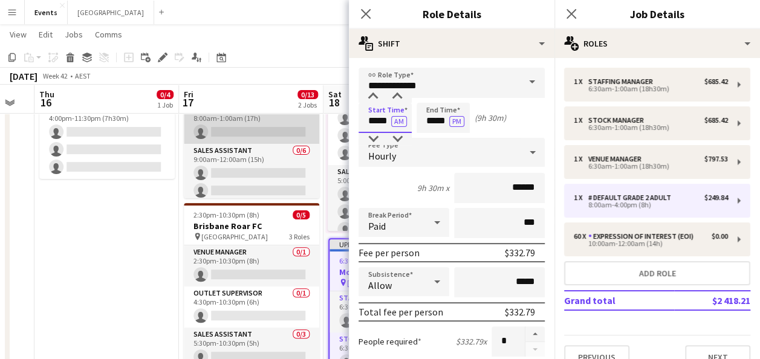
type input "*****"
click at [449, 116] on button "PM" at bounding box center [456, 121] width 15 height 11
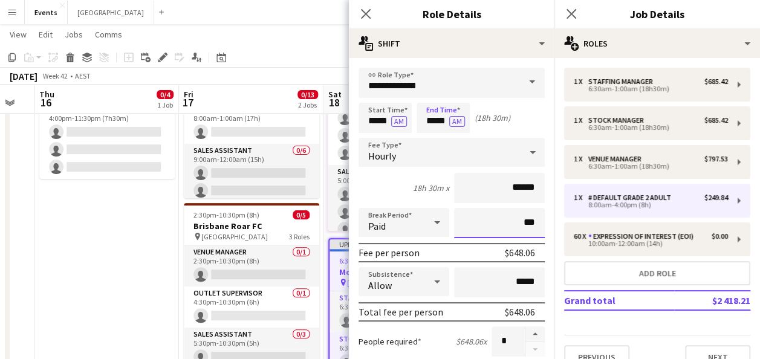
click at [511, 228] on input "***" at bounding box center [499, 223] width 91 height 30
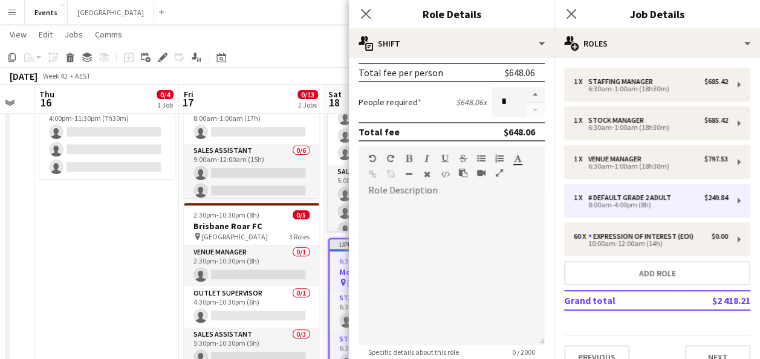
scroll to position [242, 0]
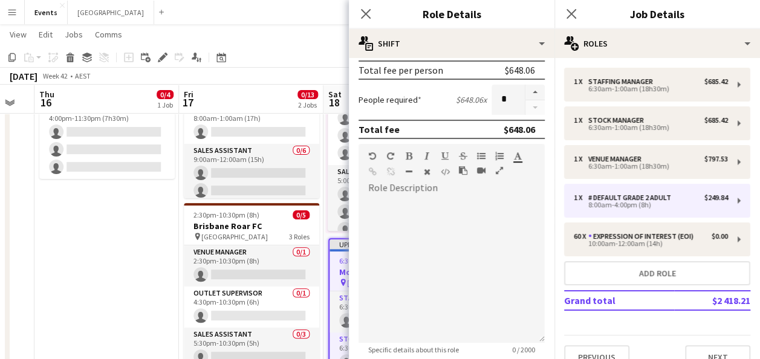
type input "****"
click at [461, 217] on div at bounding box center [452, 270] width 186 height 145
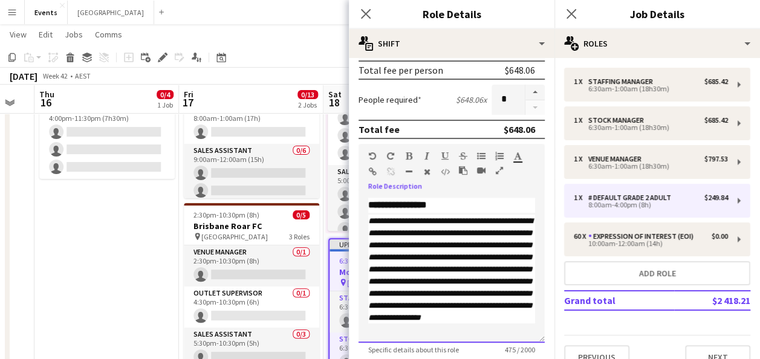
scroll to position [0, 0]
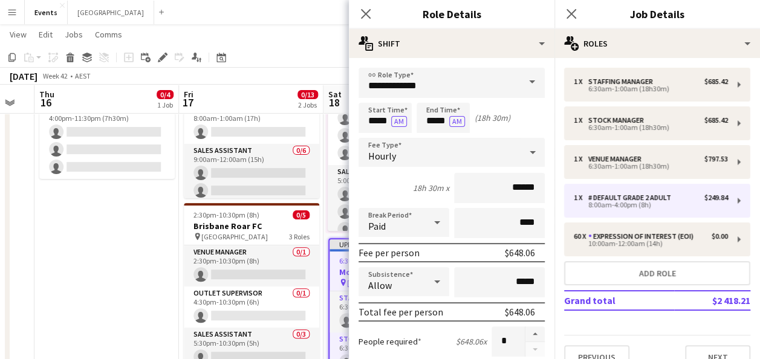
click at [532, 80] on span at bounding box center [532, 82] width 25 height 29
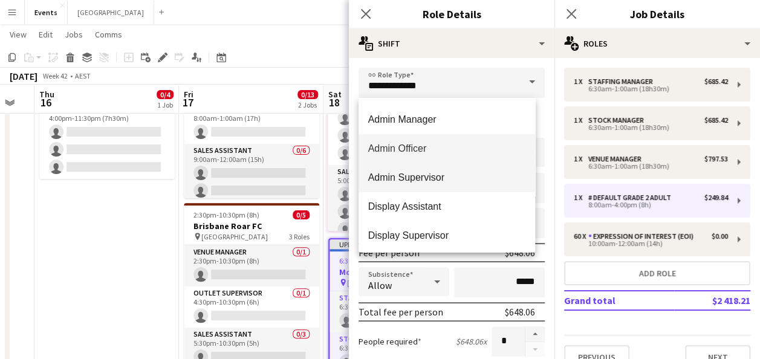
scroll to position [121, 0]
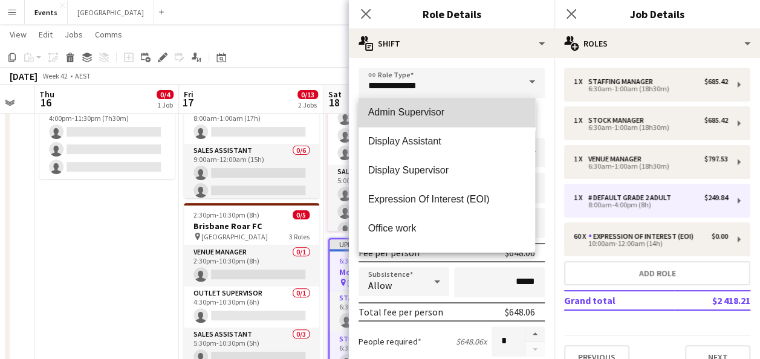
click at [451, 110] on span "Admin Supervisor" at bounding box center [447, 111] width 158 height 11
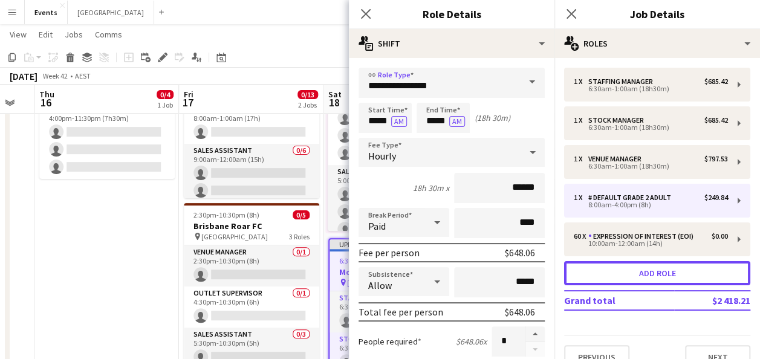
drag, startPoint x: 619, startPoint y: 270, endPoint x: 509, endPoint y: 233, distance: 116.1
click at [618, 270] on button "Add role" at bounding box center [657, 273] width 186 height 24
type input "**********"
type input "*****"
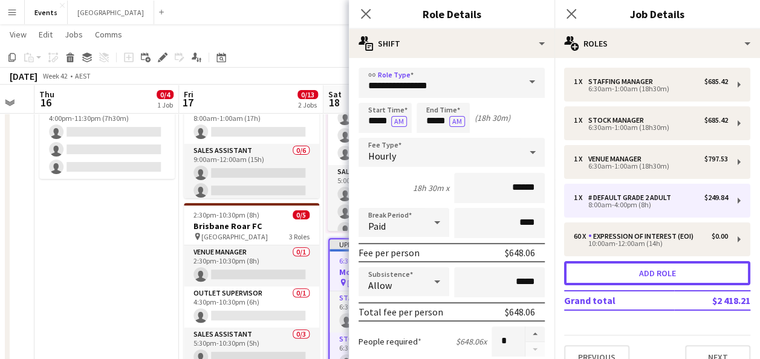
type input "******"
type input "***"
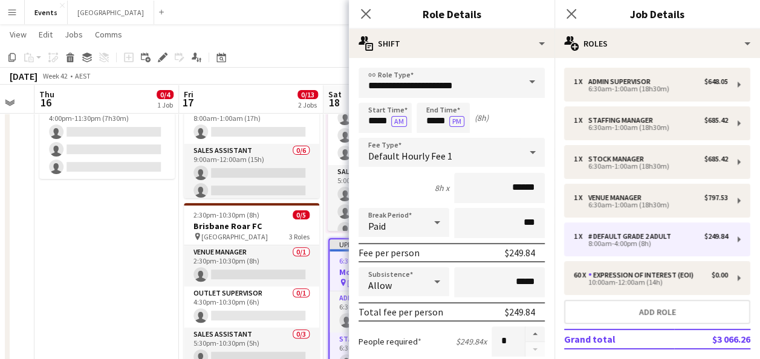
click at [526, 82] on span at bounding box center [532, 82] width 25 height 29
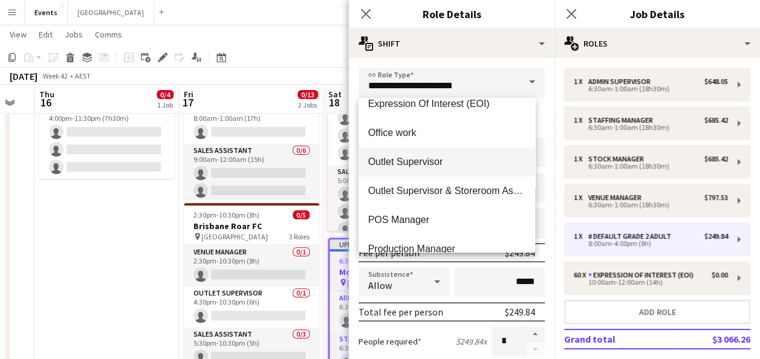
scroll to position [215, 0]
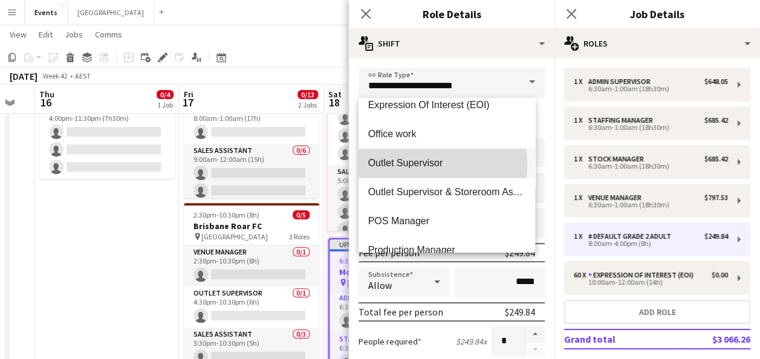
click at [414, 165] on span "Outlet Supervisor" at bounding box center [447, 162] width 158 height 11
type input "**********"
type input "******"
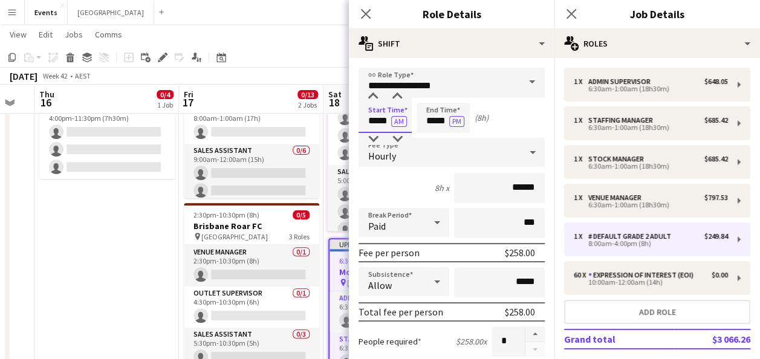
drag, startPoint x: 390, startPoint y: 120, endPoint x: 351, endPoint y: 126, distance: 39.1
type input "*****"
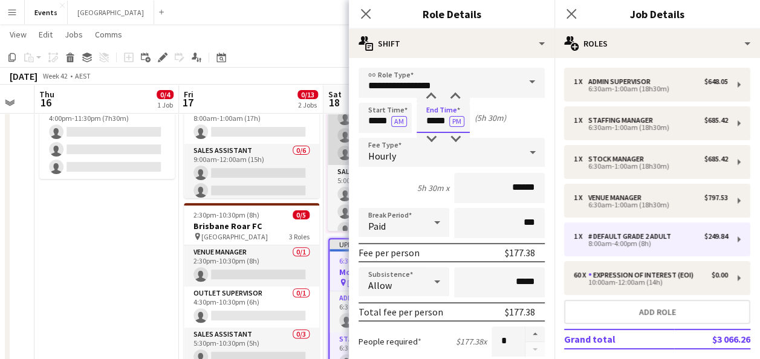
type input "*****"
click at [449, 116] on button "PM" at bounding box center [456, 121] width 15 height 11
click at [500, 219] on input "***" at bounding box center [499, 223] width 91 height 30
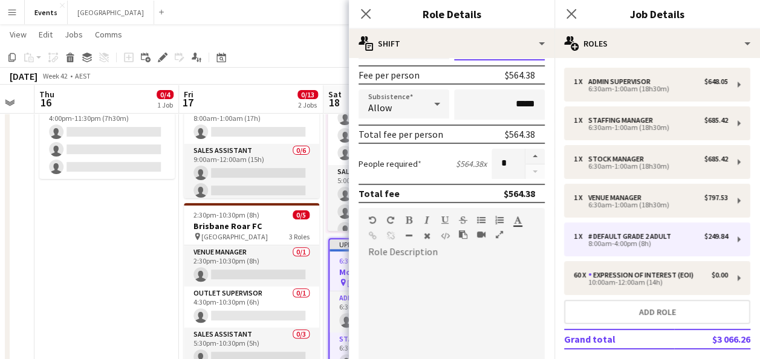
scroll to position [181, 0]
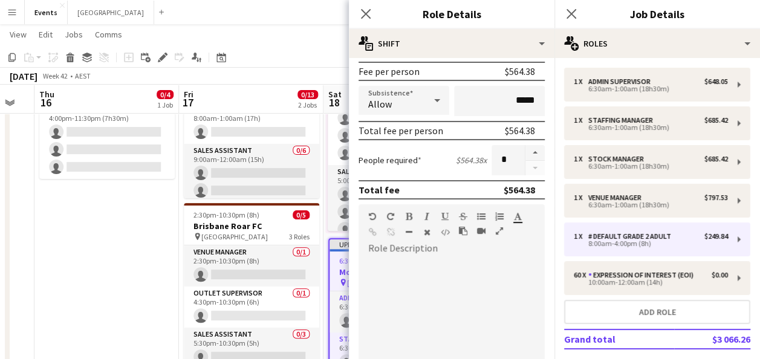
type input "****"
click at [440, 272] on div at bounding box center [452, 330] width 186 height 145
click at [385, 273] on div at bounding box center [452, 330] width 186 height 145
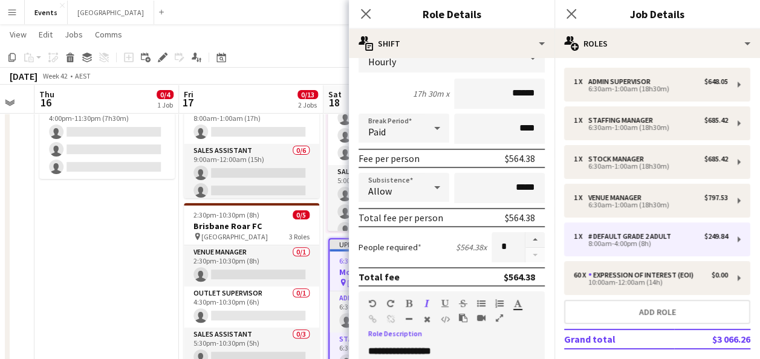
scroll to position [34, 0]
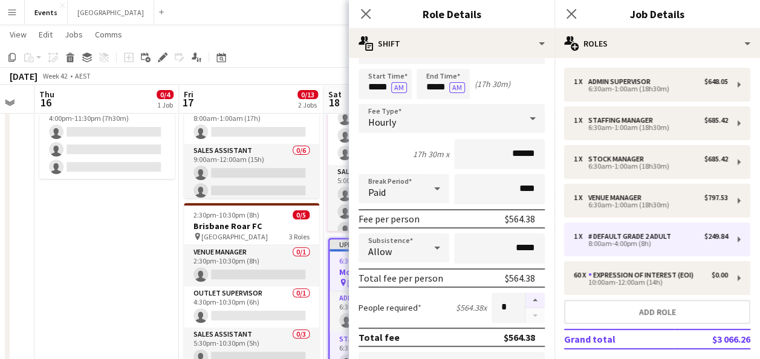
click at [529, 298] on button "button" at bounding box center [535, 301] width 19 height 16
click at [526, 301] on button "button" at bounding box center [535, 301] width 19 height 16
type input "*"
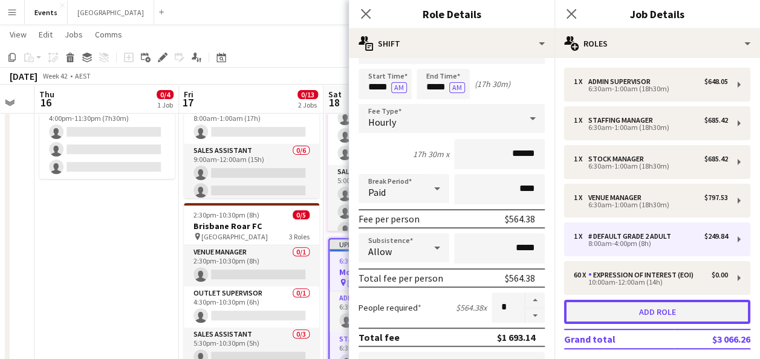
click at [639, 312] on button "Add role" at bounding box center [657, 312] width 186 height 24
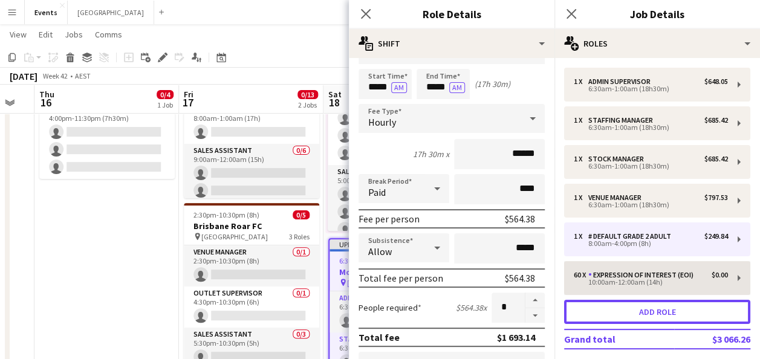
type input "**********"
type input "*****"
type input "******"
type input "***"
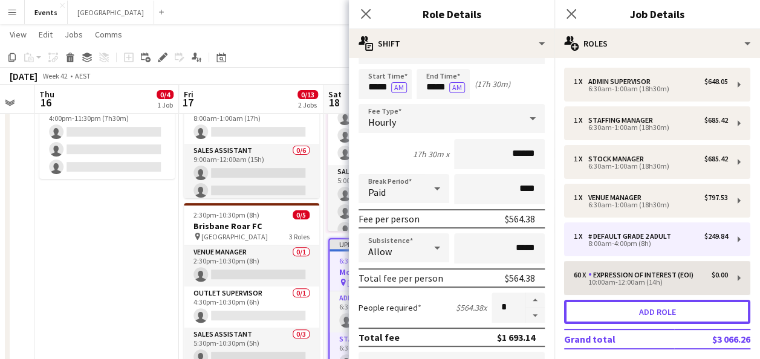
type input "*"
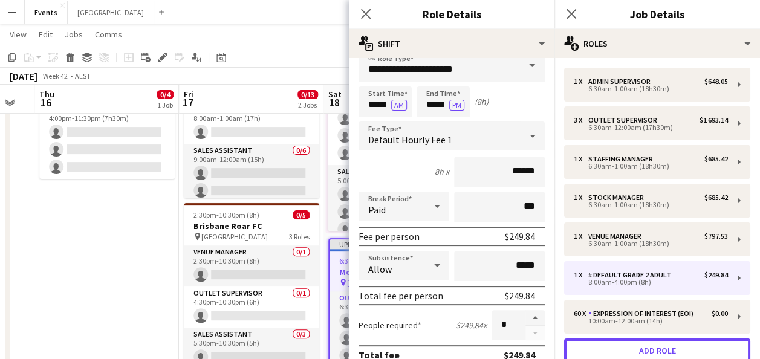
scroll to position [0, 0]
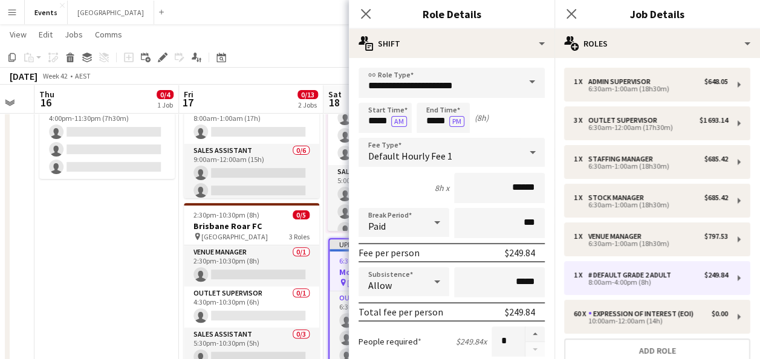
click at [524, 74] on span at bounding box center [532, 82] width 25 height 29
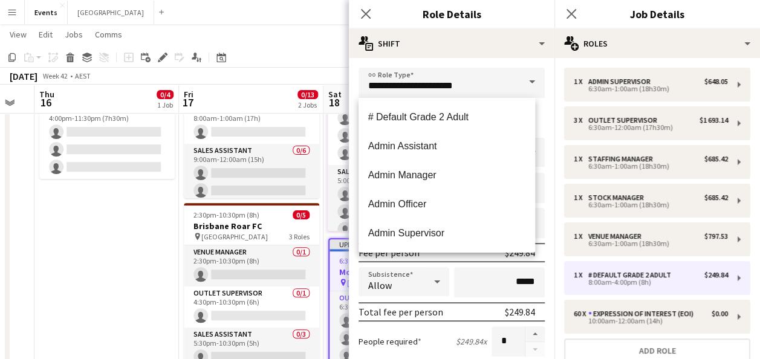
scroll to position [242, 0]
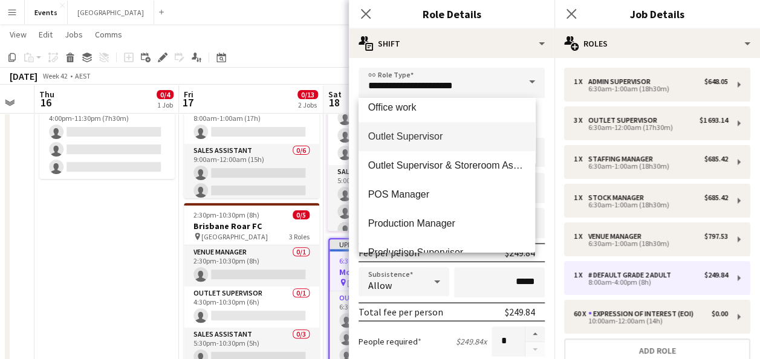
click at [472, 135] on span "Outlet Supervisor" at bounding box center [447, 136] width 158 height 11
type input "**********"
type input "******"
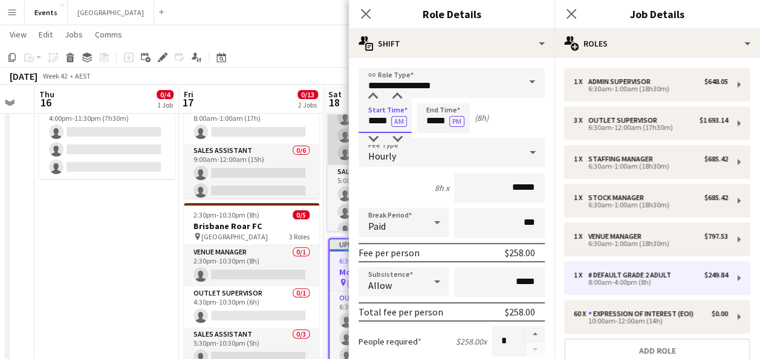
drag, startPoint x: 390, startPoint y: 119, endPoint x: 341, endPoint y: 120, distance: 49.0
click at [342, 120] on body "Menu Boards Boards Boards All jobs Status Workforce Workforce My Workforce Recr…" at bounding box center [380, 262] width 760 height 767
type input "*****"
click at [449, 116] on button "PM" at bounding box center [456, 121] width 15 height 11
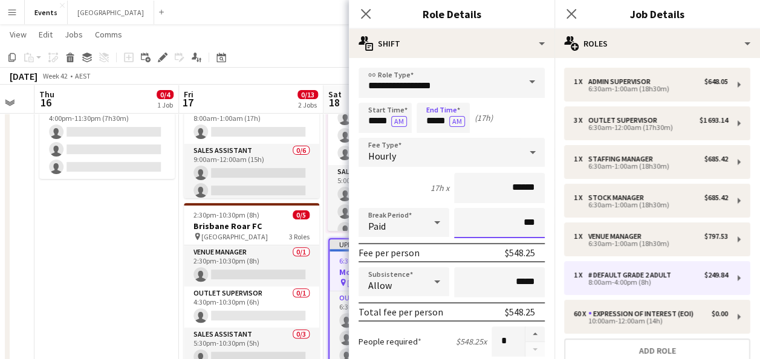
click at [509, 218] on input "***" at bounding box center [499, 223] width 91 height 30
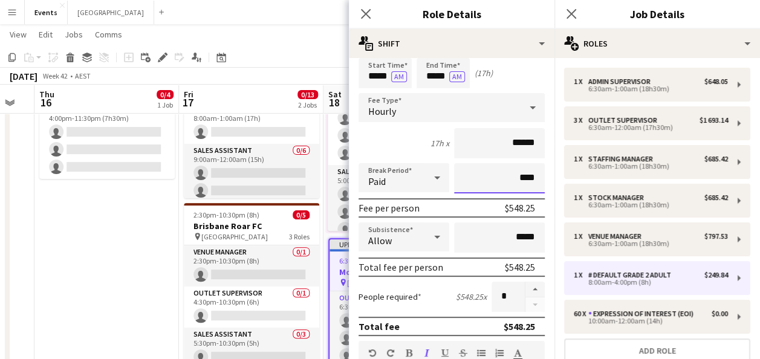
scroll to position [60, 0]
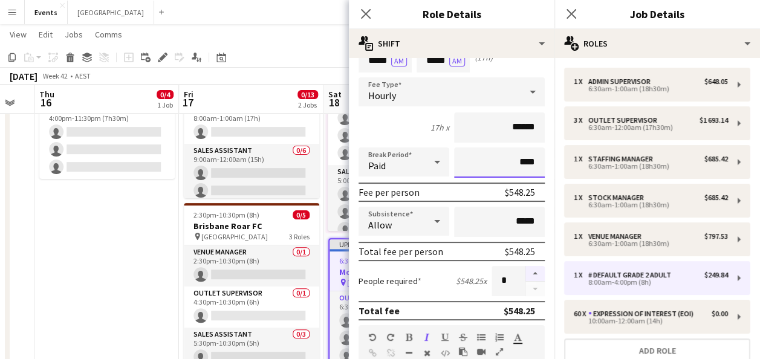
type input "****"
click at [530, 270] on button "button" at bounding box center [535, 274] width 19 height 16
type input "*"
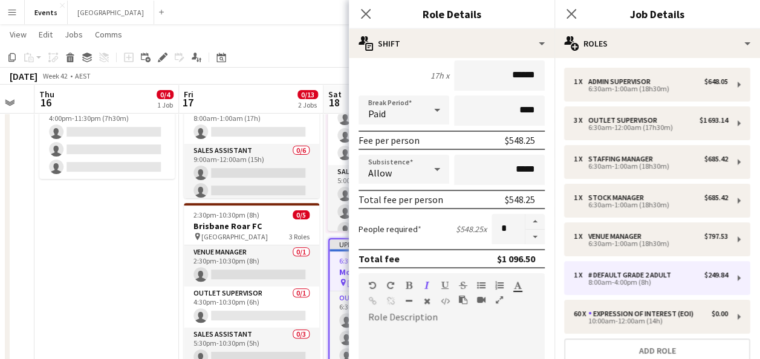
scroll to position [181, 0]
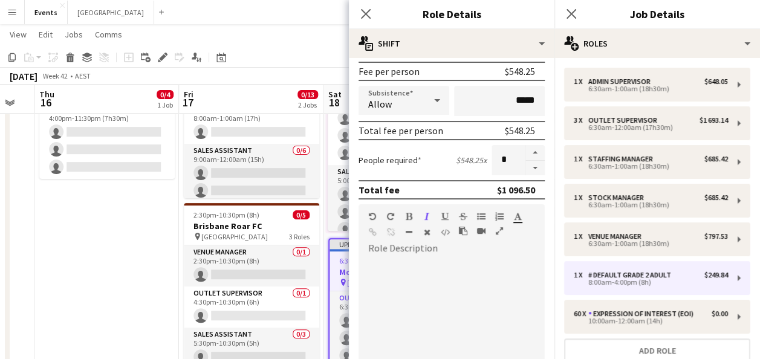
click at [380, 286] on div at bounding box center [447, 330] width 177 height 145
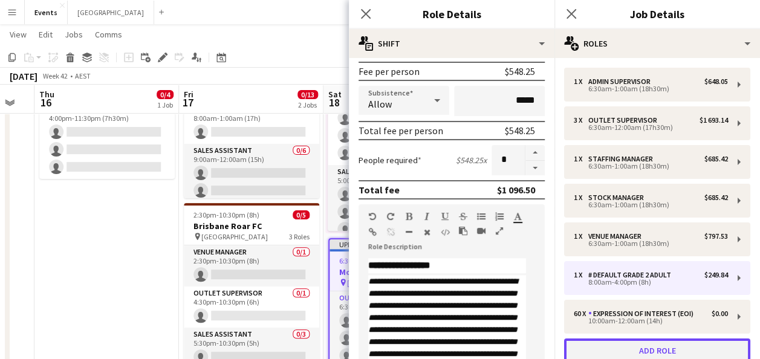
click at [657, 351] on button "Add role" at bounding box center [657, 351] width 186 height 24
type input "**********"
type input "*****"
type input "******"
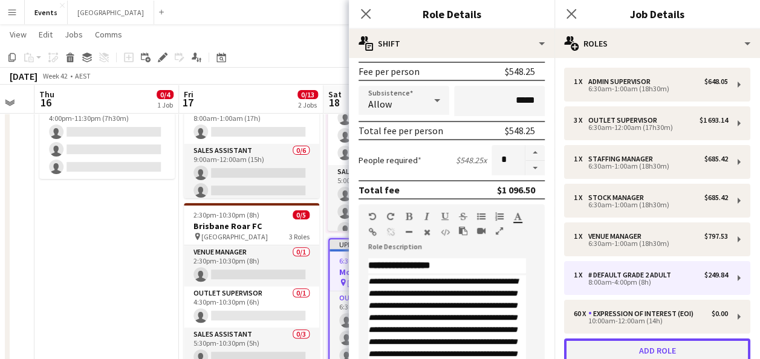
type input "***"
type input "*"
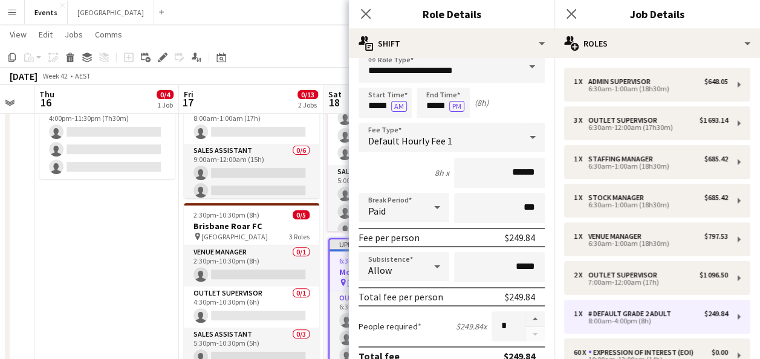
scroll to position [0, 0]
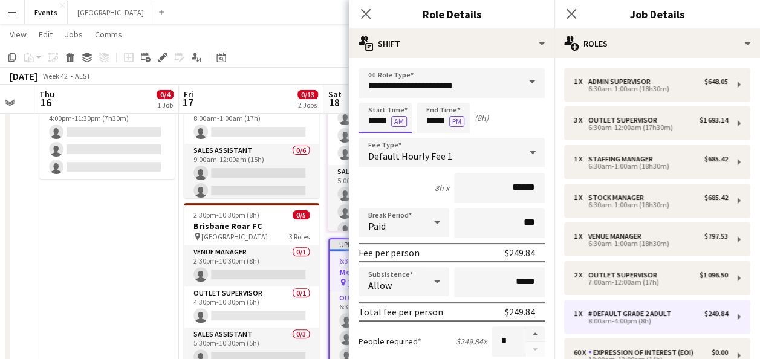
click at [376, 122] on input "*****" at bounding box center [385, 118] width 53 height 30
type input "*****"
click at [504, 225] on input "***" at bounding box center [499, 223] width 91 height 30
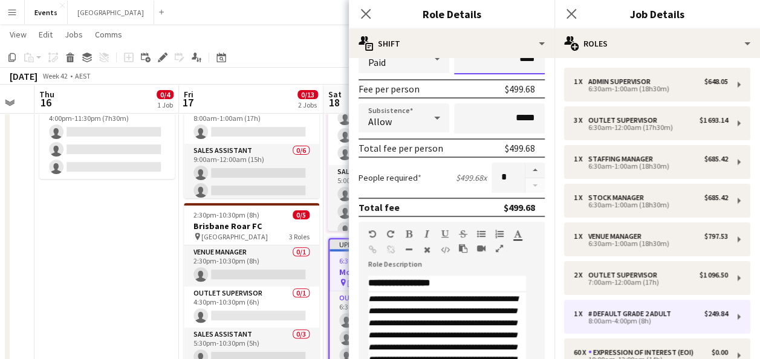
scroll to position [181, 0]
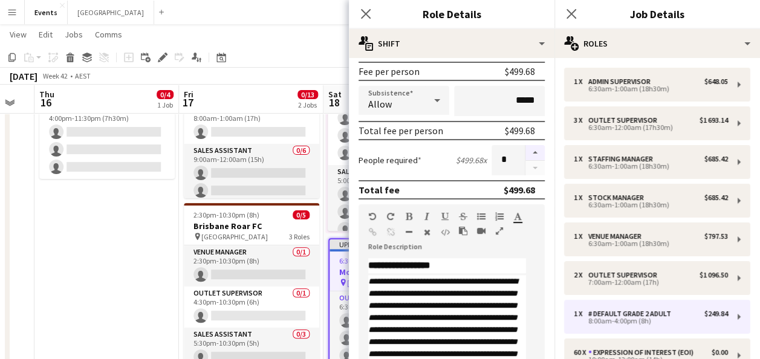
type input "****"
click at [528, 149] on button "button" at bounding box center [535, 153] width 19 height 16
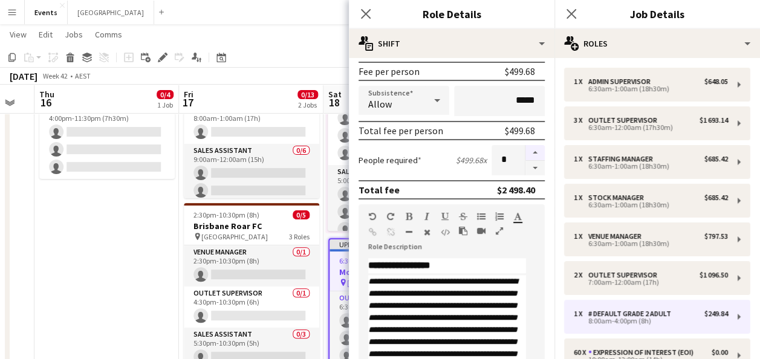
click at [528, 149] on button "button" at bounding box center [535, 153] width 19 height 16
type input "*"
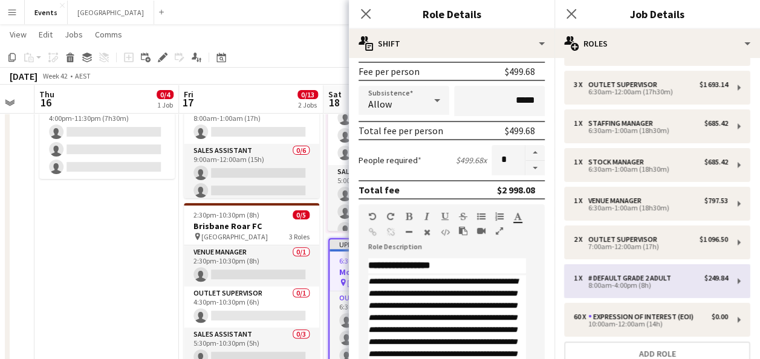
scroll to position [60, 0]
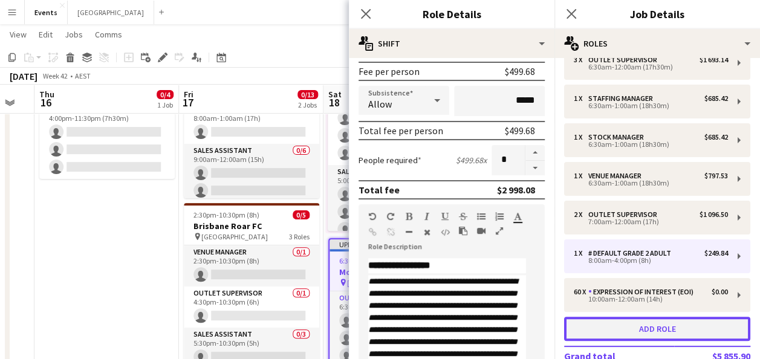
click at [623, 327] on button "Add role" at bounding box center [657, 329] width 186 height 24
type input "*****"
type input "***"
type input "*"
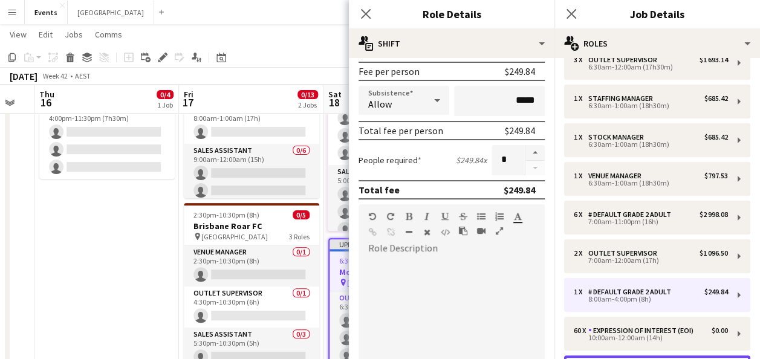
scroll to position [0, 0]
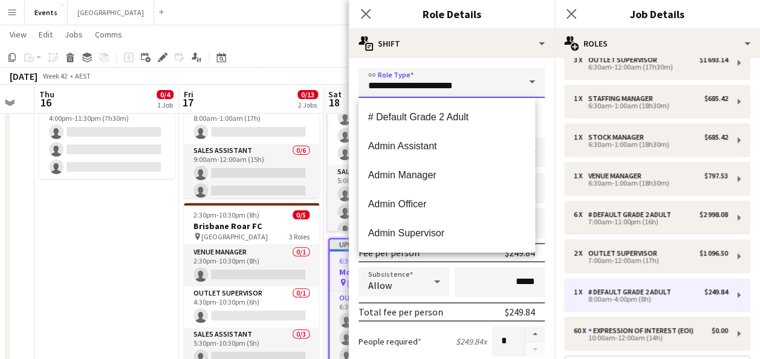
click at [472, 86] on input "**********" at bounding box center [452, 83] width 186 height 30
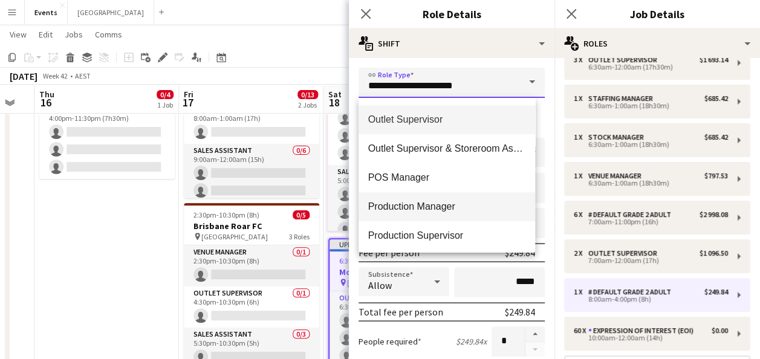
scroll to position [242, 0]
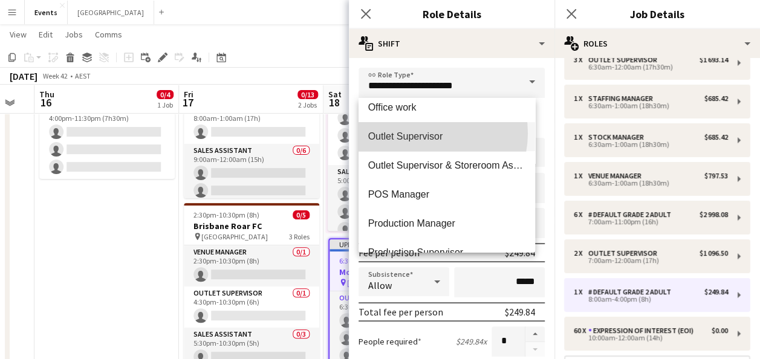
click at [424, 133] on span "Outlet Supervisor" at bounding box center [447, 136] width 158 height 11
type input "**********"
type input "******"
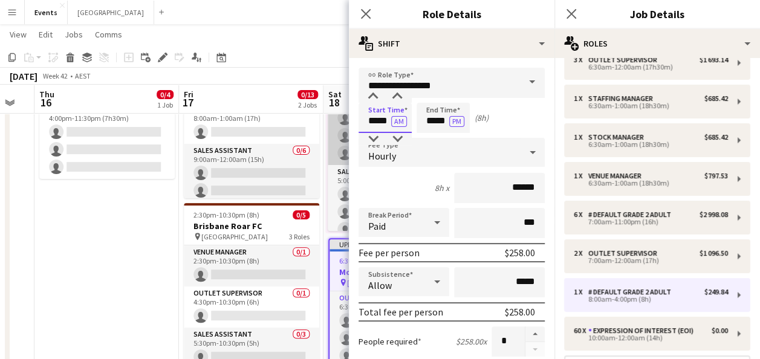
drag, startPoint x: 390, startPoint y: 119, endPoint x: 344, endPoint y: 127, distance: 46.0
click at [345, 126] on body "Menu Boards Boards Boards All jobs Status Workforce Workforce My Workforce Recr…" at bounding box center [380, 262] width 760 height 767
type input "*****"
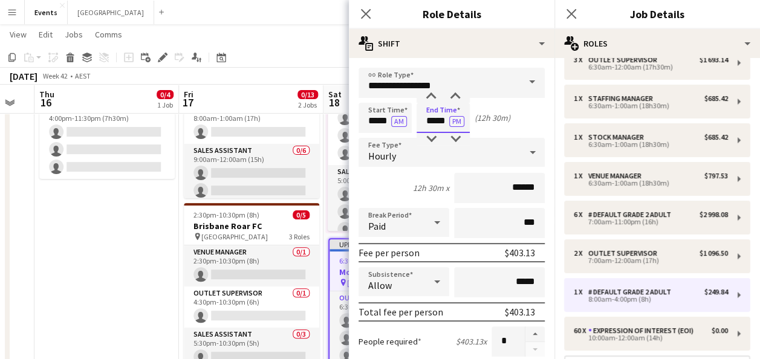
type input "*****"
click at [504, 223] on input "***" at bounding box center [499, 223] width 91 height 30
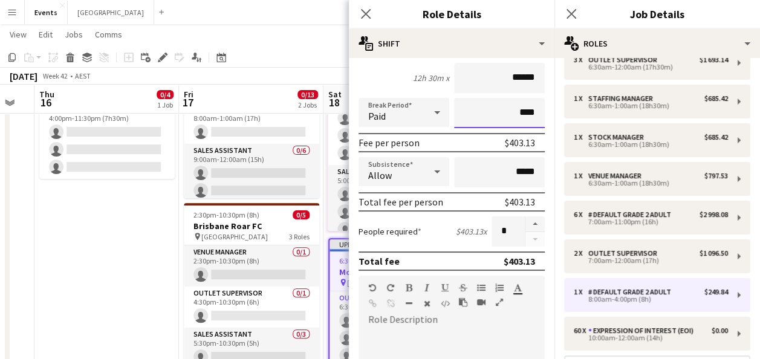
scroll to position [121, 0]
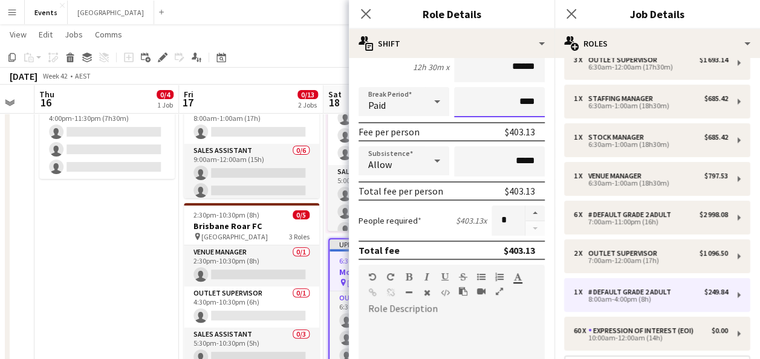
type input "****"
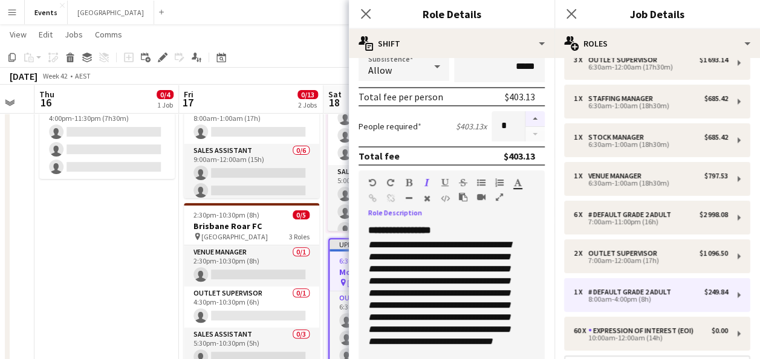
click at [528, 117] on button "button" at bounding box center [535, 119] width 19 height 16
type input "*"
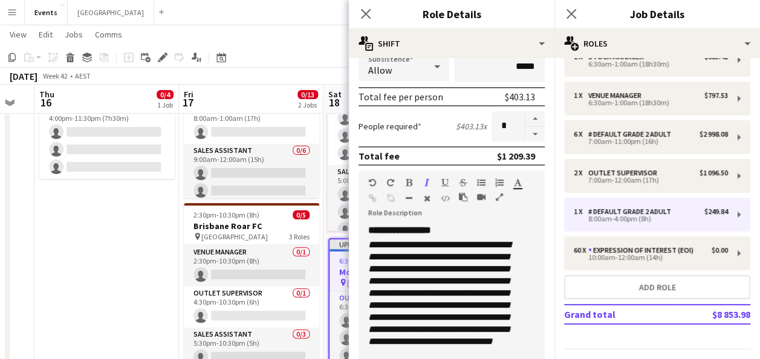
scroll to position [174, 0]
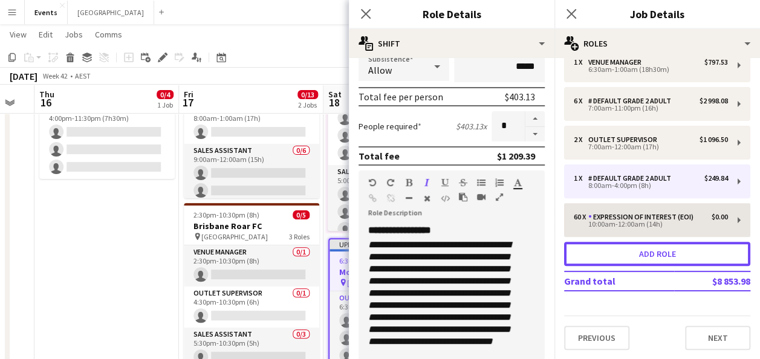
click at [655, 250] on button "Add role" at bounding box center [657, 254] width 186 height 24
type input "**********"
type input "*****"
type input "******"
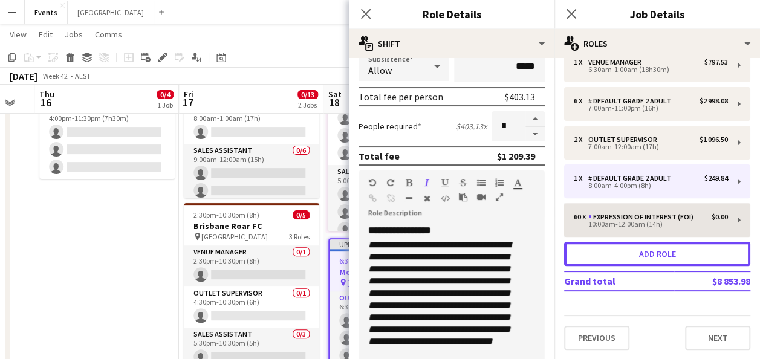
type input "***"
type input "*"
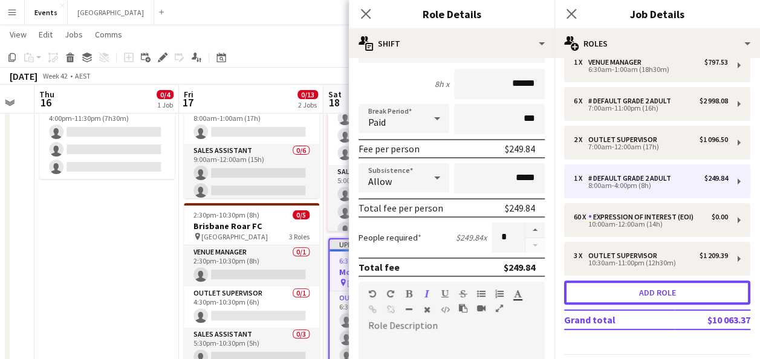
scroll to position [0, 0]
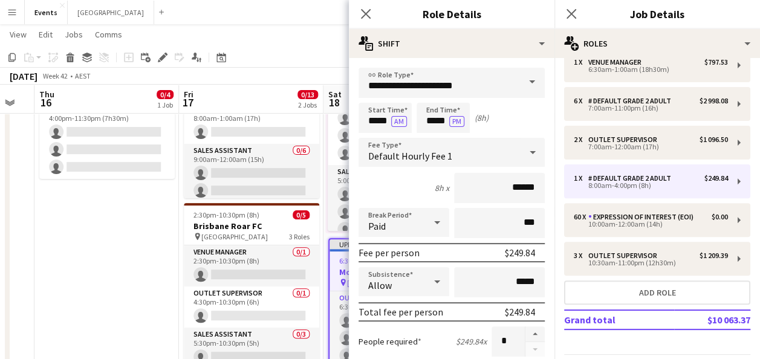
click at [524, 81] on span at bounding box center [532, 82] width 25 height 29
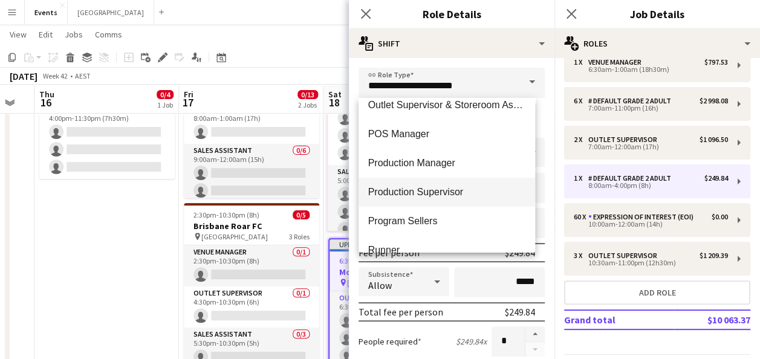
scroll to position [363, 0]
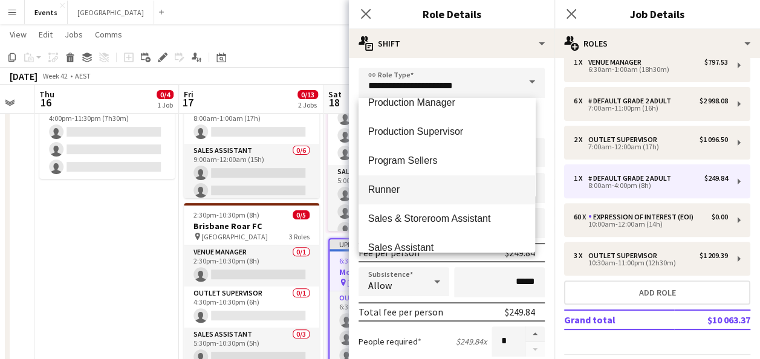
click at [416, 186] on span "Runner" at bounding box center [447, 189] width 158 height 11
type input "******"
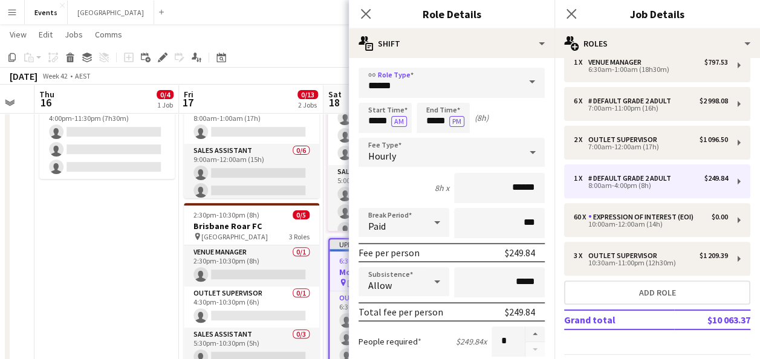
click at [524, 80] on span at bounding box center [532, 82] width 25 height 29
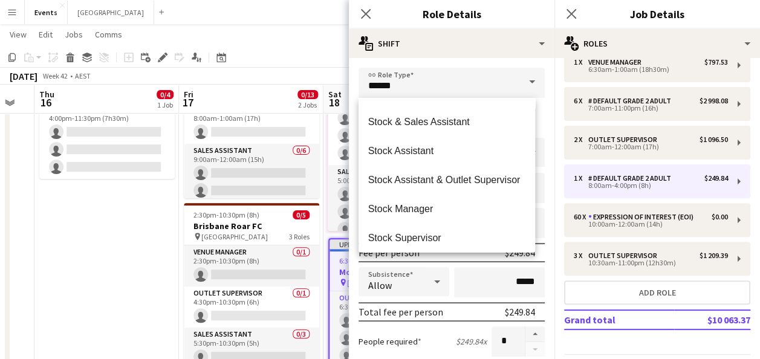
scroll to position [639, 0]
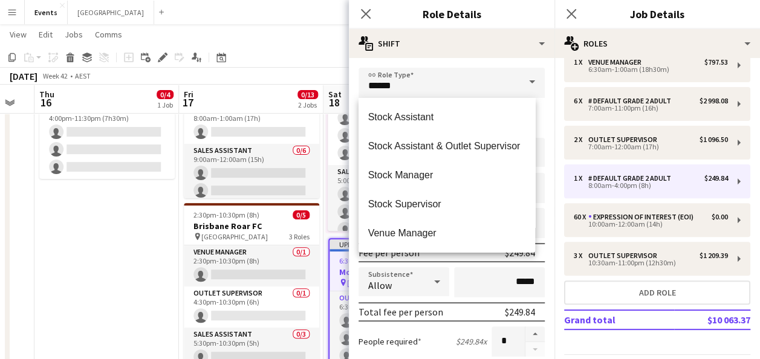
click at [410, 333] on div "People required $249.84 x *" at bounding box center [452, 342] width 186 height 30
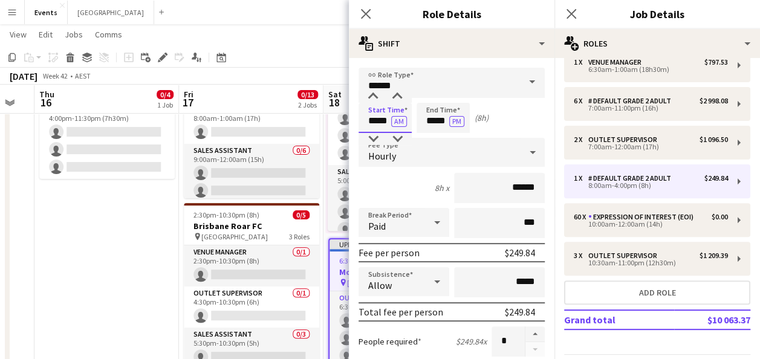
drag, startPoint x: 390, startPoint y: 121, endPoint x: 356, endPoint y: 122, distance: 33.9
type input "*****"
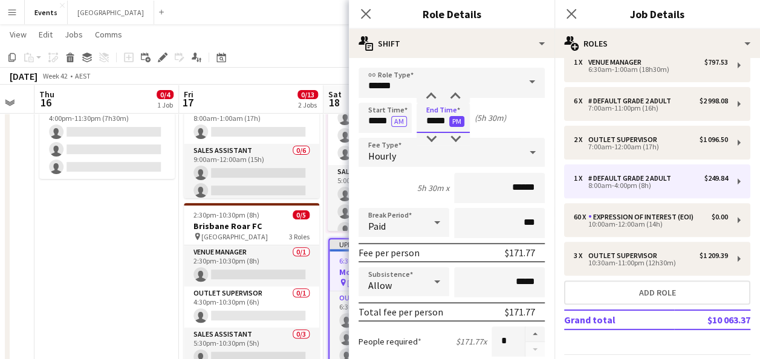
type input "*****"
click at [459, 120] on button "PM" at bounding box center [456, 121] width 15 height 11
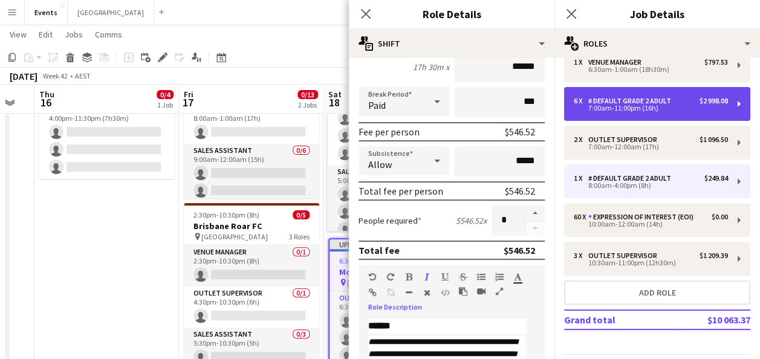
click at [644, 110] on div "7:00am-11:00pm (16h)" at bounding box center [651, 108] width 154 height 6
type input "**********"
type input "*****"
type input "****"
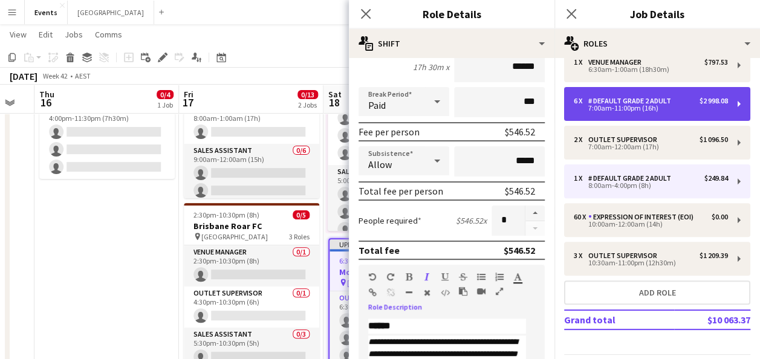
type input "*"
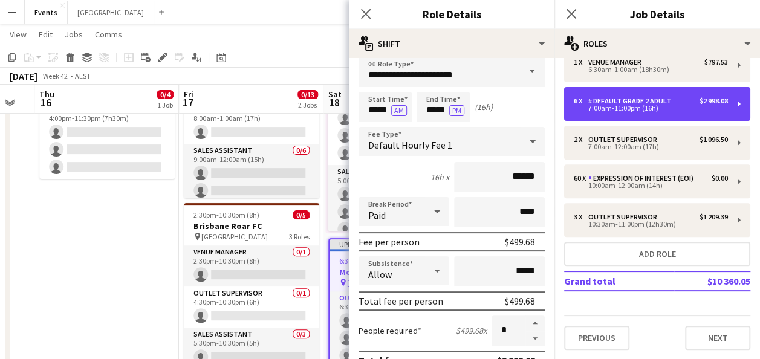
scroll to position [0, 0]
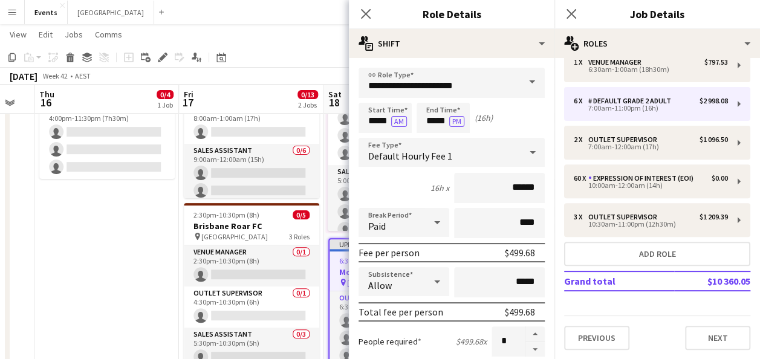
click at [526, 83] on span at bounding box center [532, 82] width 25 height 29
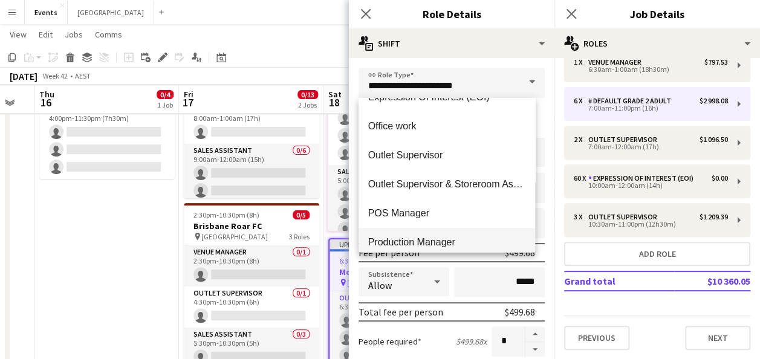
scroll to position [215, 0]
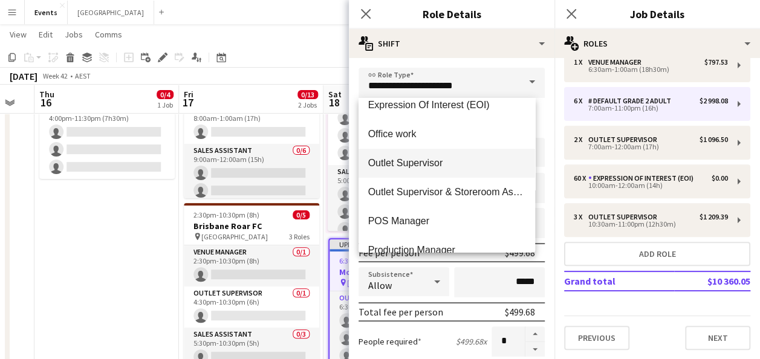
click at [437, 162] on span "Outlet Supervisor" at bounding box center [447, 162] width 158 height 11
type input "**********"
type input "******"
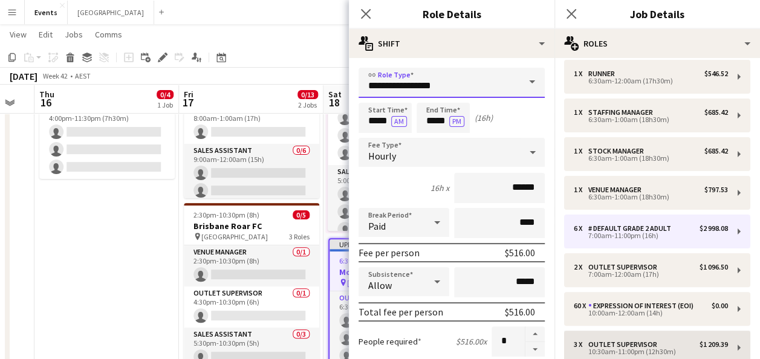
scroll to position [181, 0]
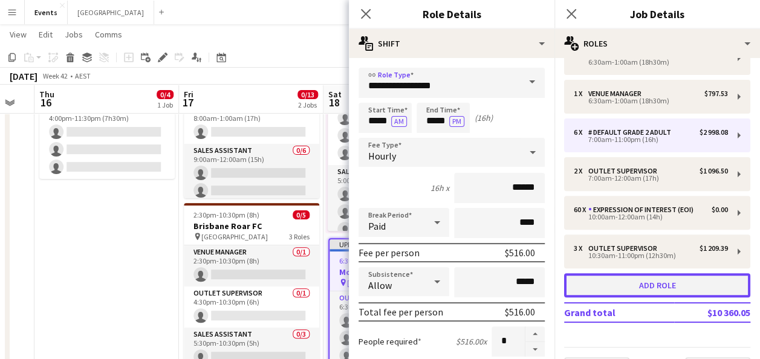
click at [639, 283] on button "Add role" at bounding box center [657, 285] width 186 height 24
type input "**********"
type input "*****"
type input "******"
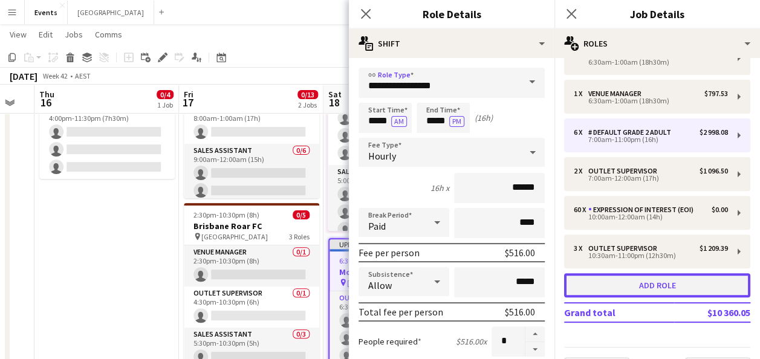
type input "***"
type input "*"
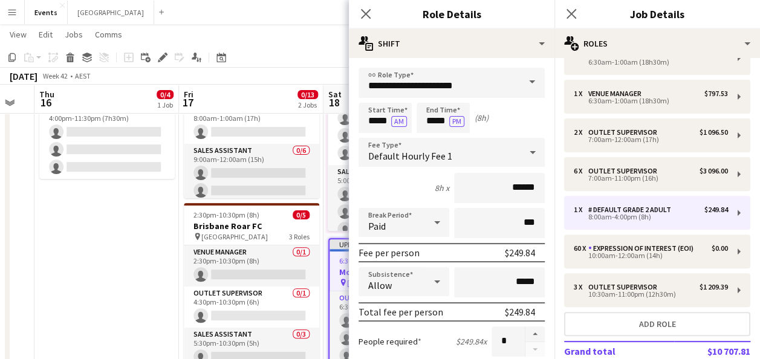
click at [520, 78] on span at bounding box center [532, 82] width 25 height 29
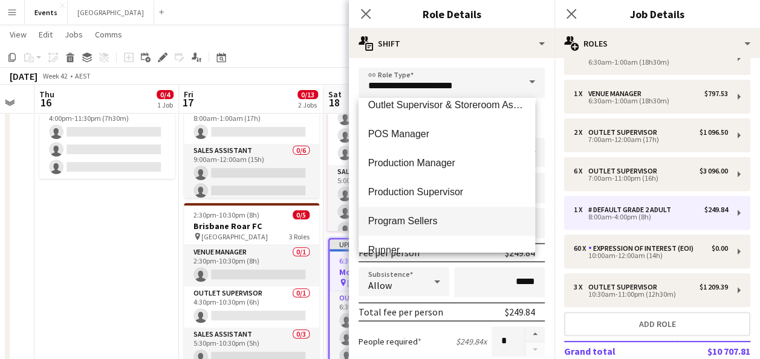
scroll to position [363, 0]
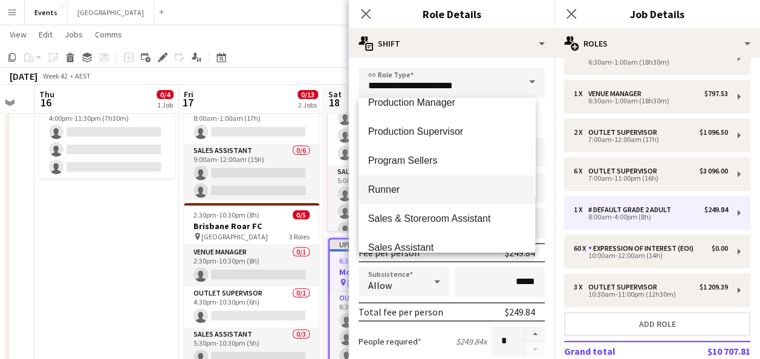
click at [404, 181] on mat-option "Runner" at bounding box center [447, 189] width 177 height 29
type input "******"
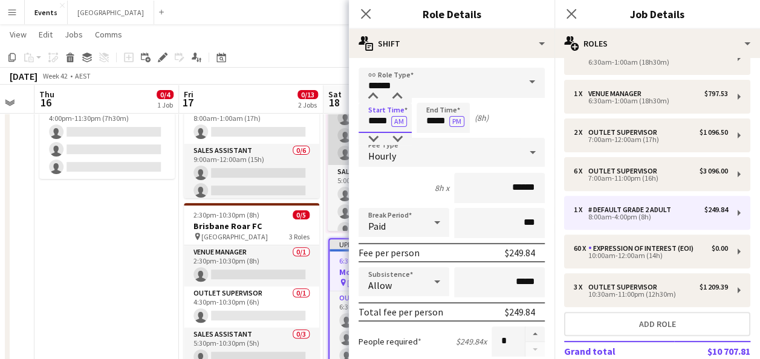
drag, startPoint x: 390, startPoint y: 122, endPoint x: 341, endPoint y: 129, distance: 49.0
click at [341, 129] on body "Menu Boards Boards Boards All jobs Status Workforce Workforce My Workforce Recr…" at bounding box center [380, 262] width 760 height 767
type input "*****"
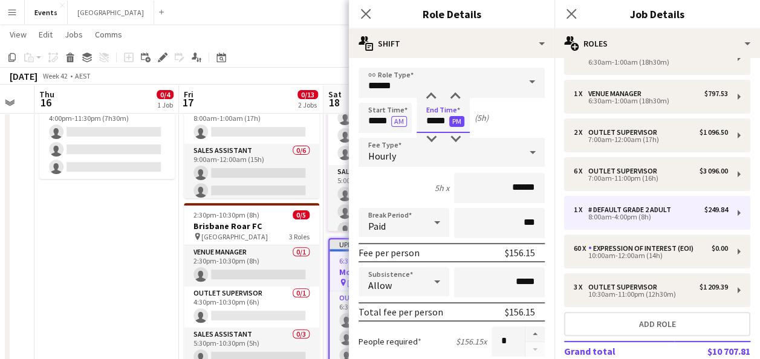
type input "*****"
click at [456, 122] on button "PM" at bounding box center [456, 121] width 15 height 11
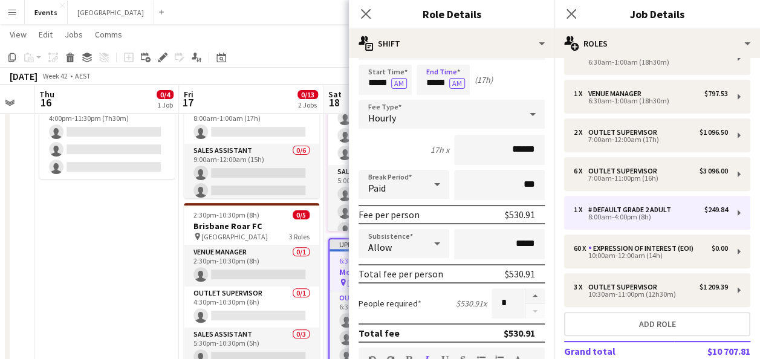
scroll to position [60, 0]
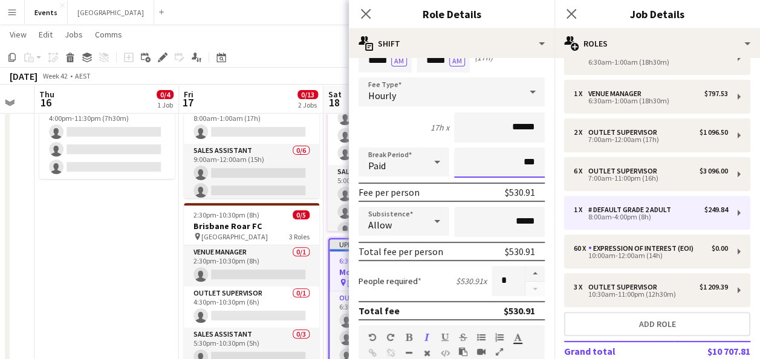
click at [504, 163] on input "***" at bounding box center [499, 163] width 91 height 30
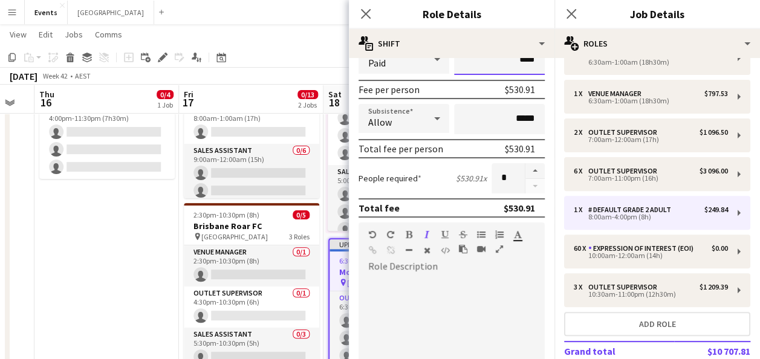
scroll to position [181, 0]
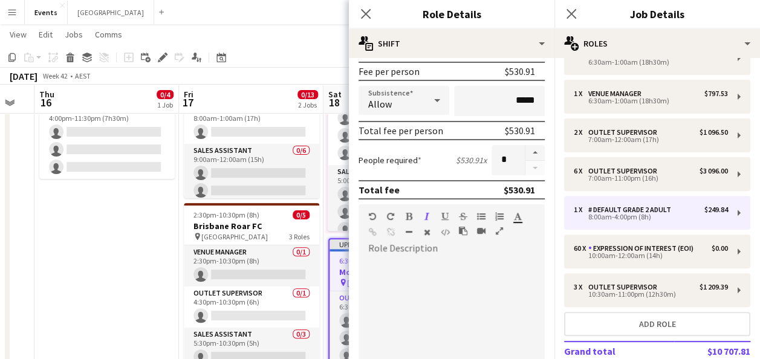
type input "****"
click at [406, 286] on div at bounding box center [447, 330] width 177 height 145
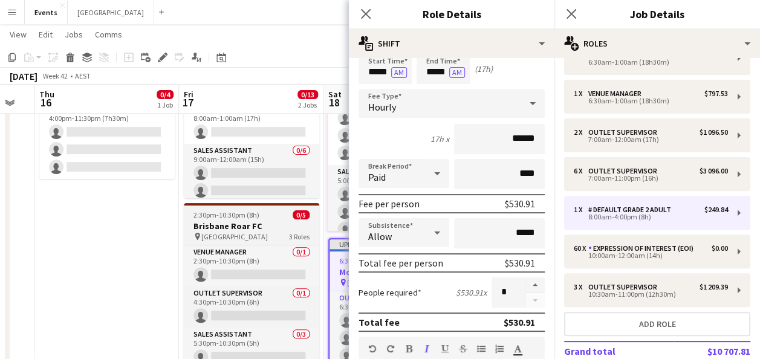
scroll to position [34, 0]
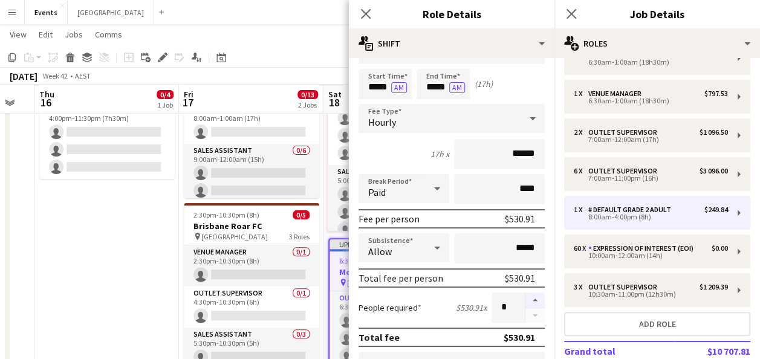
click at [526, 302] on button "button" at bounding box center [535, 301] width 19 height 16
type input "*"
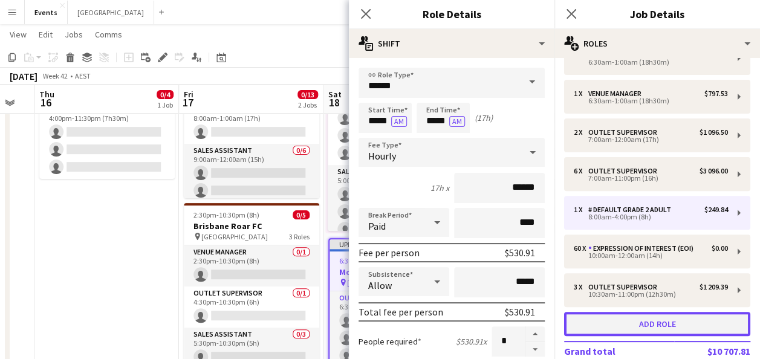
click at [650, 322] on button "Add role" at bounding box center [657, 324] width 186 height 24
type input "**********"
type input "*****"
type input "***"
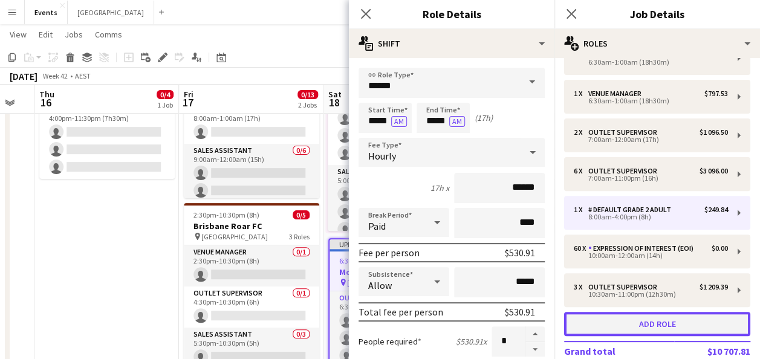
type input "*"
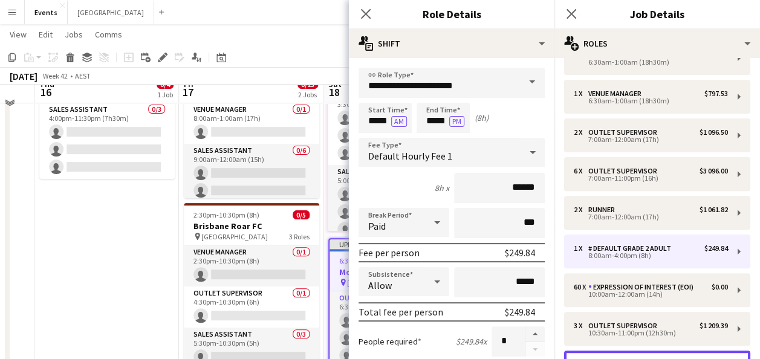
scroll to position [60, 0]
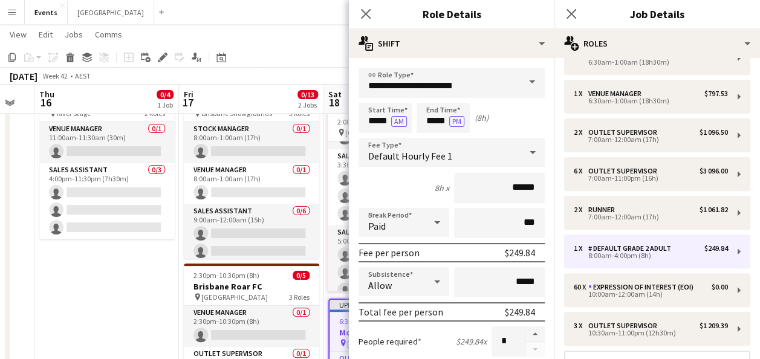
drag, startPoint x: 530, startPoint y: 83, endPoint x: 519, endPoint y: 92, distance: 14.2
click at [530, 83] on span at bounding box center [532, 82] width 25 height 29
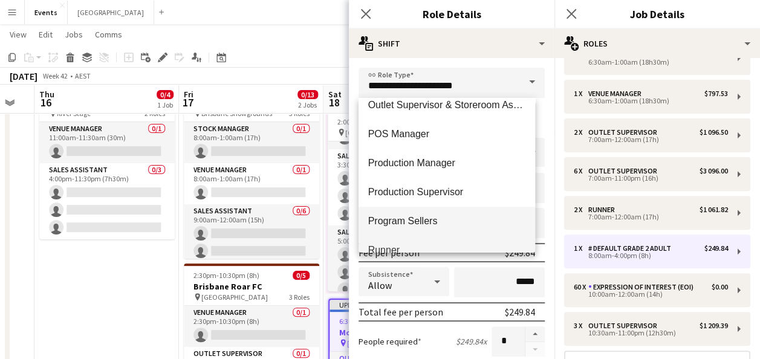
scroll to position [363, 0]
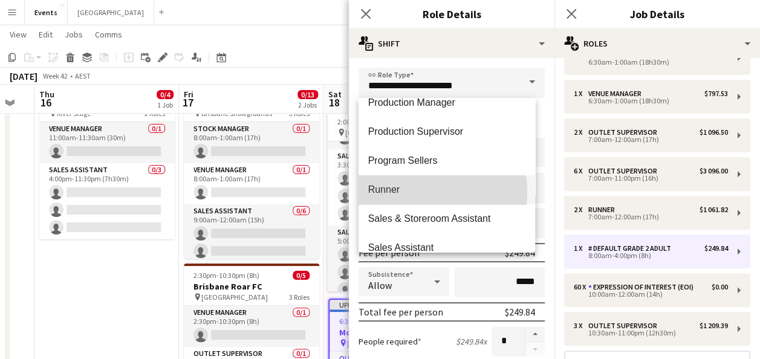
drag, startPoint x: 414, startPoint y: 192, endPoint x: 421, endPoint y: 189, distance: 7.9
click at [416, 191] on span "Runner" at bounding box center [447, 189] width 158 height 11
type input "******"
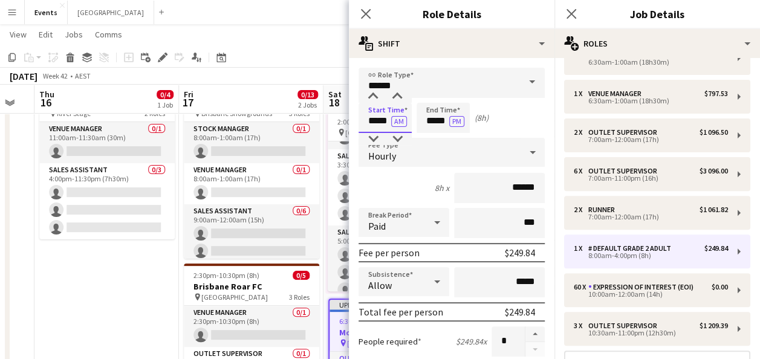
drag, startPoint x: 389, startPoint y: 119, endPoint x: 327, endPoint y: 119, distance: 62.3
click at [327, 119] on body "Menu Boards Boards Boards All jobs Status Workforce Workforce My Workforce Recr…" at bounding box center [380, 323] width 760 height 767
type input "*****"
click at [460, 117] on button "PM" at bounding box center [456, 121] width 15 height 11
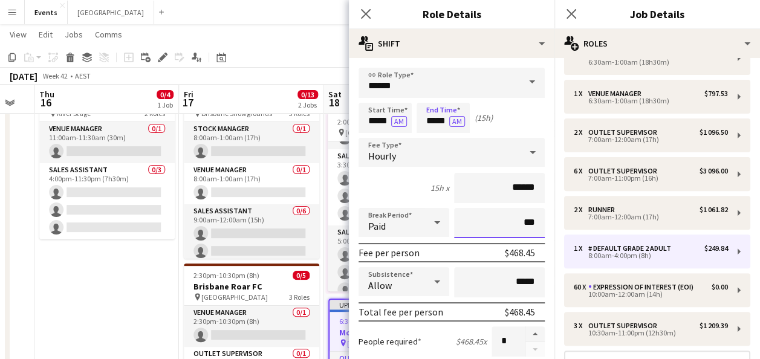
click at [506, 221] on input "***" at bounding box center [499, 223] width 91 height 30
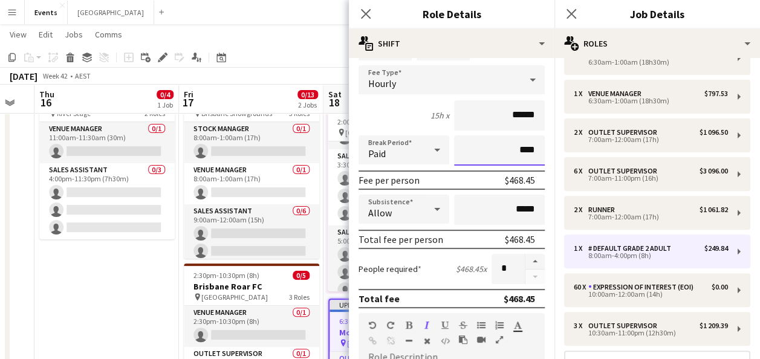
scroll to position [181, 0]
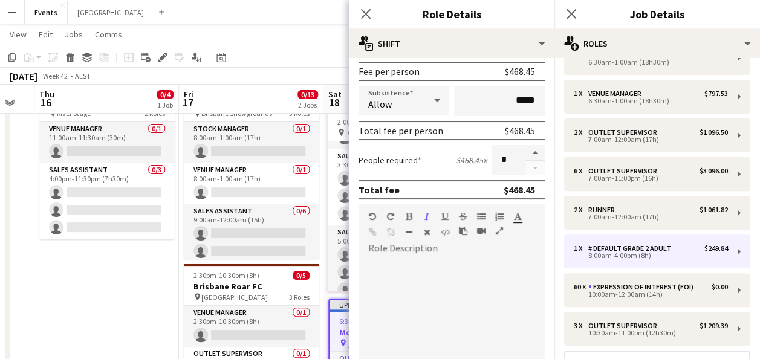
type input "****"
drag, startPoint x: 422, startPoint y: 285, endPoint x: 422, endPoint y: 277, distance: 7.9
click at [422, 284] on div at bounding box center [447, 330] width 177 height 145
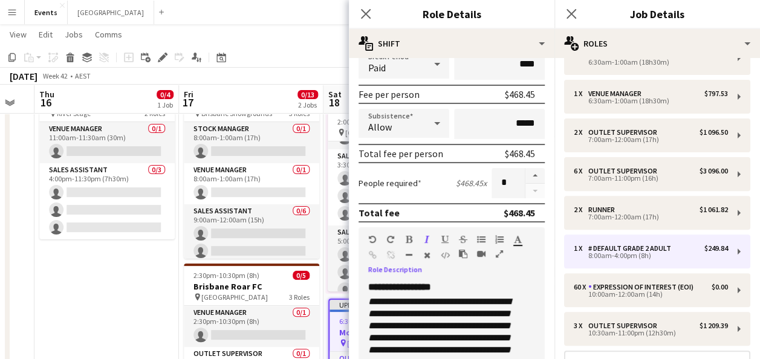
scroll to position [94, 0]
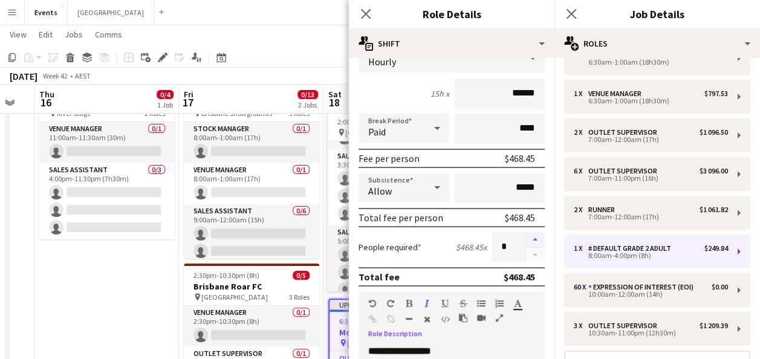
click at [526, 243] on button "button" at bounding box center [535, 240] width 19 height 16
type input "*"
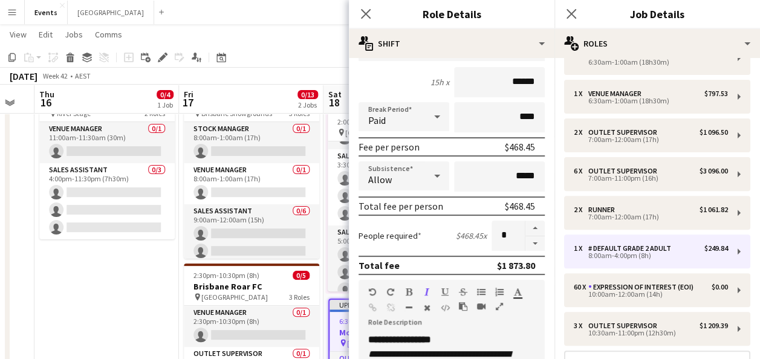
scroll to position [34, 0]
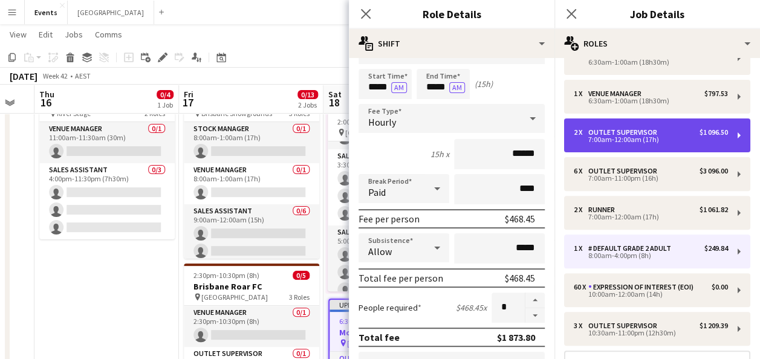
click at [636, 140] on div "7:00am-12:00am (17h)" at bounding box center [651, 140] width 154 height 6
type input "**********"
type input "*****"
type input "******"
type input "****"
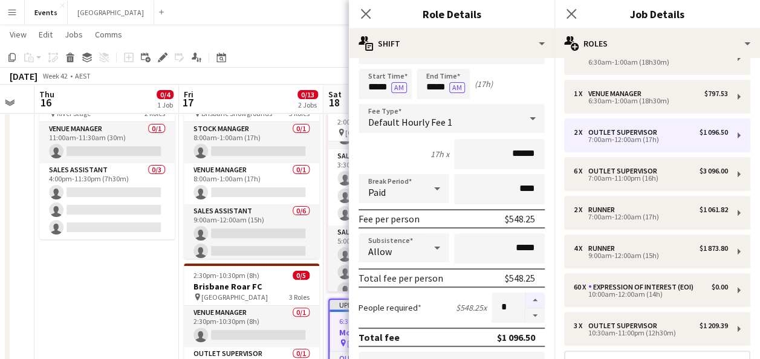
click at [528, 296] on button "button" at bounding box center [535, 301] width 19 height 16
type input "*"
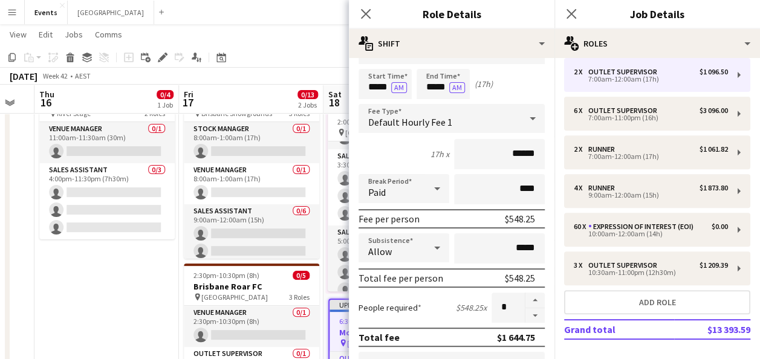
scroll to position [290, 0]
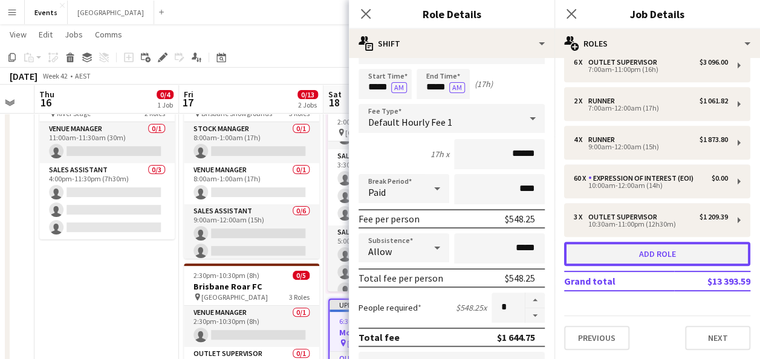
click at [667, 256] on button "Add role" at bounding box center [657, 254] width 186 height 24
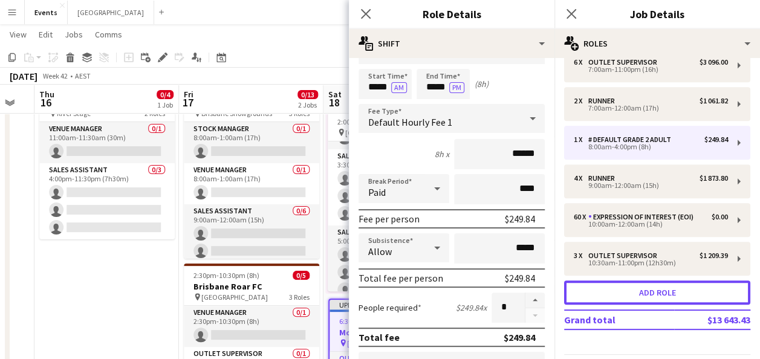
type input "**********"
type input "*****"
type input "******"
type input "***"
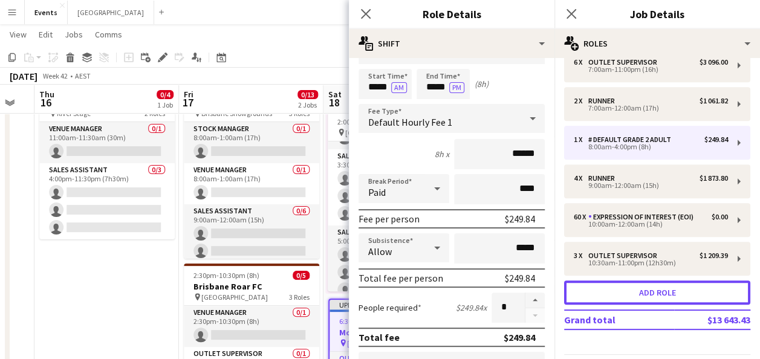
type input "*"
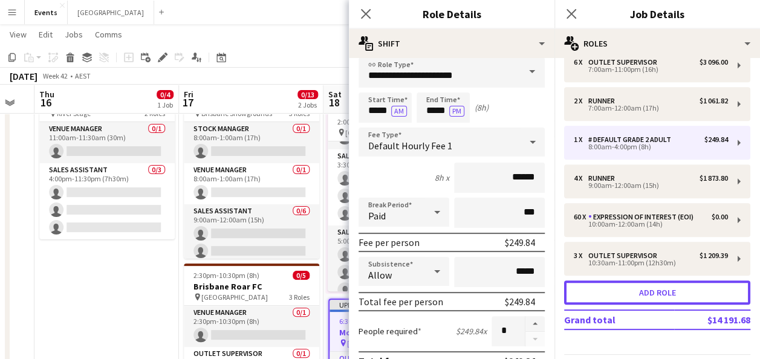
scroll to position [0, 0]
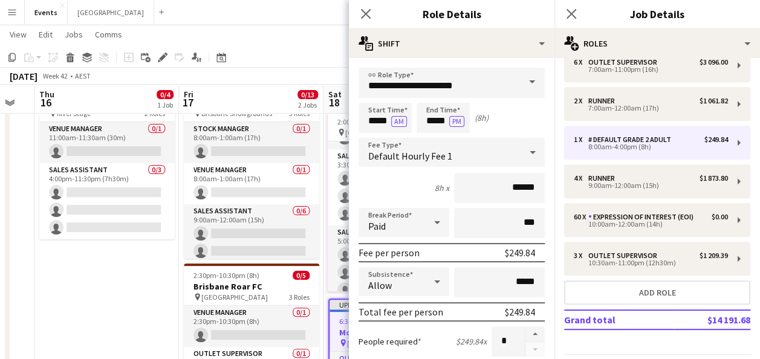
click at [526, 80] on span at bounding box center [532, 82] width 25 height 29
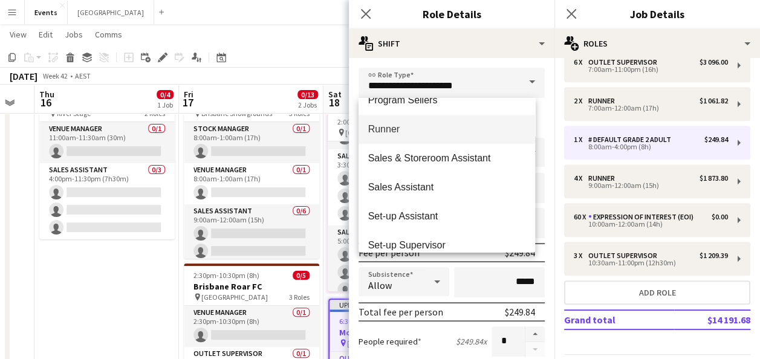
scroll to position [484, 0]
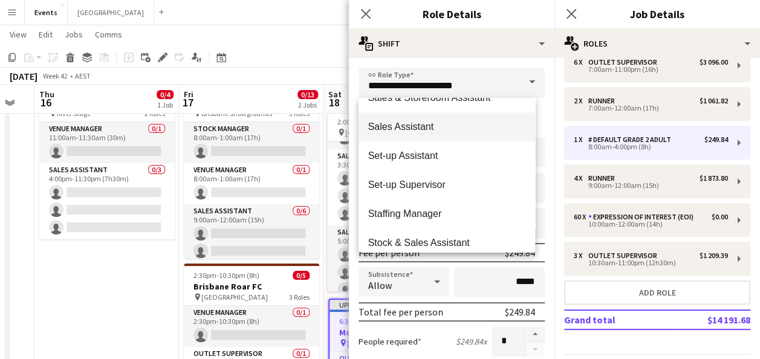
click at [433, 125] on span "Sales Assistant" at bounding box center [447, 126] width 158 height 11
type input "**********"
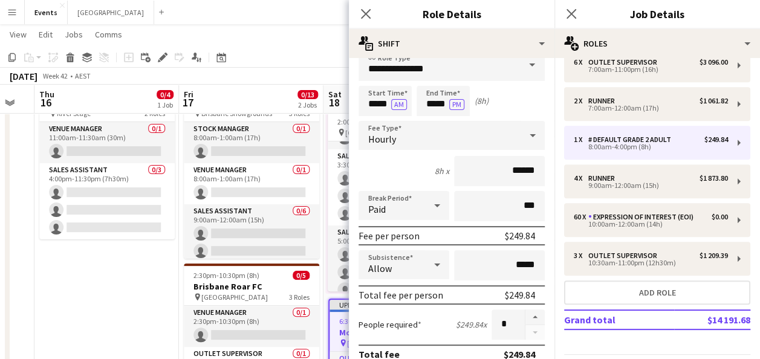
scroll to position [0, 0]
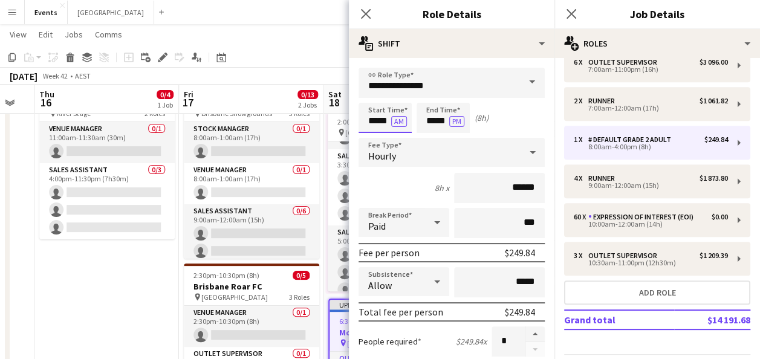
drag, startPoint x: 375, startPoint y: 123, endPoint x: 374, endPoint y: 131, distance: 8.0
click at [375, 123] on input "*****" at bounding box center [385, 118] width 53 height 30
type input "*****"
click at [433, 121] on input "*****" at bounding box center [443, 118] width 53 height 30
type input "*****"
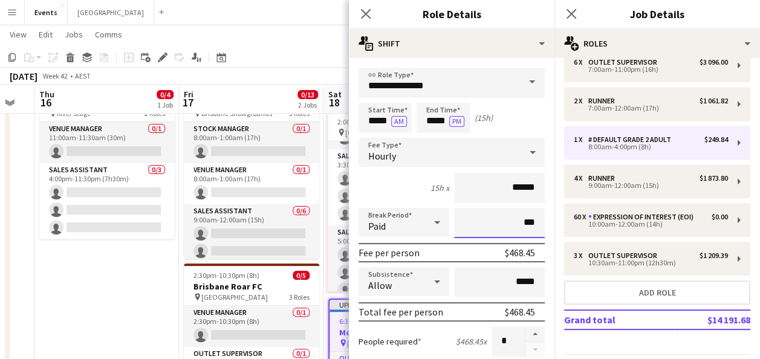
click at [508, 229] on input "***" at bounding box center [499, 223] width 91 height 30
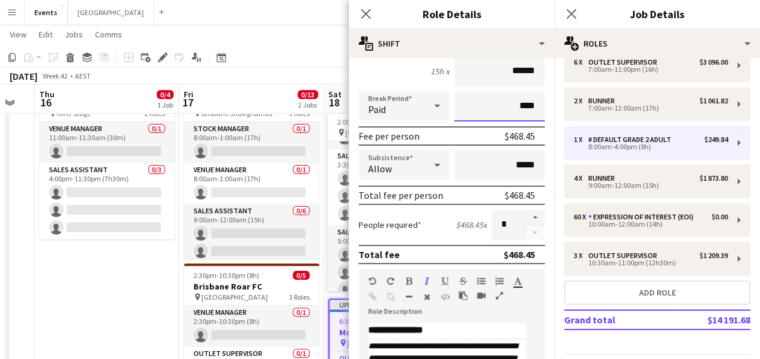
scroll to position [60, 0]
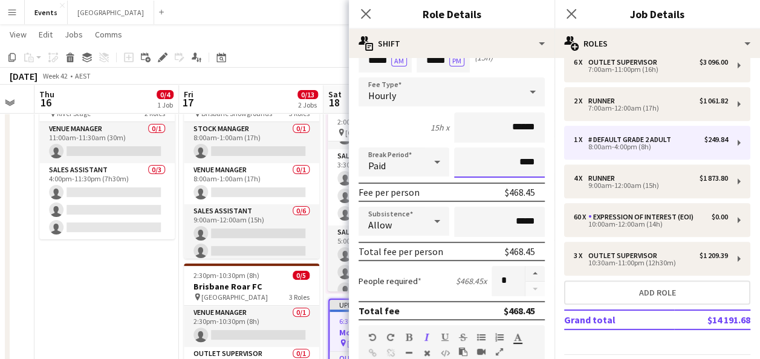
type input "****"
click at [526, 276] on button "button" at bounding box center [535, 274] width 19 height 16
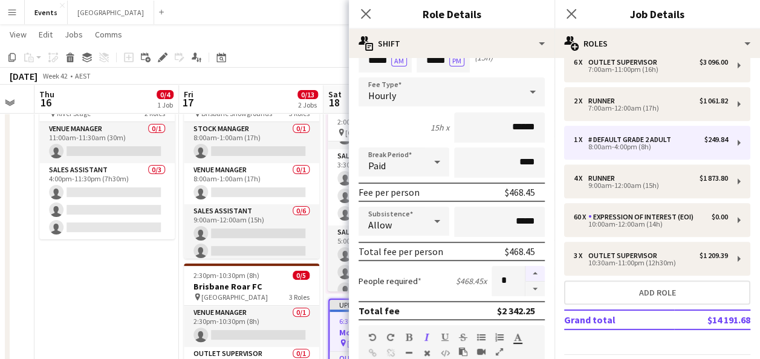
click at [526, 276] on button "button" at bounding box center [535, 274] width 19 height 16
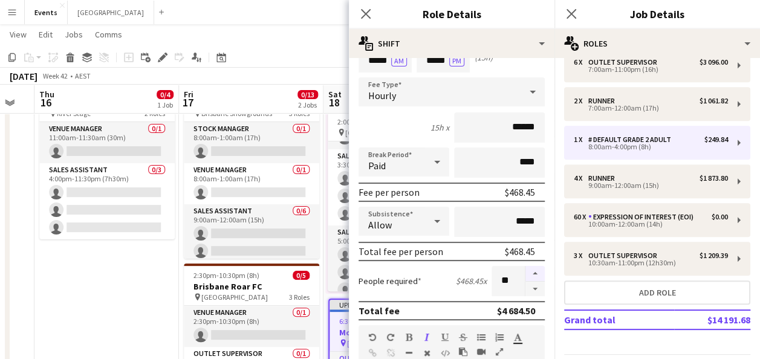
click at [526, 276] on button "button" at bounding box center [535, 274] width 19 height 16
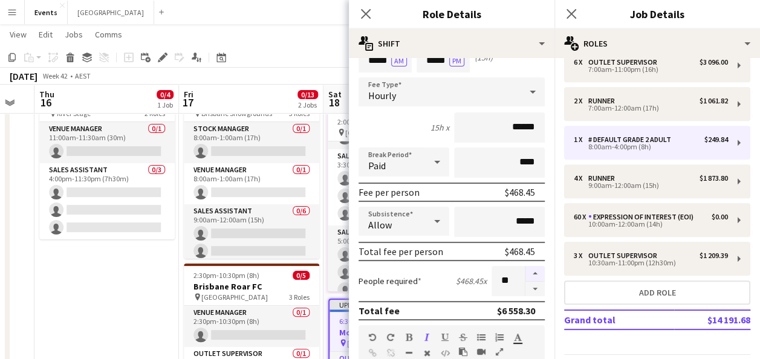
click at [526, 276] on button "button" at bounding box center [535, 274] width 19 height 16
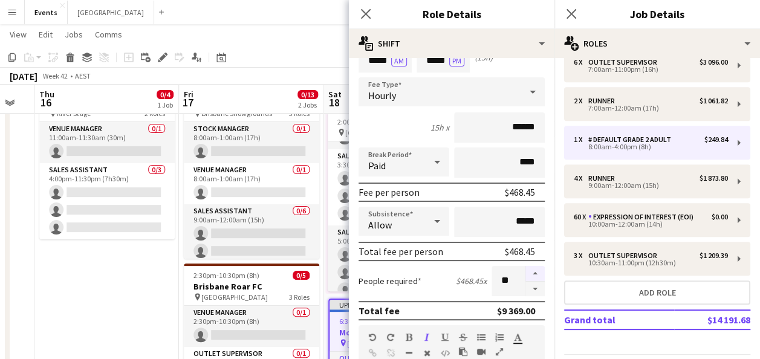
click at [526, 276] on button "button" at bounding box center [535, 274] width 19 height 16
click at [526, 274] on button "button" at bounding box center [535, 274] width 19 height 16
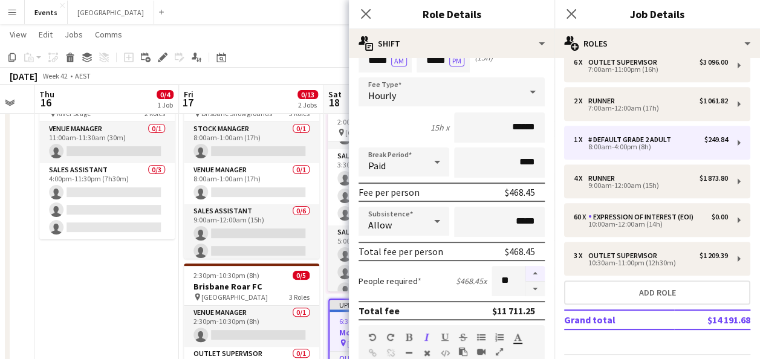
click at [526, 274] on button "button" at bounding box center [535, 274] width 19 height 16
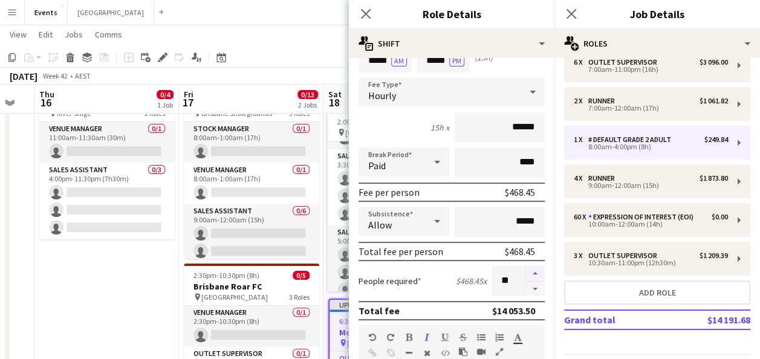
click at [526, 274] on button "button" at bounding box center [535, 274] width 19 height 16
type input "**"
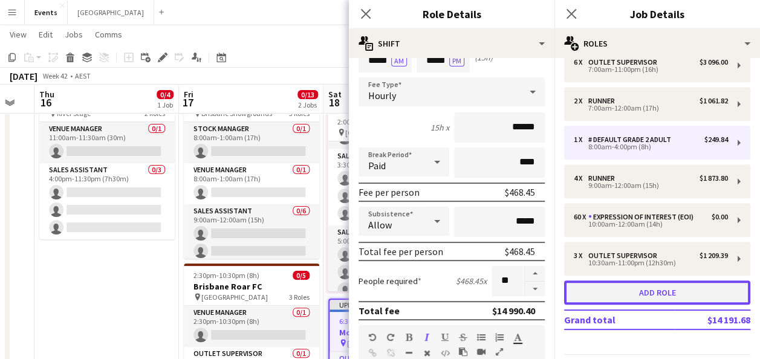
click at [636, 294] on button "Add role" at bounding box center [657, 293] width 186 height 24
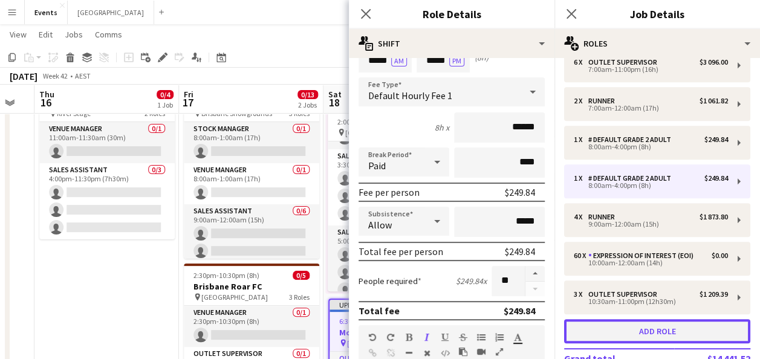
type input "**********"
type input "*****"
type input "***"
type input "*"
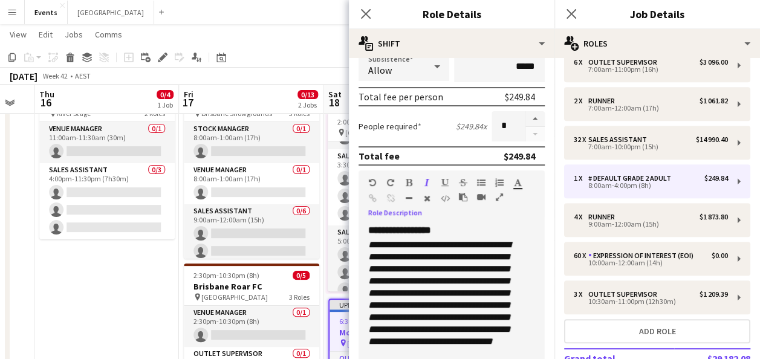
scroll to position [336, 0]
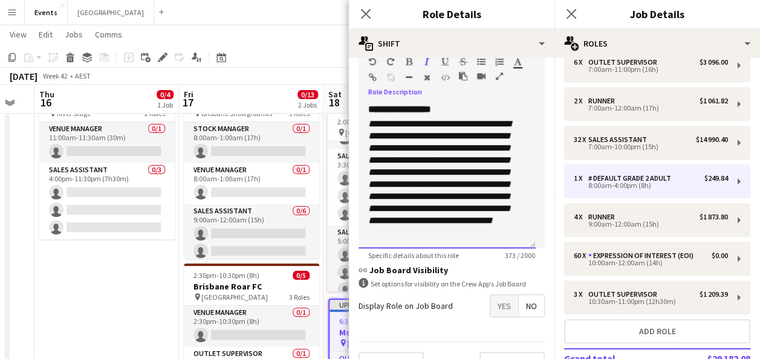
drag, startPoint x: 472, startPoint y: 235, endPoint x: 362, endPoint y: 91, distance: 181.7
click at [362, 91] on div "**********" at bounding box center [452, 149] width 186 height 199
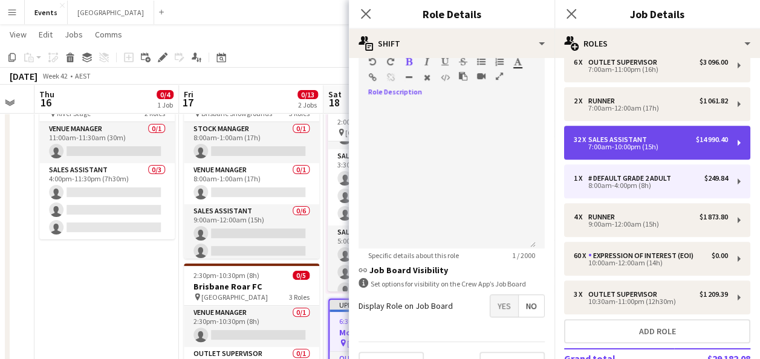
click at [656, 144] on div "7:00am-10:00pm (15h)" at bounding box center [651, 147] width 154 height 6
type input "**********"
type input "*****"
type input "****"
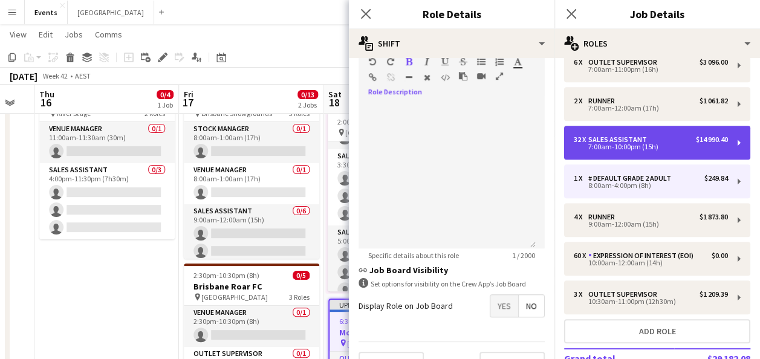
type input "**"
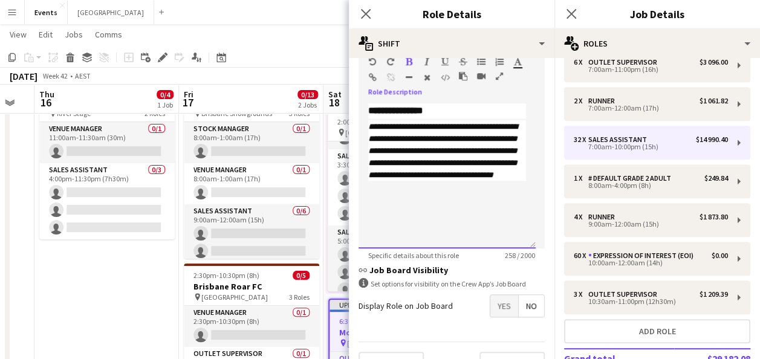
drag, startPoint x: 421, startPoint y: 203, endPoint x: 370, endPoint y: 112, distance: 104.8
click at [370, 112] on div "**********" at bounding box center [447, 175] width 177 height 145
copy div "**********"
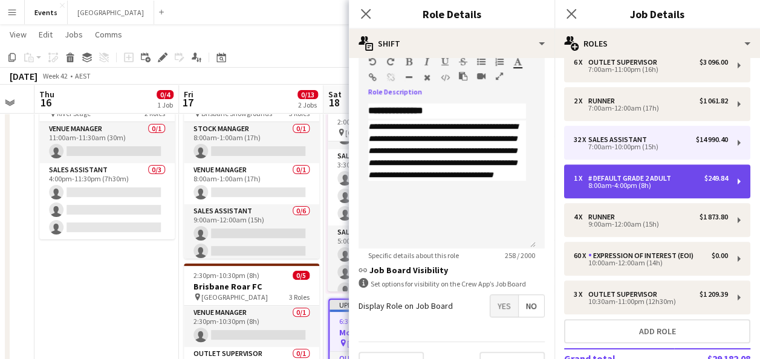
click at [623, 187] on div "8:00am-4:00pm (8h)" at bounding box center [651, 186] width 154 height 6
type input "**********"
type input "*****"
type input "***"
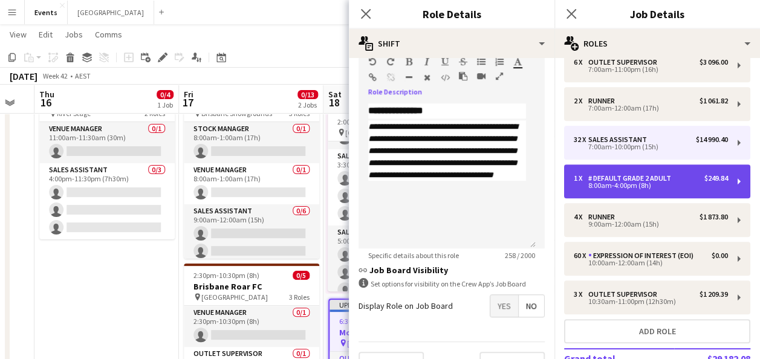
type input "*"
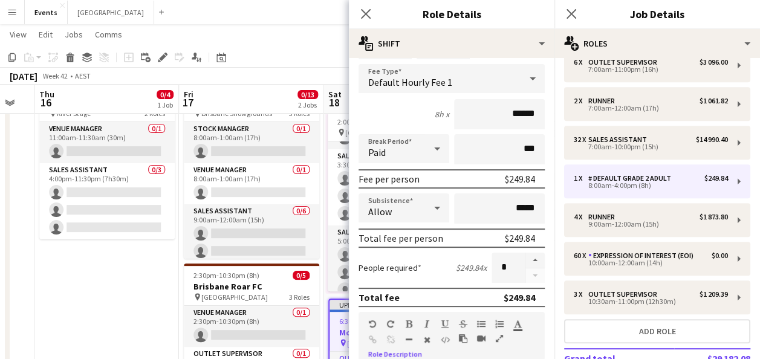
scroll to position [0, 0]
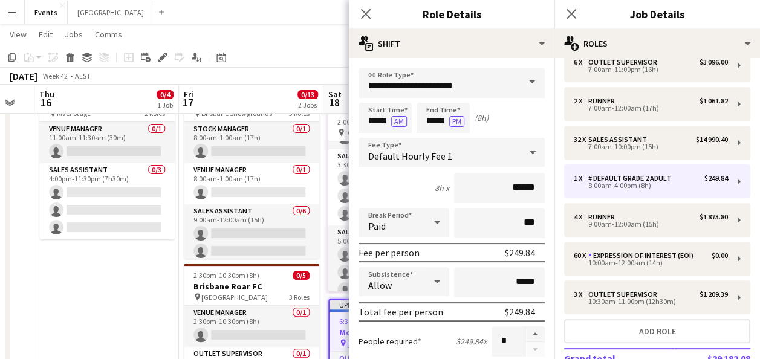
click at [520, 88] on span at bounding box center [532, 82] width 25 height 29
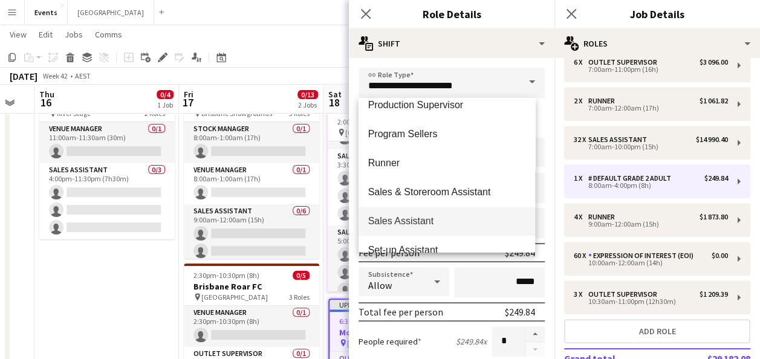
scroll to position [423, 0]
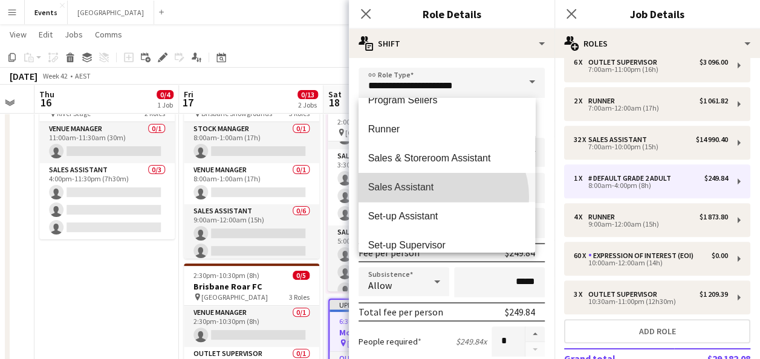
click at [438, 197] on mat-option "Sales Assistant" at bounding box center [447, 187] width 177 height 29
type input "**********"
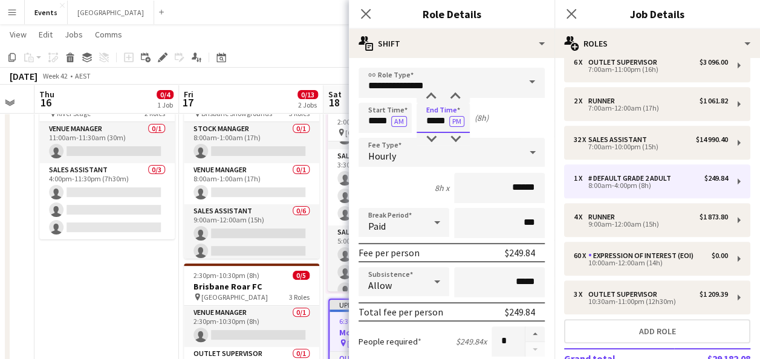
drag, startPoint x: 448, startPoint y: 121, endPoint x: 425, endPoint y: 122, distance: 23.6
click at [425, 122] on input "*****" at bounding box center [443, 118] width 53 height 30
type input "*****"
click at [503, 223] on input "***" at bounding box center [499, 223] width 91 height 30
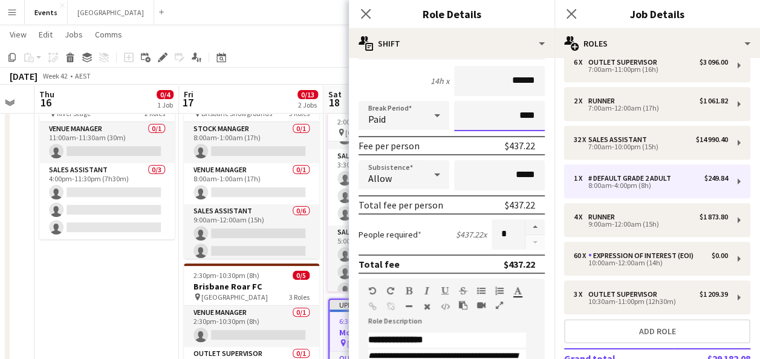
scroll to position [121, 0]
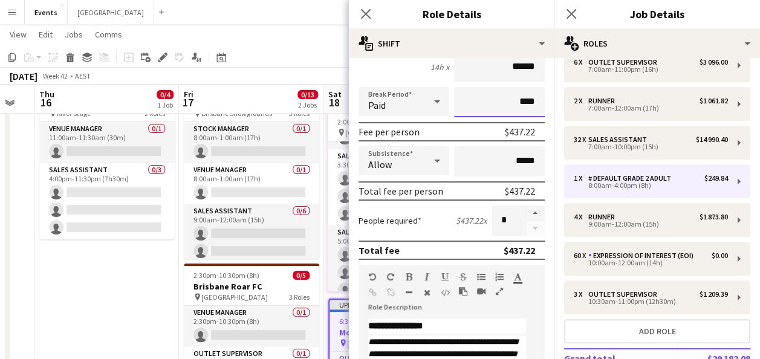
type input "****"
click at [526, 214] on button "button" at bounding box center [535, 214] width 19 height 16
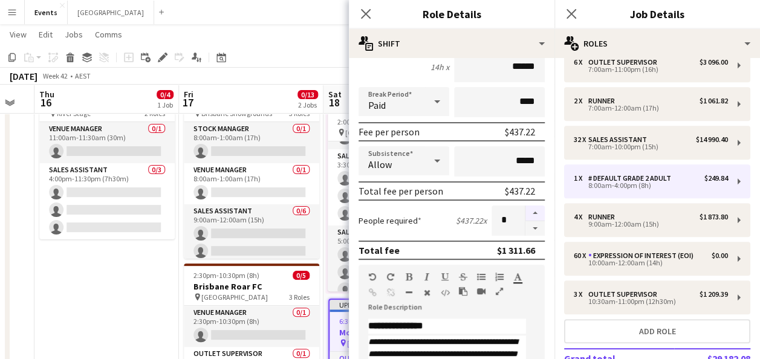
type input "*"
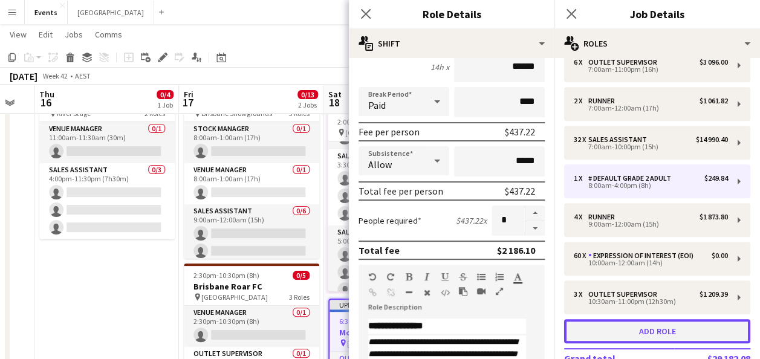
click at [617, 328] on button "Add role" at bounding box center [657, 331] width 186 height 24
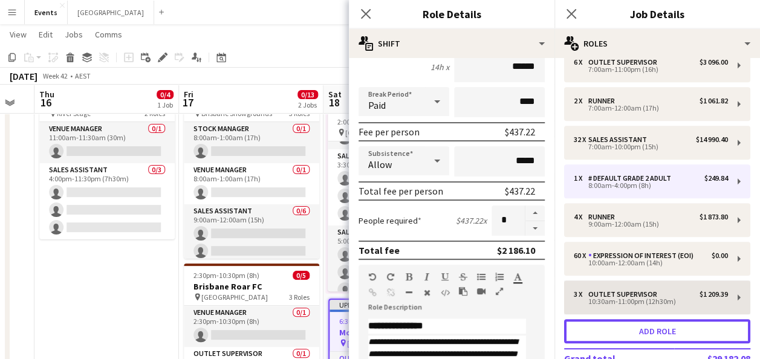
type input "**********"
type input "*****"
type input "***"
type input "*"
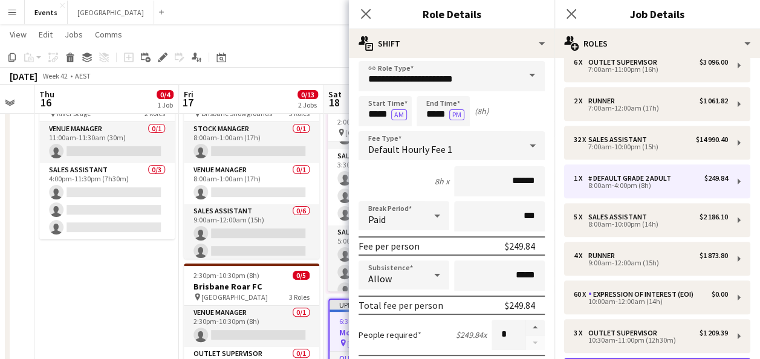
scroll to position [0, 0]
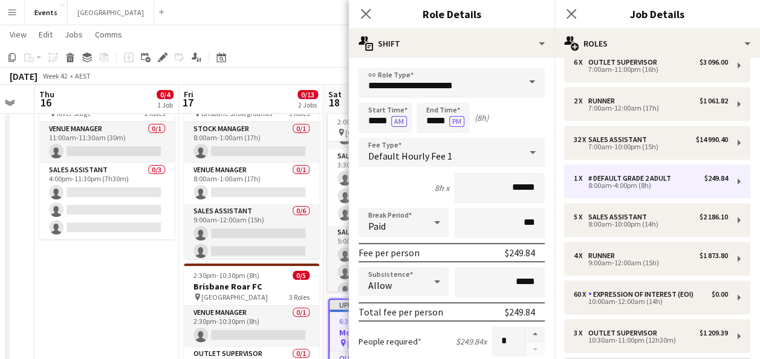
click at [530, 86] on span at bounding box center [532, 82] width 25 height 29
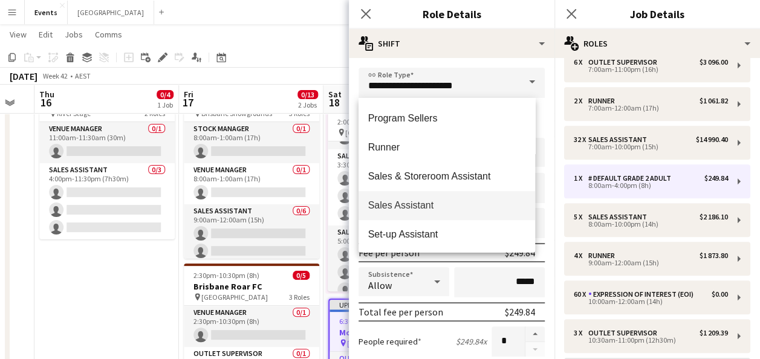
scroll to position [423, 0]
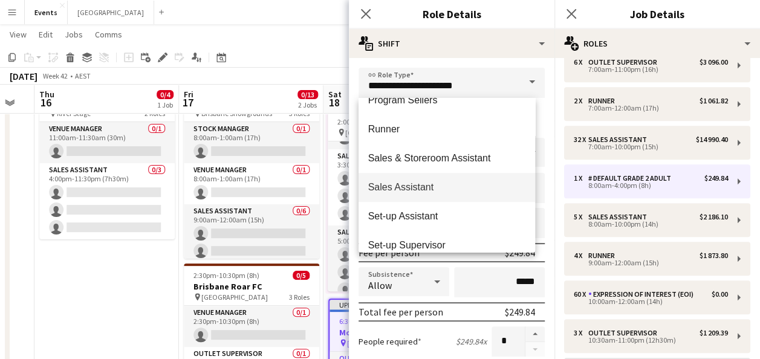
click at [429, 196] on mat-option "Sales Assistant" at bounding box center [447, 187] width 177 height 29
type input "**********"
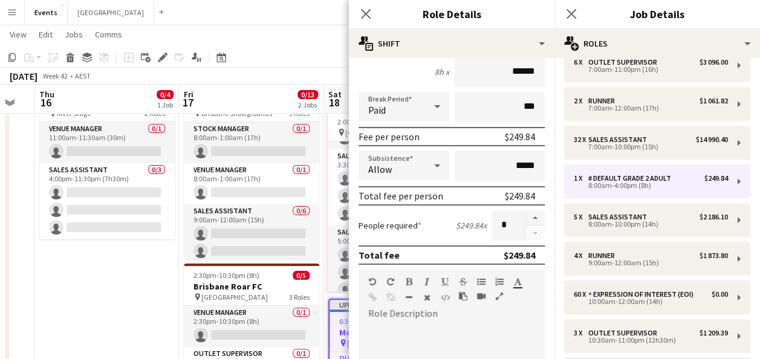
scroll to position [181, 0]
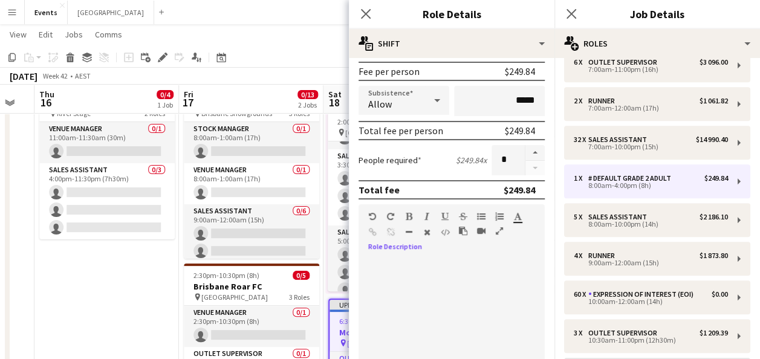
click at [407, 256] on div at bounding box center [452, 327] width 186 height 154
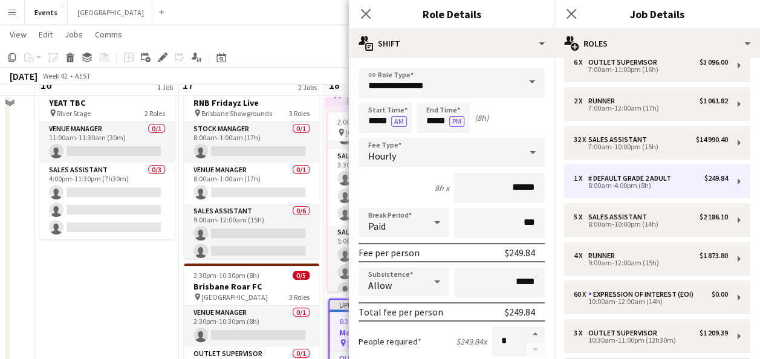
scroll to position [0, 0]
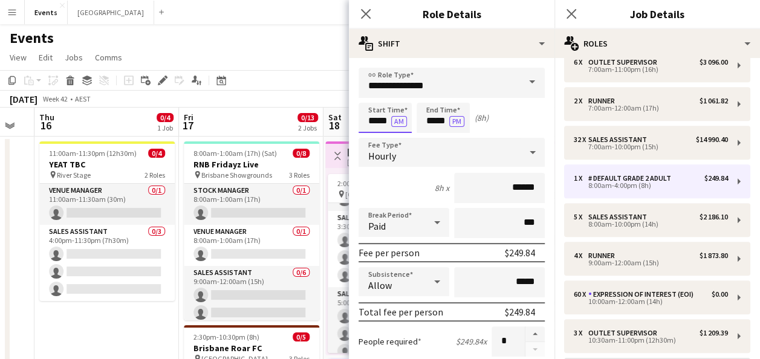
click at [384, 120] on input "*****" at bounding box center [385, 118] width 53 height 30
type input "*****"
click at [508, 226] on input "***" at bounding box center [499, 223] width 91 height 30
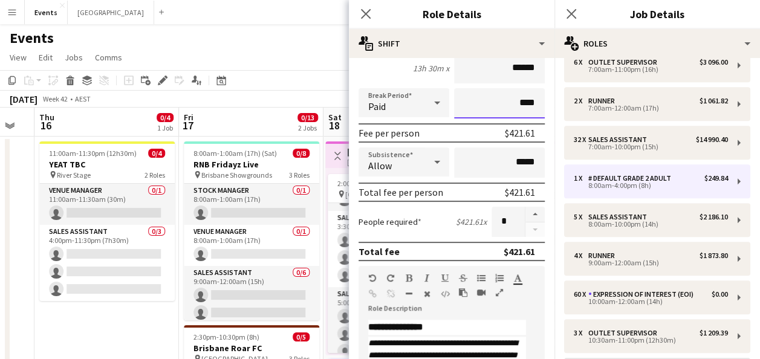
scroll to position [121, 0]
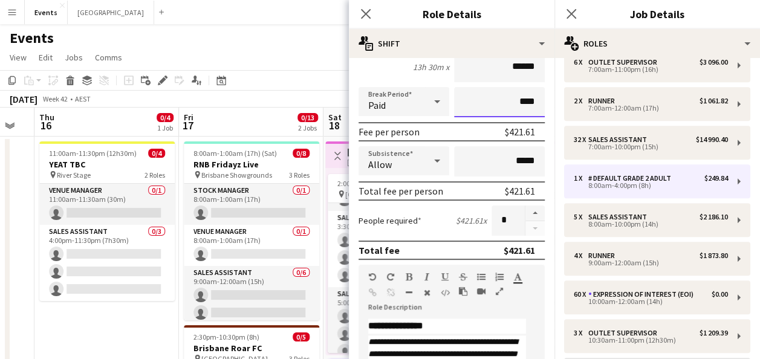
type input "****"
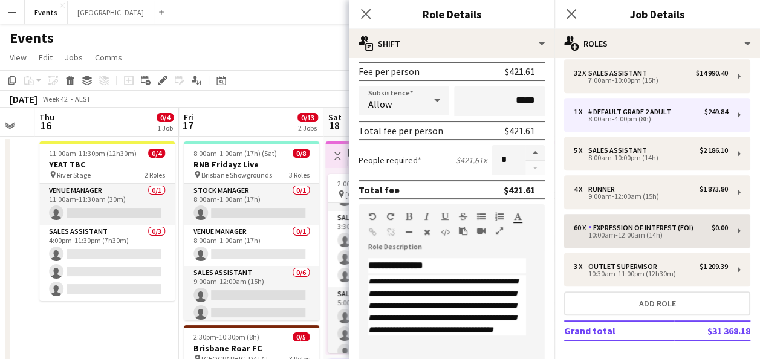
scroll to position [406, 0]
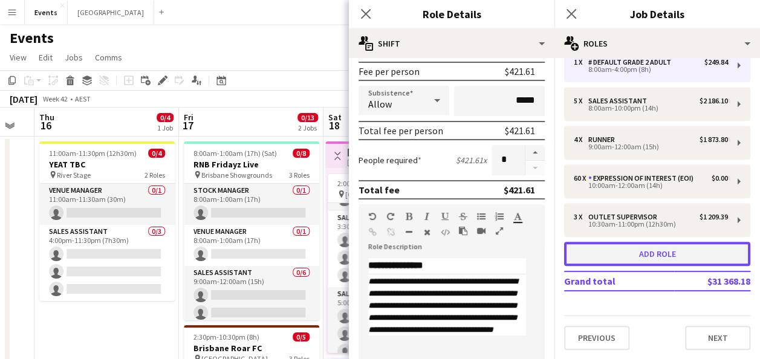
click at [658, 252] on button "Add role" at bounding box center [657, 254] width 186 height 24
type input "**********"
type input "*****"
type input "***"
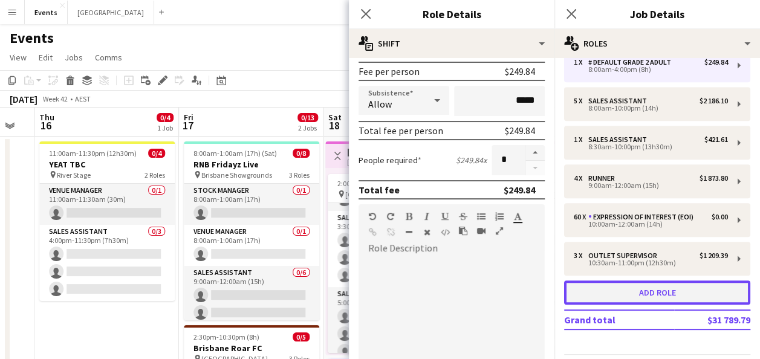
scroll to position [445, 0]
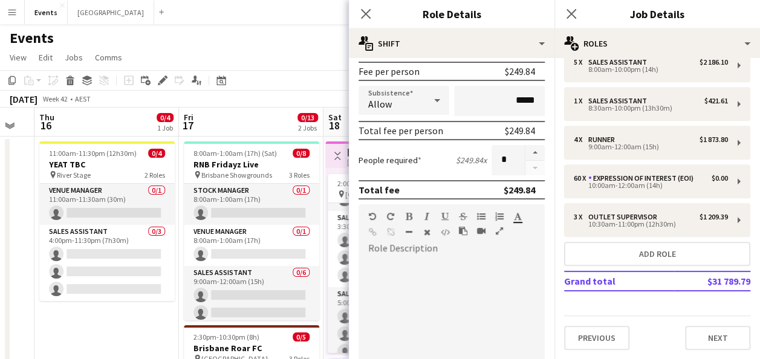
click at [415, 260] on div at bounding box center [447, 330] width 177 height 145
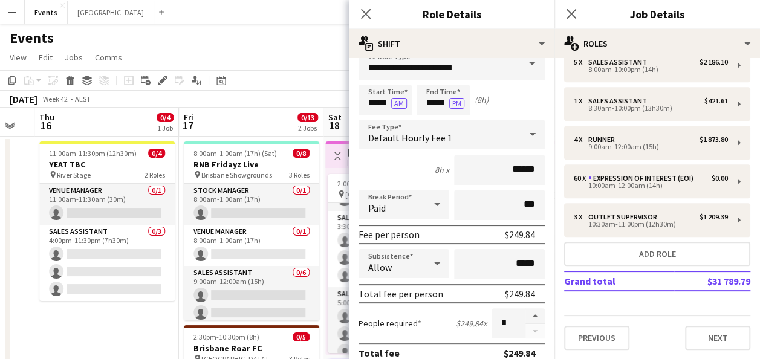
scroll to position [0, 0]
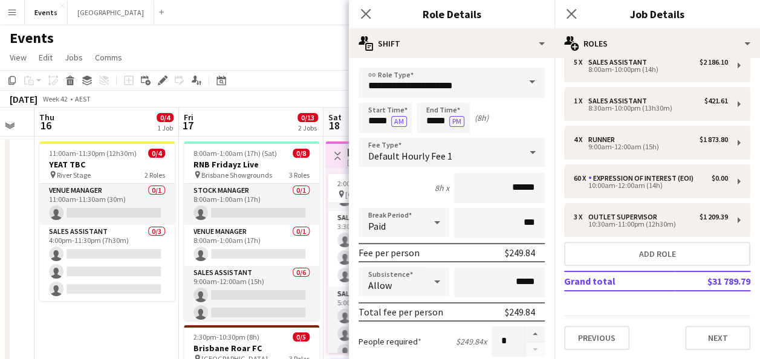
click at [520, 85] on span at bounding box center [532, 82] width 25 height 29
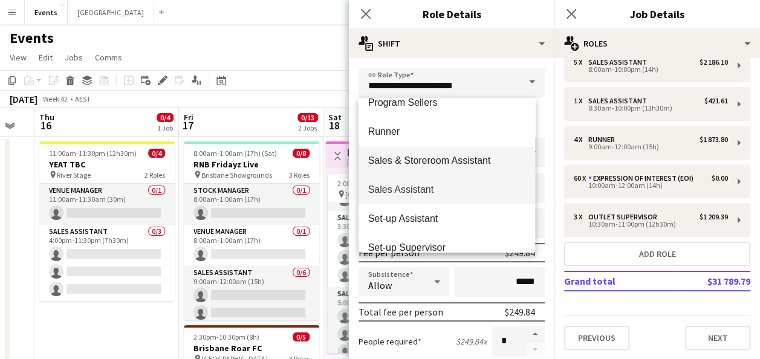
scroll to position [423, 0]
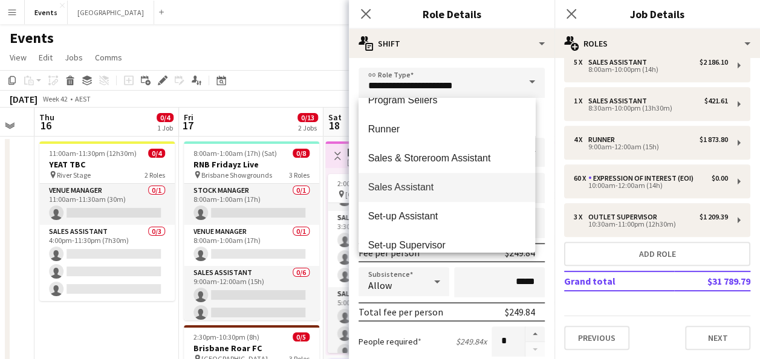
click at [438, 186] on span "Sales Assistant" at bounding box center [447, 186] width 158 height 11
type input "**********"
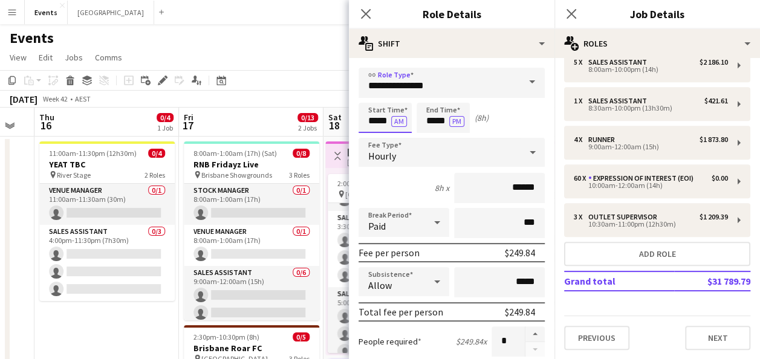
click at [376, 119] on input "*****" at bounding box center [385, 118] width 53 height 30
type input "*****"
click at [503, 220] on input "***" at bounding box center [499, 223] width 91 height 30
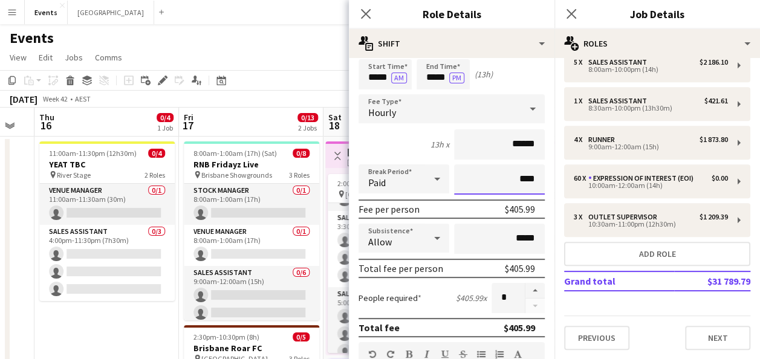
scroll to position [60, 0]
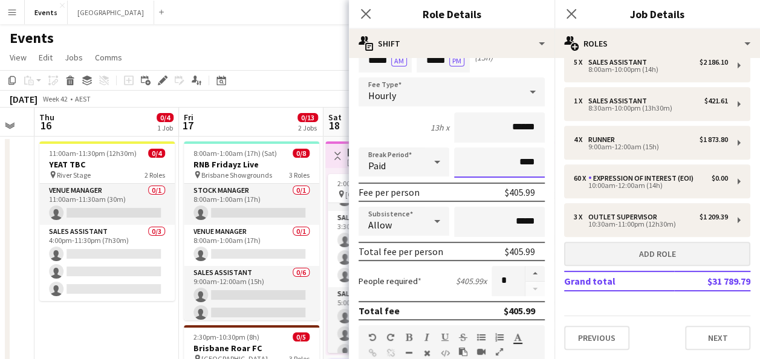
type input "****"
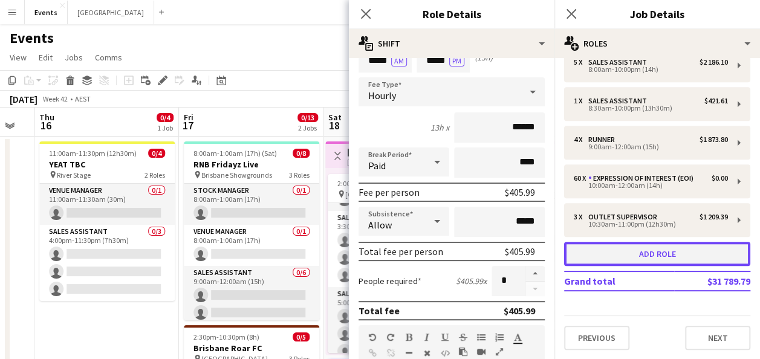
click at [619, 256] on button "Add role" at bounding box center [657, 254] width 186 height 24
type input "**********"
type input "*****"
type input "***"
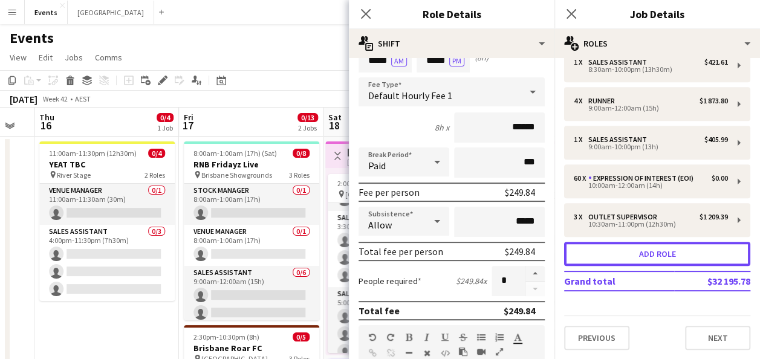
scroll to position [0, 0]
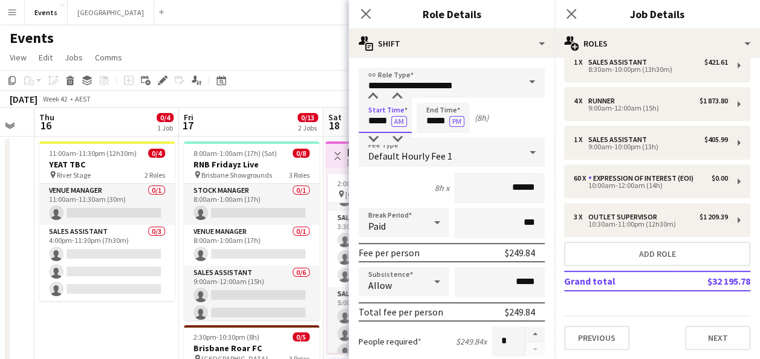
click at [390, 120] on input "*****" at bounding box center [385, 118] width 53 height 30
drag, startPoint x: 390, startPoint y: 120, endPoint x: 361, endPoint y: 119, distance: 29.0
click at [362, 119] on input "*****" at bounding box center [385, 118] width 53 height 30
type input "*****"
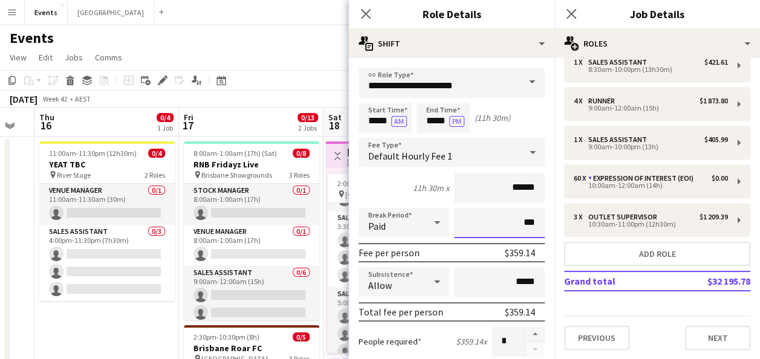
click at [511, 221] on input "***" at bounding box center [499, 223] width 91 height 30
drag, startPoint x: 511, startPoint y: 221, endPoint x: 504, endPoint y: 219, distance: 6.5
click at [504, 219] on input "****" at bounding box center [499, 223] width 91 height 30
type input "***"
click at [528, 82] on span at bounding box center [532, 82] width 25 height 29
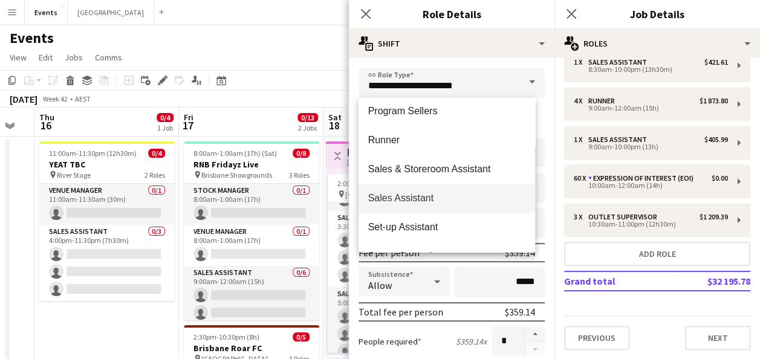
scroll to position [423, 0]
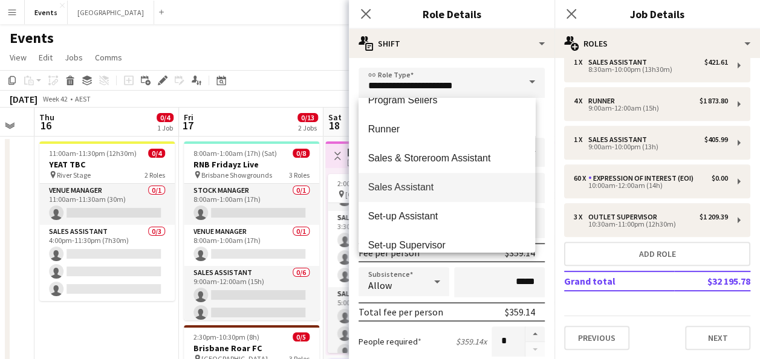
click at [434, 190] on span "Sales Assistant" at bounding box center [447, 186] width 158 height 11
type input "**********"
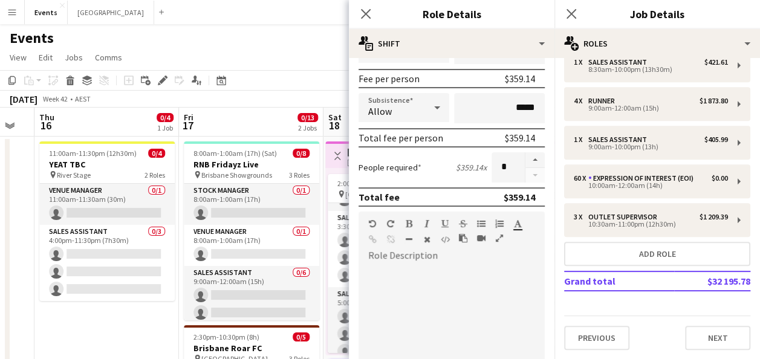
scroll to position [181, 0]
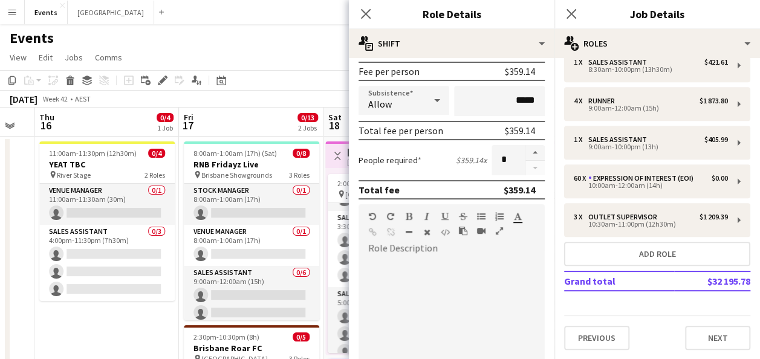
click at [412, 259] on div at bounding box center [447, 330] width 177 height 145
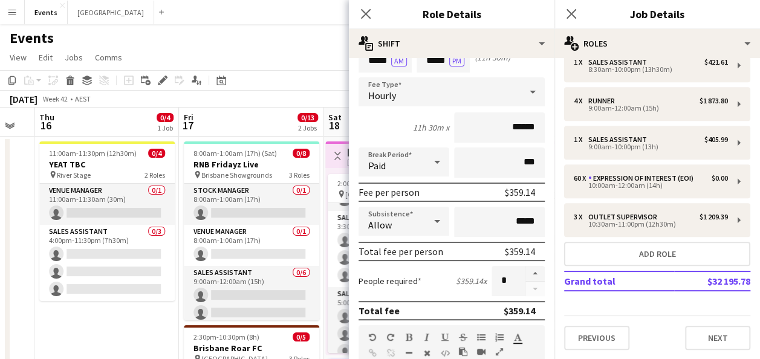
scroll to position [121, 0]
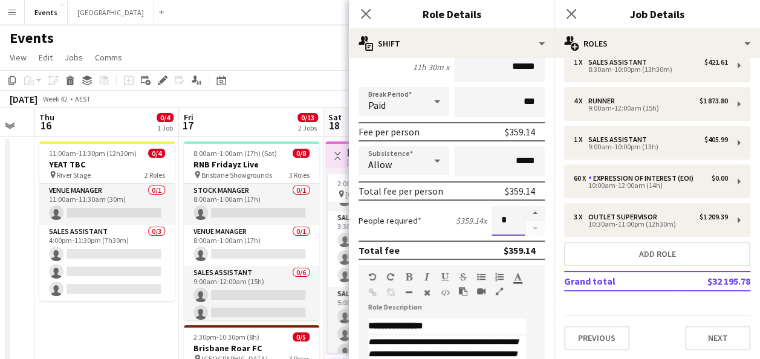
click at [505, 224] on input "*" at bounding box center [508, 221] width 33 height 30
type input "**"
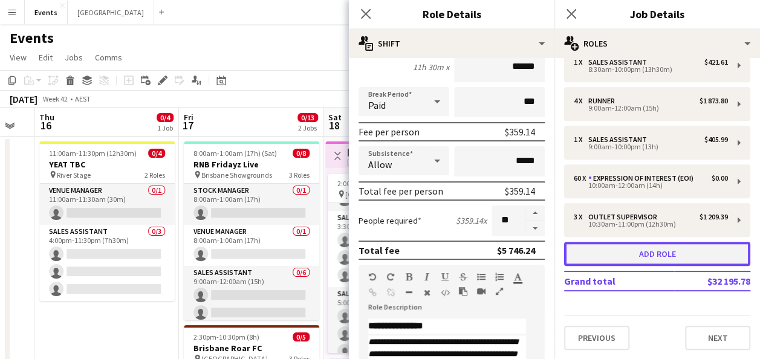
click at [629, 257] on button "Add role" at bounding box center [657, 254] width 186 height 24
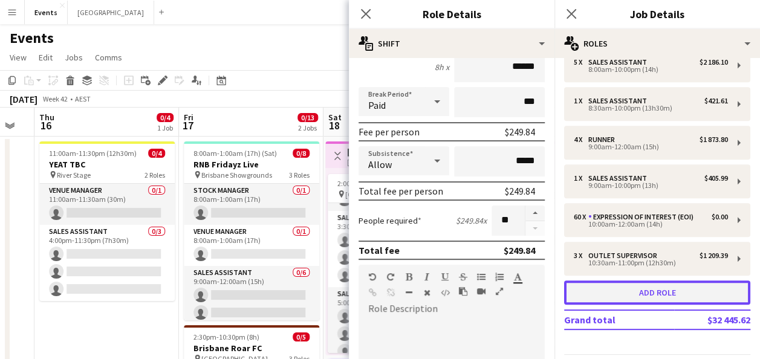
type input "**********"
type input "*****"
type input "*"
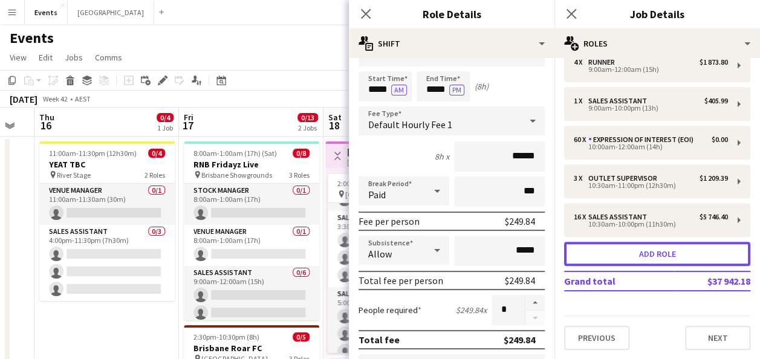
scroll to position [0, 0]
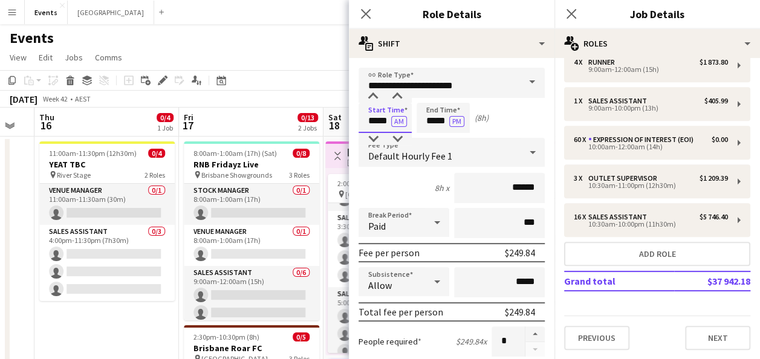
drag, startPoint x: 376, startPoint y: 121, endPoint x: 365, endPoint y: 121, distance: 10.3
click at [365, 121] on input "*****" at bounding box center [385, 118] width 53 height 30
type input "*****"
click at [520, 80] on span at bounding box center [532, 82] width 25 height 29
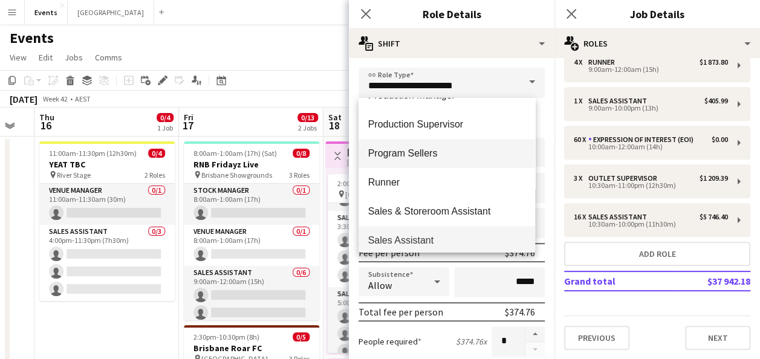
scroll to position [423, 0]
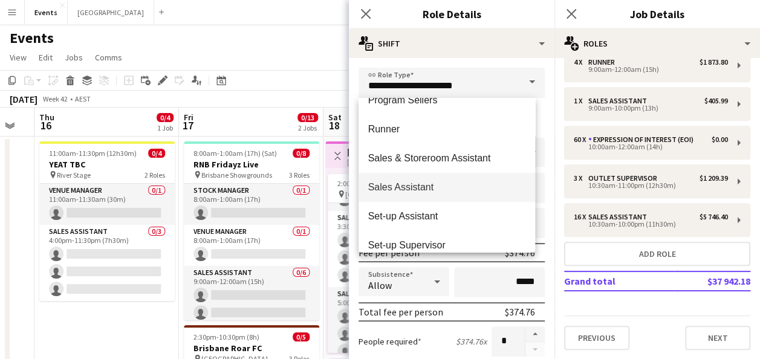
click at [444, 190] on span "Sales Assistant" at bounding box center [447, 186] width 158 height 11
type input "**********"
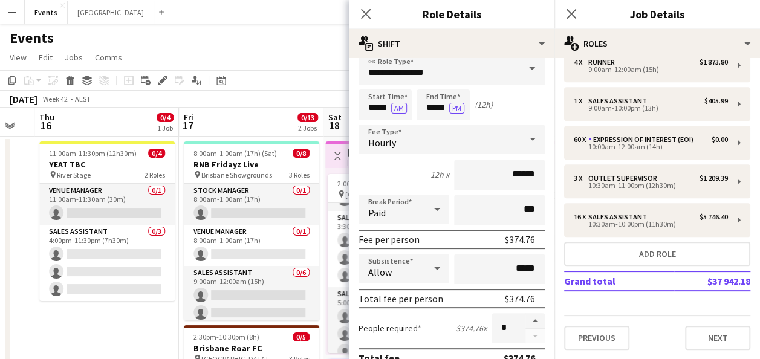
scroll to position [0, 0]
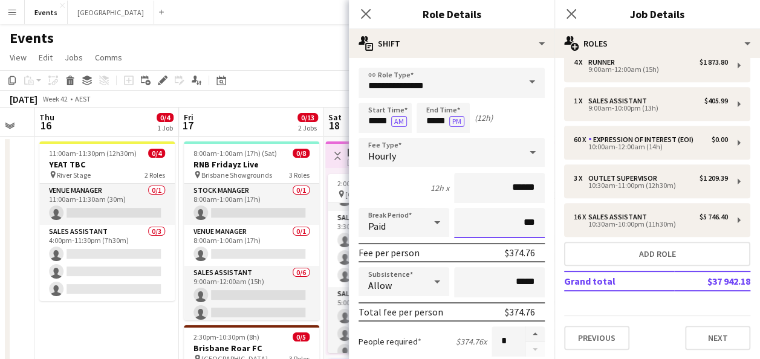
click at [504, 224] on input "***" at bounding box center [499, 223] width 91 height 30
type input "****"
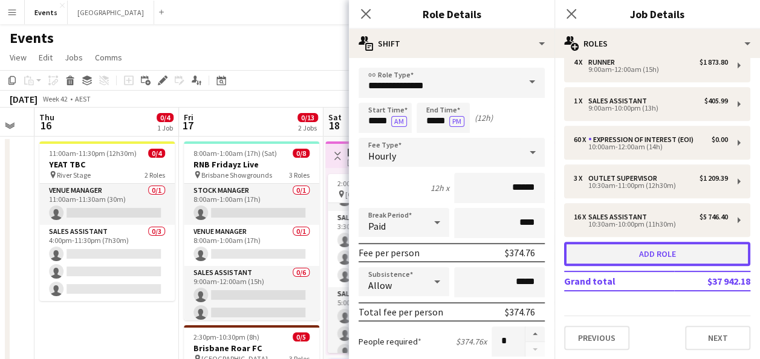
drag, startPoint x: 622, startPoint y: 254, endPoint x: 593, endPoint y: 254, distance: 28.4
click at [622, 254] on button "Add role" at bounding box center [657, 254] width 186 height 24
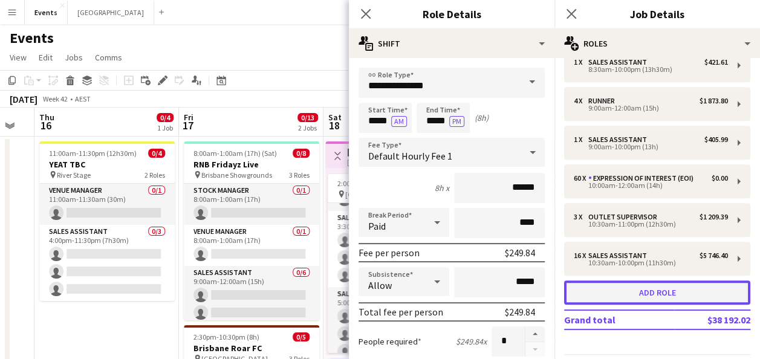
type input "**********"
type input "*****"
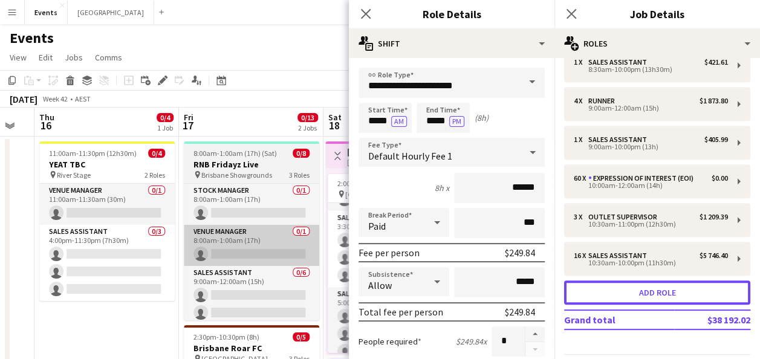
scroll to position [561, 0]
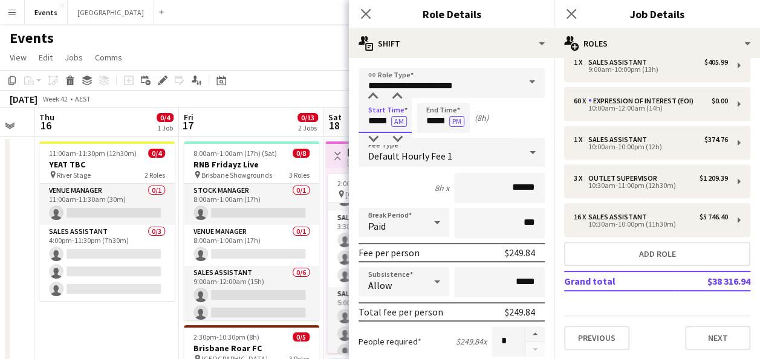
drag, startPoint x: 388, startPoint y: 120, endPoint x: 352, endPoint y: 120, distance: 35.7
click at [391, 116] on button "AM" at bounding box center [399, 121] width 16 height 11
click at [498, 226] on input "***" at bounding box center [499, 223] width 91 height 30
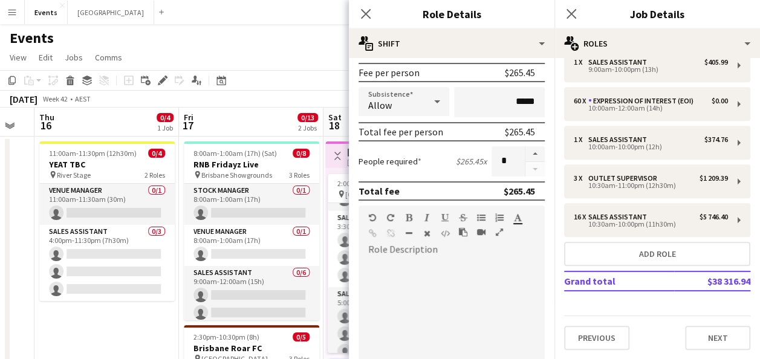
scroll to position [181, 0]
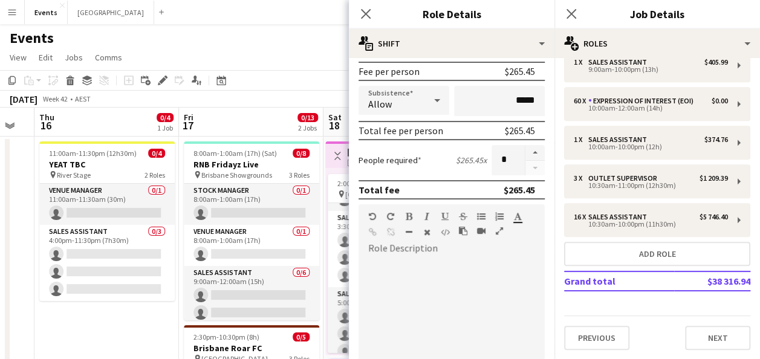
click at [427, 290] on div at bounding box center [447, 330] width 177 height 145
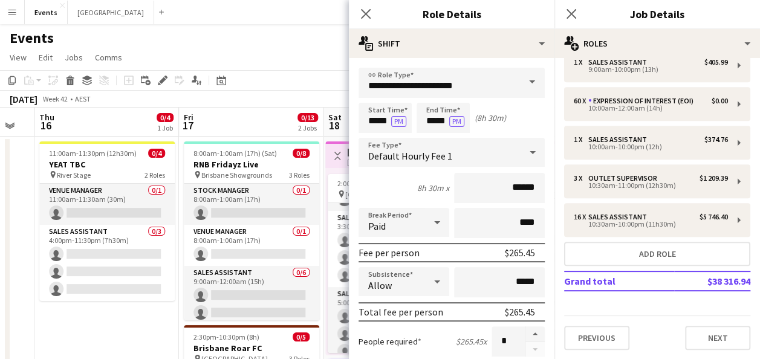
scroll to position [0, 0]
click at [520, 87] on span at bounding box center [532, 82] width 25 height 29
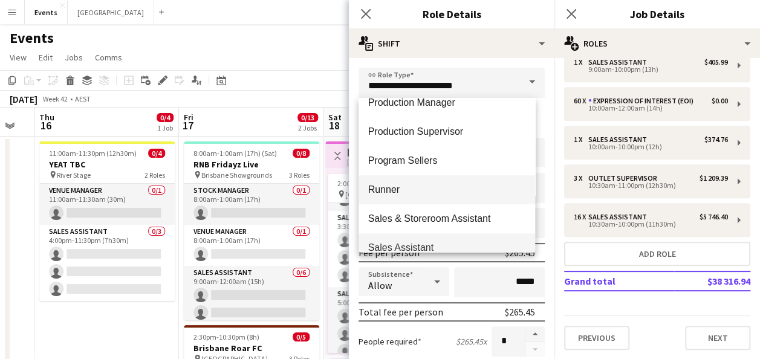
scroll to position [423, 0]
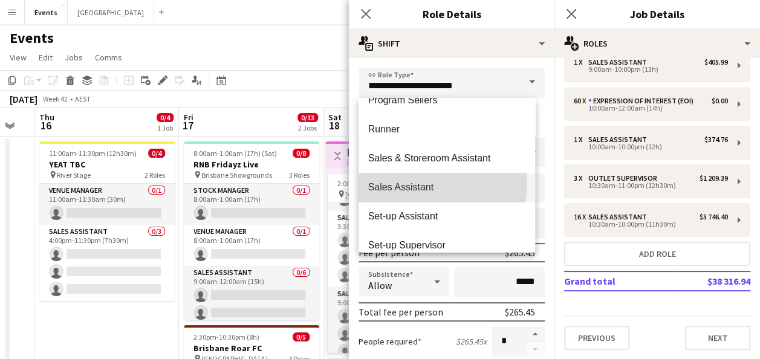
click at [436, 186] on span "Sales Assistant" at bounding box center [447, 186] width 158 height 11
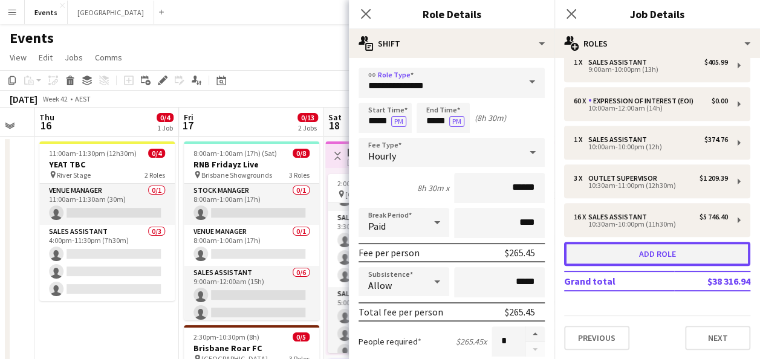
click at [641, 253] on button "Add role" at bounding box center [657, 254] width 186 height 24
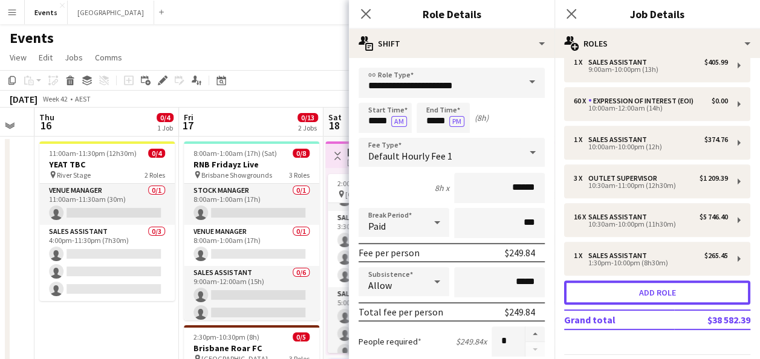
scroll to position [600, 0]
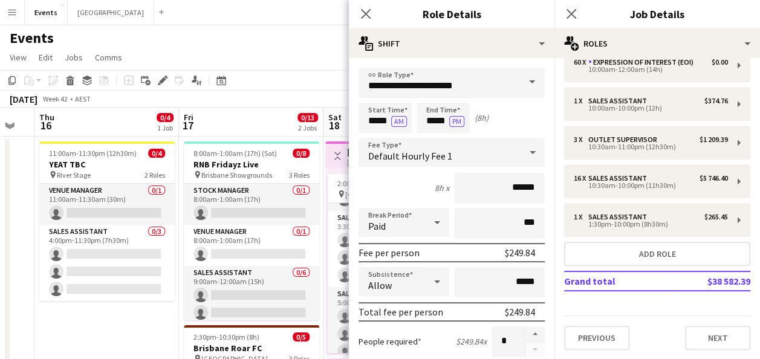
click at [520, 74] on span at bounding box center [532, 82] width 25 height 29
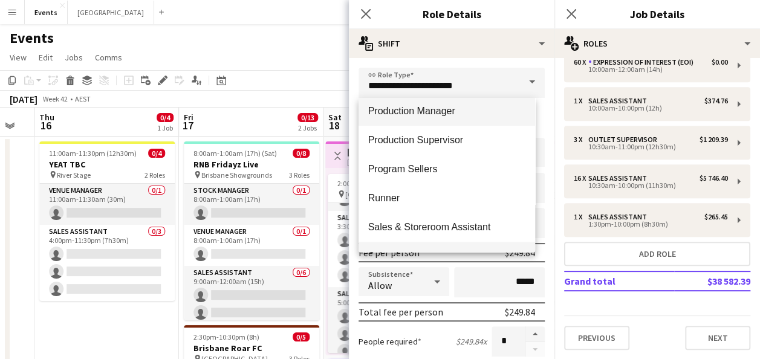
scroll to position [423, 0]
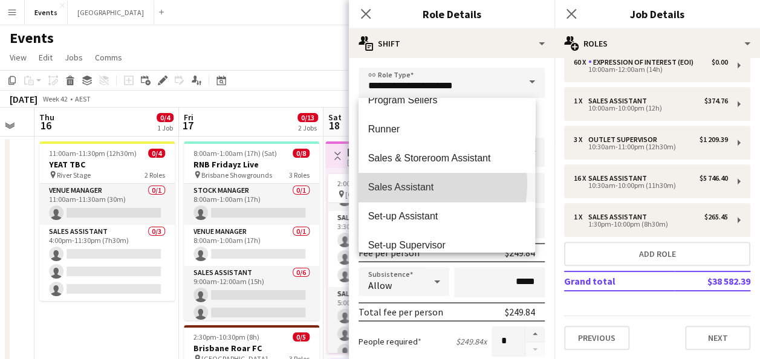
click at [413, 184] on span "Sales Assistant" at bounding box center [447, 186] width 158 height 11
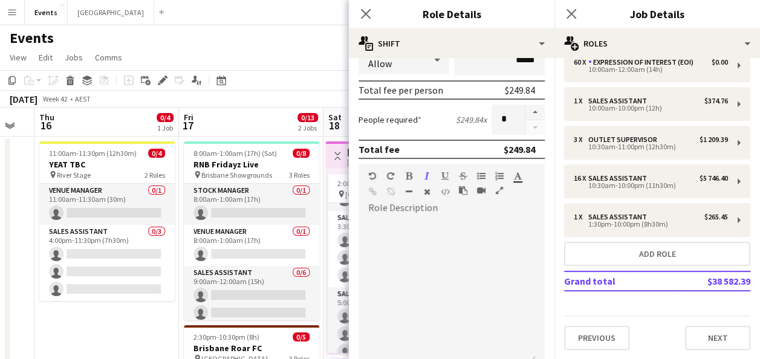
scroll to position [242, 0]
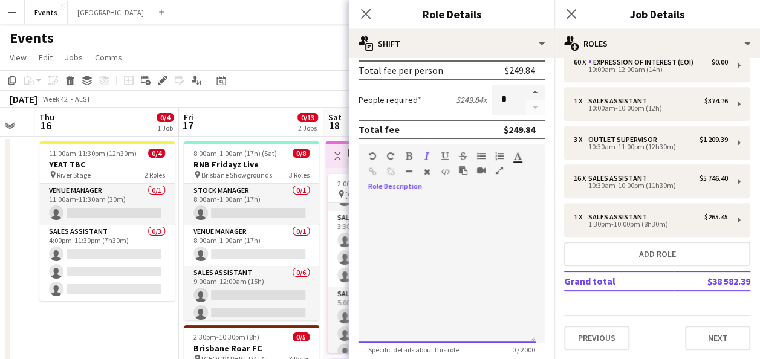
click at [421, 227] on div at bounding box center [447, 270] width 177 height 145
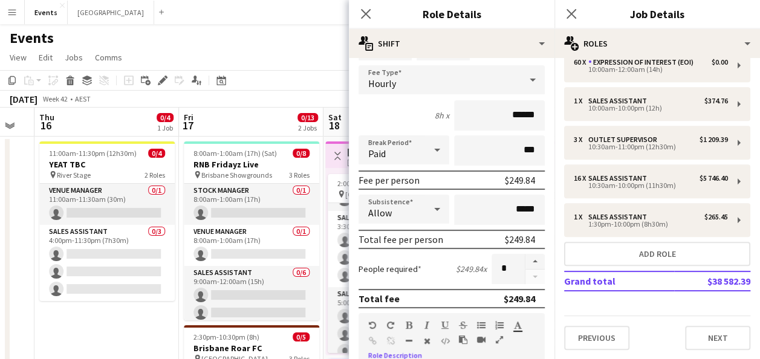
scroll to position [0, 0]
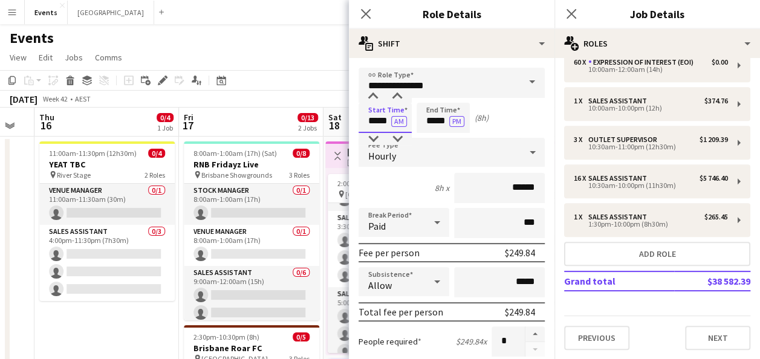
click at [375, 123] on input "*****" at bounding box center [385, 118] width 53 height 30
click at [507, 221] on input "***" at bounding box center [499, 223] width 91 height 30
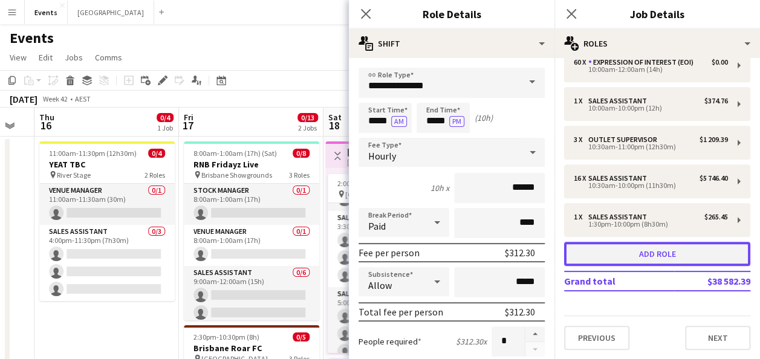
click at [607, 258] on button "Add role" at bounding box center [657, 254] width 186 height 24
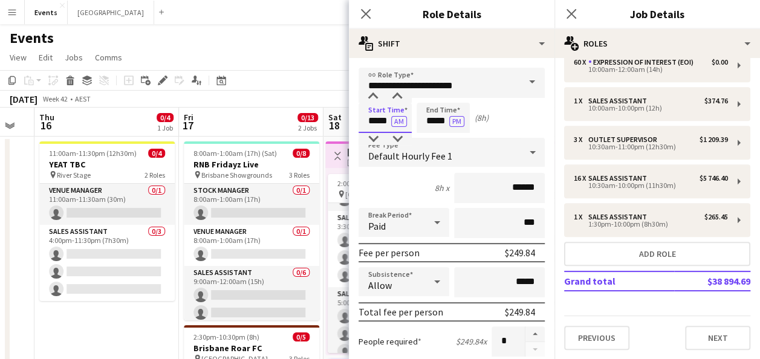
click at [385, 123] on input "*****" at bounding box center [385, 118] width 53 height 30
click at [498, 220] on input "***" at bounding box center [499, 223] width 91 height 30
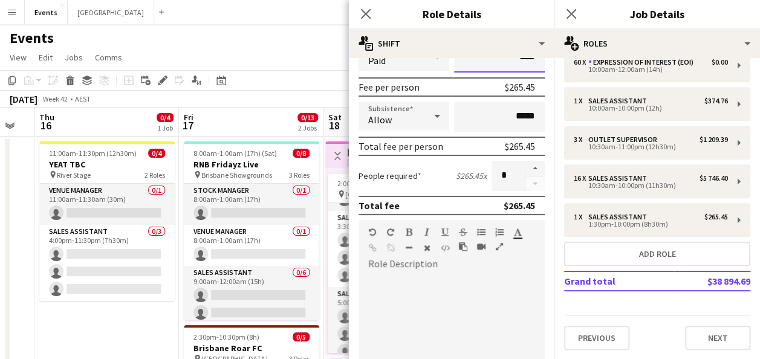
scroll to position [181, 0]
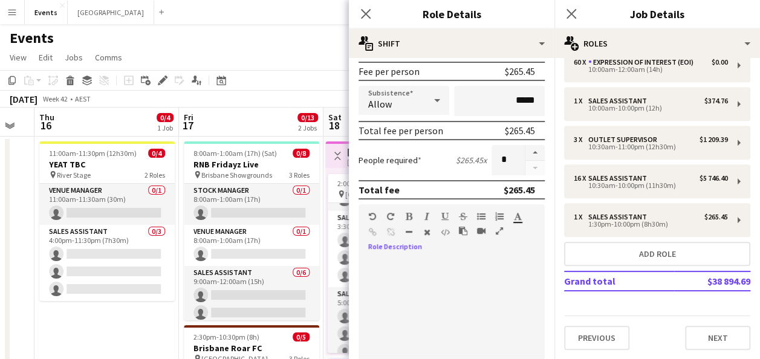
click at [454, 281] on div at bounding box center [447, 330] width 177 height 145
drag, startPoint x: 373, startPoint y: 259, endPoint x: 387, endPoint y: 277, distance: 22.9
click at [388, 277] on div at bounding box center [447, 330] width 177 height 145
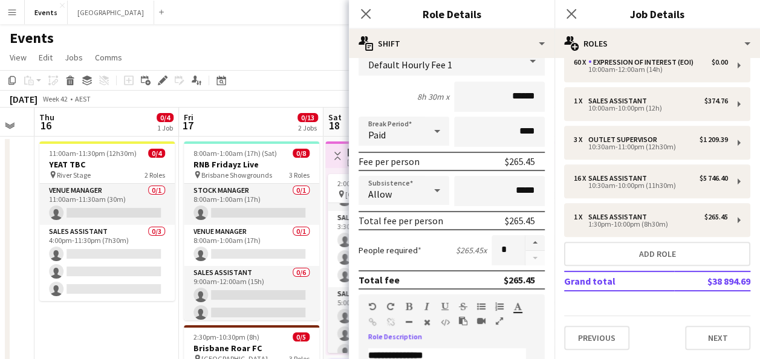
scroll to position [0, 0]
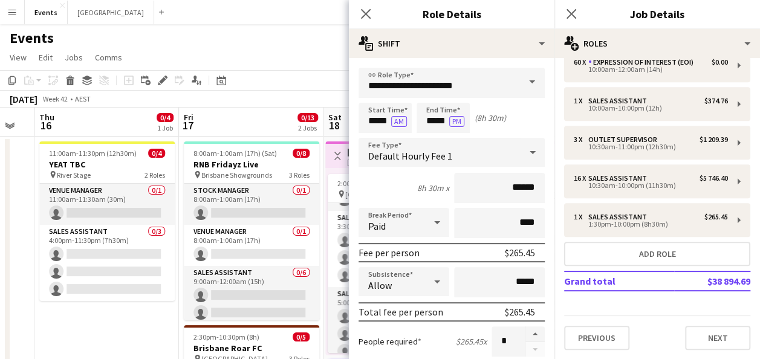
click at [520, 75] on span at bounding box center [532, 82] width 25 height 29
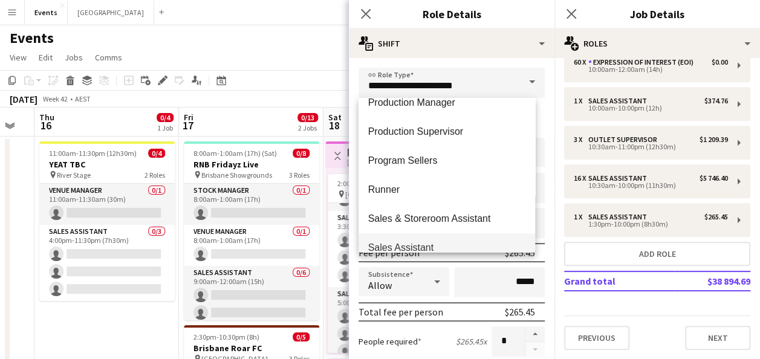
scroll to position [484, 0]
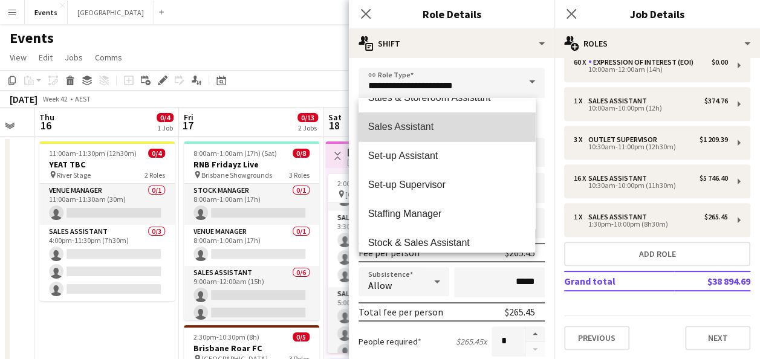
click at [448, 127] on span "Sales Assistant" at bounding box center [447, 126] width 158 height 11
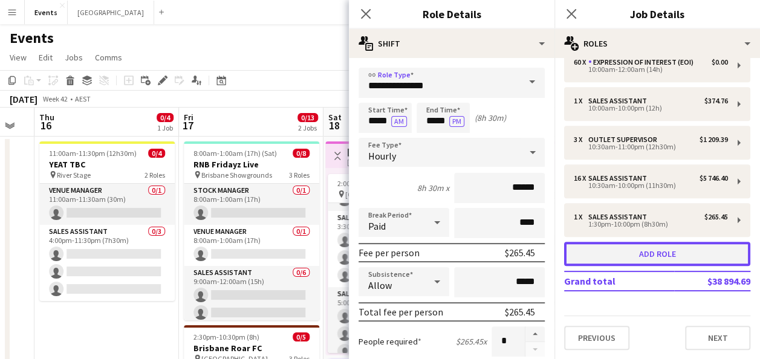
click at [624, 253] on button "Add role" at bounding box center [657, 254] width 186 height 24
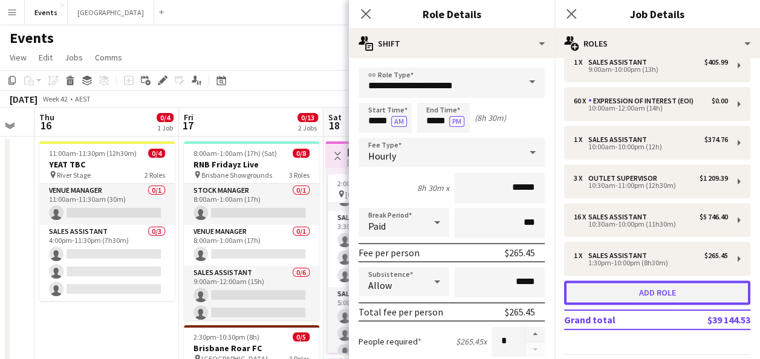
scroll to position [677, 0]
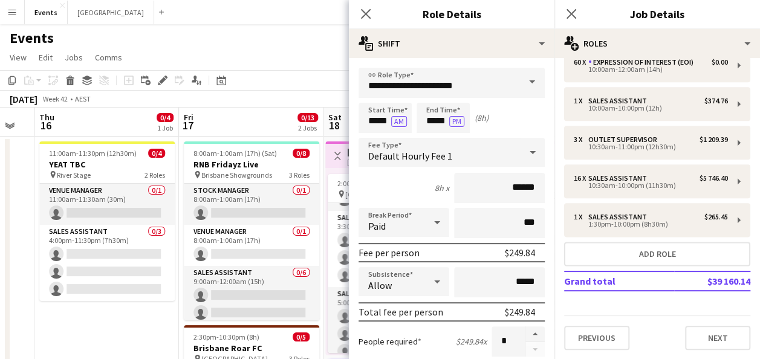
click at [520, 87] on span at bounding box center [532, 82] width 25 height 29
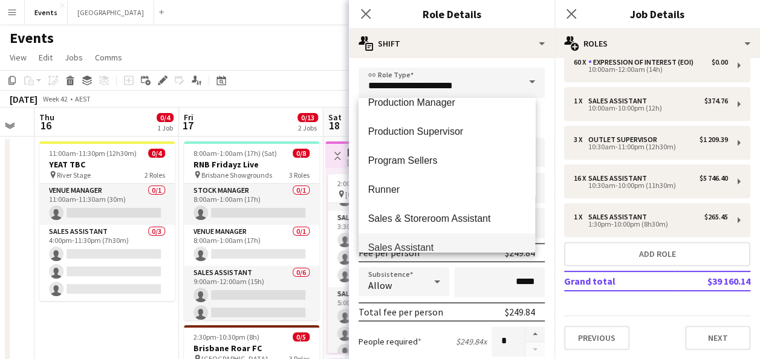
scroll to position [423, 0]
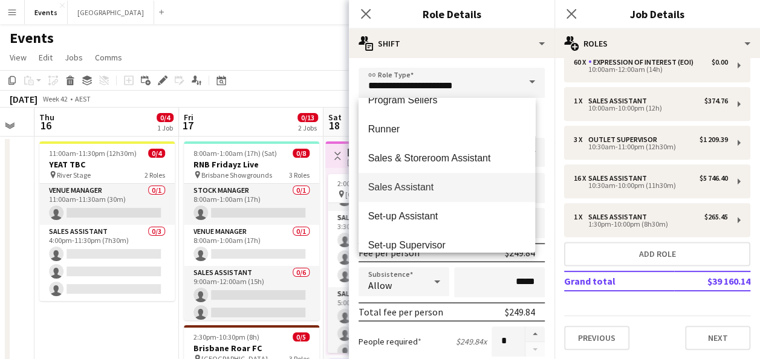
click at [423, 189] on span "Sales Assistant" at bounding box center [447, 186] width 158 height 11
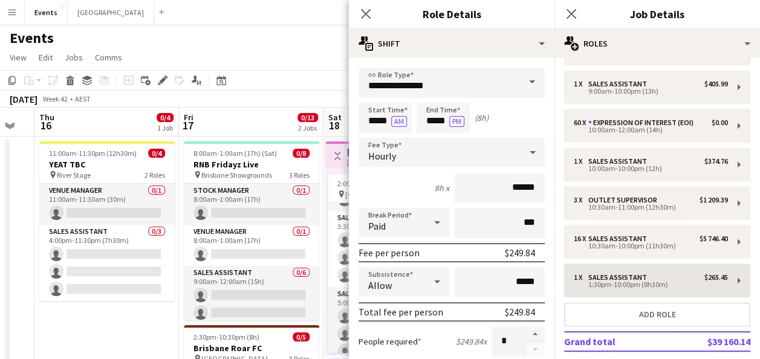
scroll to position [496, 0]
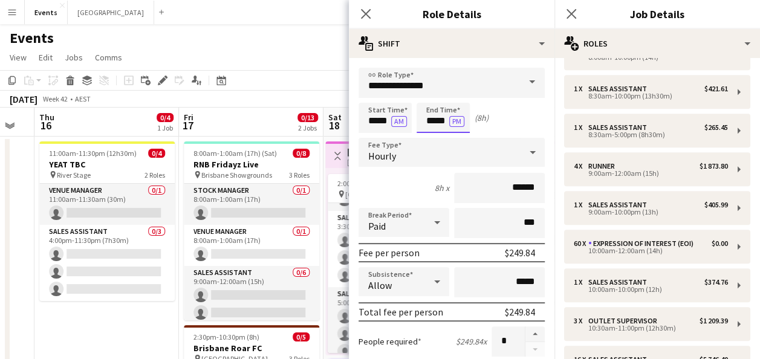
click at [433, 121] on input "*****" at bounding box center [443, 118] width 53 height 30
click at [500, 226] on input "***" at bounding box center [499, 223] width 91 height 30
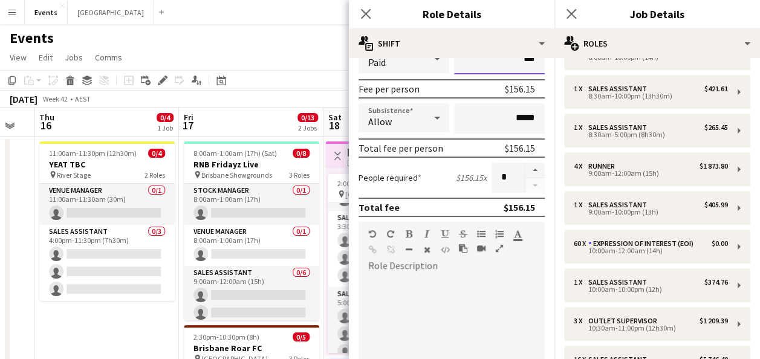
scroll to position [181, 0]
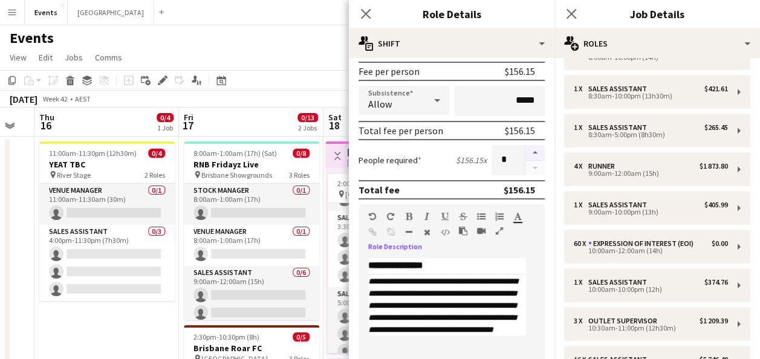
click at [531, 154] on button "button" at bounding box center [535, 153] width 19 height 16
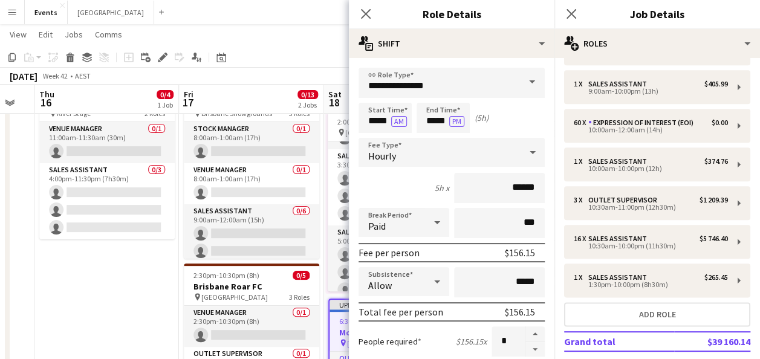
scroll to position [677, 0]
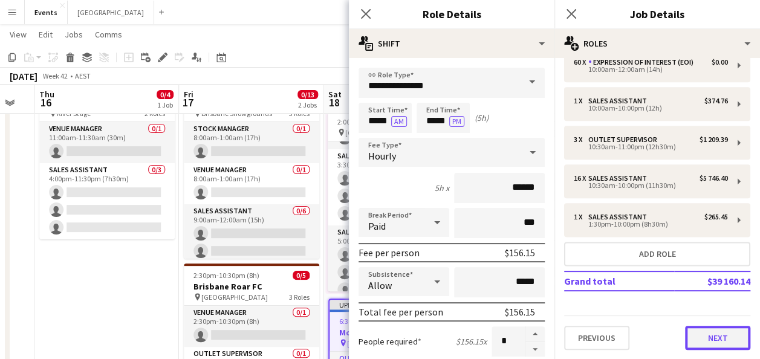
click at [703, 327] on button "Next" at bounding box center [717, 338] width 65 height 24
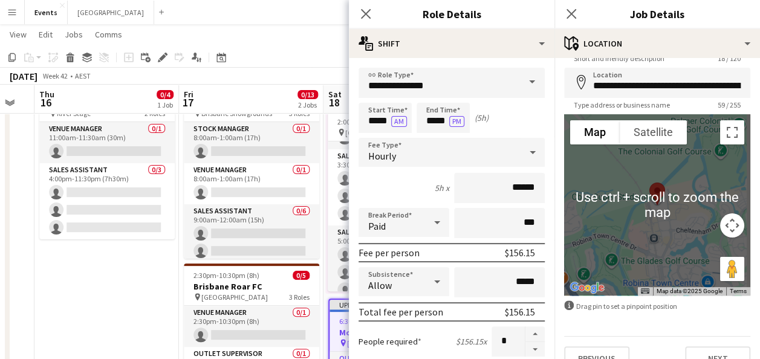
scroll to position [68, 0]
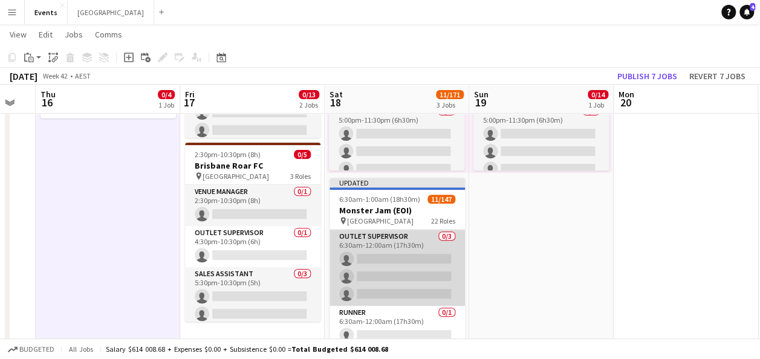
scroll to position [60, 0]
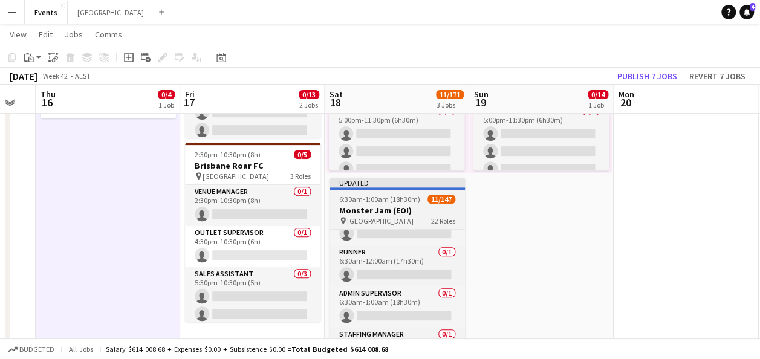
click at [388, 199] on span "6:30am-1:00am (18h30m) (Sun)" at bounding box center [383, 199] width 88 height 9
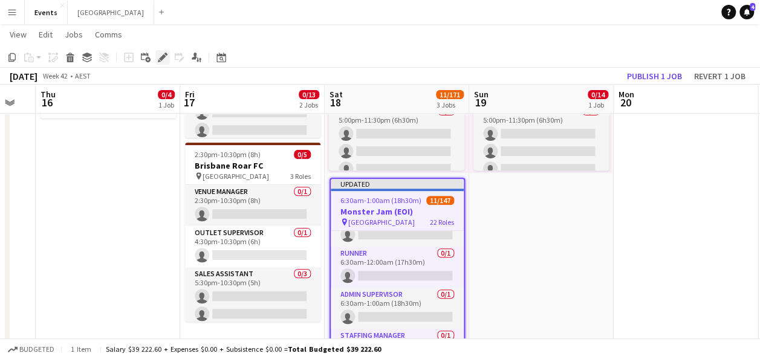
click at [165, 62] on icon "Edit" at bounding box center [163, 58] width 10 height 10
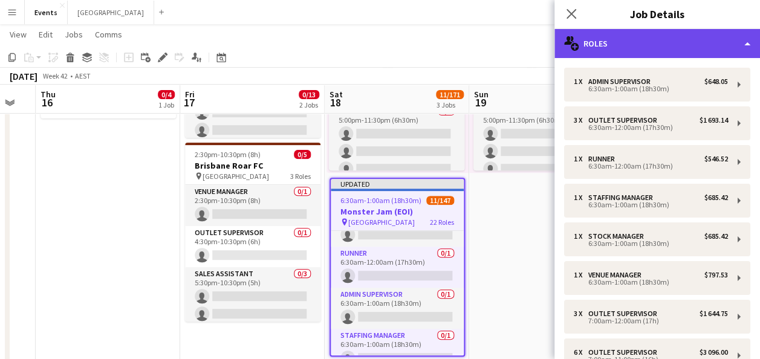
click at [682, 39] on div "multiple-users-add Roles" at bounding box center [658, 43] width 206 height 29
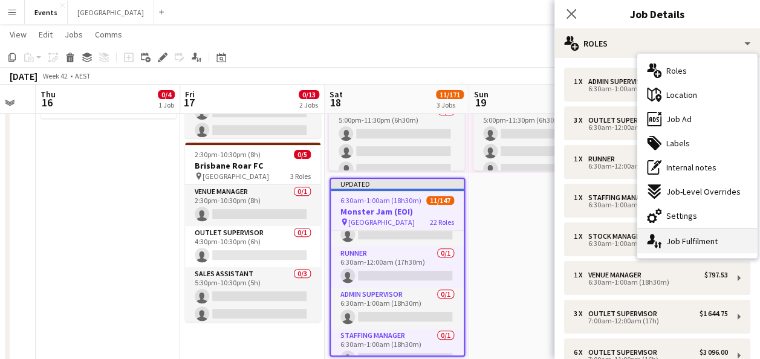
click at [697, 246] on div "single-neutral-actions-up-down Job Fulfilment" at bounding box center [698, 241] width 120 height 24
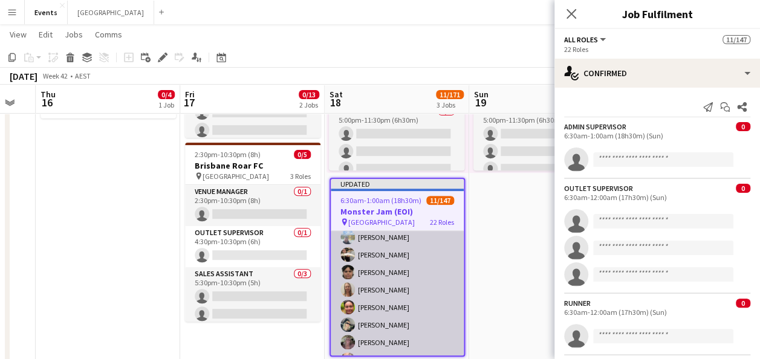
scroll to position [1573, 0]
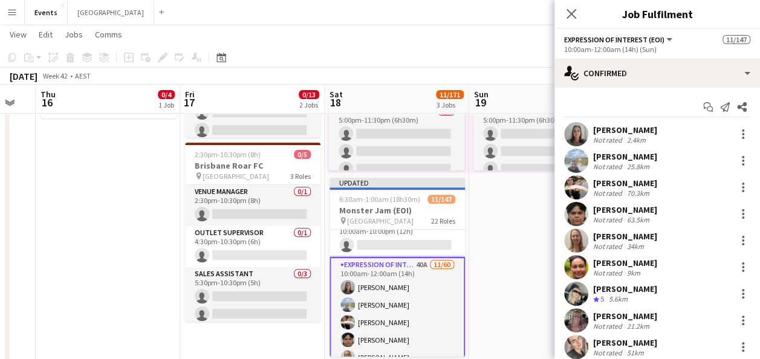
scroll to position [1633, 0]
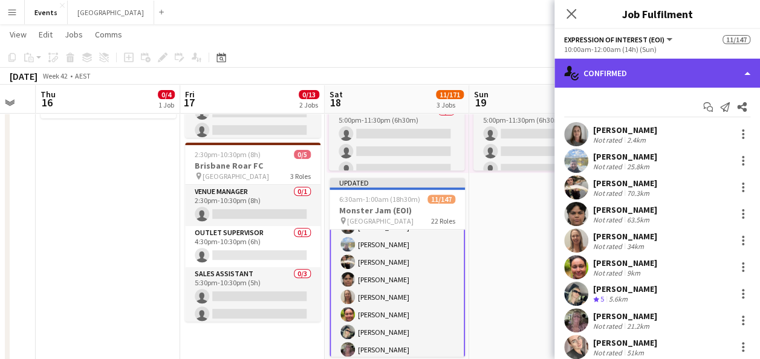
click at [683, 73] on div "single-neutral-actions-check-2 Confirmed" at bounding box center [658, 73] width 206 height 29
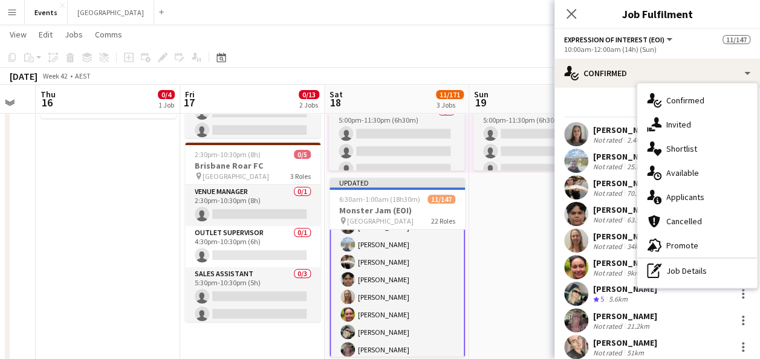
click at [705, 197] on div "single-neutral-actions-information Applicants" at bounding box center [698, 197] width 120 height 24
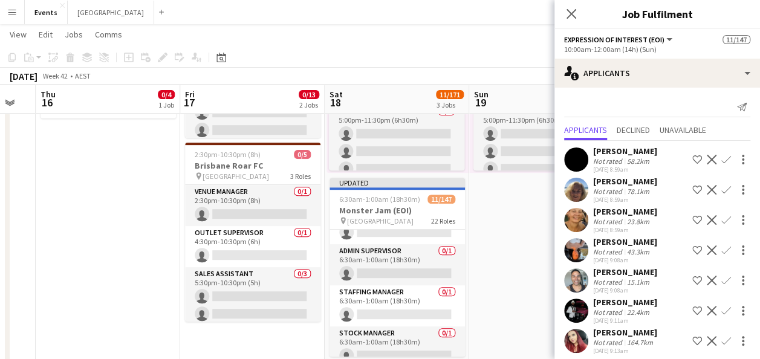
scroll to position [121, 0]
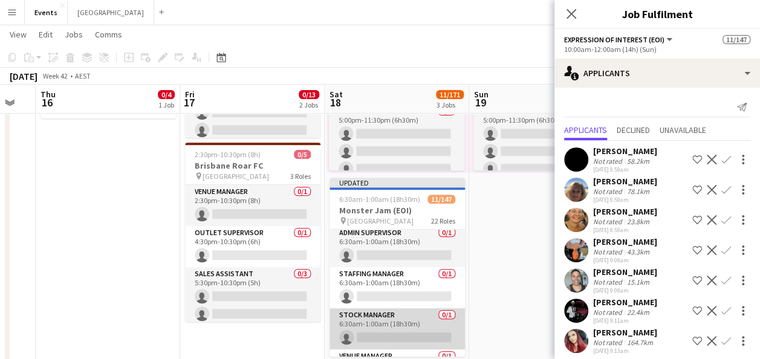
click at [377, 319] on app-card-role "Stock Manager 0/1 6:30am-1:00am (18h30m) single-neutral-actions" at bounding box center [397, 328] width 135 height 41
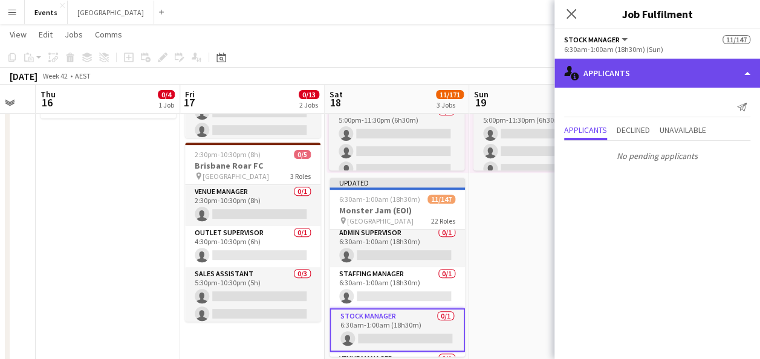
click at [648, 69] on div "single-neutral-actions-information Applicants" at bounding box center [658, 73] width 206 height 29
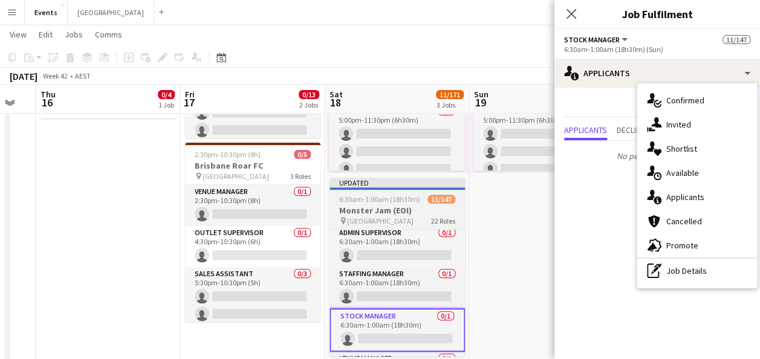
click at [419, 212] on h3 "Monster Jam (EOI)" at bounding box center [397, 210] width 135 height 11
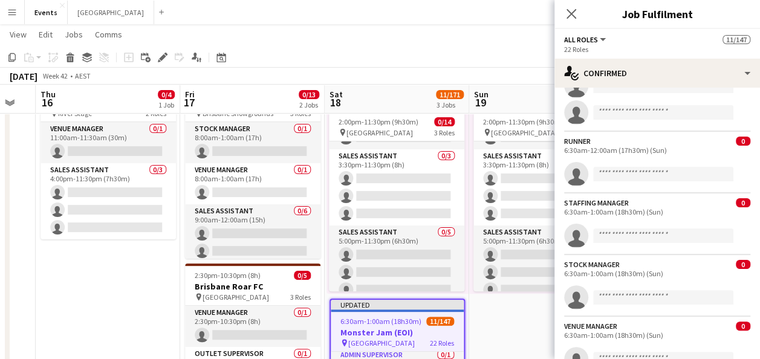
scroll to position [181, 0]
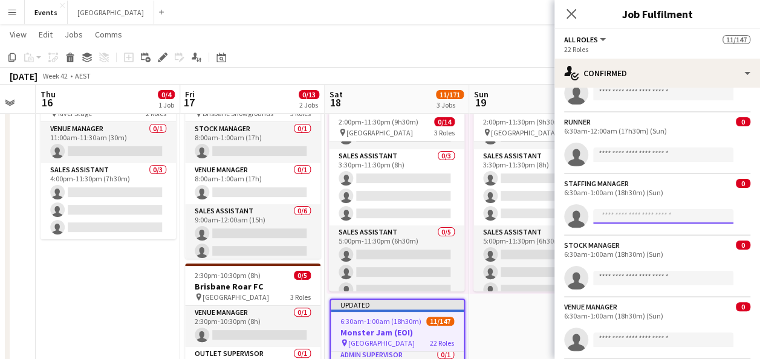
click at [615, 212] on input at bounding box center [663, 216] width 140 height 15
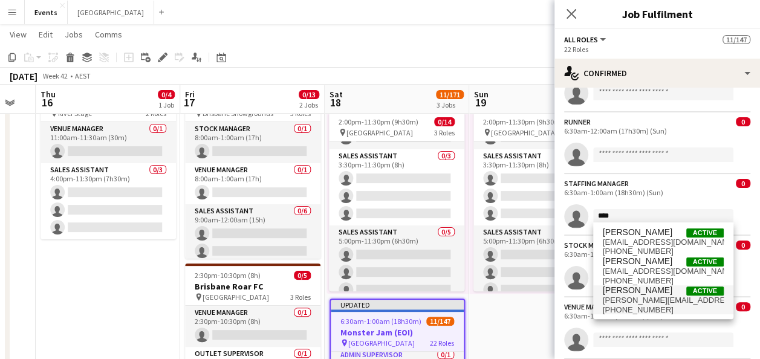
click at [664, 301] on span "[PERSON_NAME][EMAIL_ADDRESS][DOMAIN_NAME]" at bounding box center [663, 301] width 121 height 10
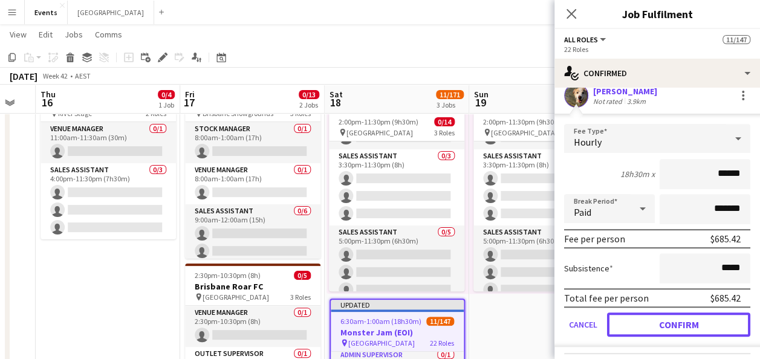
click at [655, 321] on button "Confirm" at bounding box center [678, 325] width 143 height 24
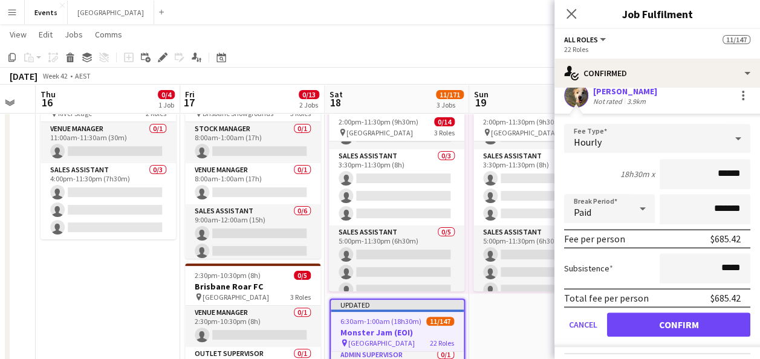
scroll to position [304, 0]
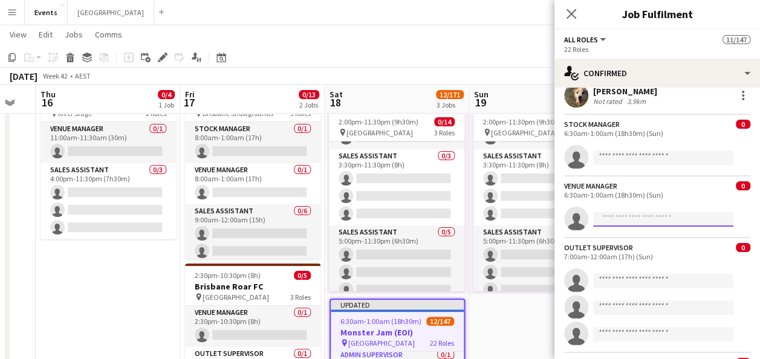
click at [628, 217] on input at bounding box center [663, 219] width 140 height 15
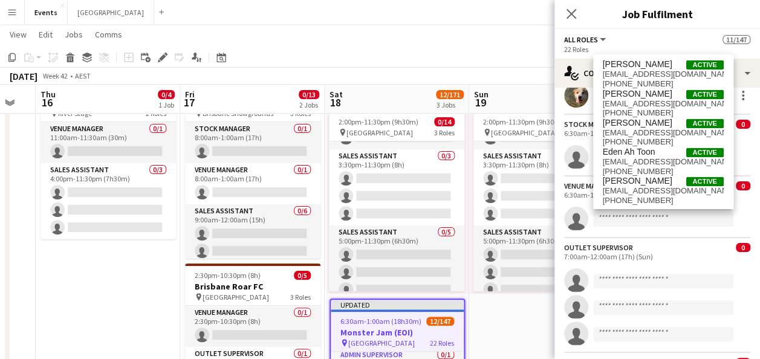
click at [738, 218] on form at bounding box center [670, 219] width 162 height 15
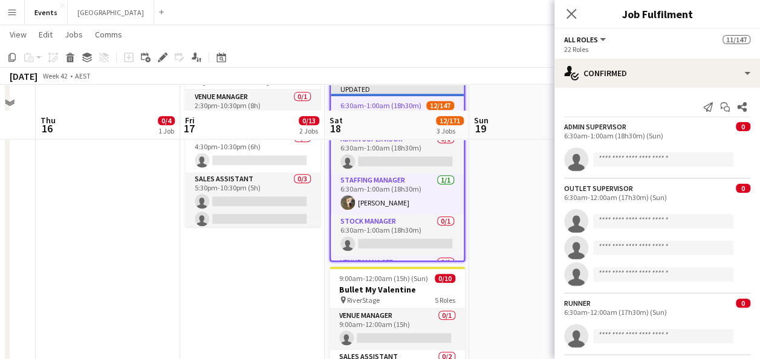
scroll to position [302, 0]
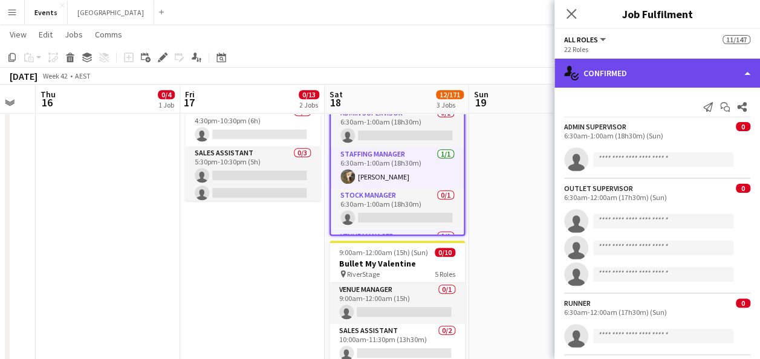
click at [734, 71] on div "single-neutral-actions-check-2 Confirmed" at bounding box center [658, 73] width 206 height 29
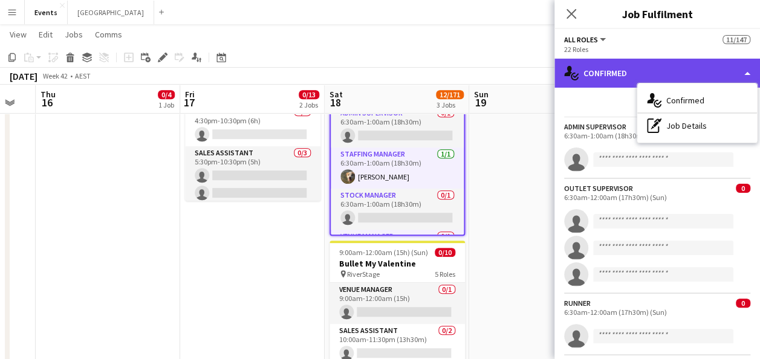
click at [605, 80] on div "single-neutral-actions-check-2 Confirmed" at bounding box center [658, 73] width 206 height 29
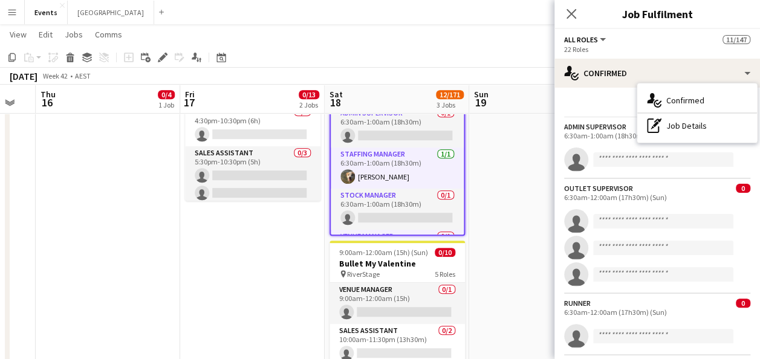
click at [583, 39] on span "All roles" at bounding box center [581, 39] width 34 height 9
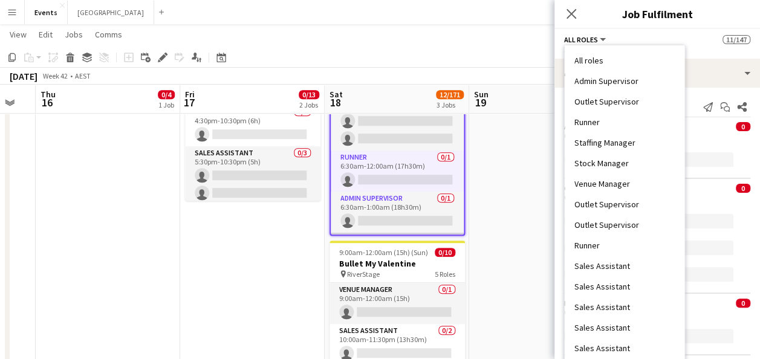
scroll to position [0, 0]
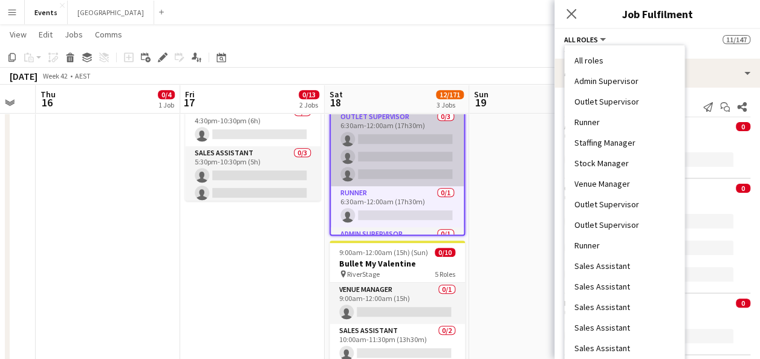
click at [390, 163] on app-card-role "Outlet Supervisor 0/3 6:30am-12:00am (17h30m) single-neutral-actions single-neu…" at bounding box center [397, 148] width 133 height 76
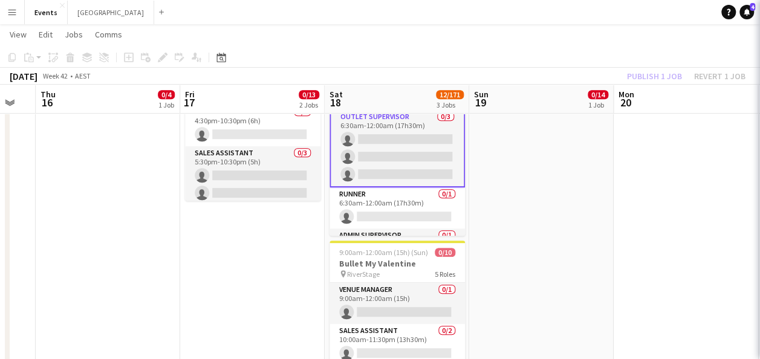
scroll to position [0, 398]
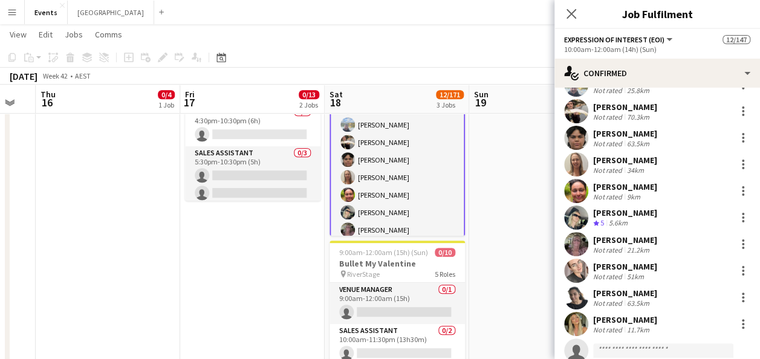
scroll to position [60, 0]
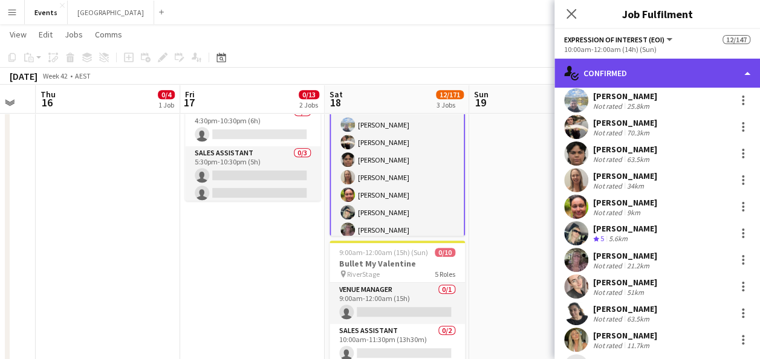
click at [656, 68] on div "single-neutral-actions-check-2 Confirmed" at bounding box center [658, 73] width 206 height 29
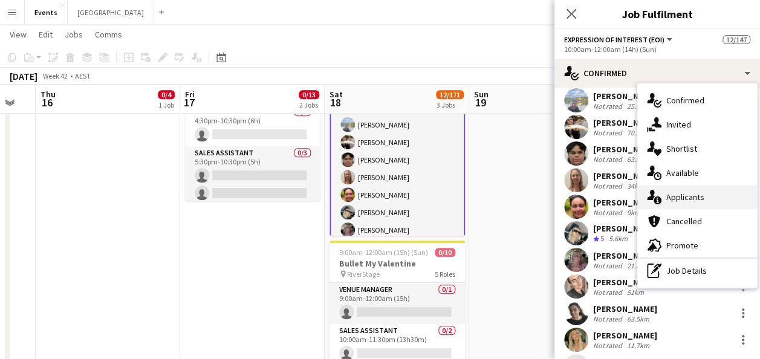
click at [693, 198] on span "Applicants" at bounding box center [686, 197] width 38 height 11
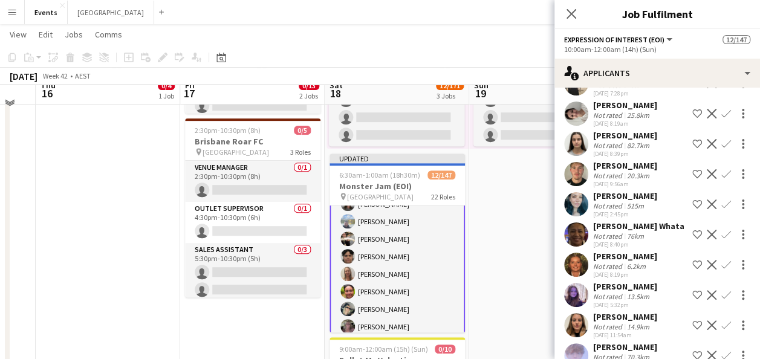
scroll to position [181, 0]
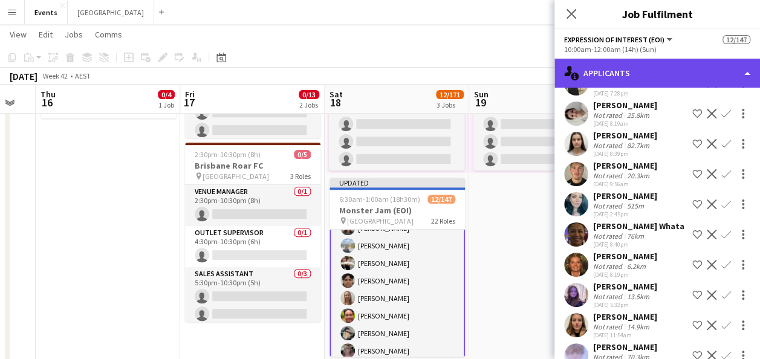
click at [629, 70] on div "single-neutral-actions-information Applicants" at bounding box center [658, 73] width 206 height 29
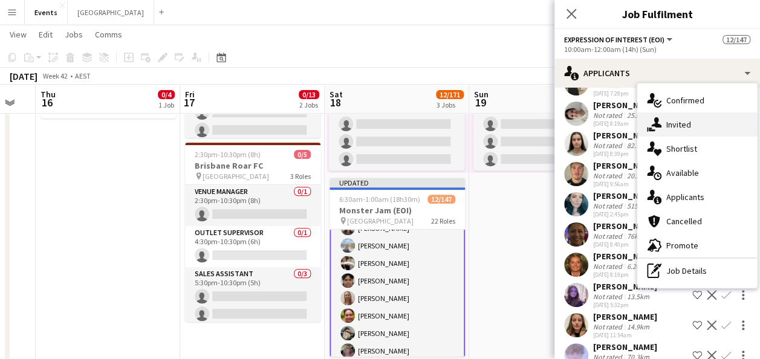
click at [700, 113] on div "single-neutral-actions-share-1 Invited" at bounding box center [698, 125] width 120 height 24
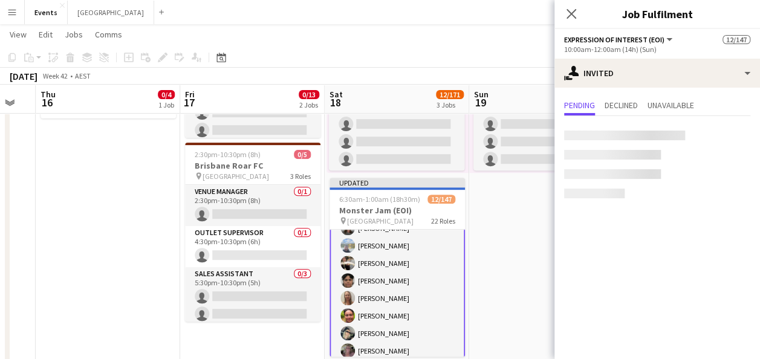
scroll to position [0, 0]
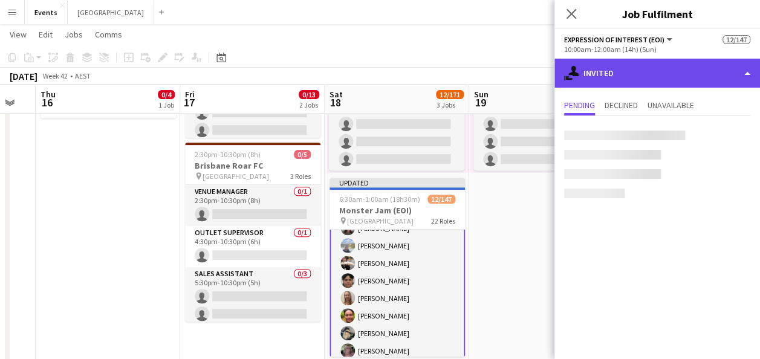
click at [655, 59] on div "single-neutral-actions-share-1 Invited" at bounding box center [658, 73] width 206 height 29
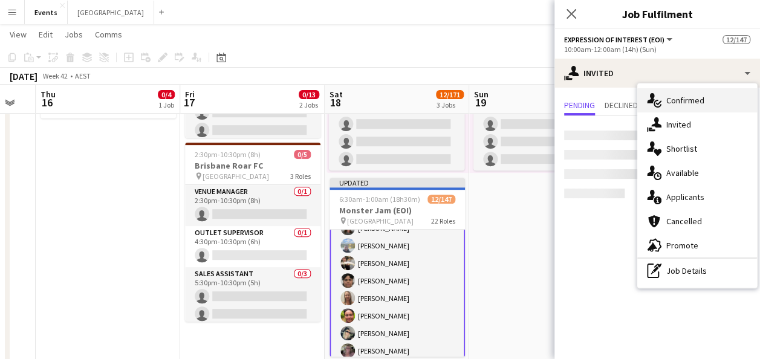
click at [705, 102] on div "single-neutral-actions-check-2 Confirmed" at bounding box center [698, 100] width 120 height 24
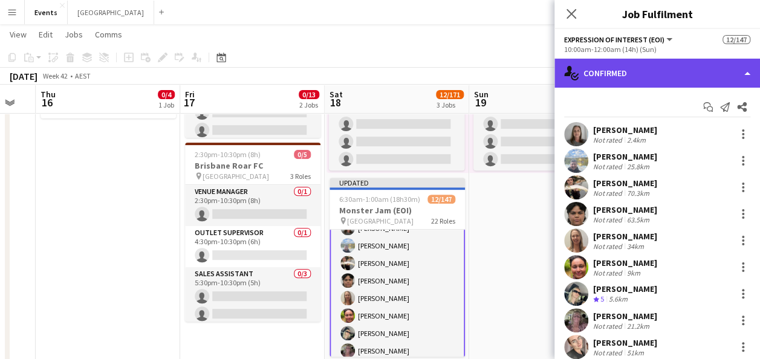
click at [659, 82] on div "single-neutral-actions-check-2 Confirmed" at bounding box center [658, 73] width 206 height 29
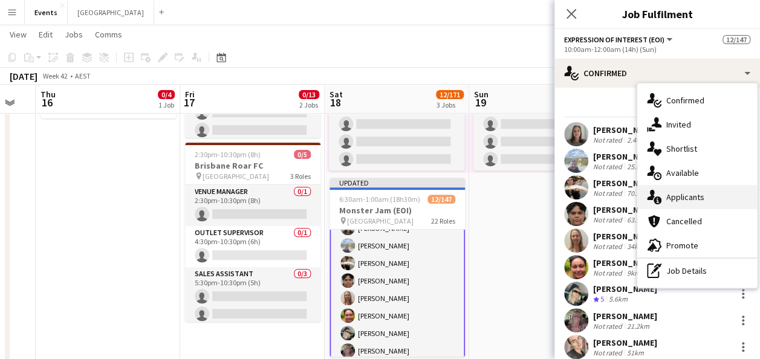
click at [698, 192] on span "Applicants" at bounding box center [686, 197] width 38 height 11
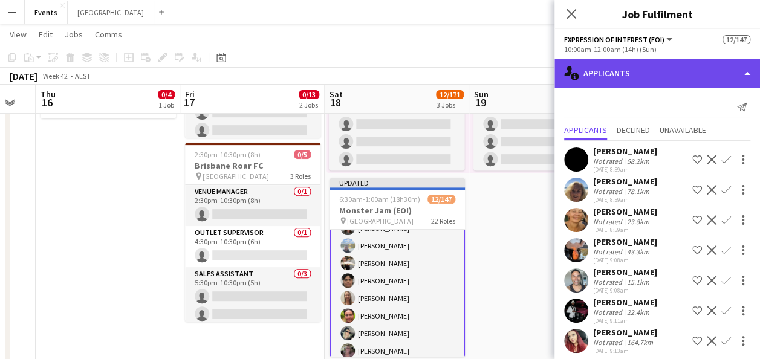
click at [664, 74] on div "single-neutral-actions-information Applicants" at bounding box center [658, 73] width 206 height 29
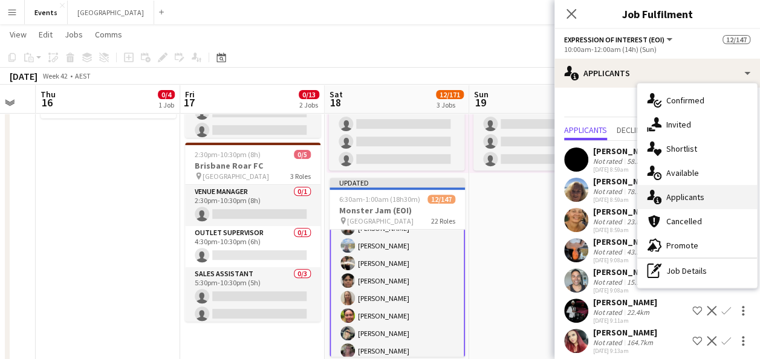
click at [711, 197] on div "single-neutral-actions-information Applicants" at bounding box center [698, 197] width 120 height 24
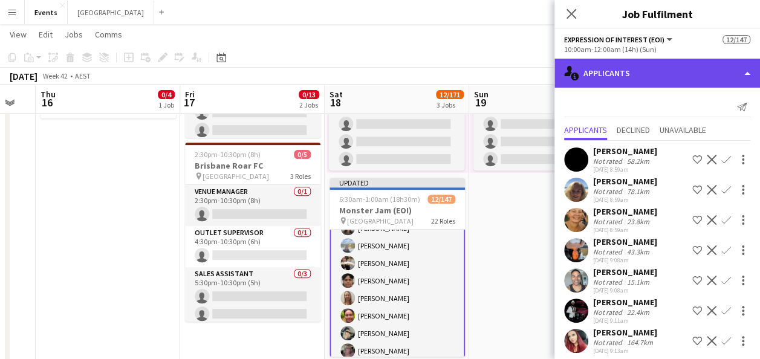
click at [653, 74] on div "single-neutral-actions-information Applicants" at bounding box center [658, 73] width 206 height 29
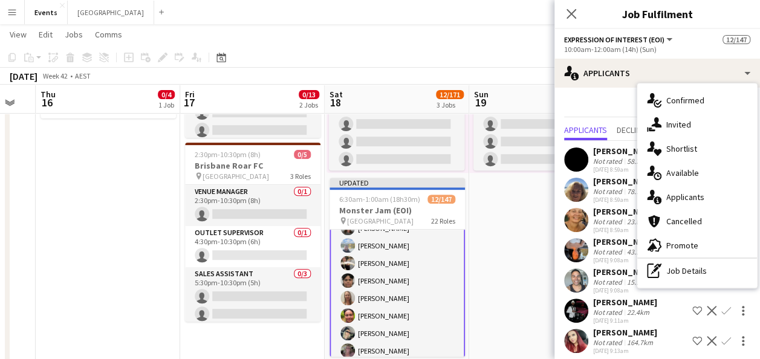
click at [670, 103] on span "Confirmed" at bounding box center [686, 100] width 38 height 11
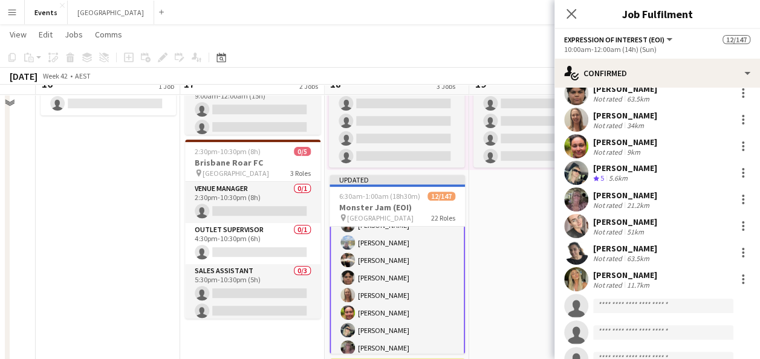
scroll to position [166, 0]
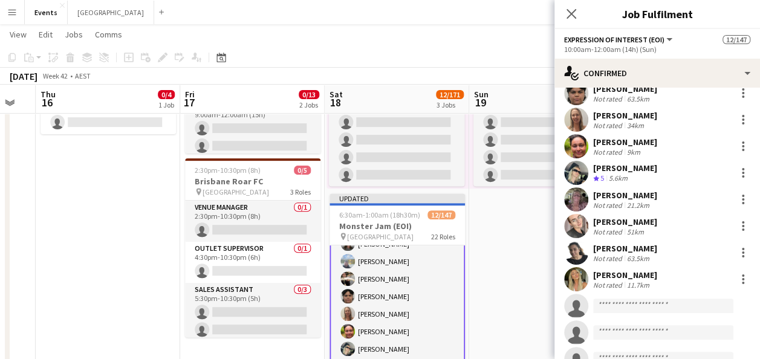
click at [498, 260] on app-date-cell "2:00pm-11:30pm (9h30m) 0/14 pin [GEOGRAPHIC_DATA] 3 Roles Sales Assistant 0/6 2…" at bounding box center [541, 275] width 145 height 611
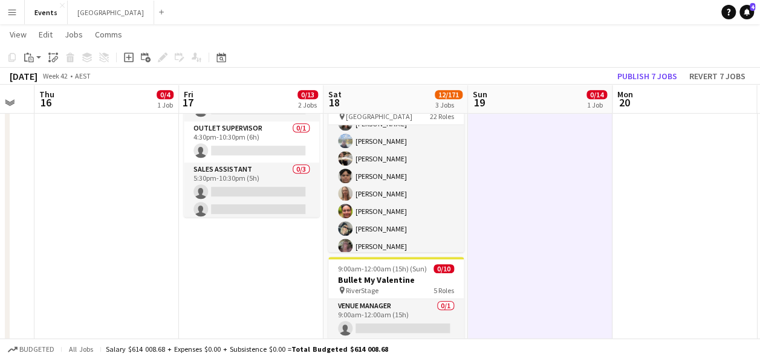
scroll to position [302, 0]
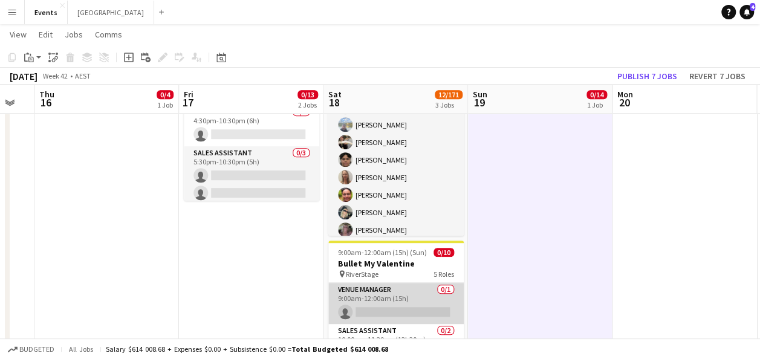
drag, startPoint x: 402, startPoint y: 310, endPoint x: 397, endPoint y: 295, distance: 15.5
click at [402, 310] on app-card-role "Venue Manager 0/1 9:00am-12:00am (15h) single-neutral-actions" at bounding box center [395, 303] width 135 height 41
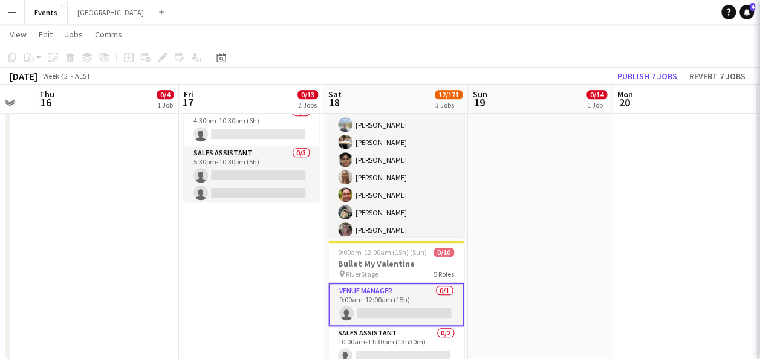
scroll to position [0, 400]
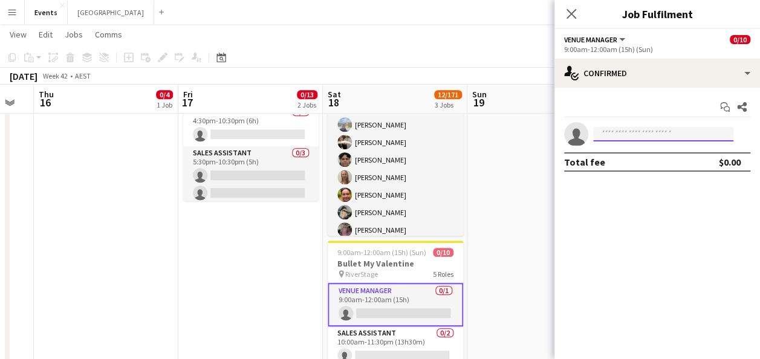
click at [617, 136] on input at bounding box center [663, 134] width 140 height 15
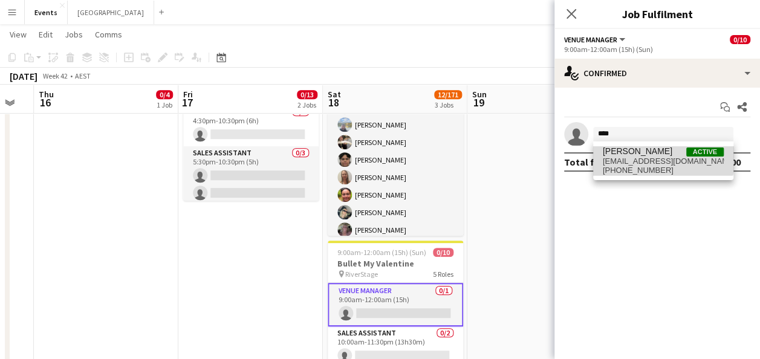
click at [647, 153] on span "[PERSON_NAME]" at bounding box center [638, 151] width 70 height 10
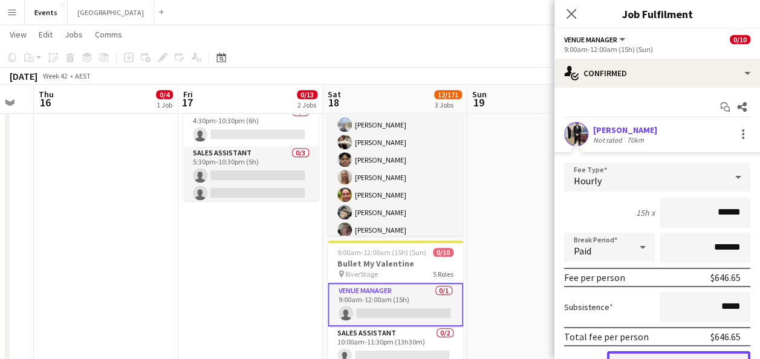
click at [636, 354] on button "Confirm" at bounding box center [678, 363] width 143 height 24
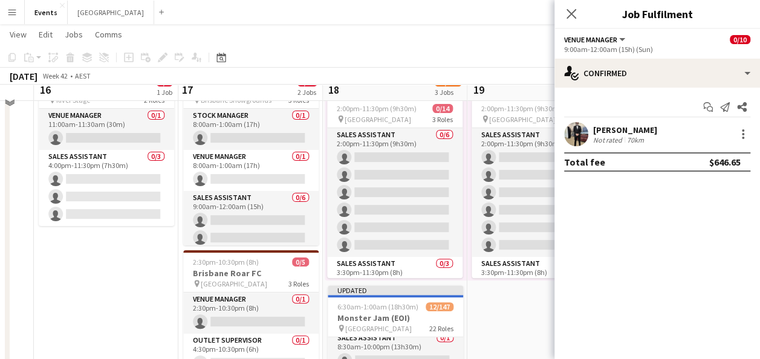
scroll to position [60, 0]
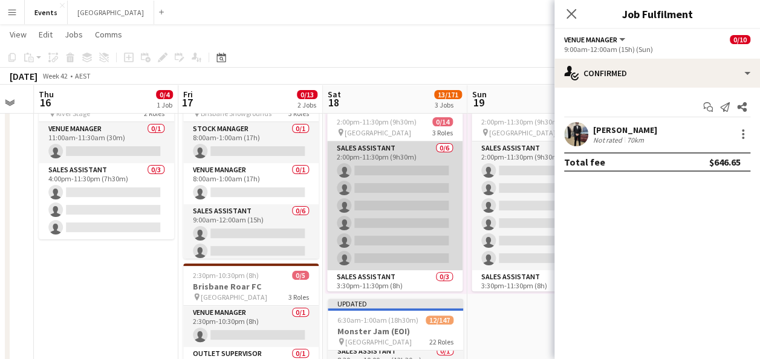
click at [397, 203] on app-card-role "Sales Assistant 0/6 2:00pm-11:30pm (9h30m) single-neutral-actions single-neutra…" at bounding box center [394, 206] width 135 height 129
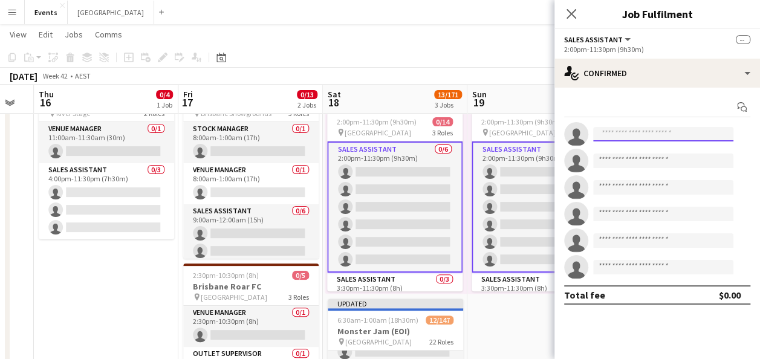
click at [604, 133] on input at bounding box center [663, 134] width 140 height 15
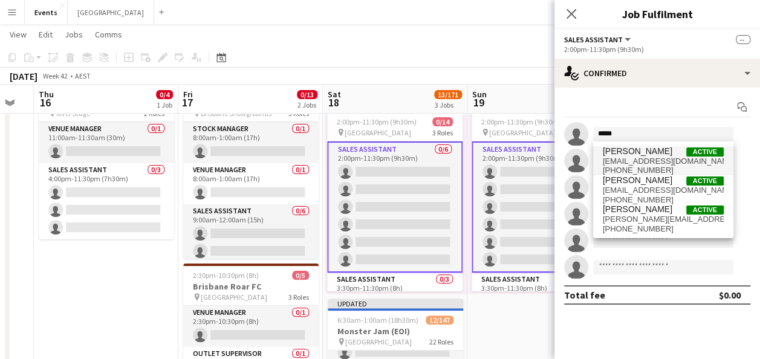
click at [653, 157] on span "[EMAIL_ADDRESS][DOMAIN_NAME]" at bounding box center [663, 162] width 121 height 10
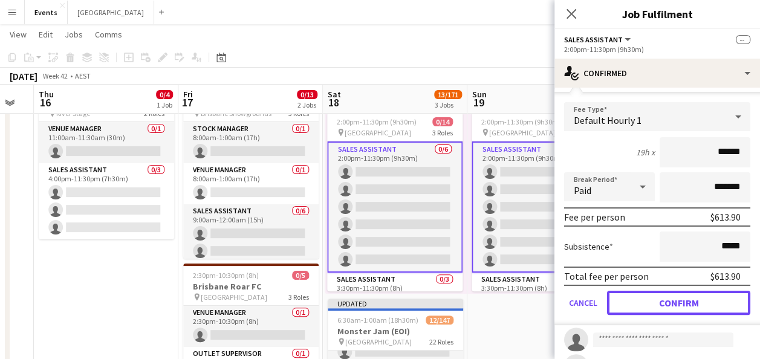
click at [668, 293] on button "Confirm" at bounding box center [678, 303] width 143 height 24
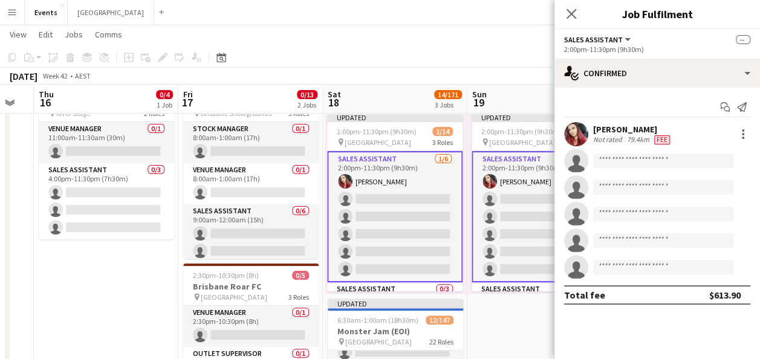
scroll to position [0, 0]
click at [619, 162] on input at bounding box center [663, 161] width 140 height 15
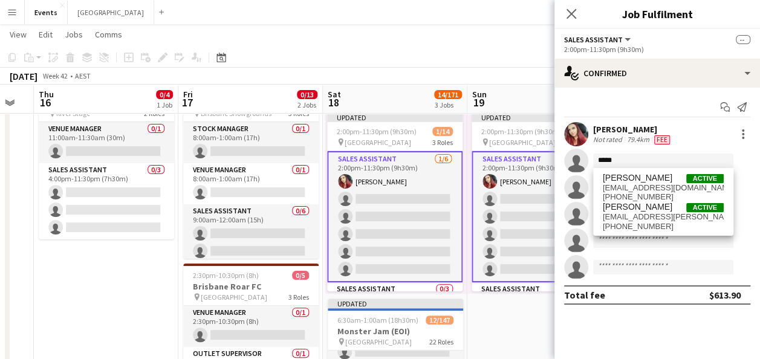
click at [655, 218] on span "[EMAIL_ADDRESS][PERSON_NAME][DOMAIN_NAME]" at bounding box center [663, 217] width 121 height 10
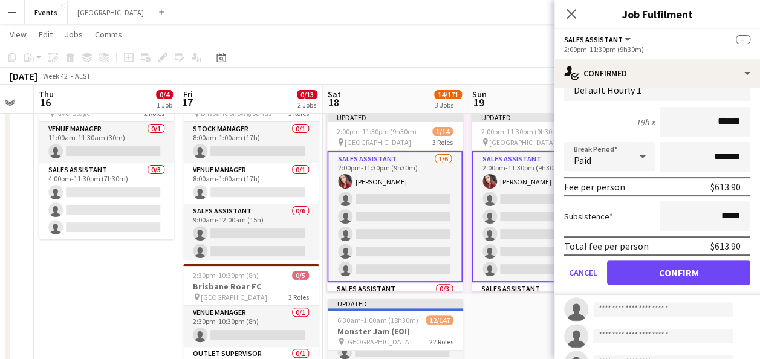
scroll to position [121, 0]
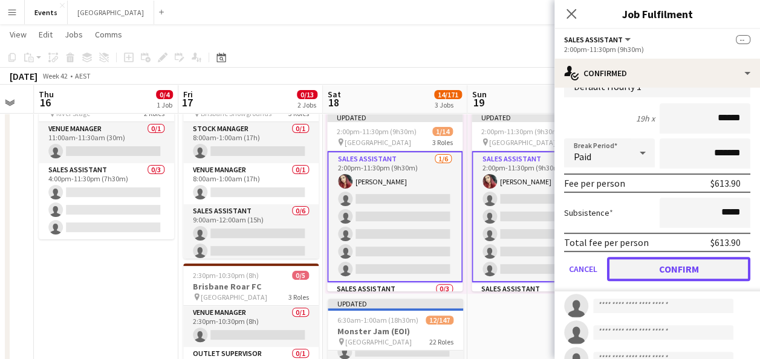
click at [675, 267] on button "Confirm" at bounding box center [678, 269] width 143 height 24
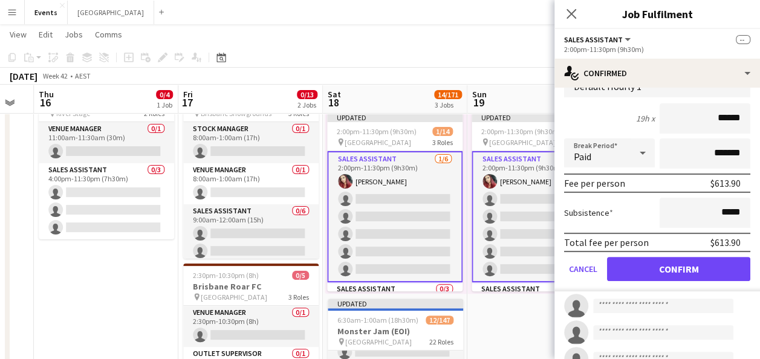
scroll to position [0, 0]
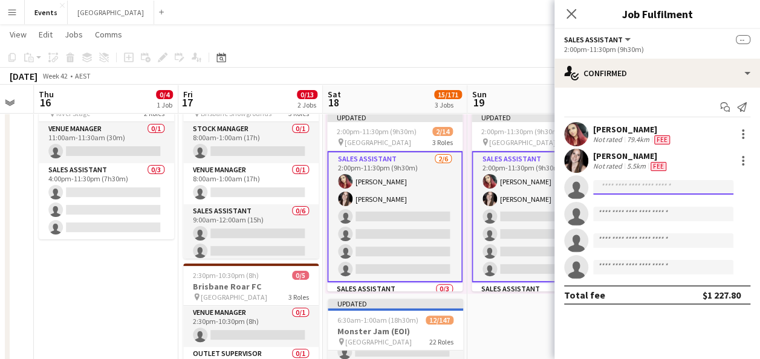
click at [622, 184] on input at bounding box center [663, 187] width 140 height 15
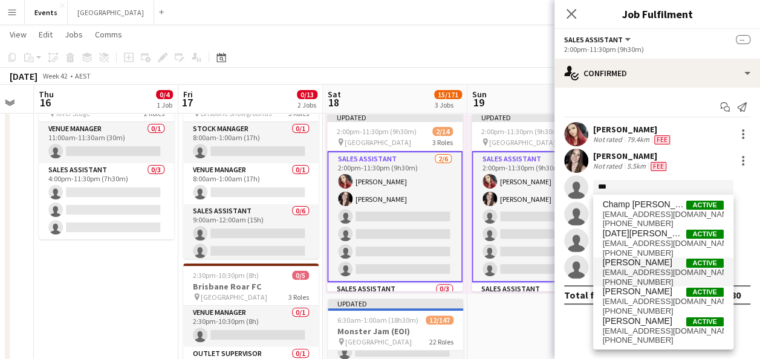
click at [648, 264] on span "[PERSON_NAME]" at bounding box center [638, 263] width 70 height 10
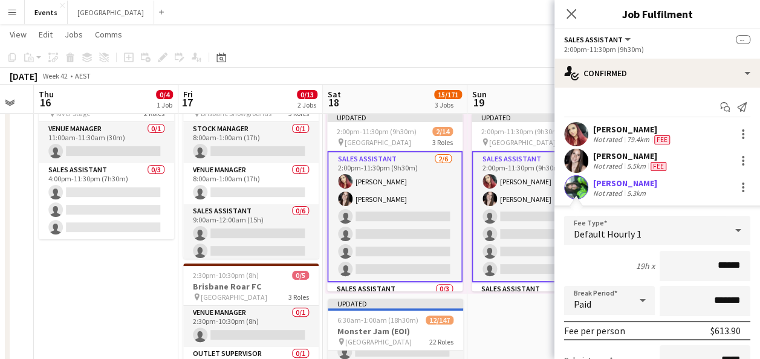
scroll to position [60, 0]
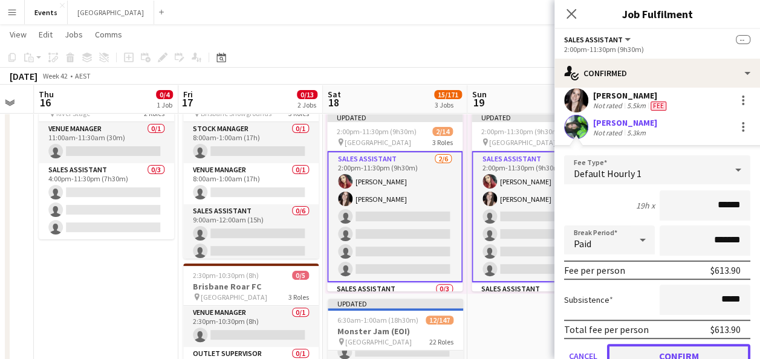
click at [671, 348] on button "Confirm" at bounding box center [678, 356] width 143 height 24
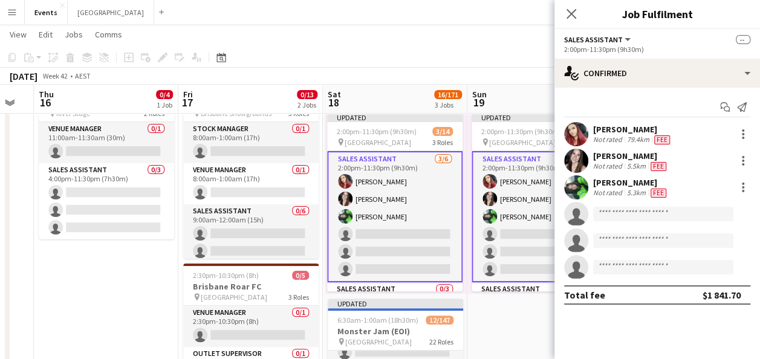
scroll to position [0, 0]
click at [626, 215] on input at bounding box center [663, 214] width 140 height 15
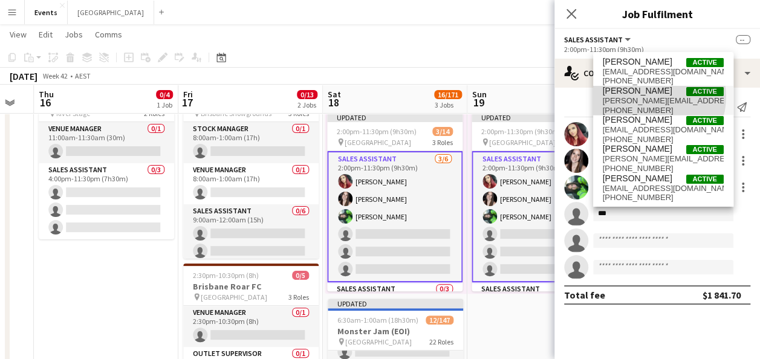
click at [650, 97] on span "[PERSON_NAME][EMAIL_ADDRESS][DOMAIN_NAME]" at bounding box center [663, 101] width 121 height 10
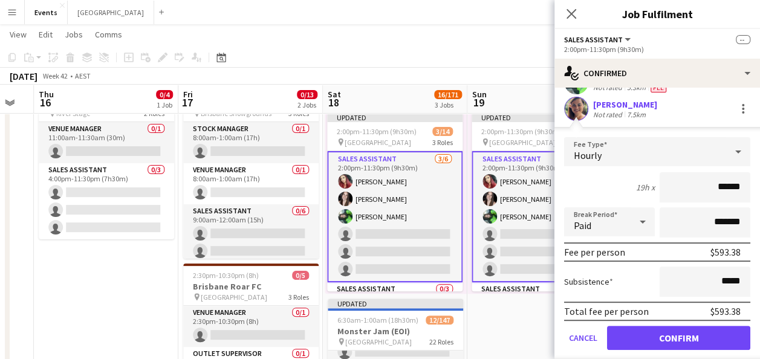
scroll to position [121, 0]
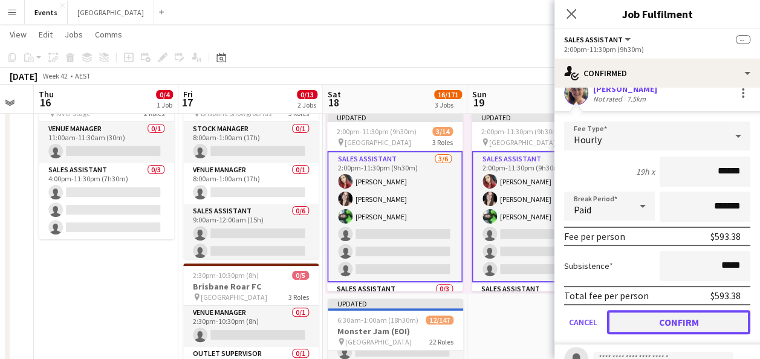
click at [662, 316] on button "Confirm" at bounding box center [678, 322] width 143 height 24
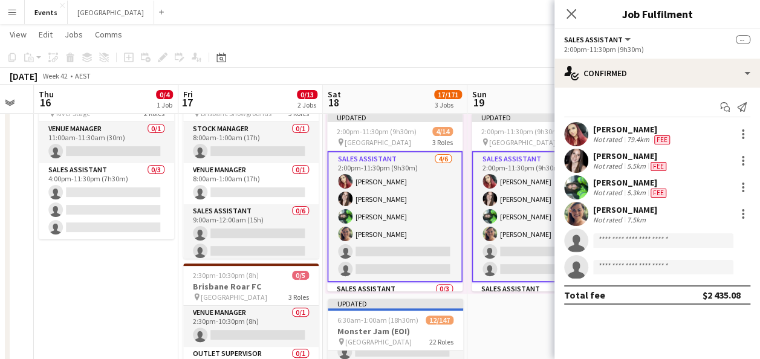
scroll to position [0, 0]
click at [618, 232] on app-invite-slot "single-neutral-actions" at bounding box center [658, 241] width 206 height 24
click at [615, 240] on input at bounding box center [663, 240] width 140 height 15
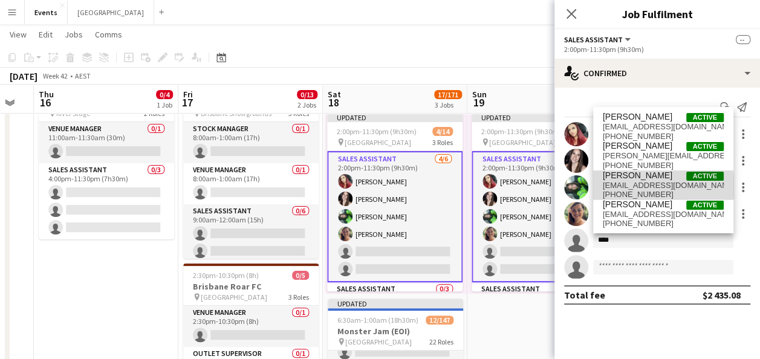
click at [651, 186] on span "[EMAIL_ADDRESS][DOMAIN_NAME]" at bounding box center [663, 186] width 121 height 10
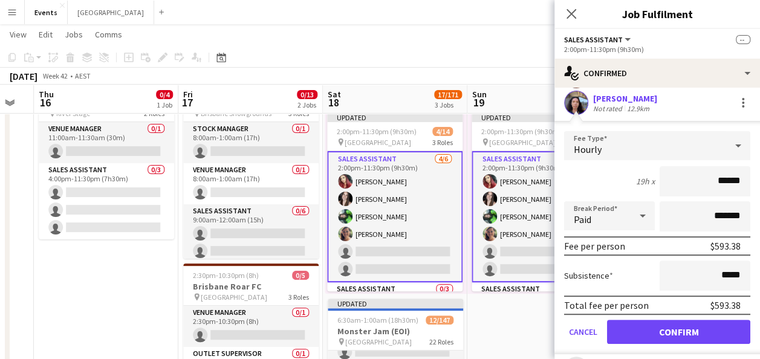
scroll to position [181, 0]
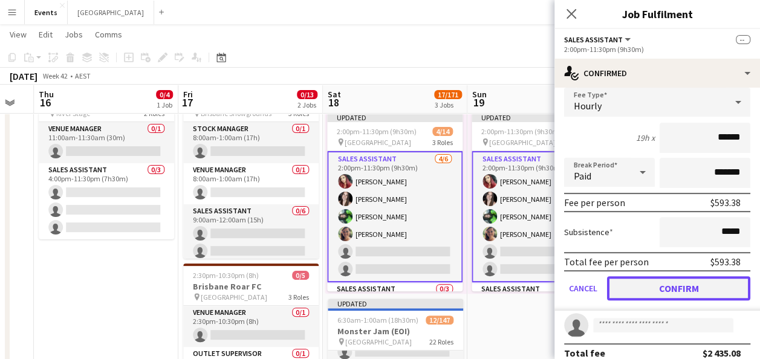
click at [677, 289] on button "Confirm" at bounding box center [678, 288] width 143 height 24
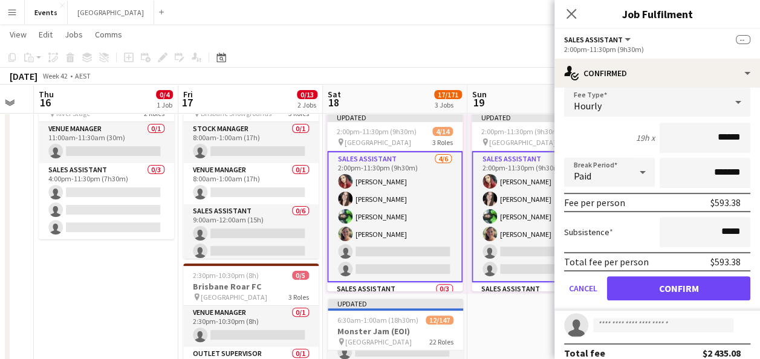
scroll to position [0, 0]
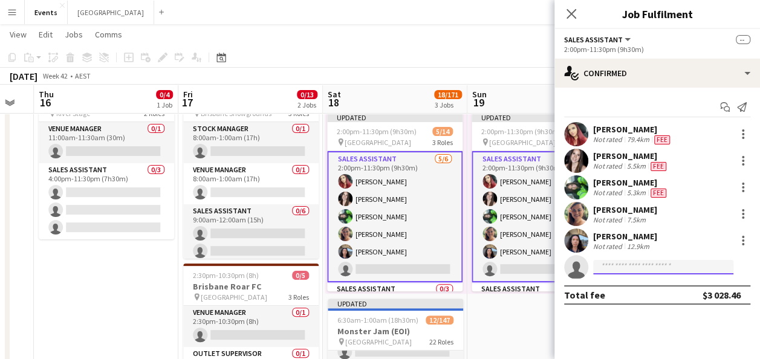
click at [639, 270] on input at bounding box center [663, 267] width 140 height 15
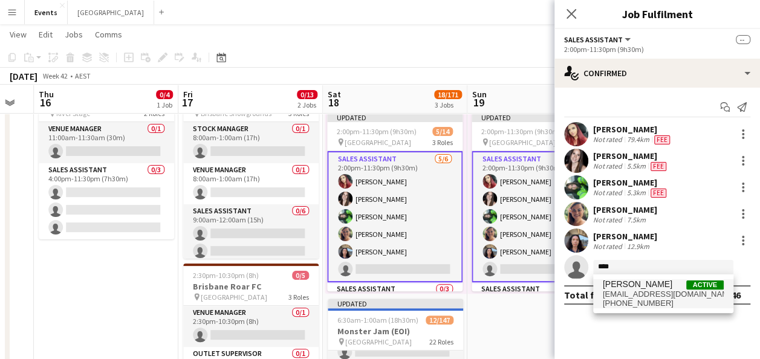
click at [639, 286] on span "[PERSON_NAME]" at bounding box center [638, 284] width 70 height 10
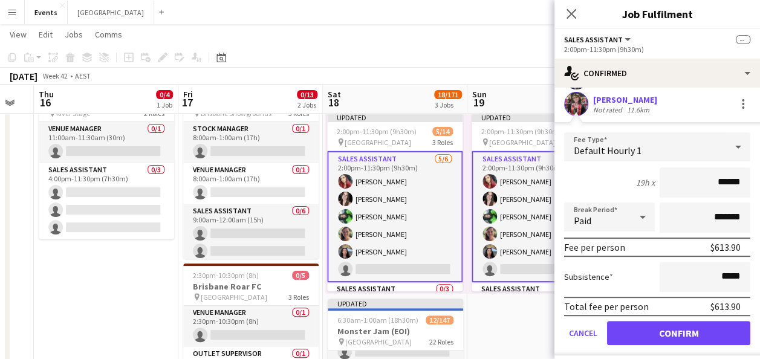
scroll to position [181, 0]
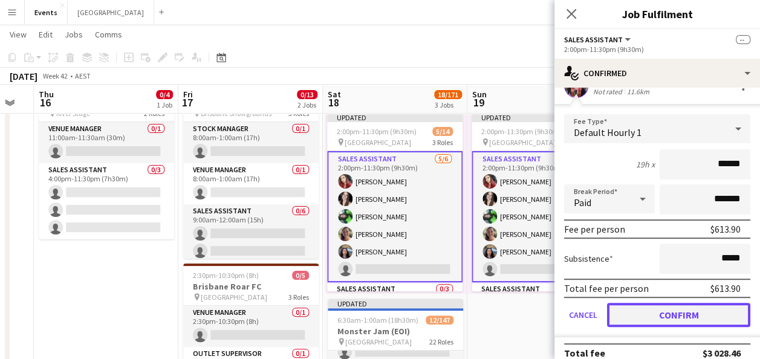
click at [677, 315] on button "Confirm" at bounding box center [678, 315] width 143 height 24
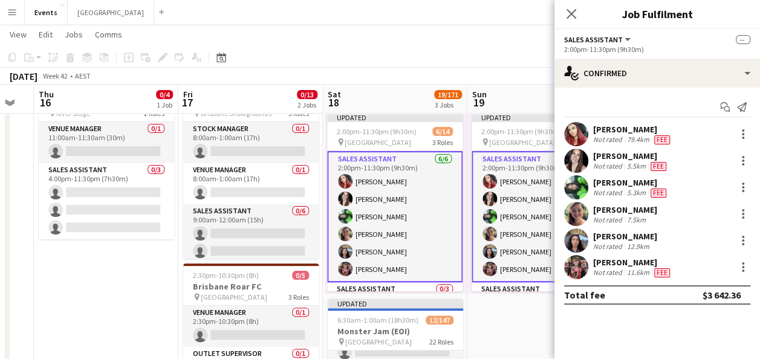
scroll to position [0, 0]
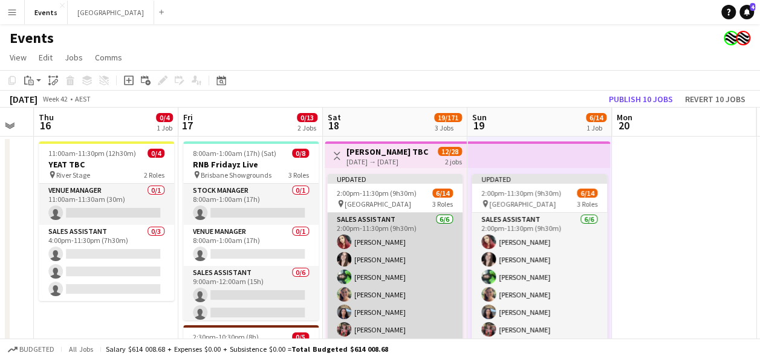
click at [426, 249] on app-card-role "Sales Assistant [DATE] 2:00pm-11:30pm (9h30m) [PERSON_NAME] [PERSON_NAME] [PERS…" at bounding box center [394, 277] width 135 height 129
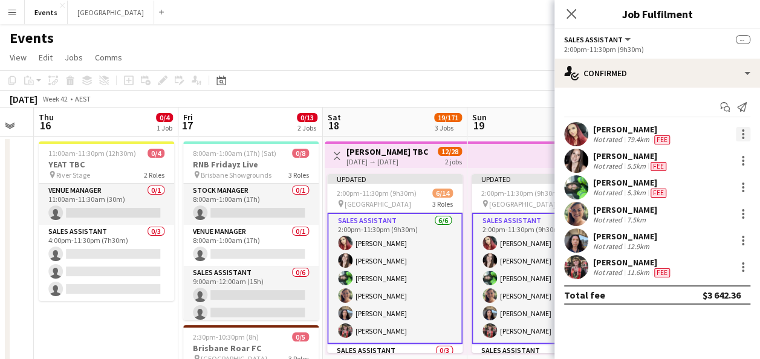
click at [745, 131] on div at bounding box center [743, 134] width 15 height 15
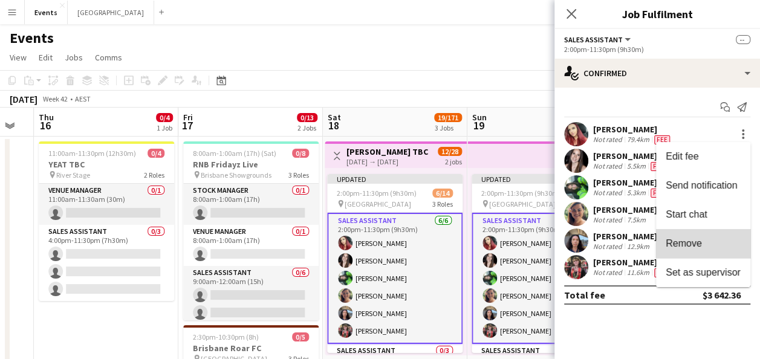
click at [712, 245] on span "Remove" at bounding box center [703, 243] width 75 height 11
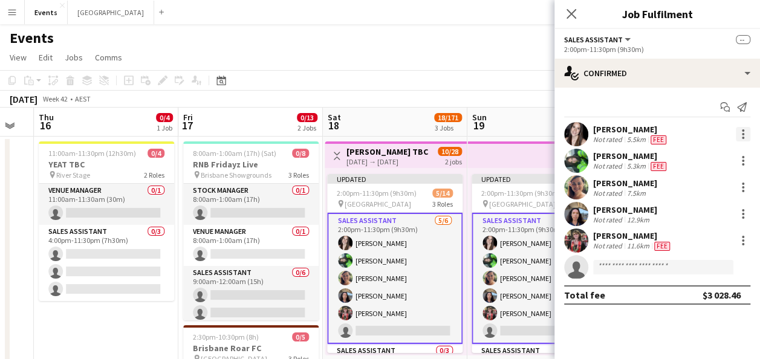
click at [745, 132] on div at bounding box center [743, 134] width 15 height 15
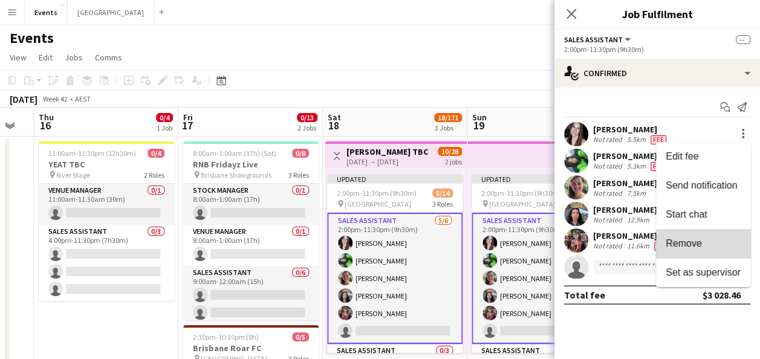
drag, startPoint x: 716, startPoint y: 240, endPoint x: 738, endPoint y: 191, distance: 53.1
click at [716, 238] on span "Remove" at bounding box center [703, 243] width 75 height 11
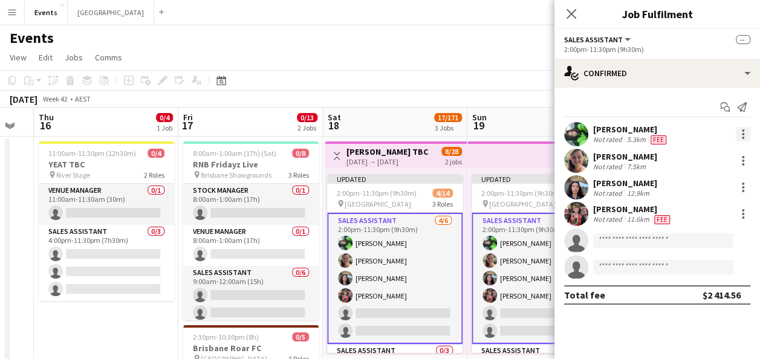
click at [743, 135] on div at bounding box center [743, 134] width 15 height 15
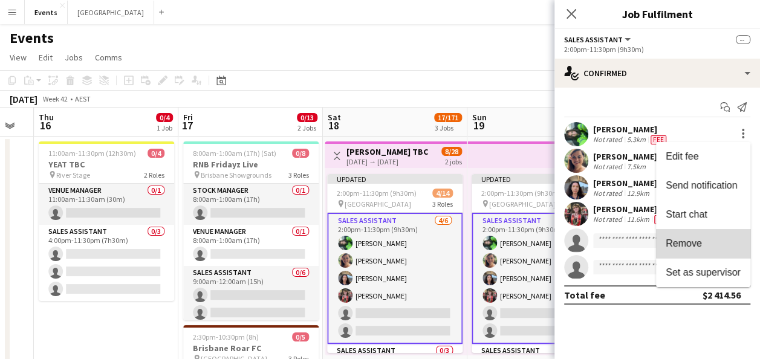
click at [711, 241] on span "Remove" at bounding box center [703, 243] width 75 height 11
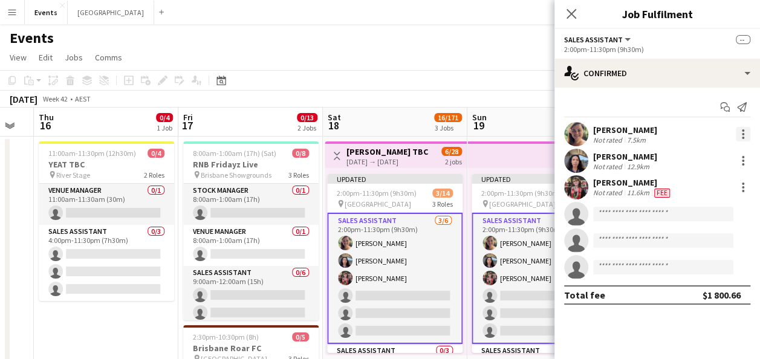
click at [746, 131] on div at bounding box center [743, 134] width 15 height 15
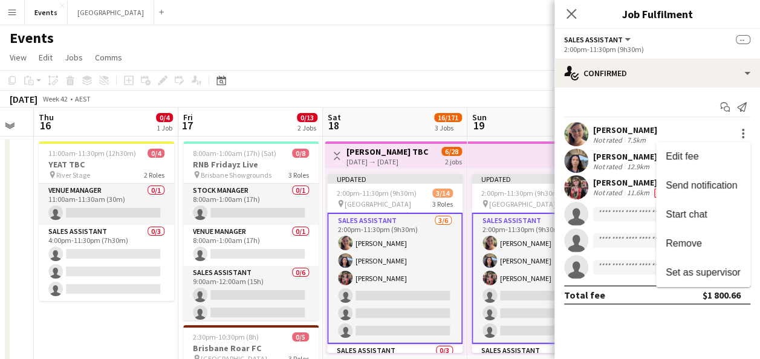
drag, startPoint x: 696, startPoint y: 252, endPoint x: 705, endPoint y: 231, distance: 22.5
click at [697, 244] on button "Remove" at bounding box center [703, 243] width 94 height 29
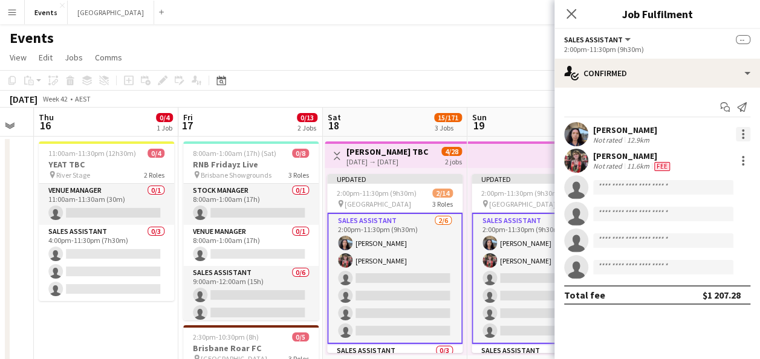
click at [744, 138] on div at bounding box center [743, 134] width 15 height 15
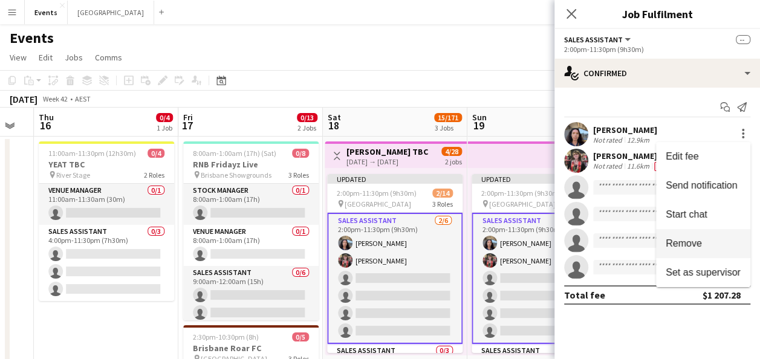
click at [687, 241] on span "Remove" at bounding box center [684, 243] width 36 height 10
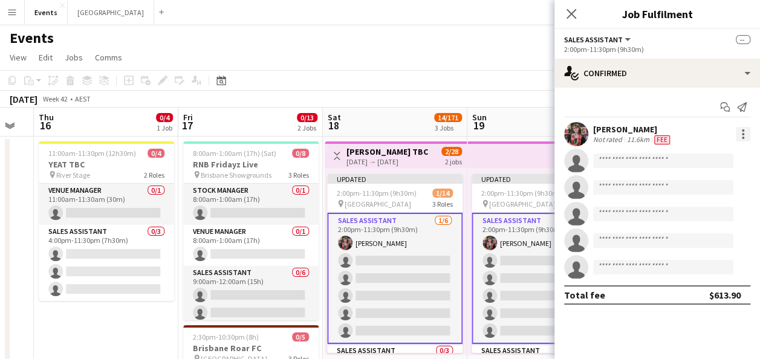
click at [746, 133] on div at bounding box center [743, 134] width 15 height 15
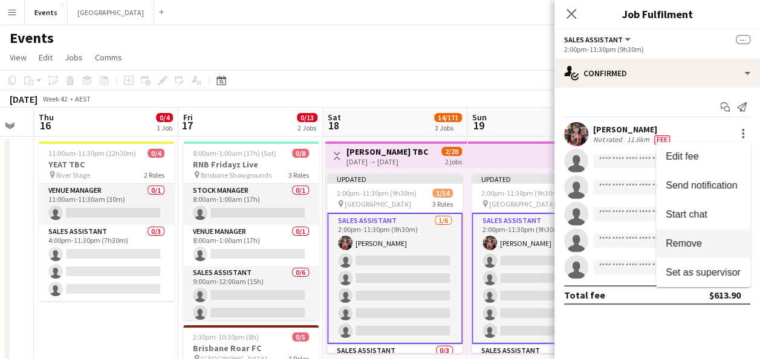
click at [705, 244] on span "Remove" at bounding box center [703, 243] width 75 height 11
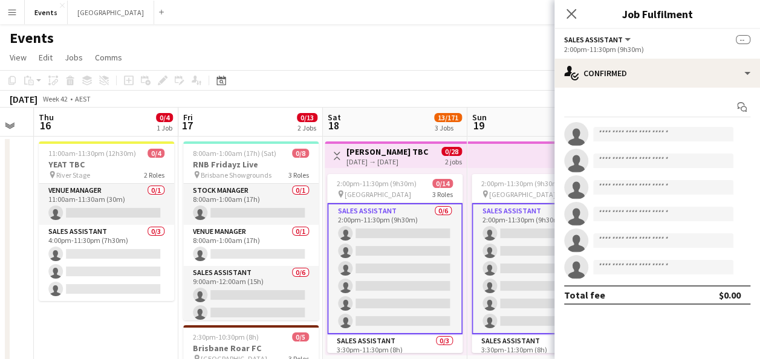
click at [362, 44] on div "Events" at bounding box center [380, 35] width 760 height 23
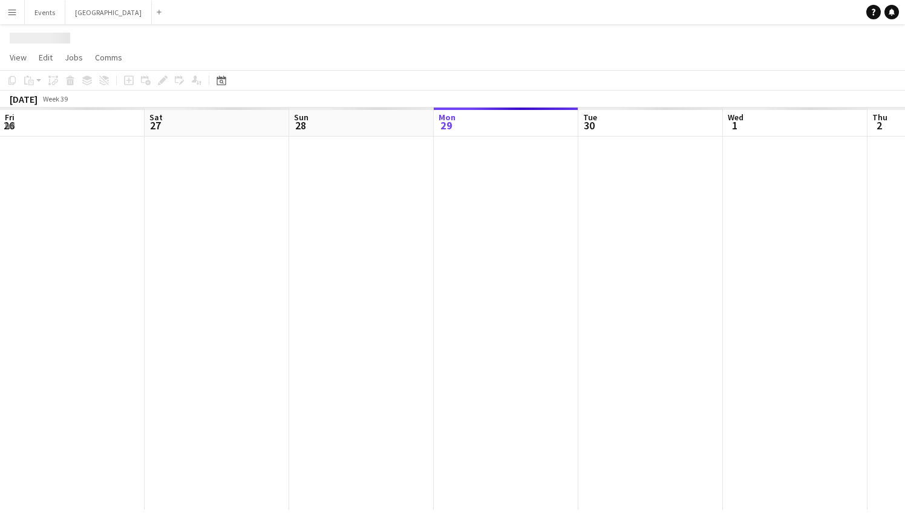
scroll to position [0, 289]
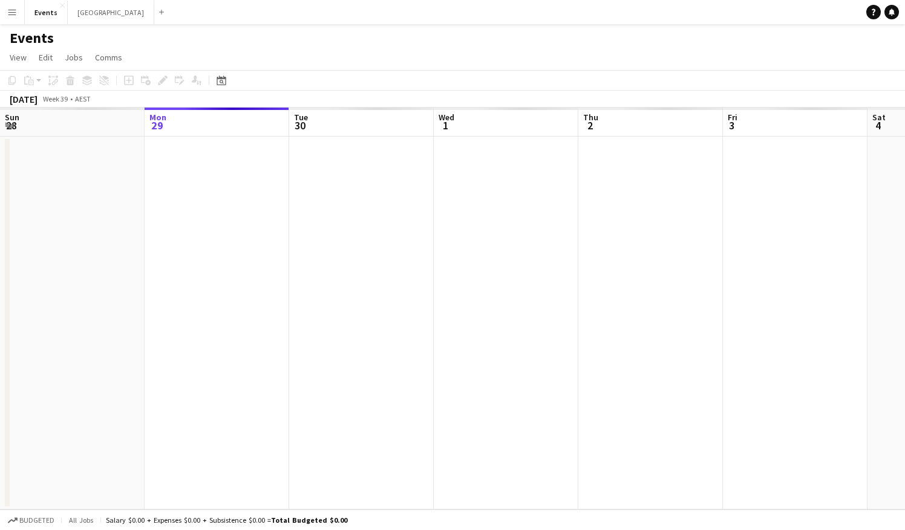
click at [18, 13] on button "Menu" at bounding box center [12, 12] width 24 height 24
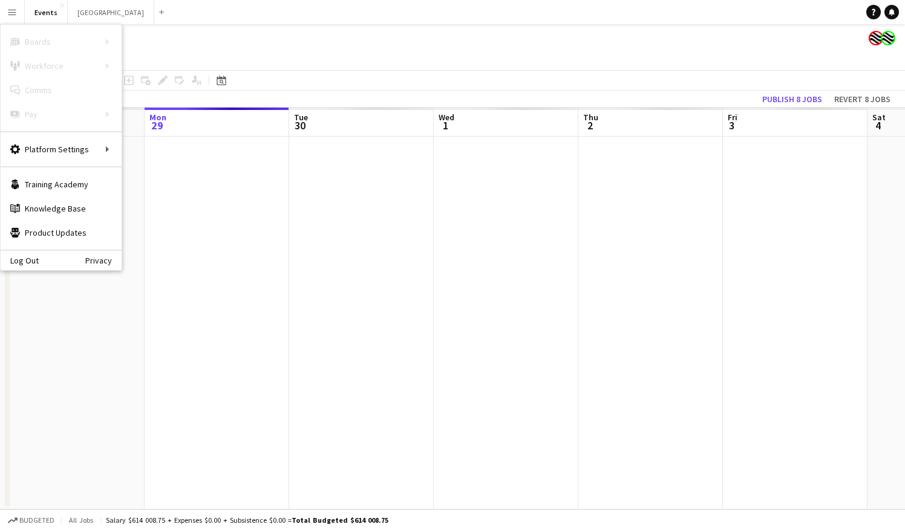
scroll to position [0, 0]
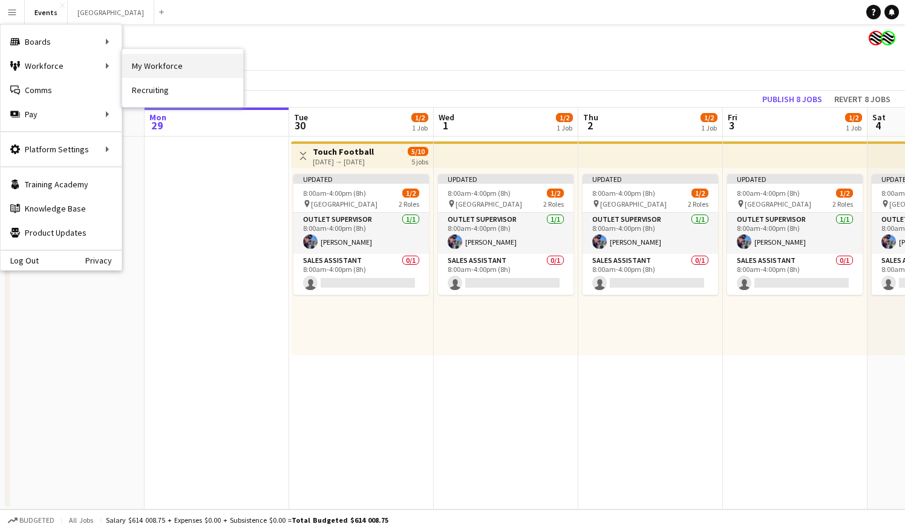
click at [180, 65] on link "My Workforce" at bounding box center [182, 66] width 121 height 24
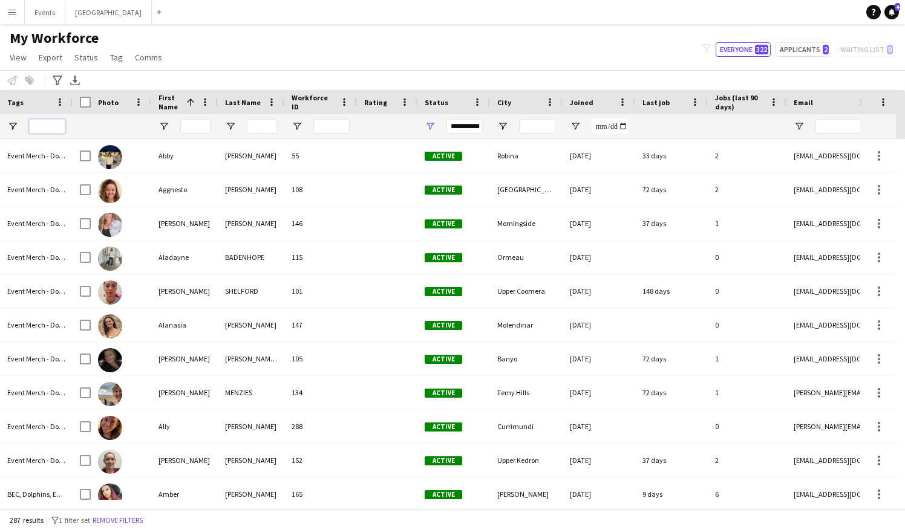
click at [42, 126] on input "Tags Filter Input" at bounding box center [47, 126] width 36 height 15
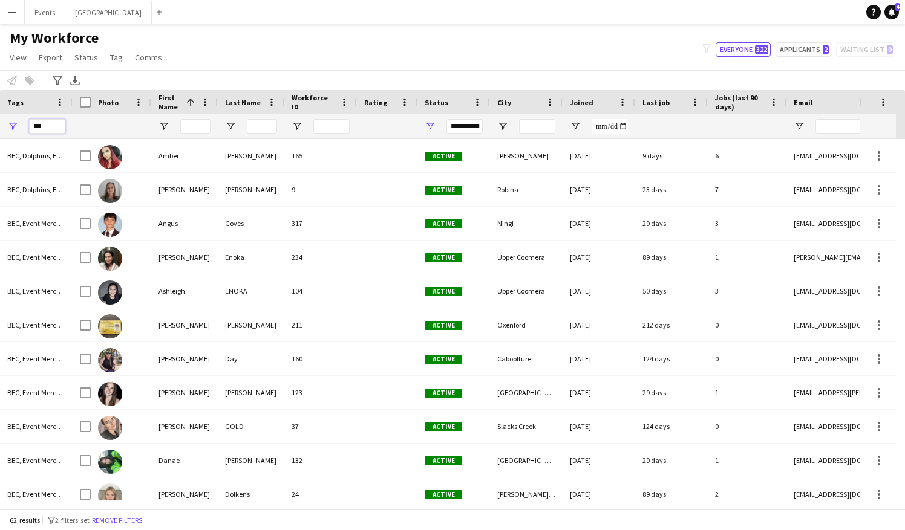
type input "***"
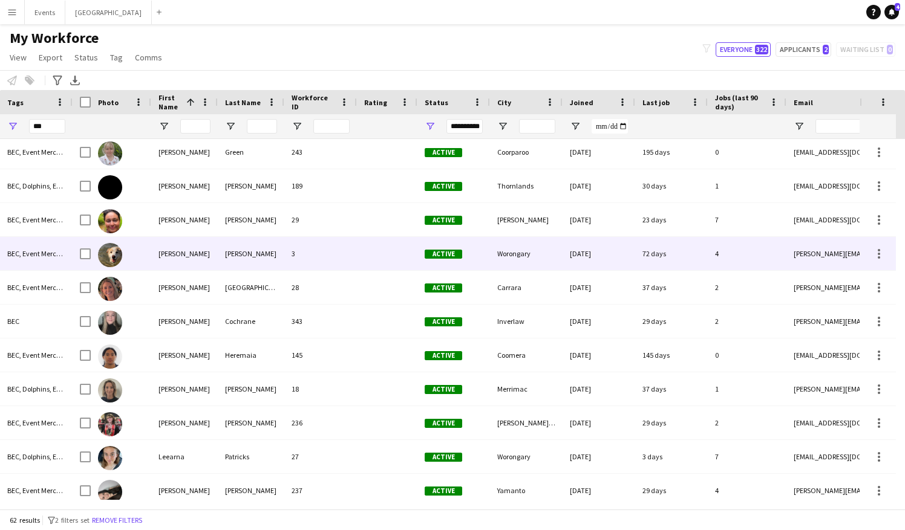
scroll to position [968, 0]
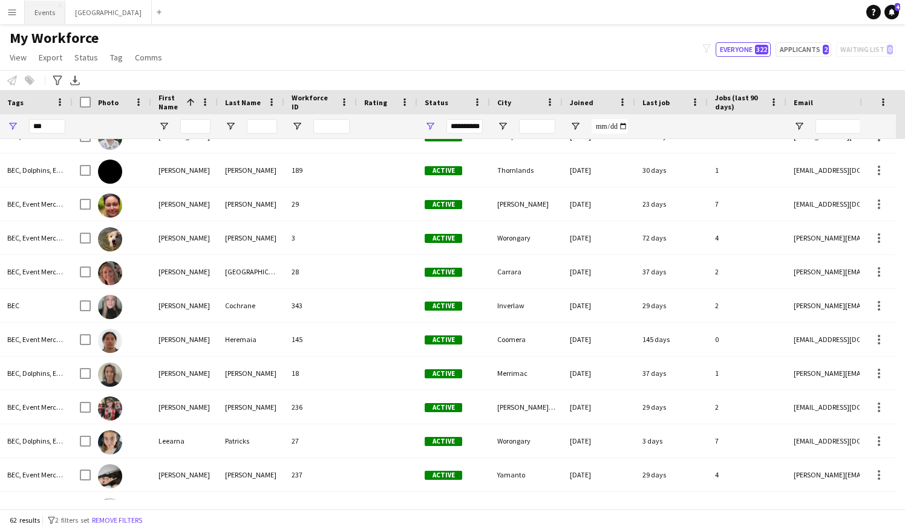
click at [47, 5] on button "Events Close" at bounding box center [45, 13] width 41 height 24
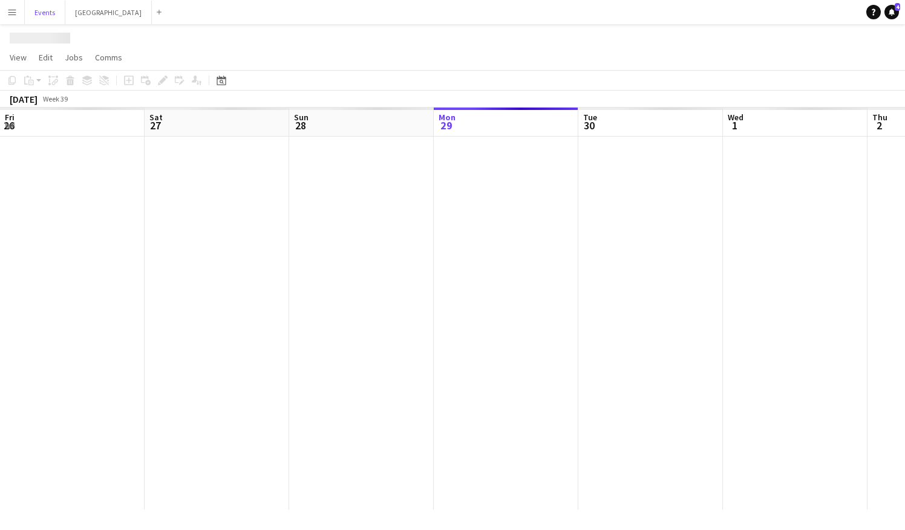
scroll to position [0, 289]
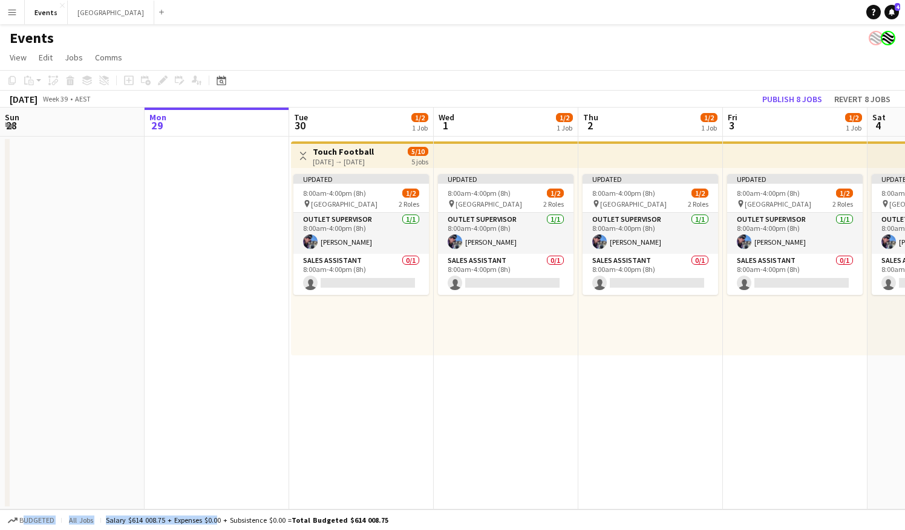
drag, startPoint x: 227, startPoint y: 515, endPoint x: 322, endPoint y: 474, distance: 102.9
click at [322, 474] on app-board "Events View Day view expanded Day view collapsed Month view Date picker Jump to…" at bounding box center [452, 277] width 905 height 506
drag, startPoint x: 322, startPoint y: 474, endPoint x: 402, endPoint y: 423, distance: 94.6
click at [399, 422] on app-date-cell "Toggle View Touch Football 30-09-2025 → 04-10-2025 5/10 5 jobs Updated 8:00am-4…" at bounding box center [361, 323] width 145 height 373
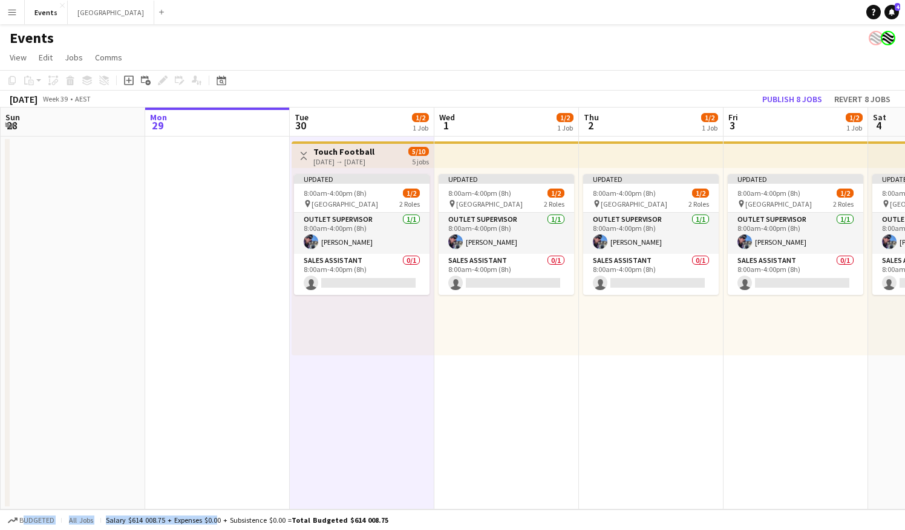
click at [667, 359] on app-date-cell "Updated 8:00am-4:00pm (8h) 1/2 pin Coffs Harbour 2 Roles Outlet Supervisor 1/1 …" at bounding box center [651, 323] width 145 height 373
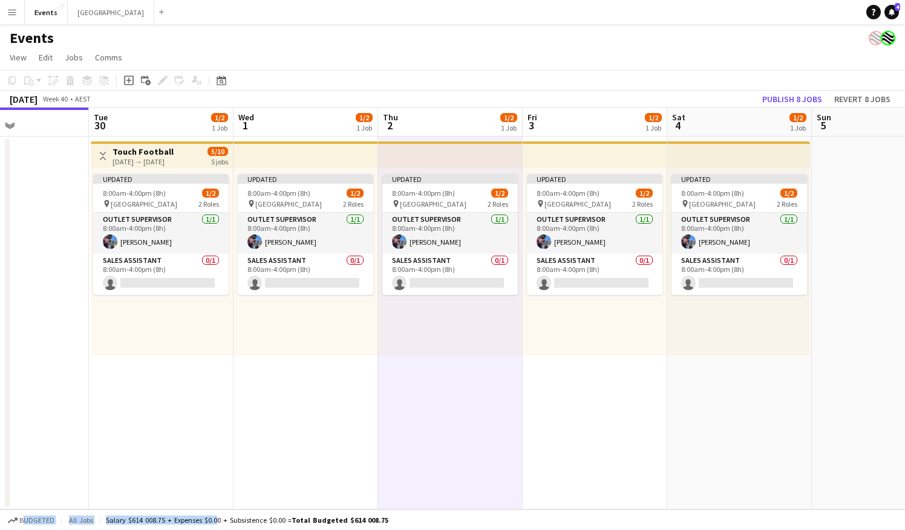
drag, startPoint x: 780, startPoint y: 380, endPoint x: 527, endPoint y: 419, distance: 255.7
click at [324, 459] on app-calendar-viewport "Fri 26 6/6 1 Job Sat 27 Sun 28 Mon 29 Tue 30 1/2 1 Job Wed 1 1/2 1 Job Thu 2 1/…" at bounding box center [452, 309] width 905 height 402
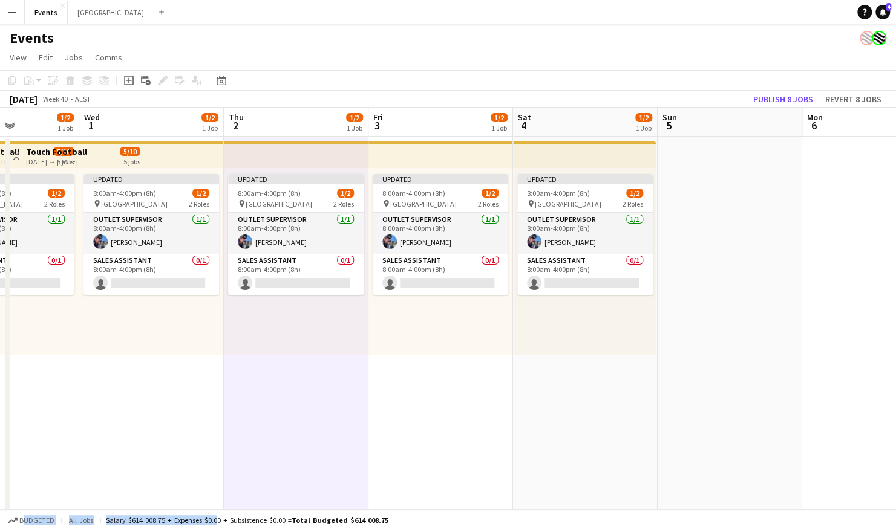
drag, startPoint x: 686, startPoint y: 352, endPoint x: 561, endPoint y: 382, distance: 128.2
click at [444, 393] on app-calendar-viewport "Sun 28 Mon 29 Tue 30 1/2 1 Job Wed 1 1/2 1 Job Thu 2 1/2 1 Job Fri 3 1/2 1 Job …" at bounding box center [448, 312] width 896 height 409
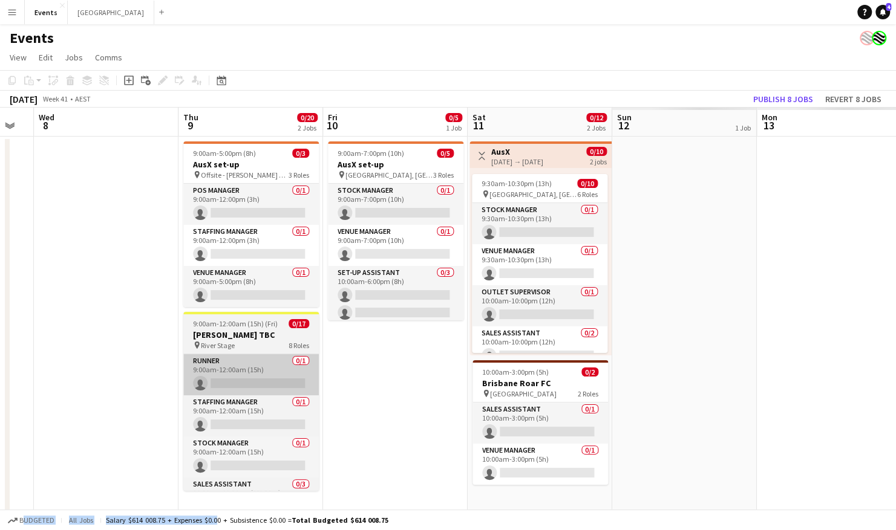
scroll to position [0, 409]
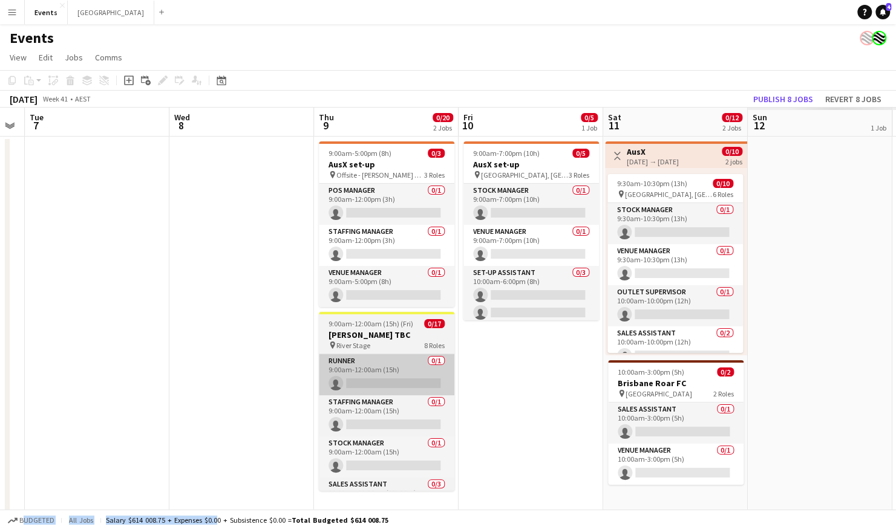
drag, startPoint x: 801, startPoint y: 321, endPoint x: 417, endPoint y: 356, distance: 386.4
click at [338, 357] on app-calendar-viewport "Sat 4 1/2 1 Job Sun 5 Mon 6 Tue 7 Wed 8 Thu 9 0/20 2 Jobs Fri 10 0/5 1 Job Sat …" at bounding box center [448, 312] width 896 height 409
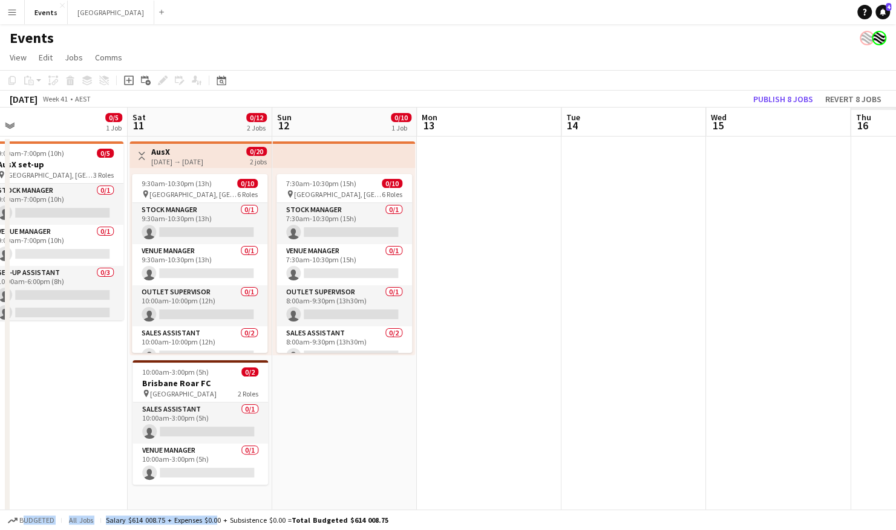
drag, startPoint x: 787, startPoint y: 393, endPoint x: 364, endPoint y: 431, distance: 424.5
click at [354, 431] on app-calendar-viewport "Mon 6 Tue 7 Wed 8 Thu 9 0/20 2 Jobs Fri 10 0/5 1 Job Sat 11 0/12 2 Jobs Sun 12 …" at bounding box center [448, 312] width 896 height 409
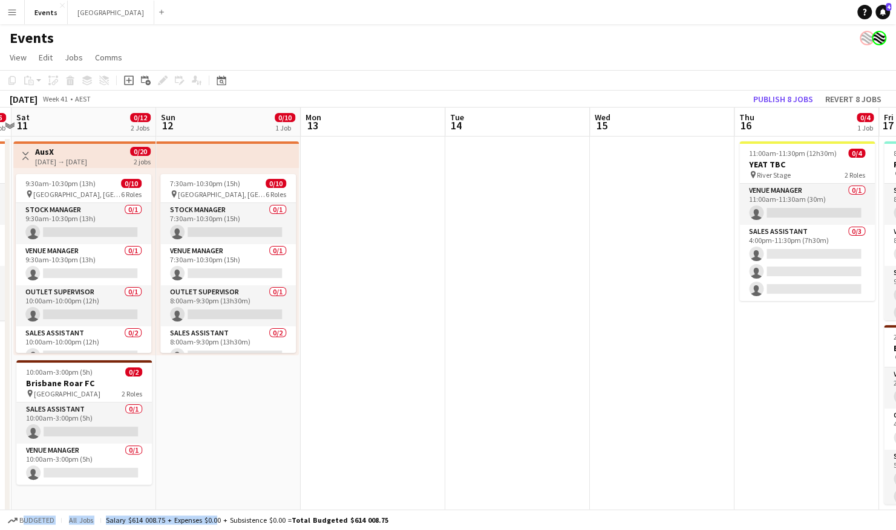
drag, startPoint x: 717, startPoint y: 385, endPoint x: 651, endPoint y: 394, distance: 67.2
click at [494, 406] on app-calendar-viewport "Wed 8 Thu 9 0/20 2 Jobs Fri 10 0/5 1 Job Sat 11 0/12 2 Jobs Sun 12 0/10 1 Job M…" at bounding box center [448, 318] width 896 height 421
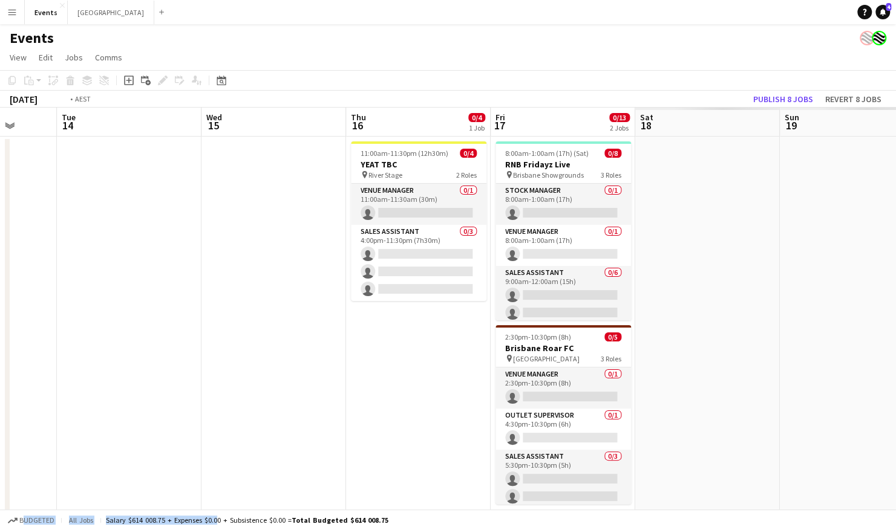
scroll to position [0, 347]
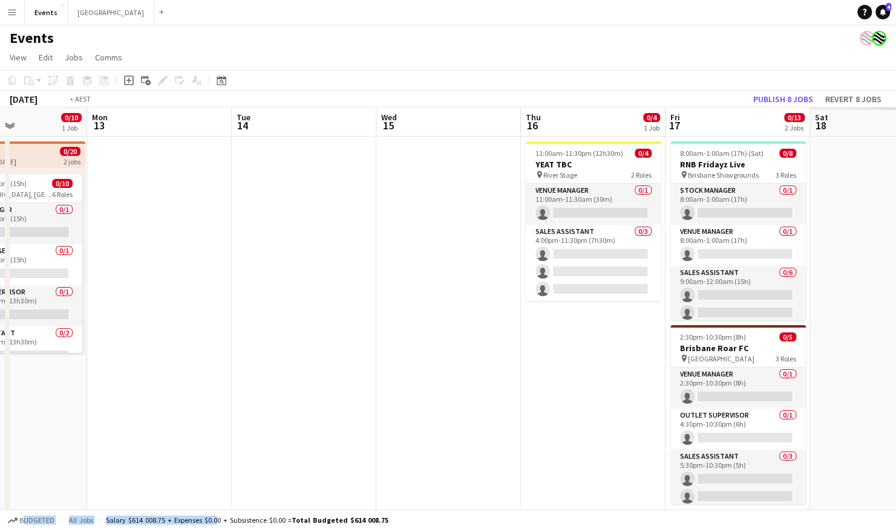
drag, startPoint x: 564, startPoint y: 387, endPoint x: 265, endPoint y: 390, distance: 298.8
click at [265, 390] on app-calendar-viewport "Fri 10 0/5 1 Job Sat 11 0/12 2 Jobs Sun 12 0/10 1 Job Mon 13 Tue 14 Wed 15 Thu …" at bounding box center [448, 318] width 896 height 421
